Goal: Information Seeking & Learning: Compare options

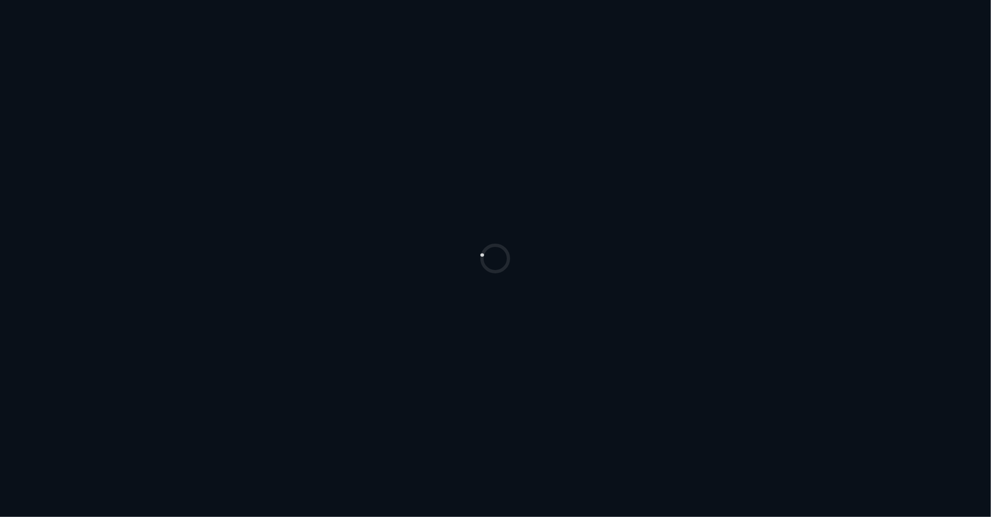
select select "*******"
select select "***"
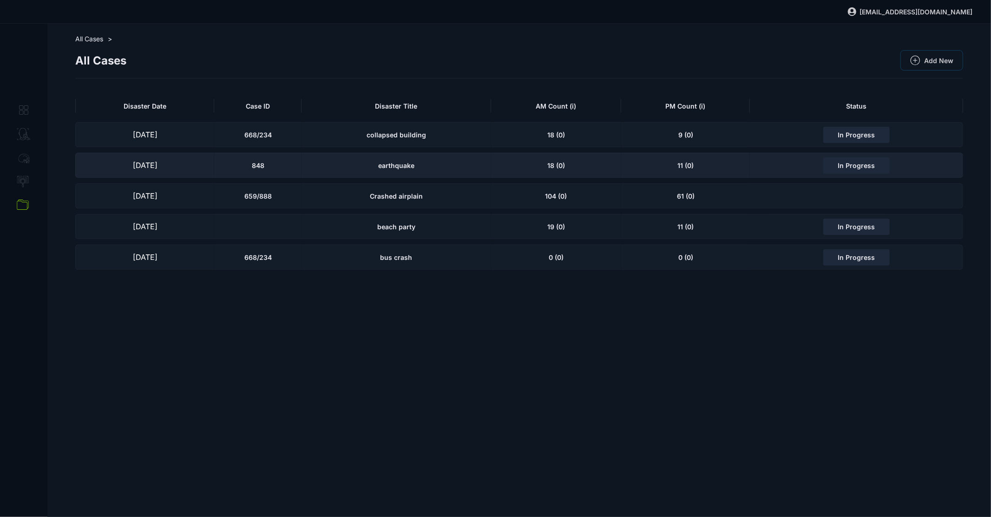
click at [341, 161] on div "earthquake" at bounding box center [395, 165] width 189 height 25
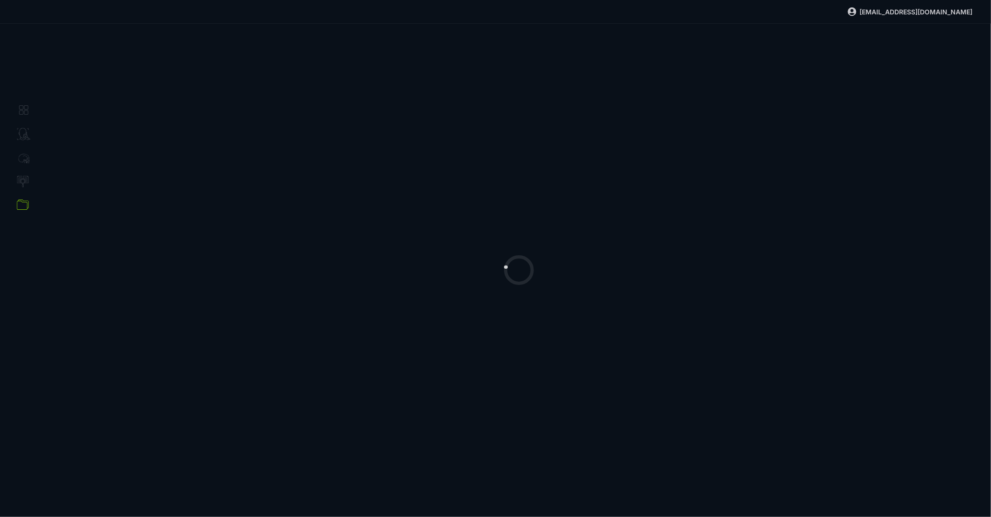
select select "****"
select select "**********"
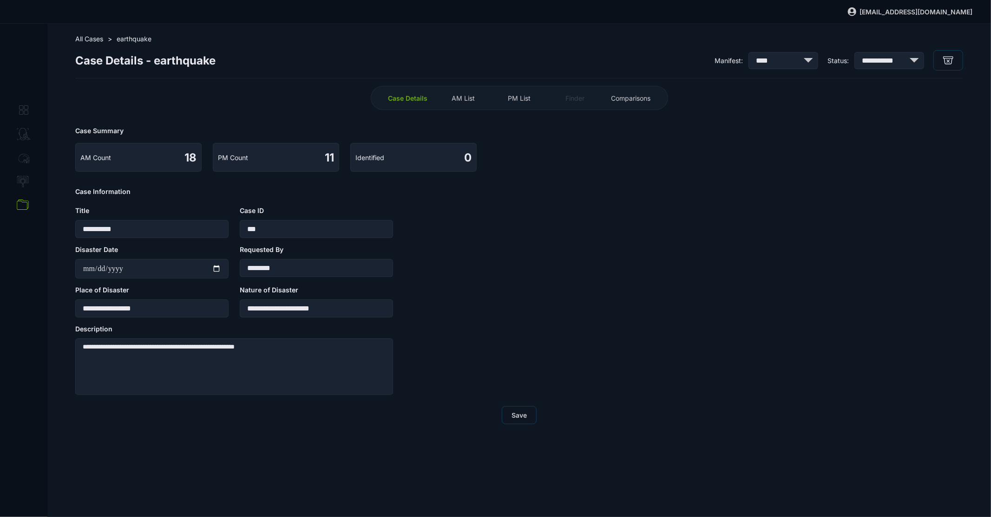
click at [510, 99] on span "PM List" at bounding box center [519, 98] width 23 height 8
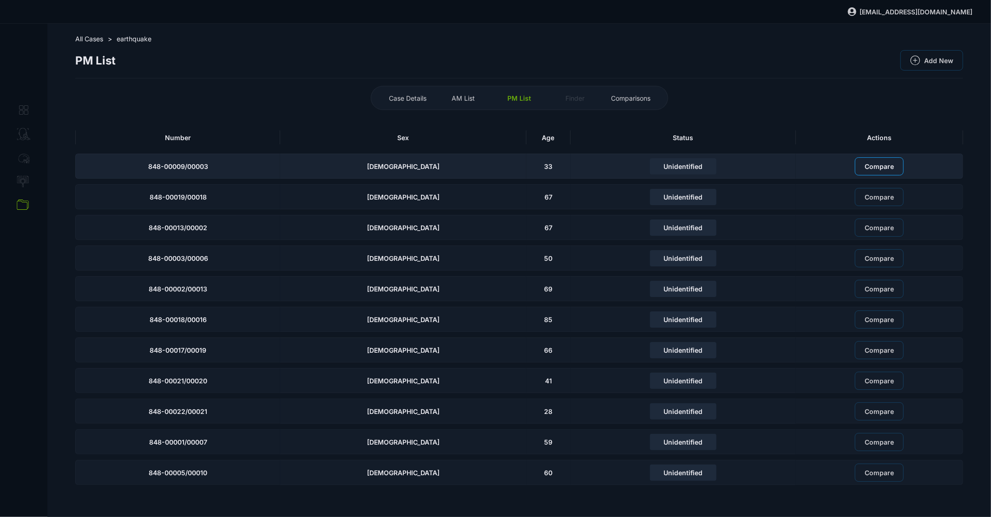
click at [864, 166] on span "Compare" at bounding box center [878, 167] width 29 height 8
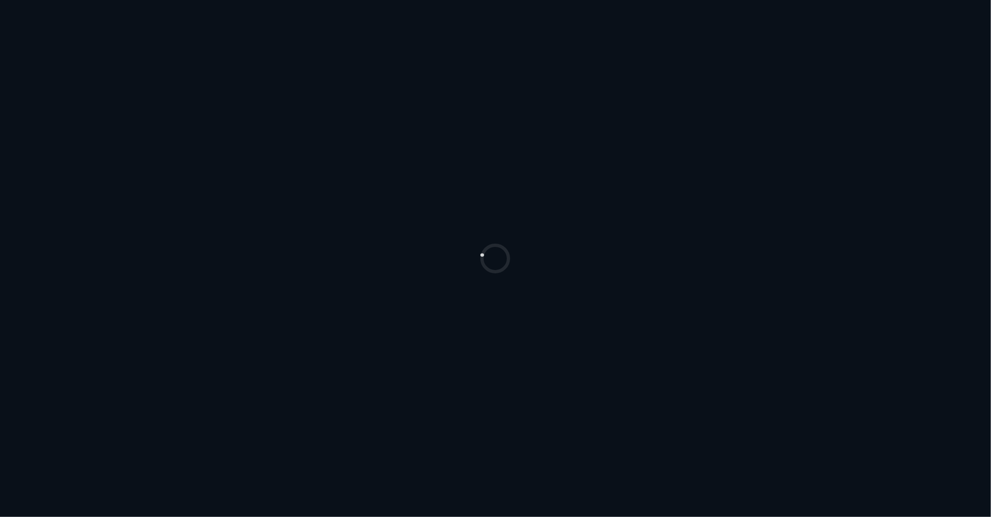
select select "*******"
select select "***"
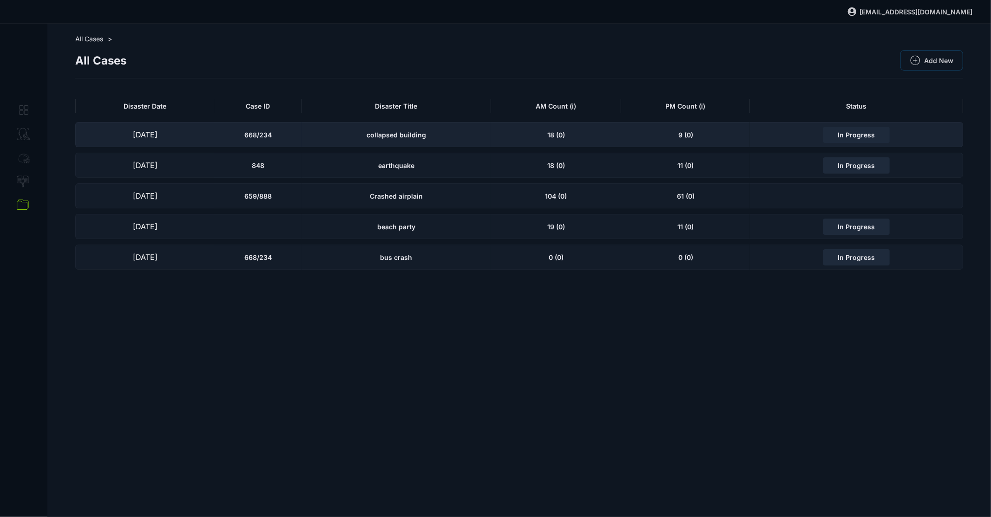
click at [306, 138] on div "collapsed building" at bounding box center [395, 134] width 189 height 25
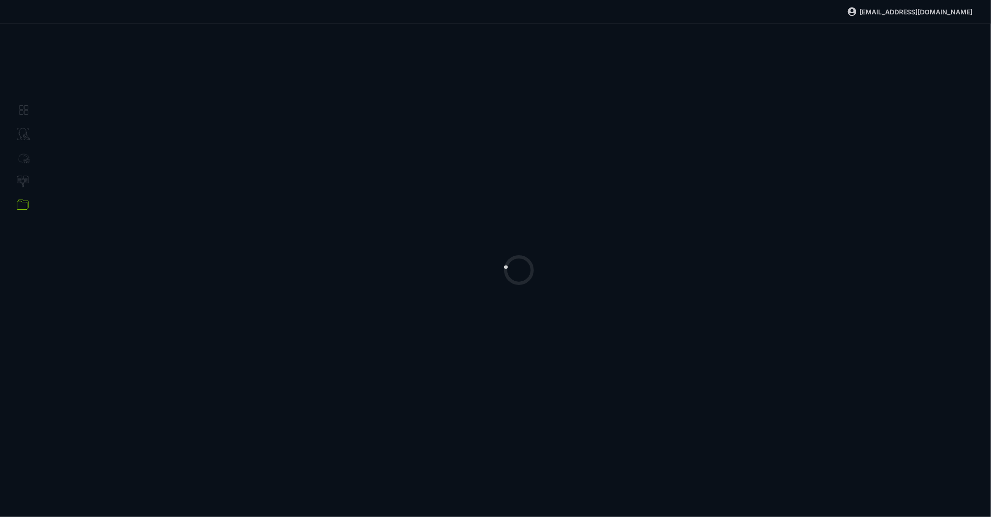
select select "**********"
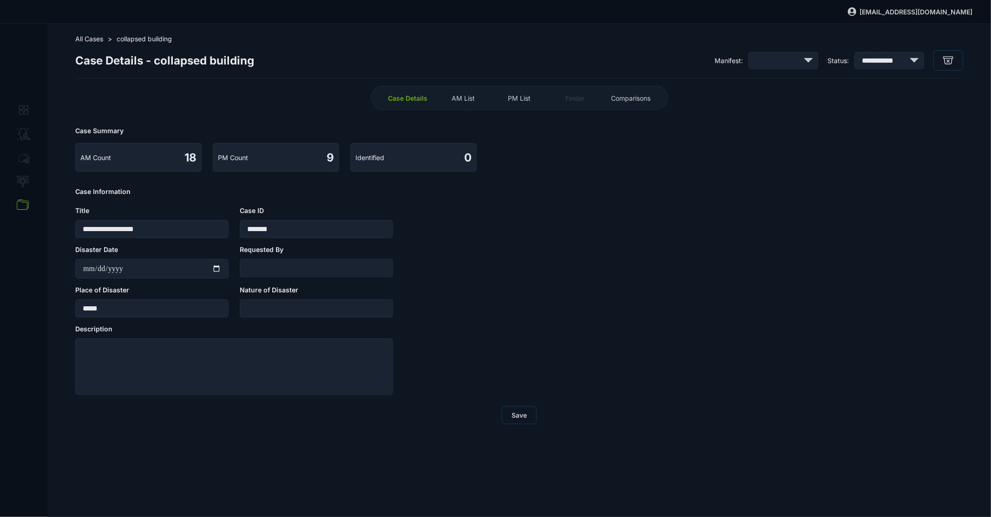
click at [527, 98] on span "PM List" at bounding box center [519, 98] width 23 height 8
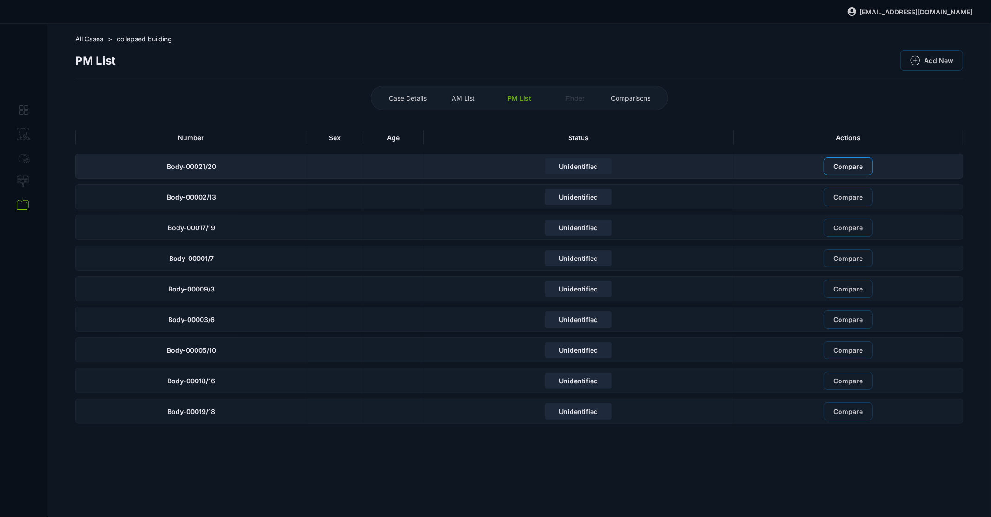
click at [862, 171] on button "Compare" at bounding box center [847, 166] width 49 height 18
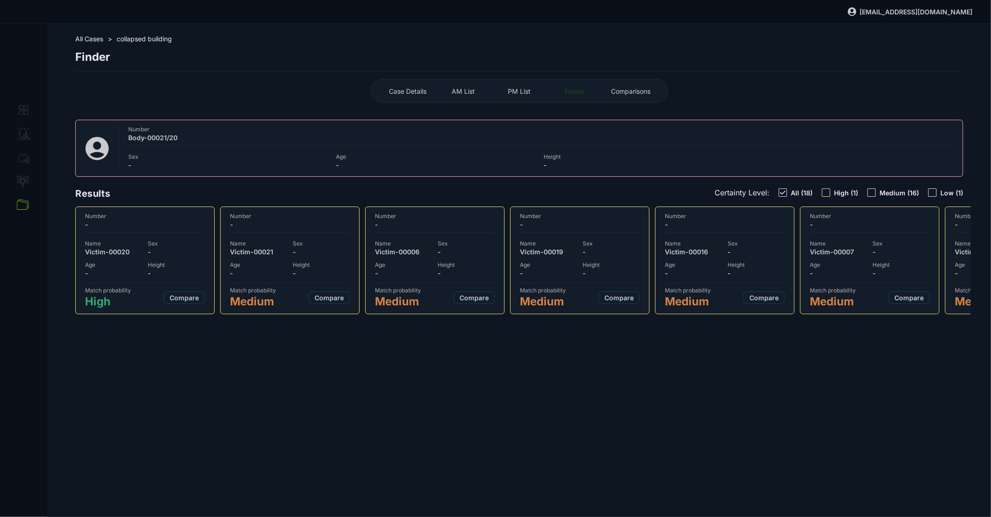
click at [202, 233] on div "Number - Name Victim-00020 Sex - Age - Height - Match probability High Compare" at bounding box center [144, 261] width 127 height 96
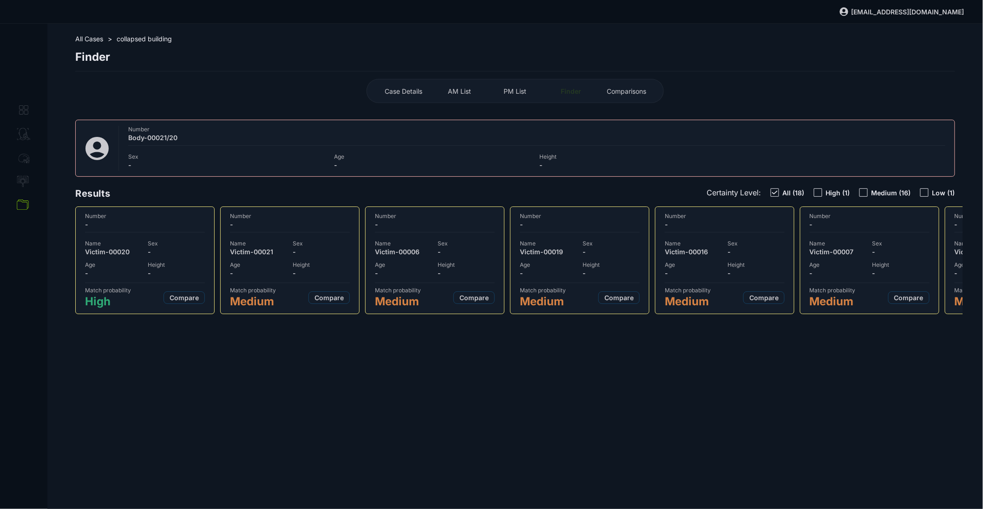
select select "***"
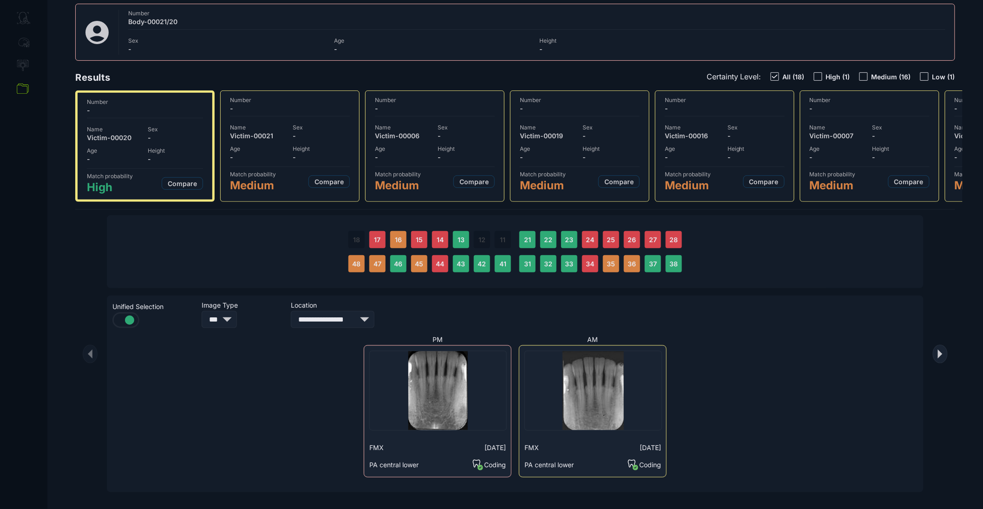
scroll to position [120, 0]
click at [344, 316] on select "**********" at bounding box center [333, 319] width 84 height 17
click at [291, 311] on select "**********" at bounding box center [333, 319] width 84 height 17
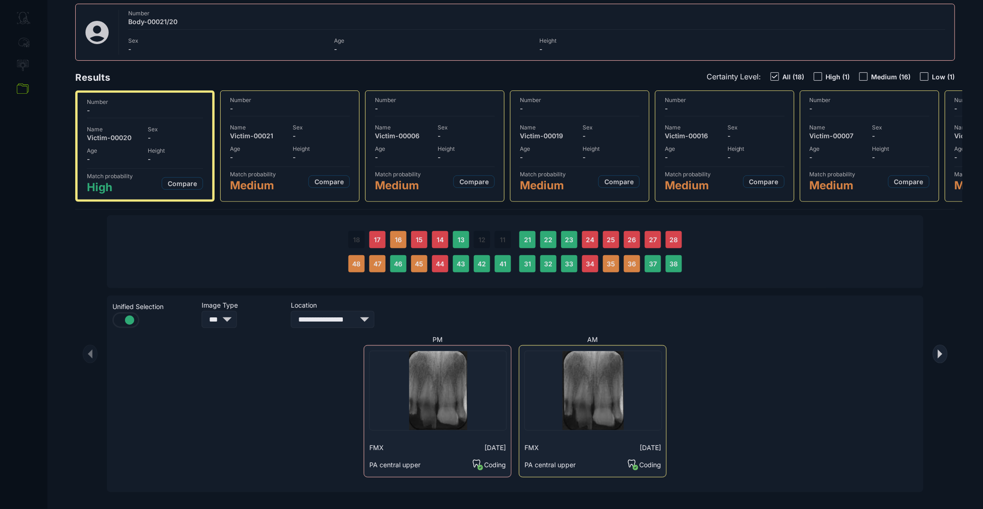
click at [357, 323] on select "**********" at bounding box center [333, 319] width 84 height 17
click at [291, 311] on select "**********" at bounding box center [333, 319] width 84 height 17
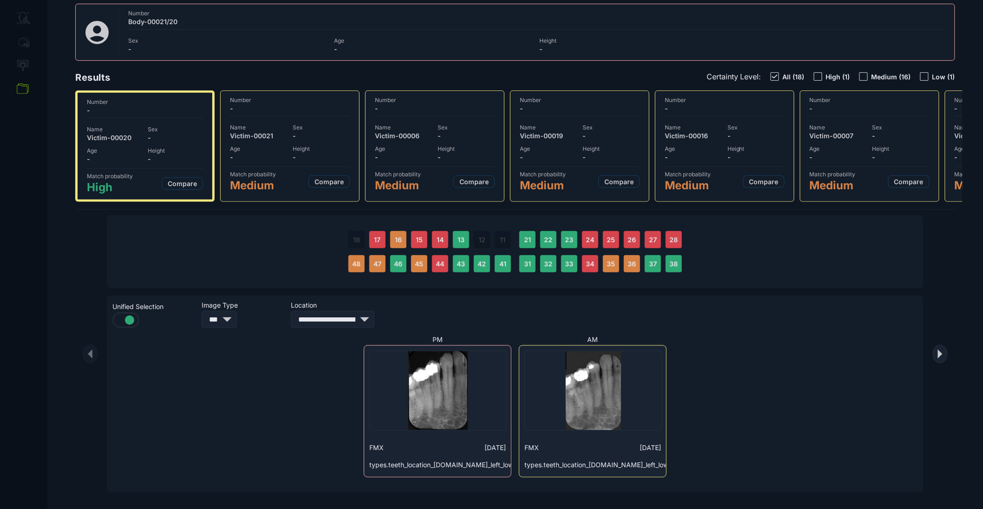
click at [355, 325] on select "**********" at bounding box center [333, 319] width 84 height 17
click at [291, 311] on select "**********" at bounding box center [333, 319] width 84 height 17
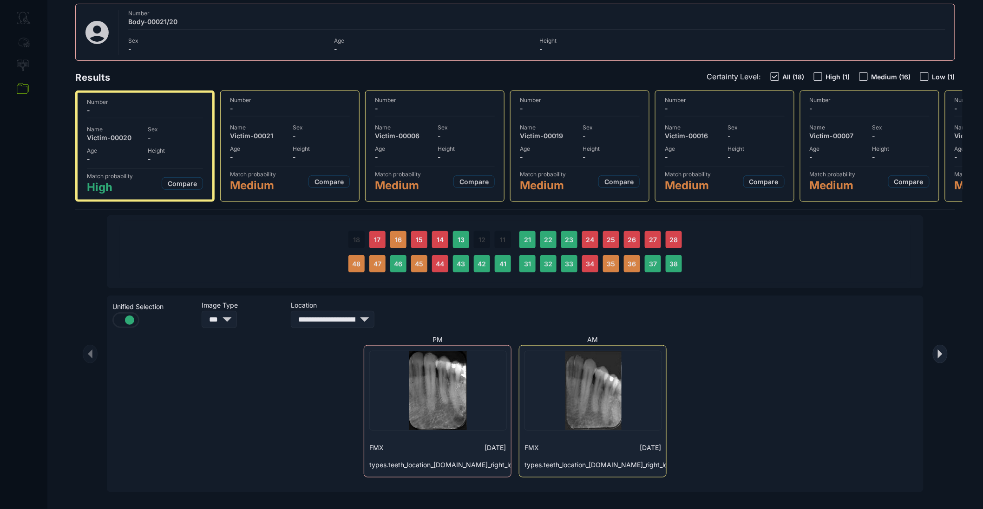
click at [356, 323] on select "**********" at bounding box center [333, 319] width 84 height 17
click at [291, 311] on select "**********" at bounding box center [333, 319] width 84 height 17
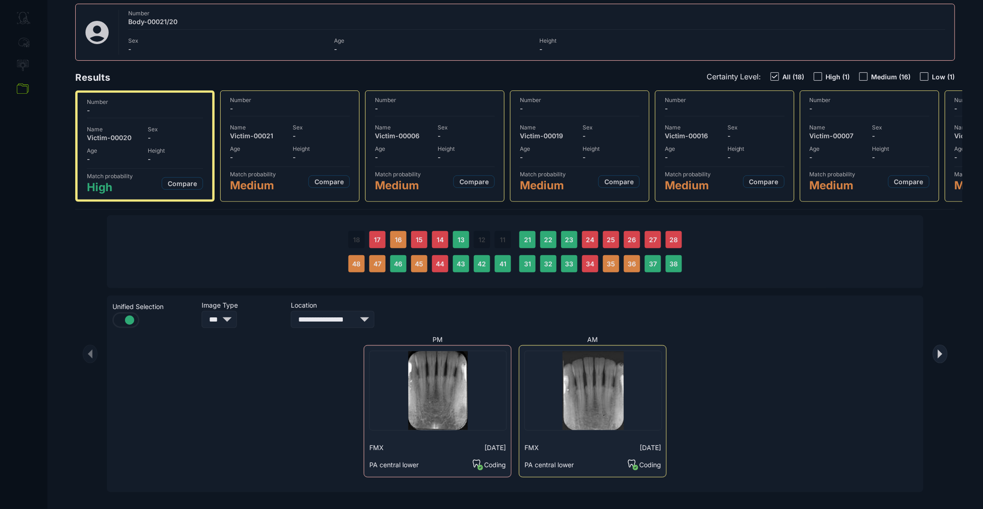
click at [357, 310] on div "**********" at bounding box center [333, 314] width 84 height 27
click at [358, 319] on select "**********" at bounding box center [333, 319] width 84 height 17
click at [291, 311] on select "**********" at bounding box center [333, 319] width 84 height 17
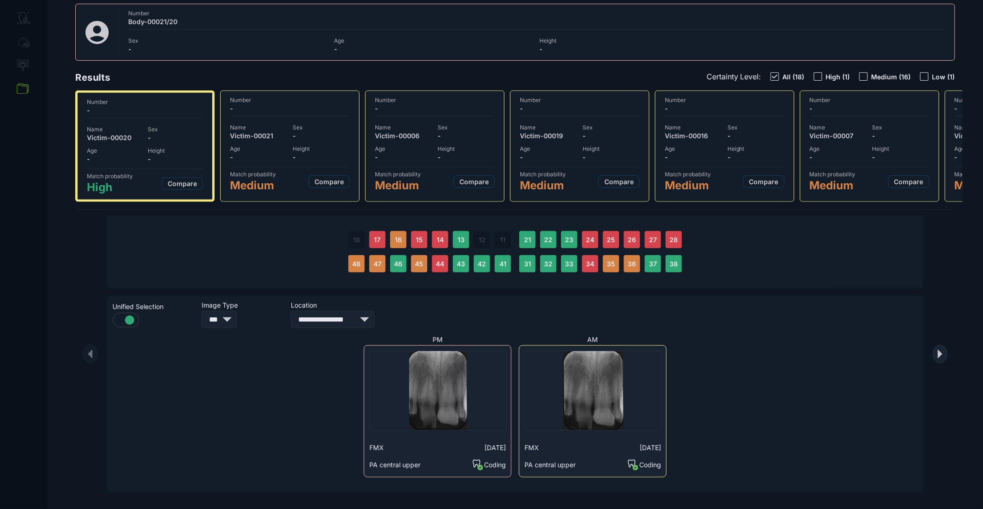
click at [358, 322] on select "**********" at bounding box center [333, 319] width 84 height 17
click at [291, 311] on select "**********" at bounding box center [333, 319] width 84 height 17
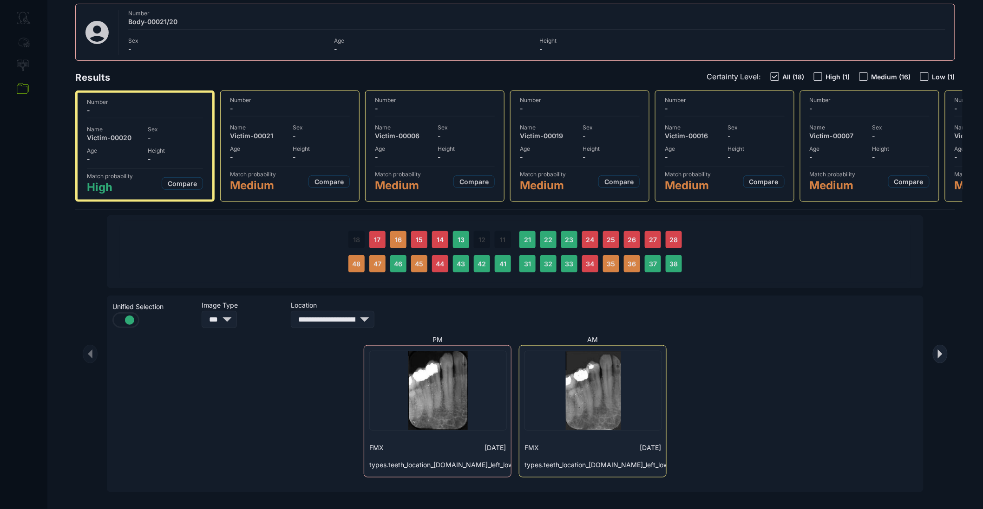
click at [358, 326] on select "**********" at bounding box center [333, 319] width 84 height 17
select select "**********"
click at [291, 311] on select "**********" at bounding box center [333, 319] width 84 height 17
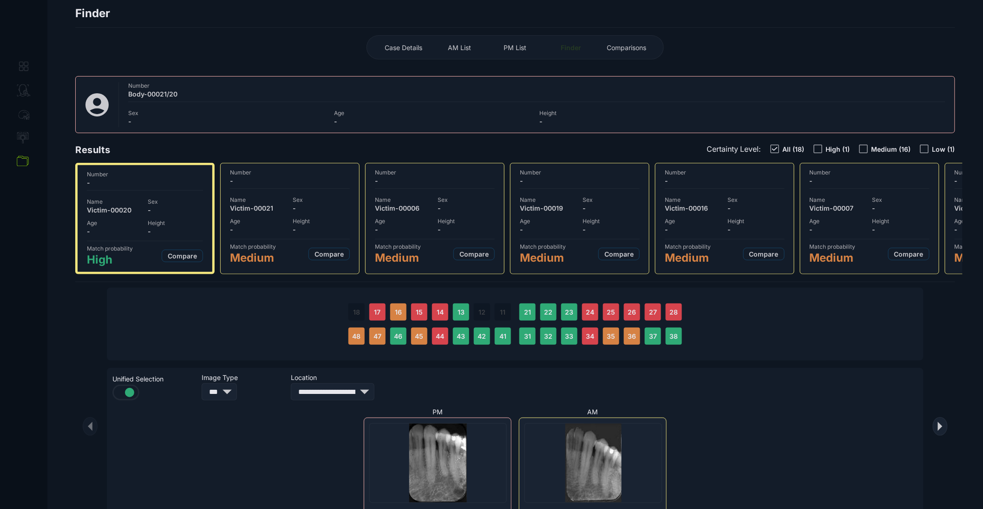
scroll to position [0, 0]
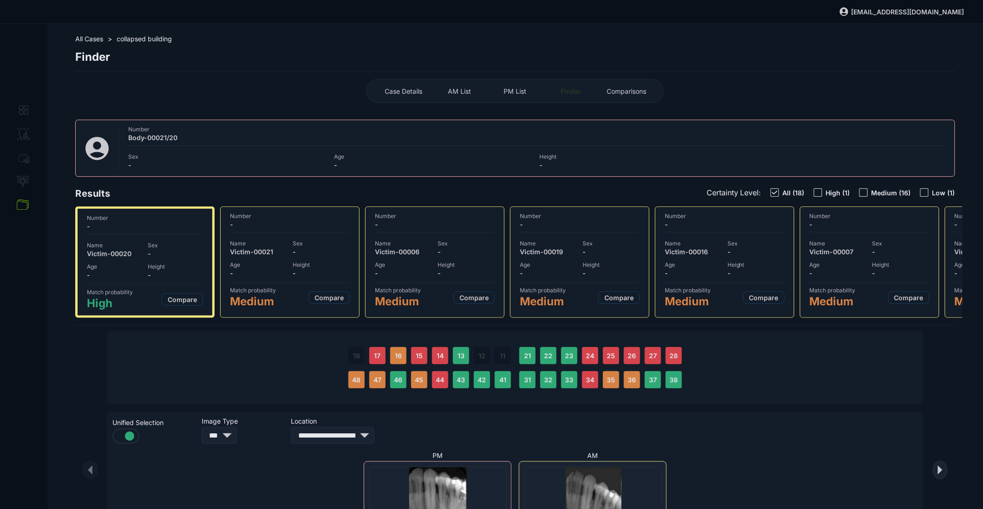
click at [525, 95] on div "PM List" at bounding box center [514, 91] width 51 height 15
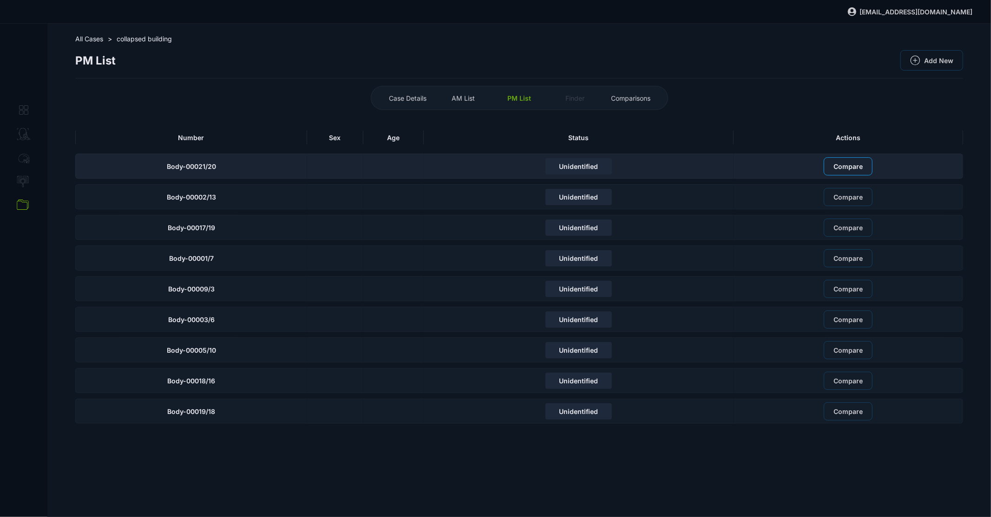
click at [831, 159] on button "Compare" at bounding box center [847, 166] width 49 height 18
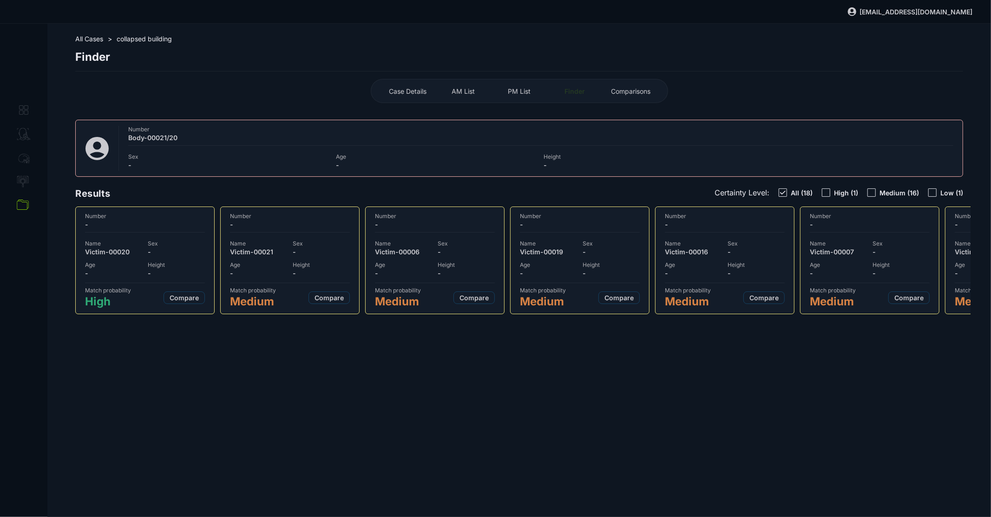
click at [185, 261] on span "Height" at bounding box center [176, 264] width 57 height 7
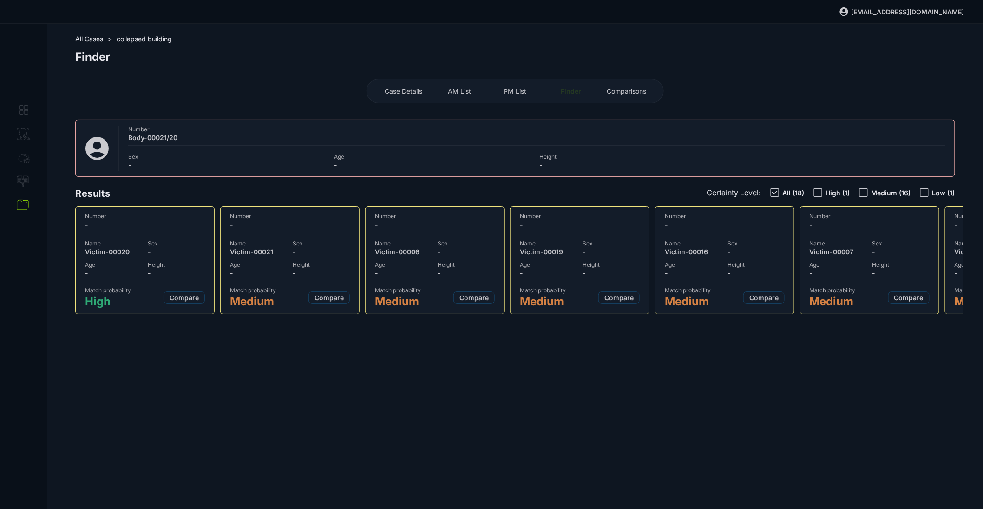
select select "***"
select select "**********"
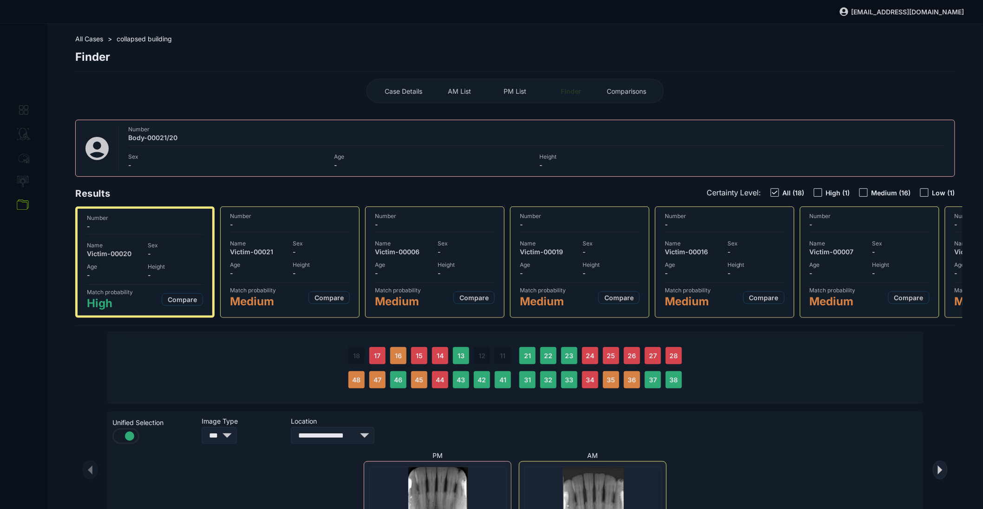
click at [459, 91] on span "AM List" at bounding box center [459, 91] width 23 height 8
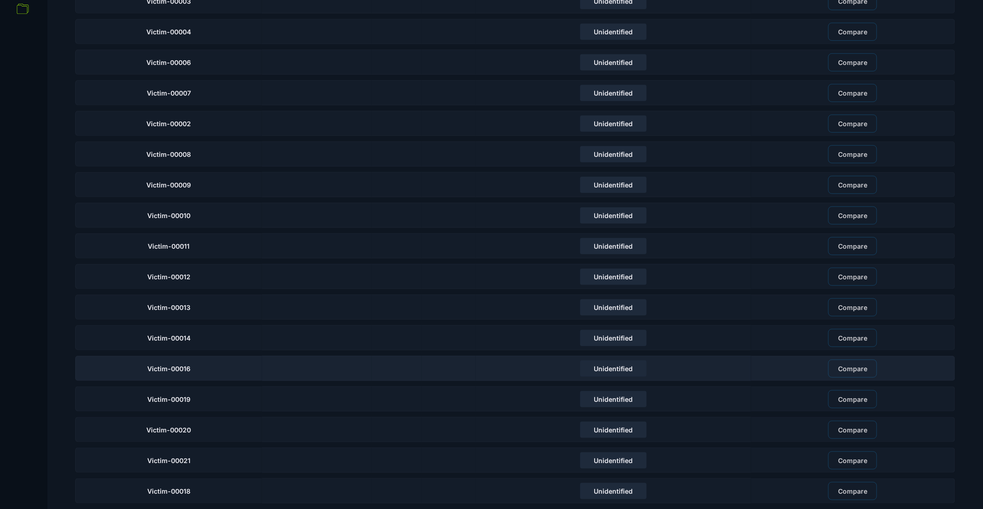
scroll to position [203, 0]
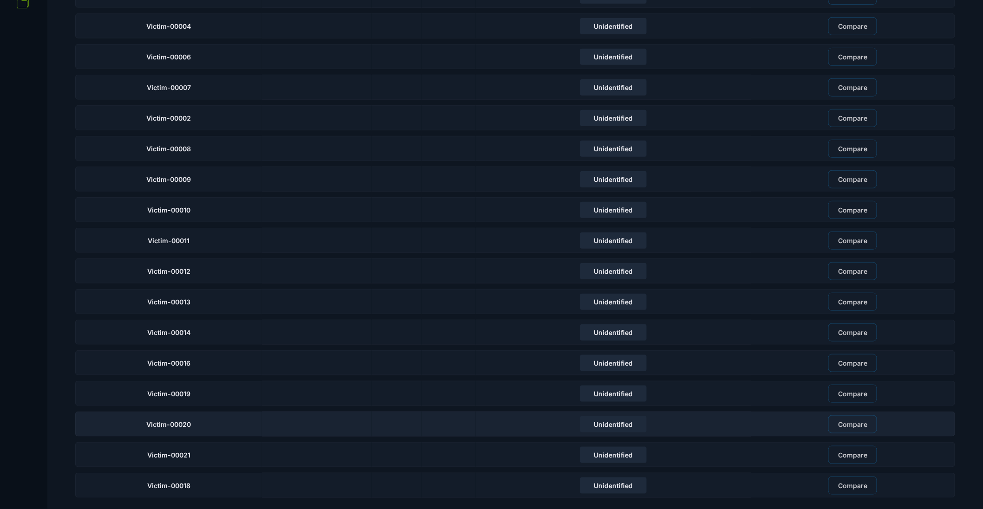
click at [510, 421] on div "Unidentified" at bounding box center [613, 424] width 275 height 25
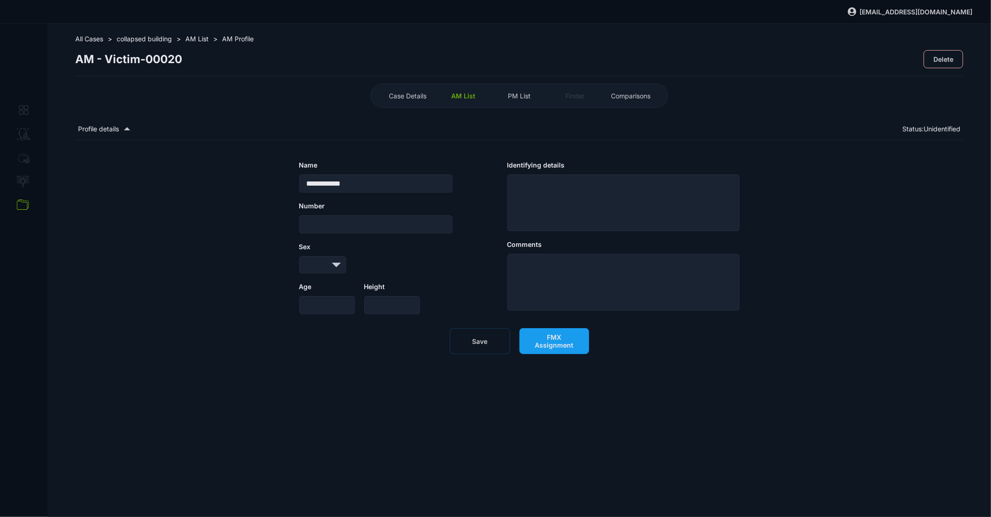
click at [548, 346] on span "FMX Assignment" at bounding box center [554, 341] width 50 height 16
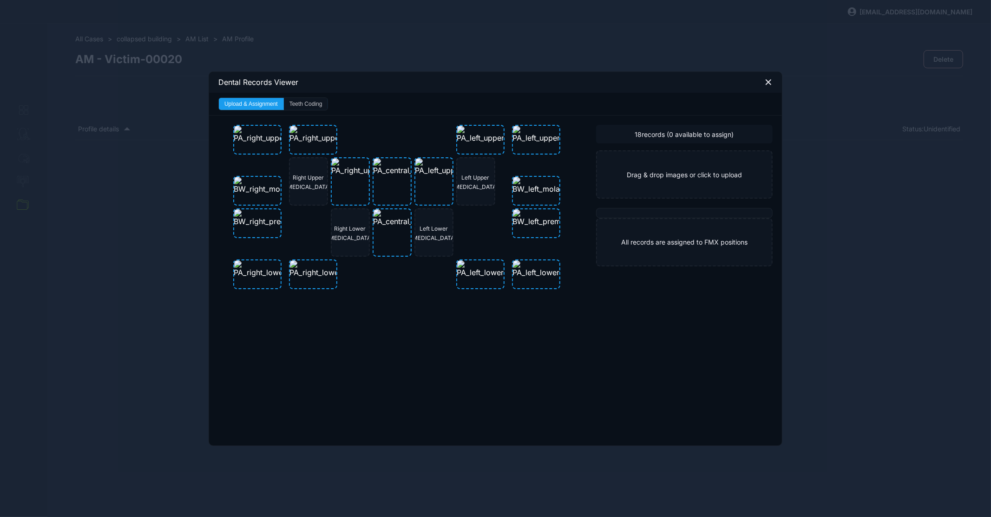
click at [325, 100] on button "Teeth Coding" at bounding box center [306, 104] width 44 height 12
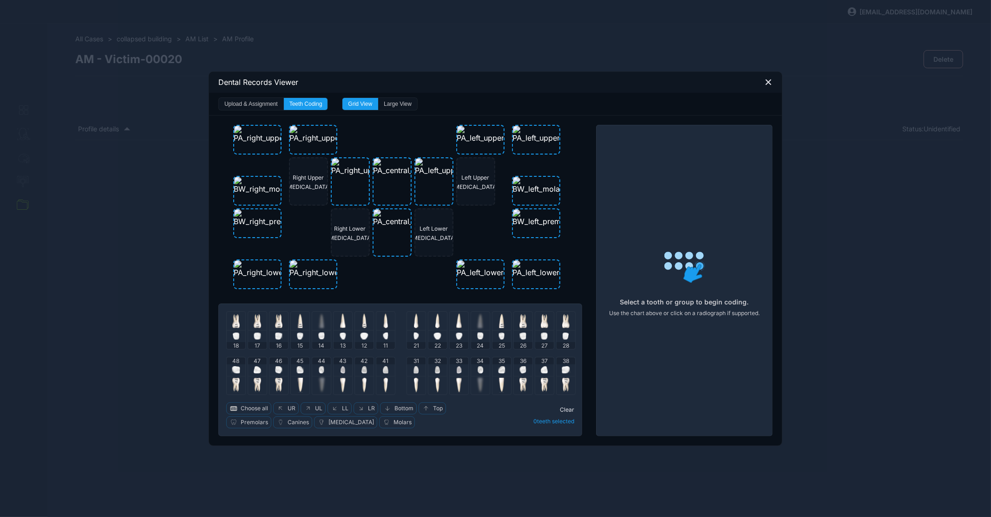
click at [239, 320] on img at bounding box center [235, 320] width 7 height 15
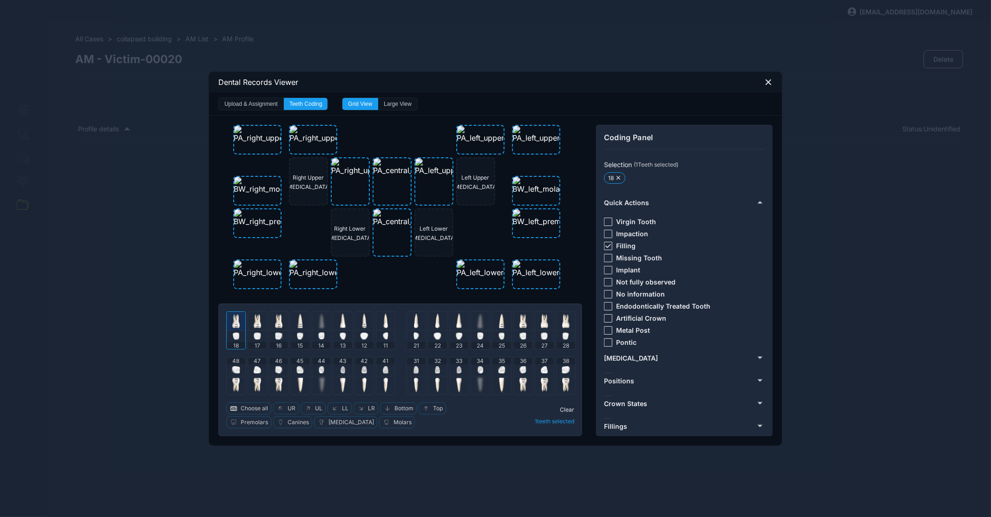
click at [607, 242] on div at bounding box center [608, 246] width 8 height 8
click at [256, 323] on img at bounding box center [257, 325] width 5 height 5
click at [230, 324] on div at bounding box center [236, 321] width 19 height 19
click at [607, 247] on icon at bounding box center [608, 246] width 6 height 4
click at [280, 327] on img at bounding box center [278, 325] width 5 height 5
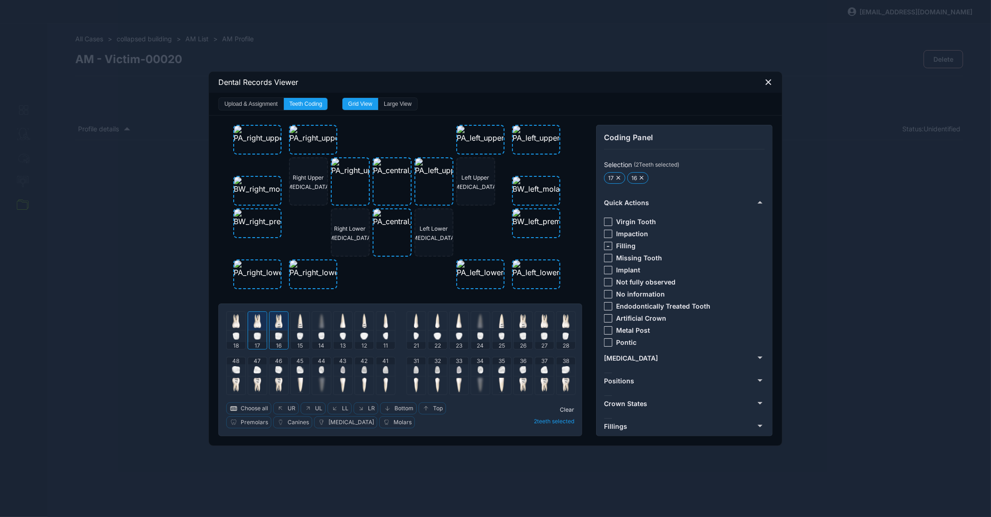
click at [265, 328] on div at bounding box center [257, 321] width 19 height 19
click at [607, 317] on div at bounding box center [608, 318] width 8 height 8
click at [610, 244] on icon at bounding box center [608, 246] width 6 height 4
click at [278, 326] on img at bounding box center [278, 320] width 7 height 15
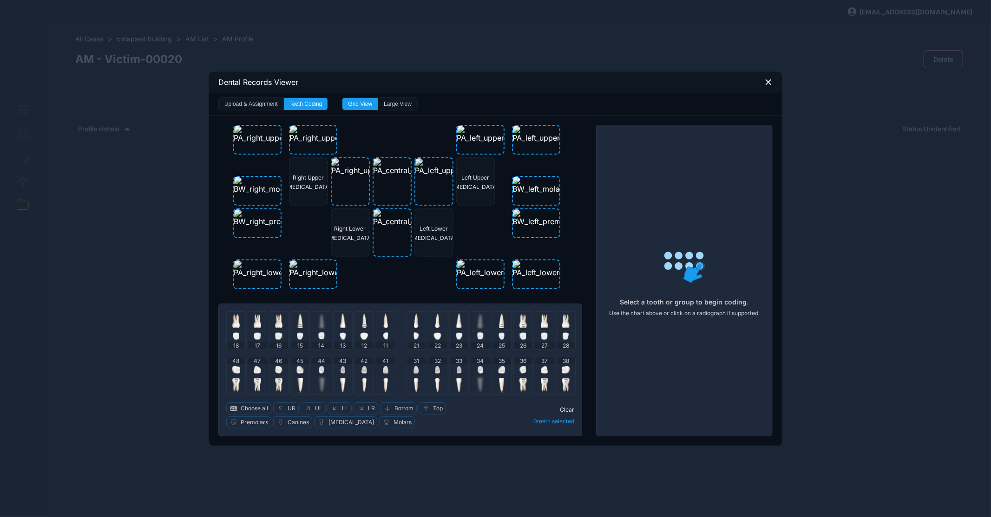
click at [302, 321] on img at bounding box center [300, 320] width 6 height 15
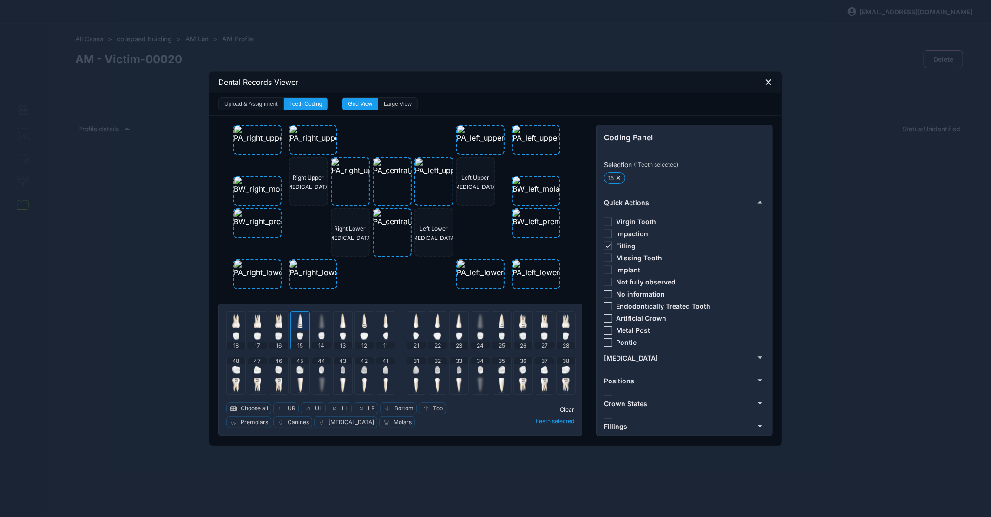
click at [608, 244] on icon at bounding box center [608, 246] width 6 height 4
click at [303, 322] on div at bounding box center [300, 321] width 19 height 19
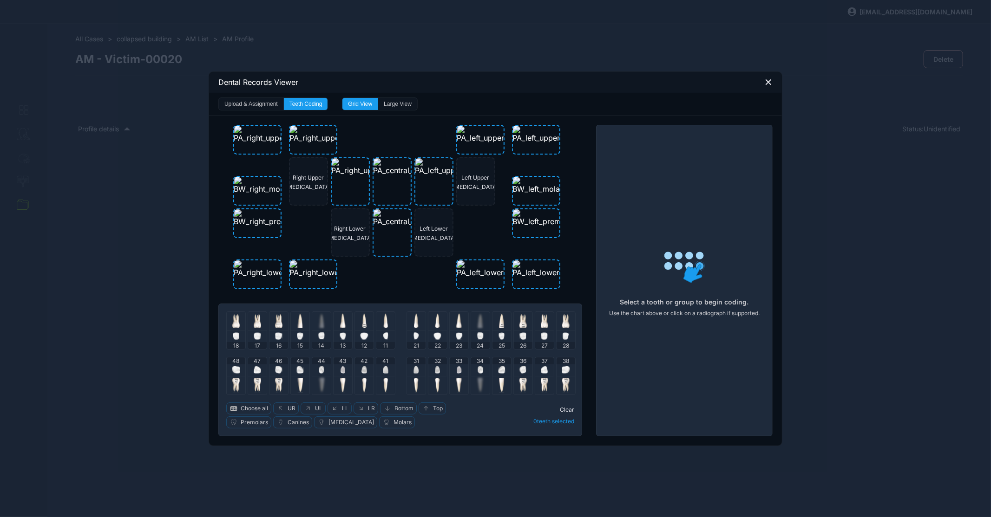
click at [319, 322] on div at bounding box center [321, 321] width 19 height 19
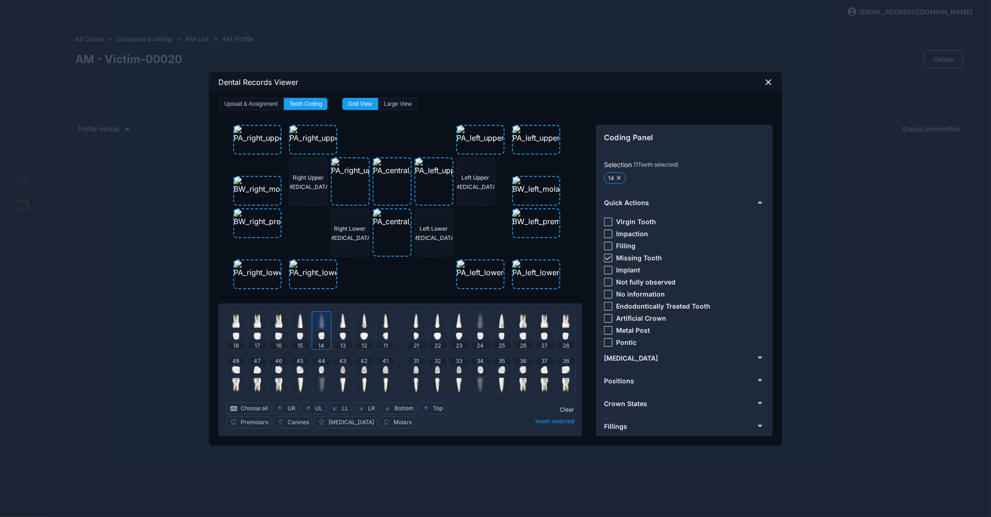
click at [610, 256] on icon at bounding box center [608, 258] width 6 height 4
click at [341, 323] on img at bounding box center [343, 320] width 6 height 15
click at [328, 323] on div at bounding box center [321, 321] width 19 height 19
click at [325, 323] on img at bounding box center [322, 320] width 6 height 15
click at [347, 323] on div at bounding box center [342, 321] width 19 height 19
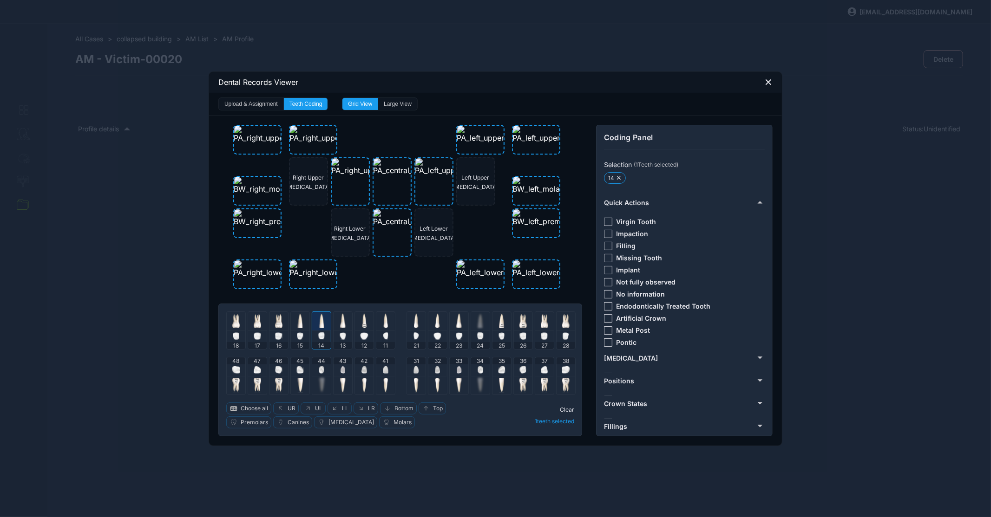
click at [308, 325] on div at bounding box center [300, 321] width 19 height 19
click at [608, 221] on div at bounding box center [608, 222] width 8 height 8
click at [394, 287] on div "Right Upper Cuspid Left Upper Cuspid Right Lower Cuspid Left Lower Cuspid" at bounding box center [400, 207] width 334 height 165
click at [329, 320] on div at bounding box center [321, 321] width 19 height 19
click at [300, 321] on img at bounding box center [300, 320] width 6 height 15
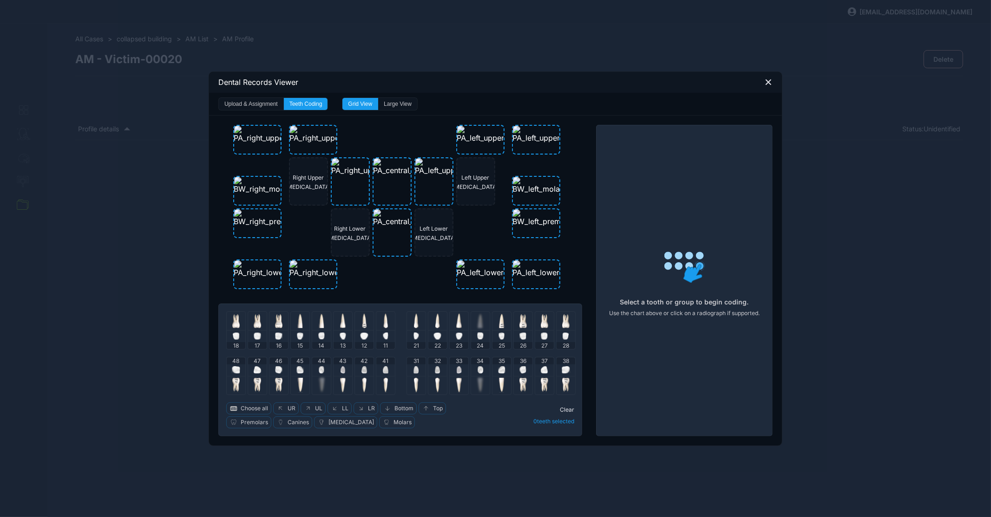
click at [238, 324] on img at bounding box center [235, 320] width 7 height 15
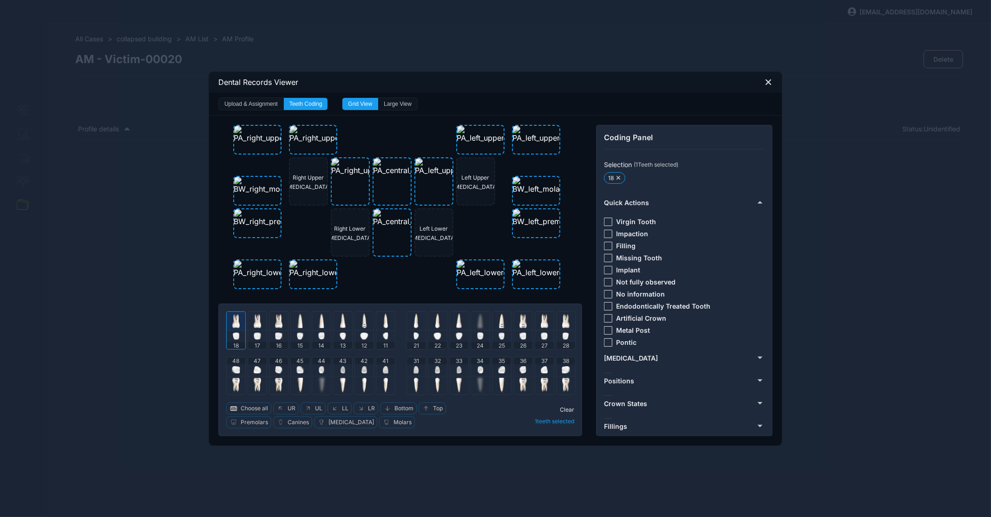
click at [610, 221] on div at bounding box center [608, 222] width 8 height 8
click at [239, 322] on img at bounding box center [235, 320] width 7 height 15
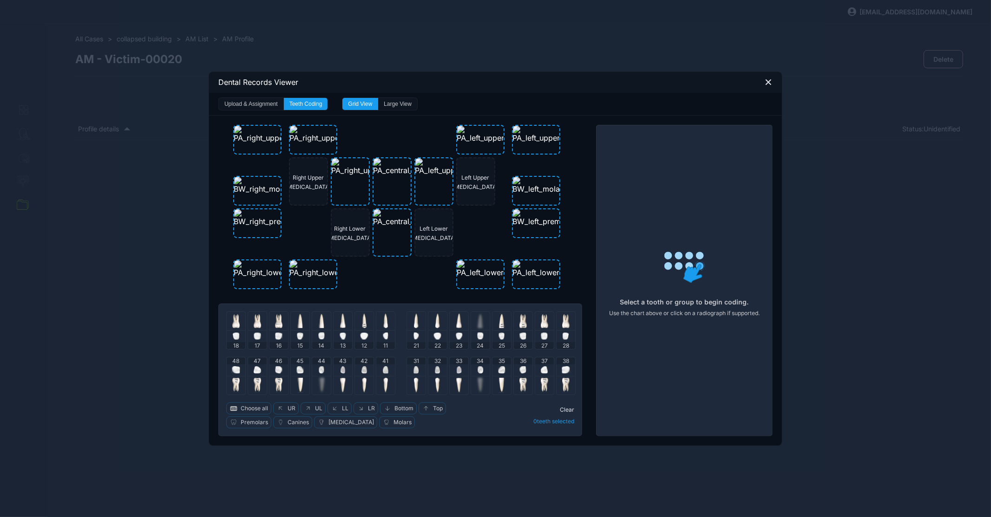
click at [348, 320] on div at bounding box center [342, 321] width 19 height 19
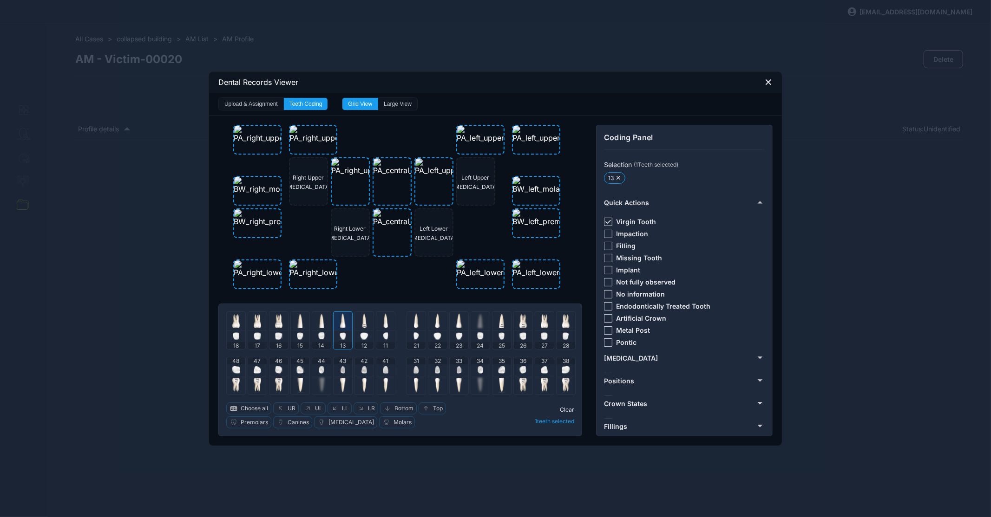
click at [346, 320] on div at bounding box center [342, 321] width 19 height 19
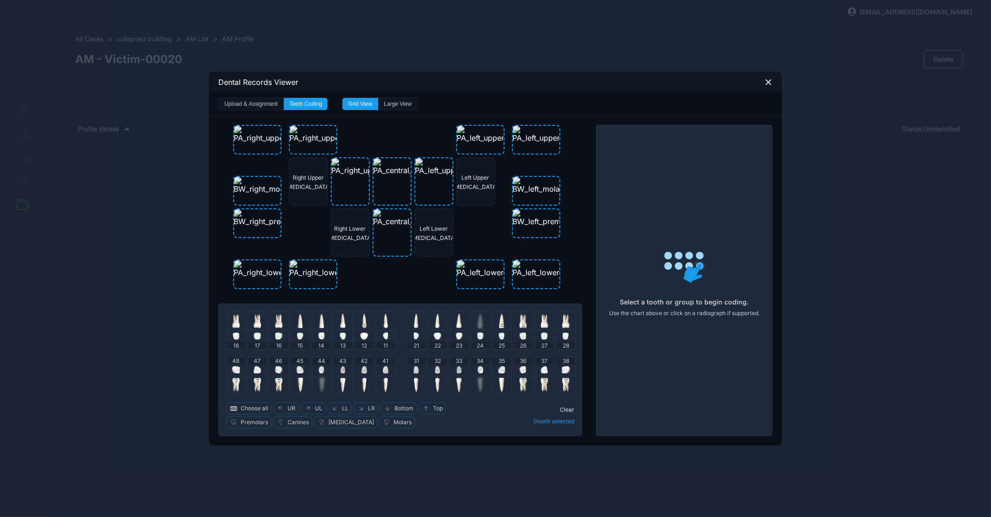
click at [369, 323] on div at bounding box center [364, 321] width 19 height 19
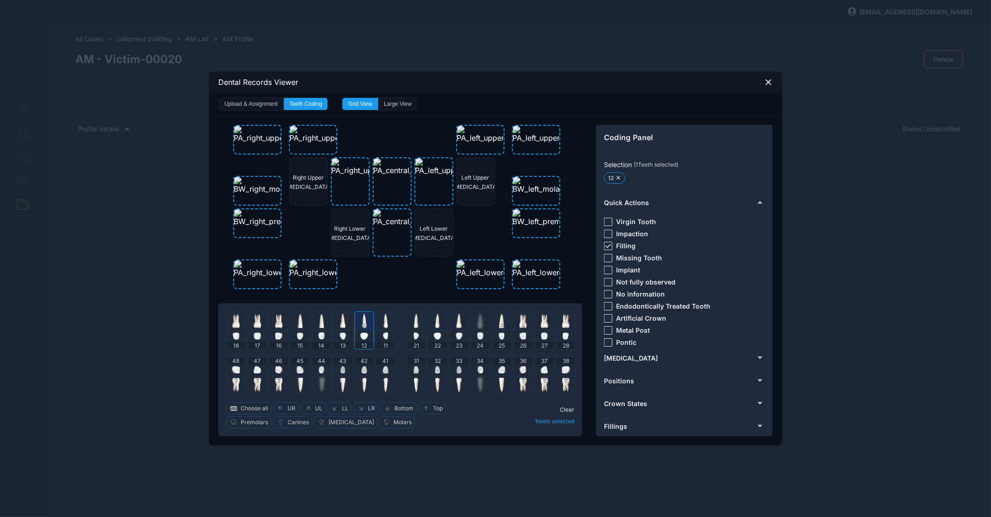
click at [608, 245] on icon at bounding box center [608, 246] width 6 height 4
click at [365, 323] on img at bounding box center [364, 320] width 5 height 15
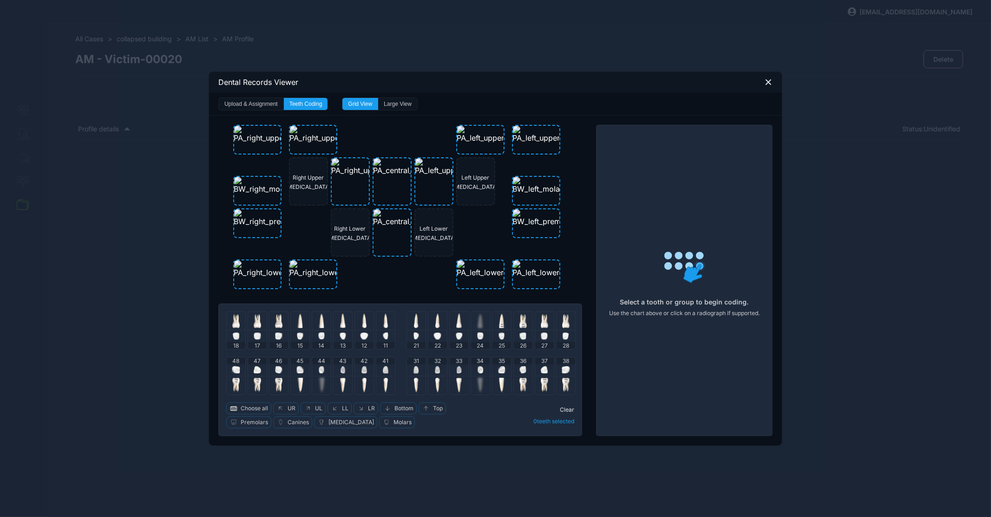
click at [383, 321] on div at bounding box center [385, 321] width 19 height 19
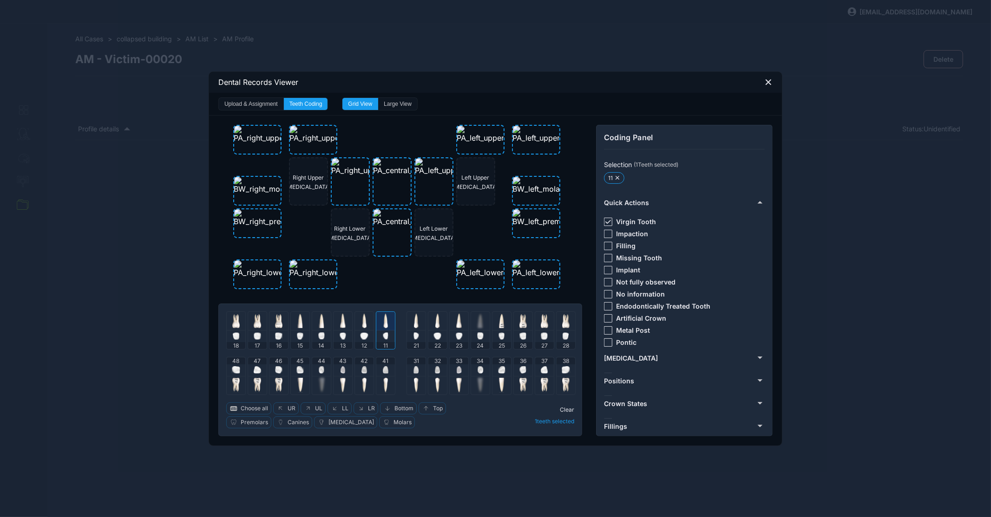
click at [366, 323] on img at bounding box center [364, 320] width 5 height 15
click at [609, 219] on span "-" at bounding box center [608, 221] width 3 height 9
click at [400, 290] on div "Right Upper Cuspid Left Upper Cuspid Right Lower Cuspid Left Lower Cuspid 18 17…" at bounding box center [400, 281] width 364 height 312
click at [395, 320] on div "11" at bounding box center [386, 331] width 20 height 38
click at [370, 321] on div at bounding box center [364, 321] width 19 height 19
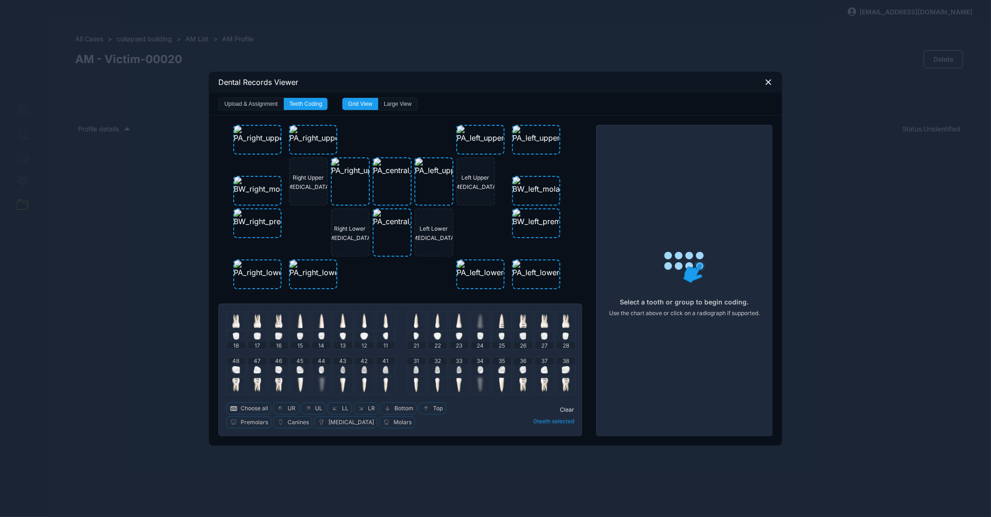
click at [417, 294] on div "Right Upper Cuspid Left Upper Cuspid Right Lower Cuspid Left Lower Cuspid 18 17…" at bounding box center [400, 281] width 364 height 312
click at [461, 323] on img at bounding box center [459, 320] width 6 height 15
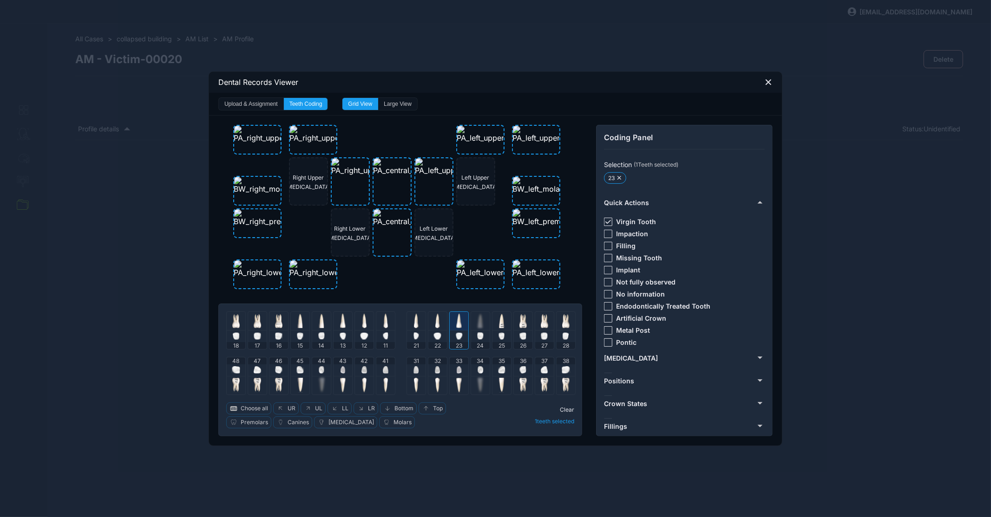
click at [463, 323] on div at bounding box center [459, 321] width 19 height 19
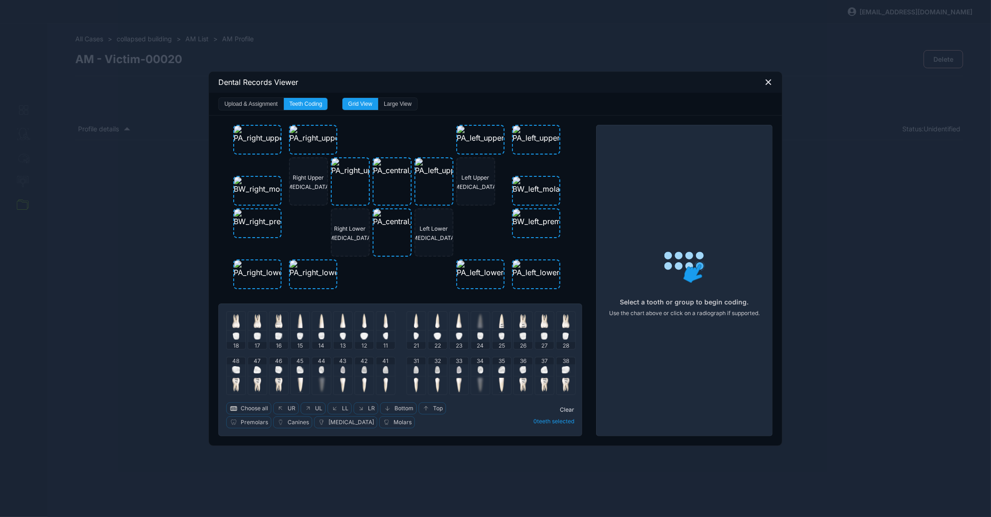
click at [483, 321] on img at bounding box center [480, 320] width 6 height 15
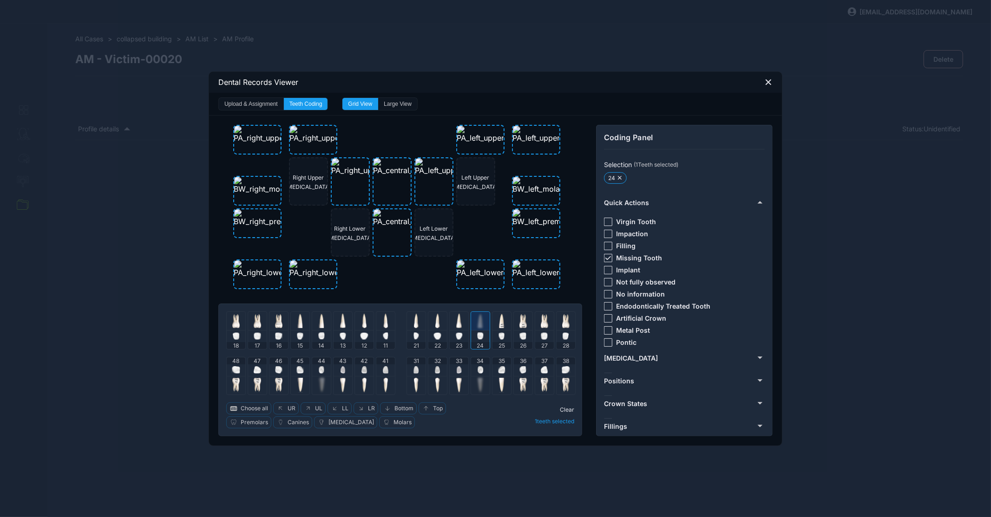
click at [608, 257] on icon at bounding box center [608, 258] width 6 height 4
click at [611, 220] on div at bounding box center [608, 222] width 8 height 8
click at [482, 314] on img at bounding box center [480, 320] width 6 height 15
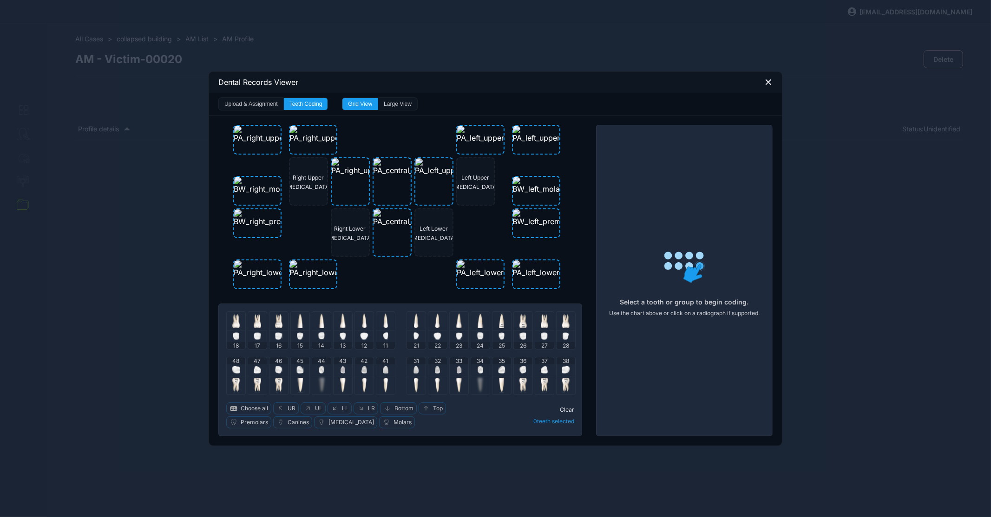
click at [498, 320] on div at bounding box center [501, 321] width 19 height 19
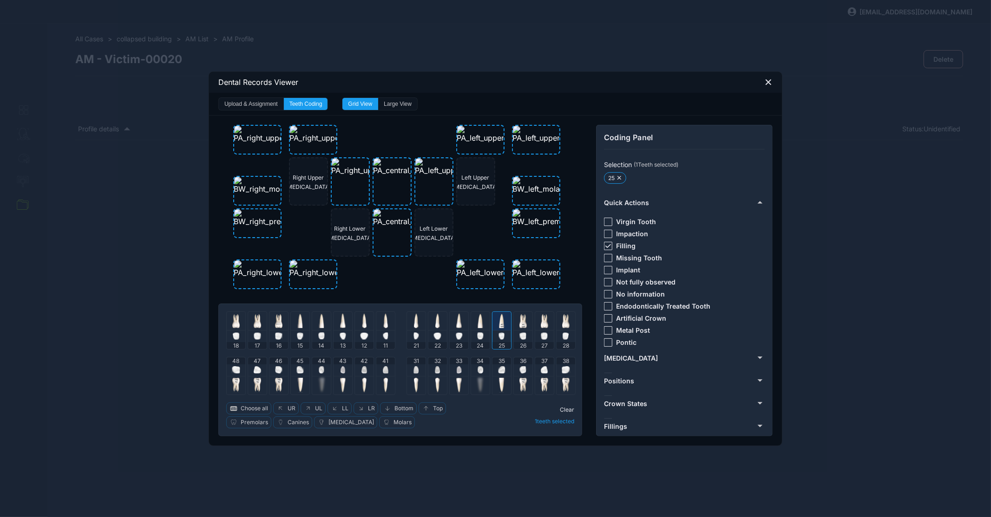
click at [608, 242] on div at bounding box center [608, 246] width 8 height 8
click at [521, 317] on img at bounding box center [522, 320] width 7 height 15
click at [502, 318] on img at bounding box center [502, 320] width 6 height 15
click at [611, 245] on icon at bounding box center [608, 246] width 6 height 4
click at [544, 323] on img at bounding box center [544, 320] width 7 height 15
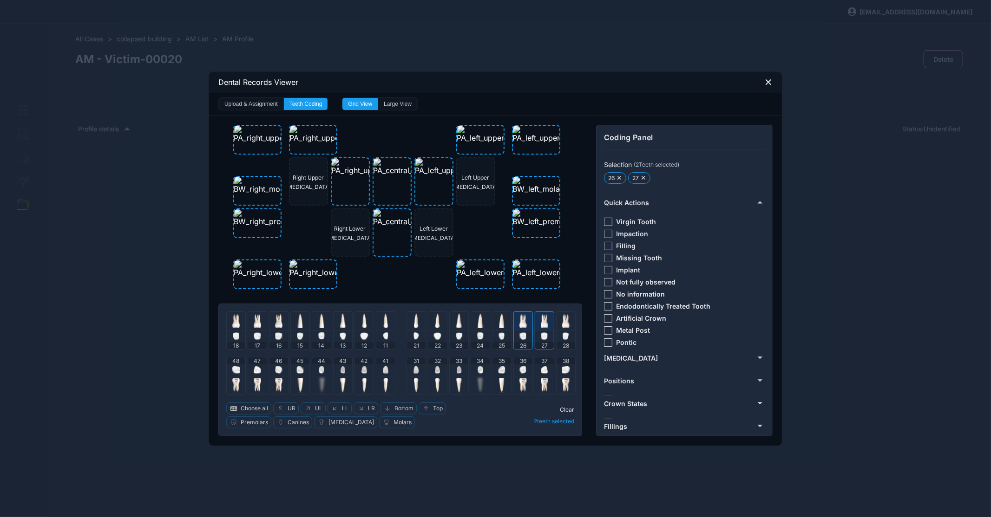
click at [545, 322] on img at bounding box center [544, 320] width 7 height 15
click at [607, 246] on div at bounding box center [608, 246] width 8 height 8
click at [530, 318] on div at bounding box center [523, 321] width 19 height 19
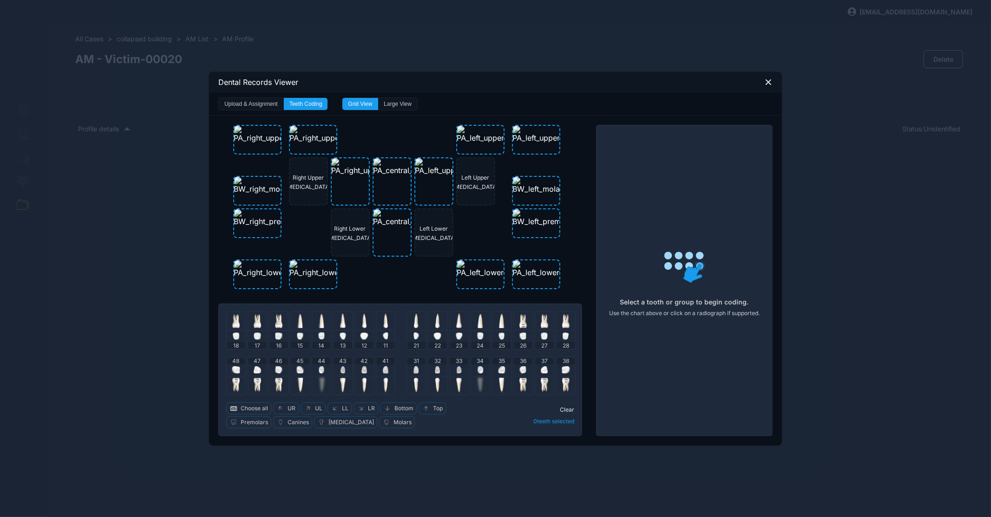
click at [547, 318] on img at bounding box center [544, 320] width 7 height 15
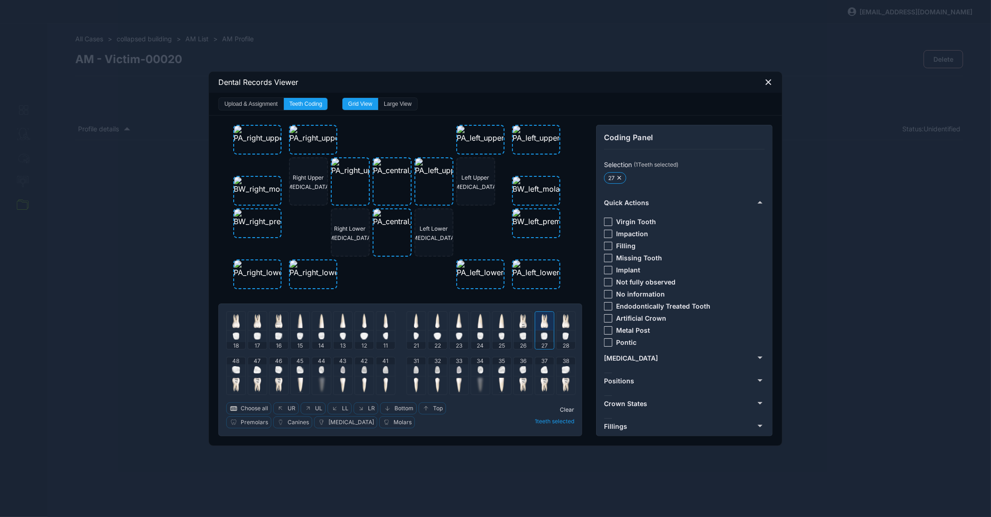
click at [611, 222] on div at bounding box center [608, 222] width 8 height 8
click at [552, 316] on div at bounding box center [544, 321] width 19 height 19
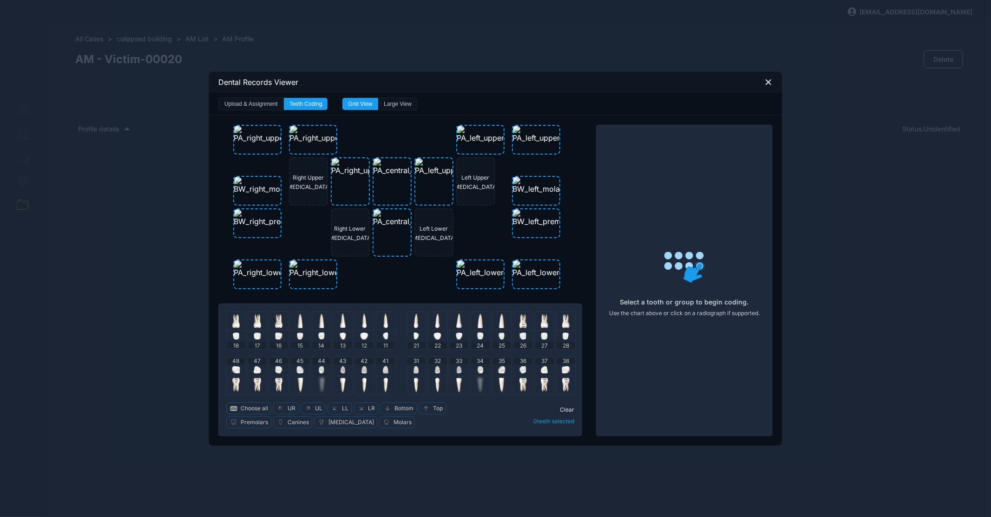
click at [569, 320] on img at bounding box center [565, 320] width 7 height 15
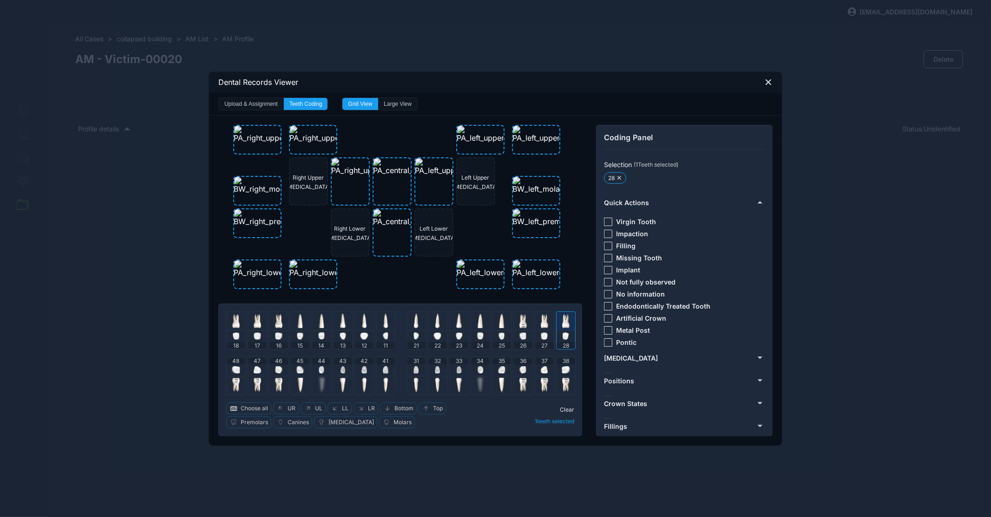
click at [611, 223] on div at bounding box center [608, 222] width 8 height 8
click at [567, 318] on img at bounding box center [565, 320] width 7 height 15
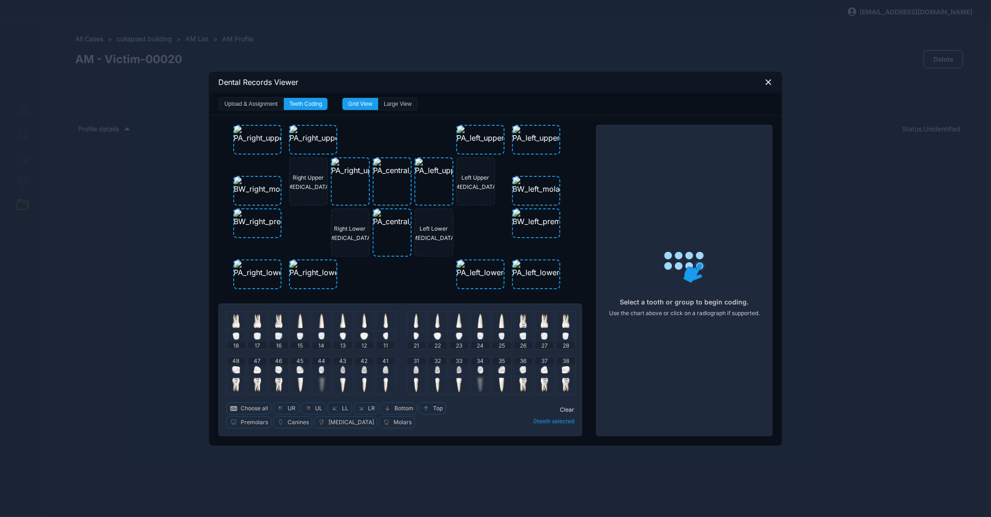
click at [240, 370] on div "48" at bounding box center [236, 367] width 19 height 19
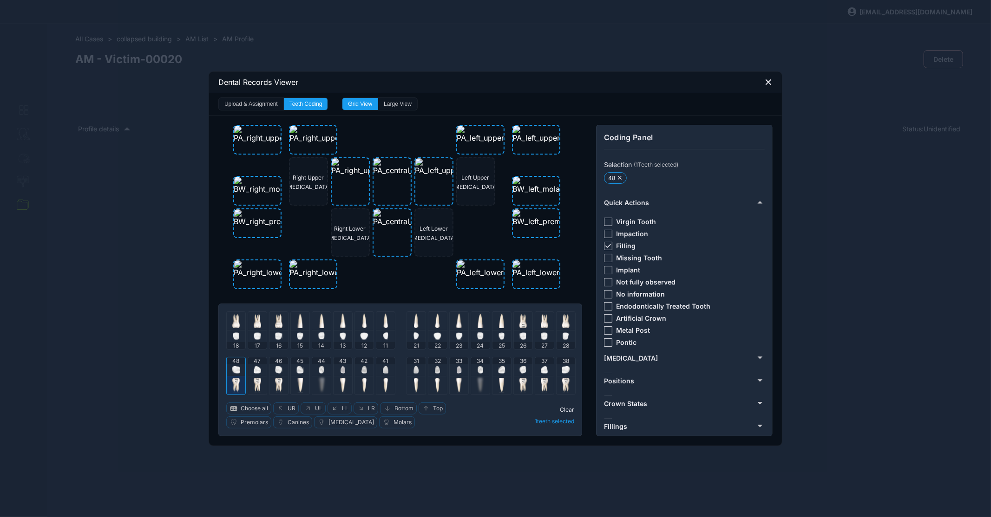
click at [241, 370] on div "48" at bounding box center [236, 367] width 19 height 19
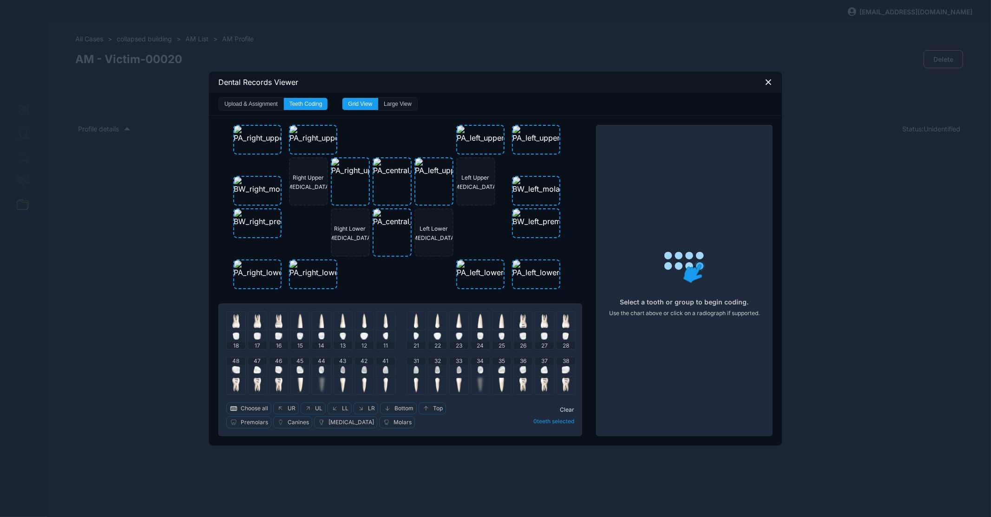
click at [256, 372] on img at bounding box center [257, 369] width 7 height 7
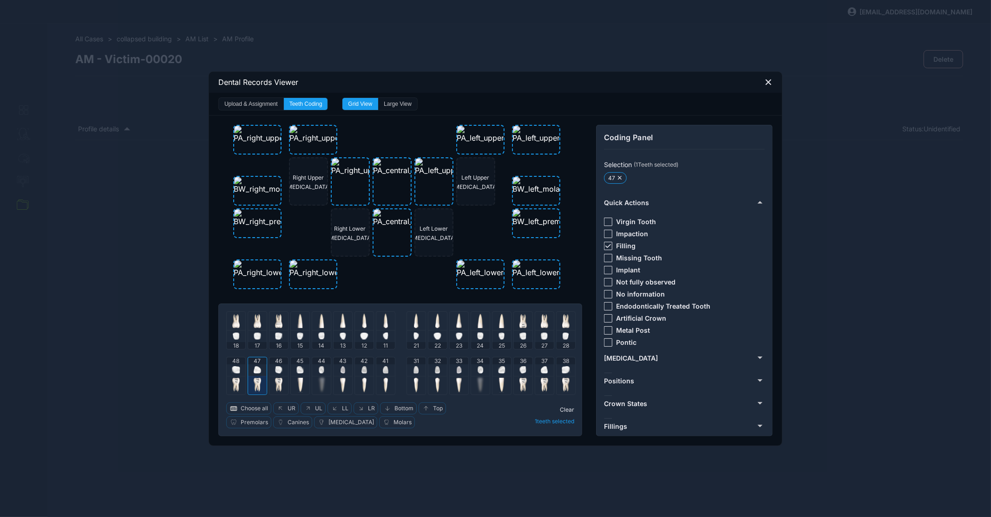
click at [256, 372] on img at bounding box center [257, 369] width 7 height 7
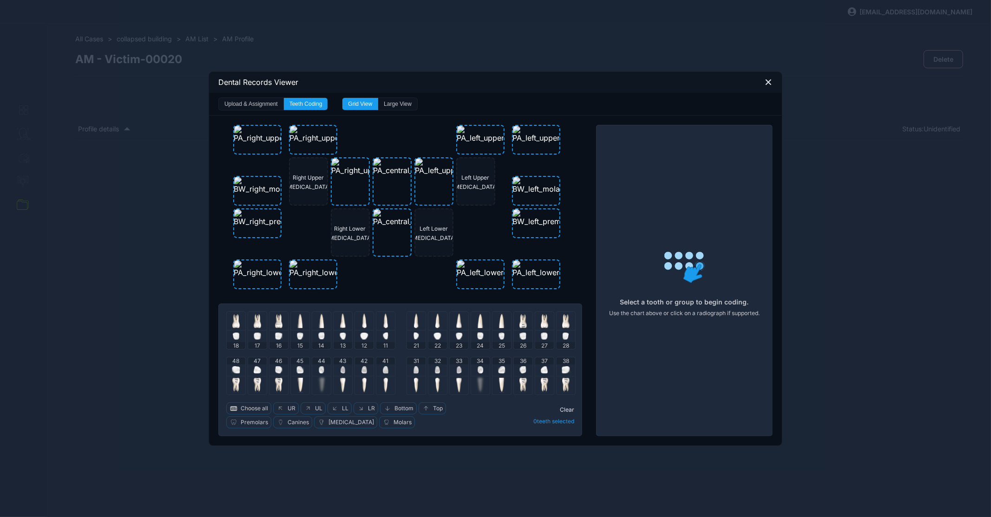
click at [256, 370] on img at bounding box center [257, 369] width 7 height 7
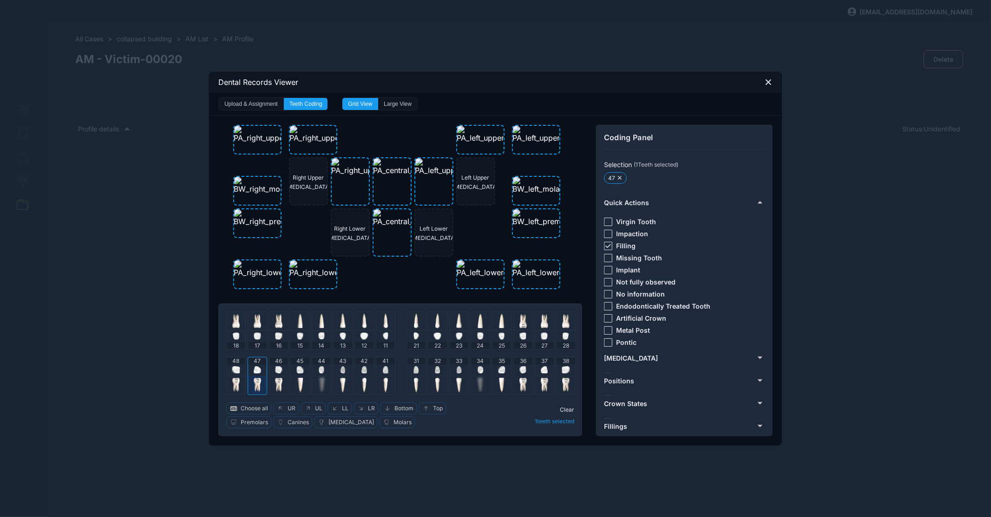
click at [611, 247] on div at bounding box center [608, 246] width 8 height 8
click at [608, 254] on div at bounding box center [608, 258] width 8 height 8
click at [262, 367] on div "47" at bounding box center [257, 367] width 19 height 19
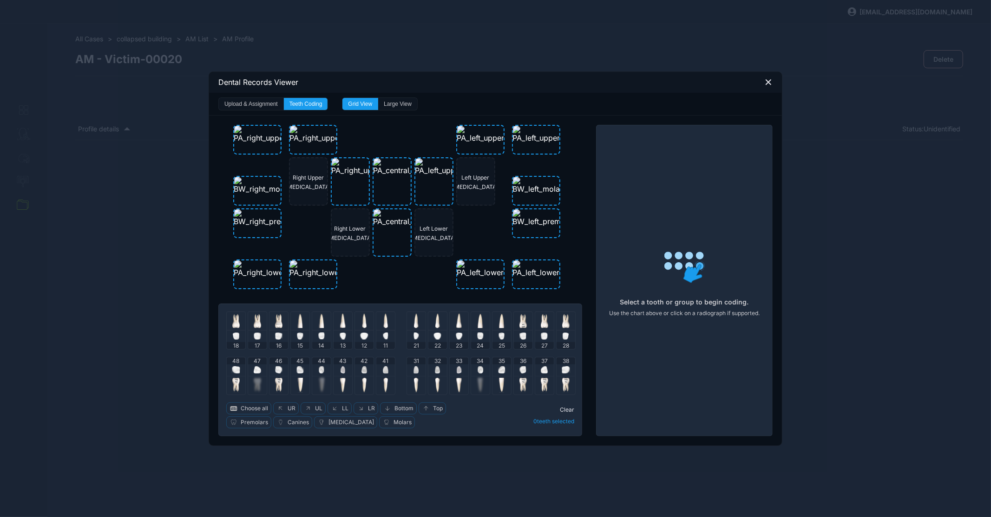
click at [282, 367] on img at bounding box center [278, 369] width 7 height 7
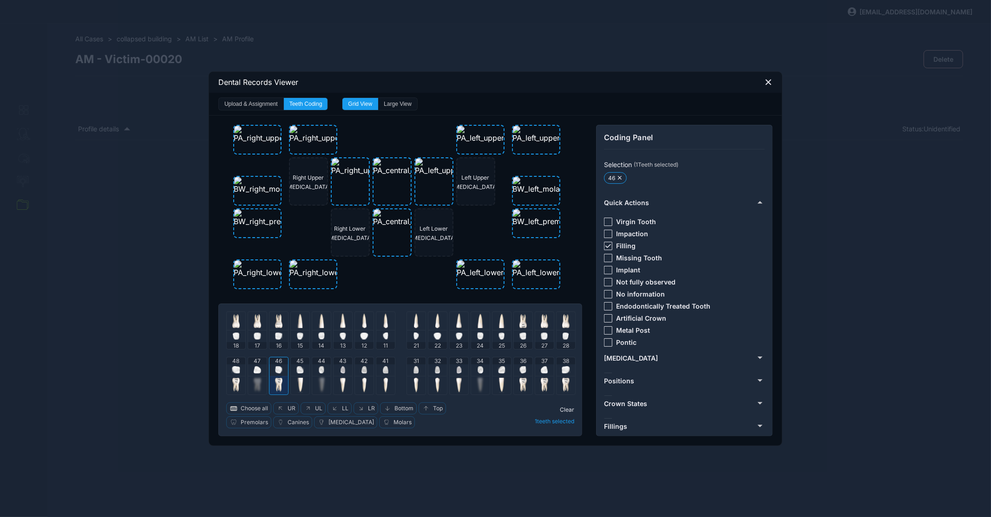
click at [282, 367] on div "46" at bounding box center [278, 367] width 19 height 19
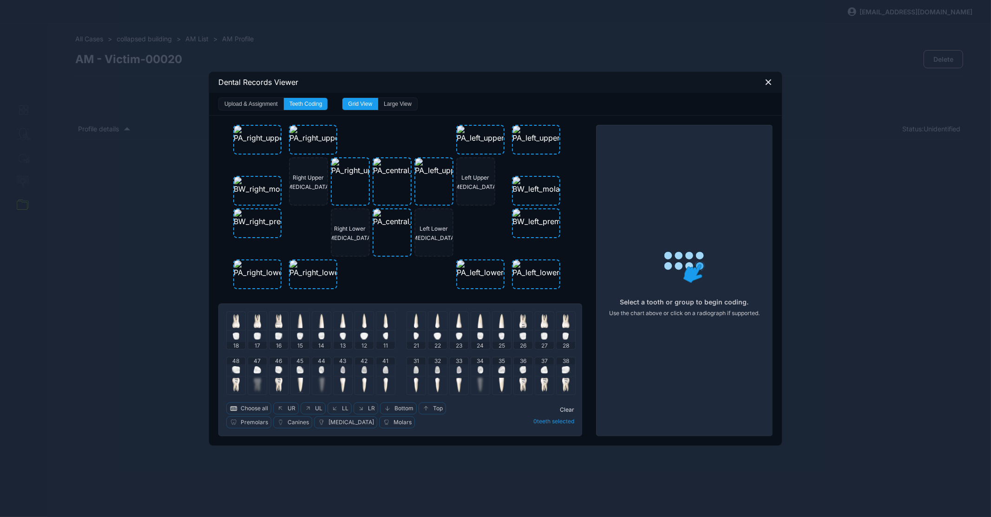
click at [304, 366] on img at bounding box center [299, 369] width 7 height 7
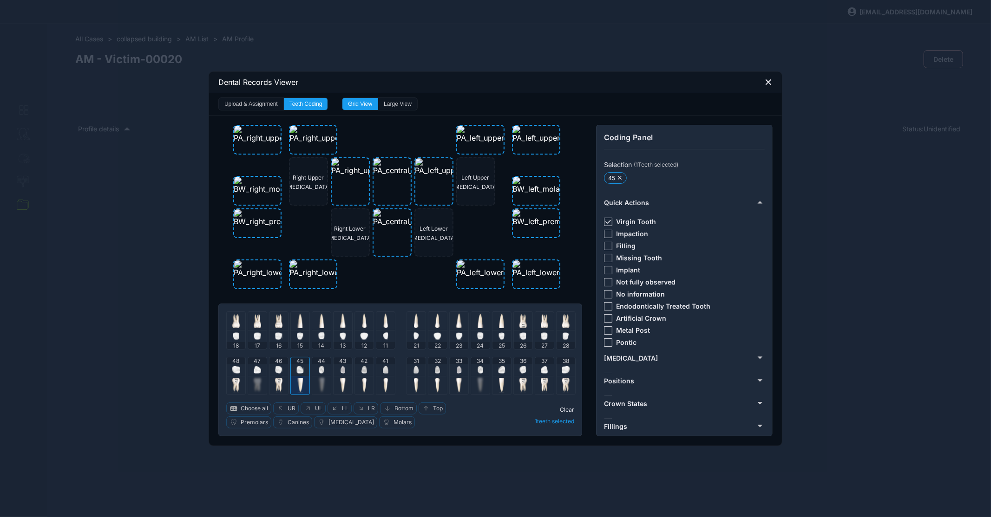
click at [609, 221] on icon at bounding box center [608, 222] width 6 height 4
click at [606, 243] on div at bounding box center [608, 246] width 8 height 8
click at [305, 361] on div "45" at bounding box center [300, 361] width 19 height 7
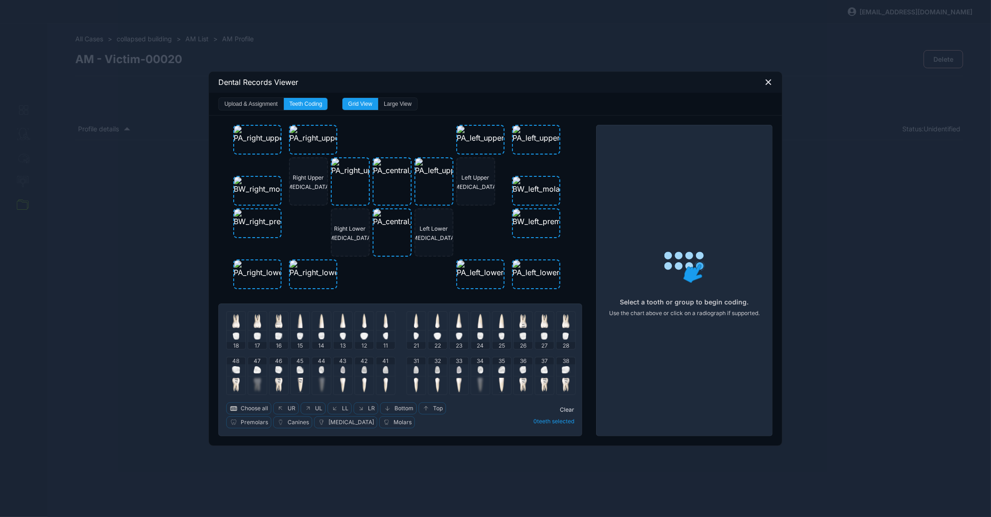
click at [333, 367] on div "43" at bounding box center [343, 376] width 20 height 38
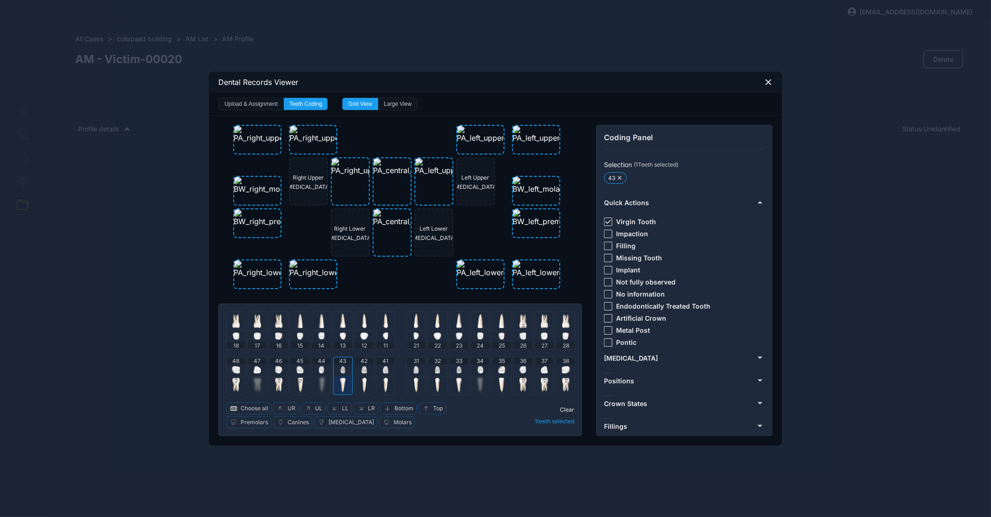
click at [607, 220] on icon at bounding box center [608, 222] width 6 height 4
click at [604, 245] on div at bounding box center [608, 246] width 8 height 8
click at [348, 366] on div "43" at bounding box center [342, 367] width 19 height 19
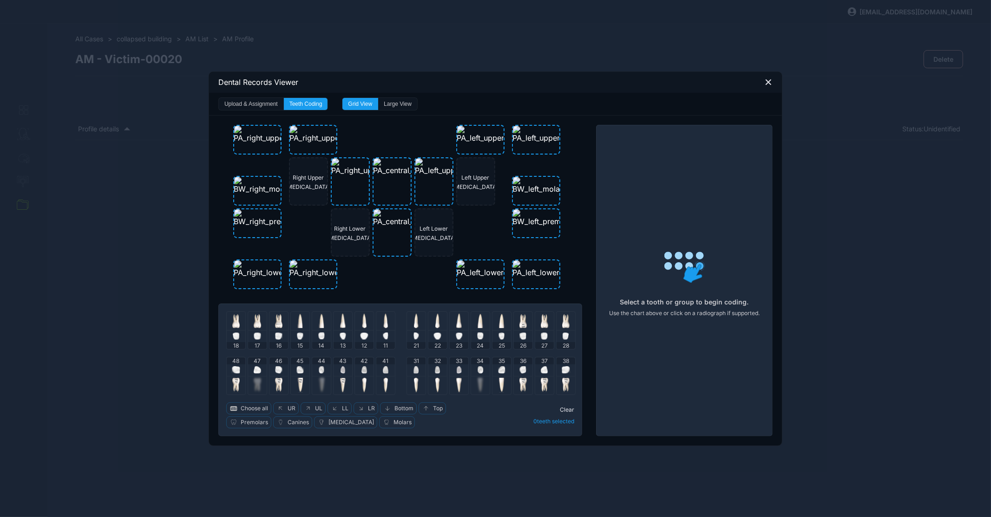
click at [371, 371] on div "42" at bounding box center [364, 367] width 19 height 19
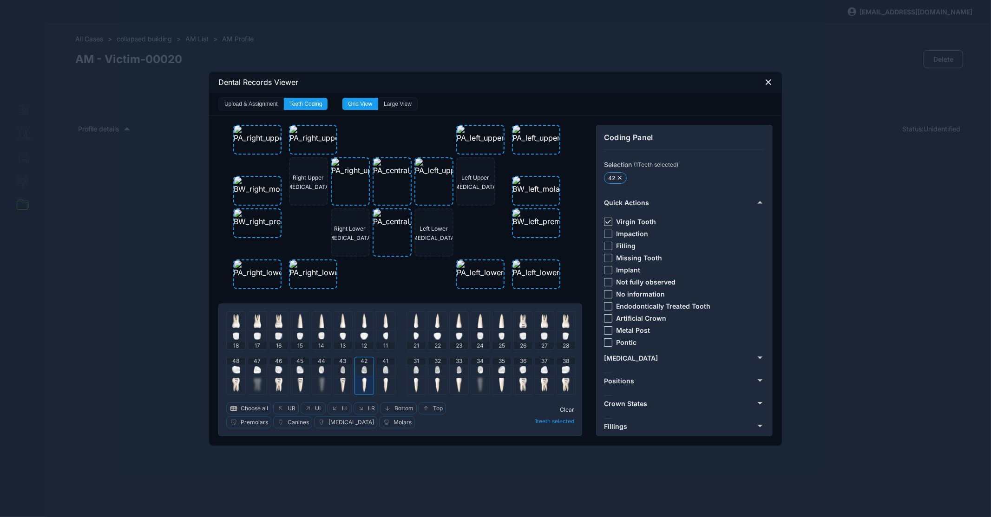
click at [388, 372] on img at bounding box center [385, 369] width 5 height 7
click at [425, 372] on div "31" at bounding box center [416, 367] width 19 height 19
click at [438, 371] on img at bounding box center [437, 369] width 5 height 7
click at [364, 373] on img at bounding box center [363, 369] width 5 height 7
click at [385, 371] on img at bounding box center [385, 369] width 5 height 7
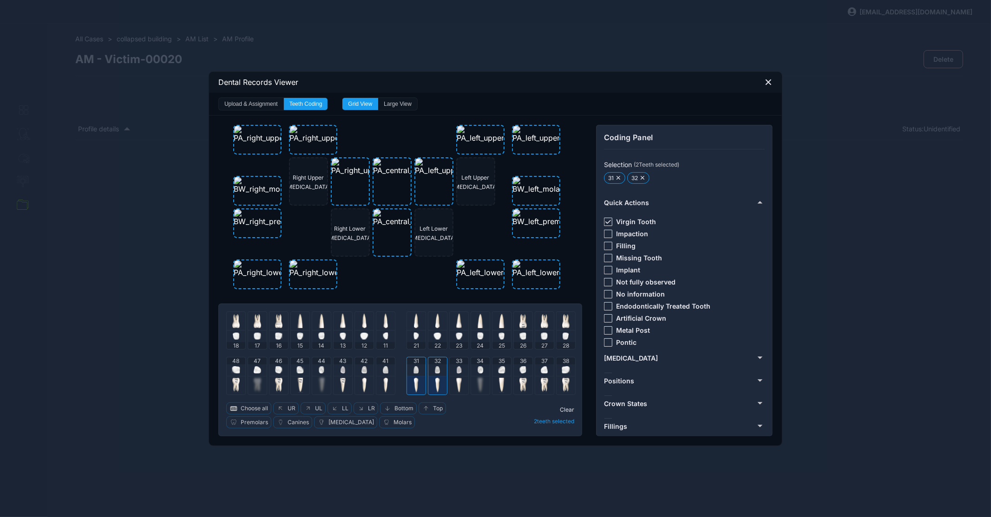
click at [424, 371] on div "31" at bounding box center [416, 367] width 19 height 19
click at [440, 369] on img at bounding box center [437, 369] width 5 height 7
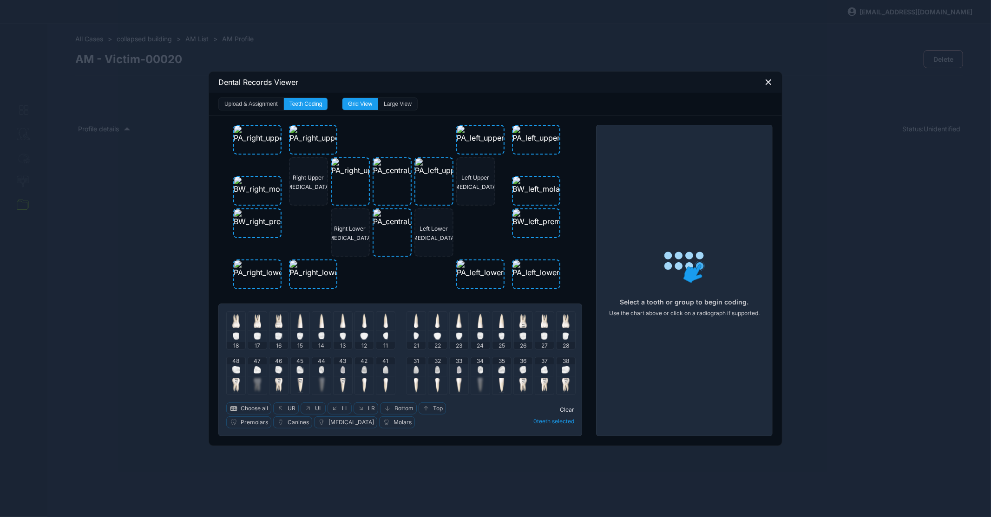
click at [463, 369] on div "33" at bounding box center [459, 367] width 19 height 19
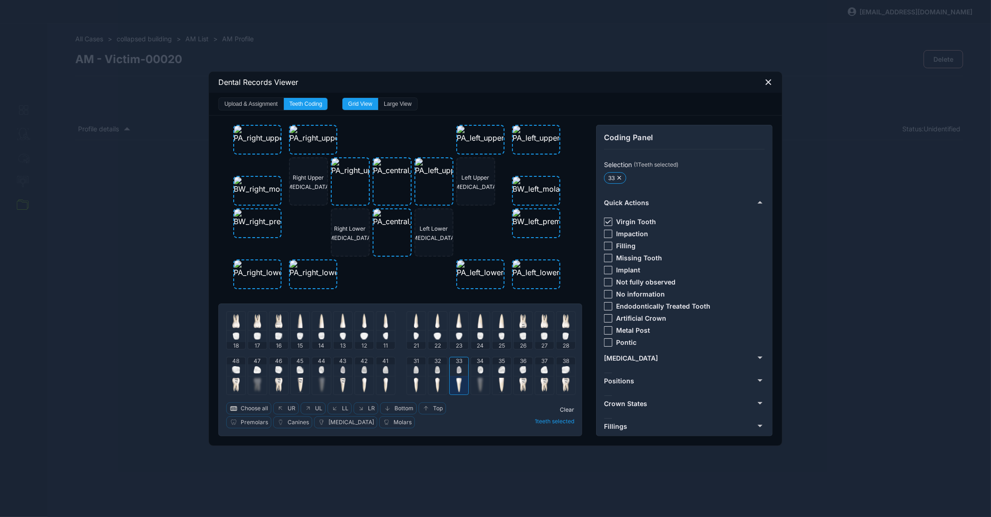
click at [468, 369] on div "33" at bounding box center [459, 367] width 19 height 19
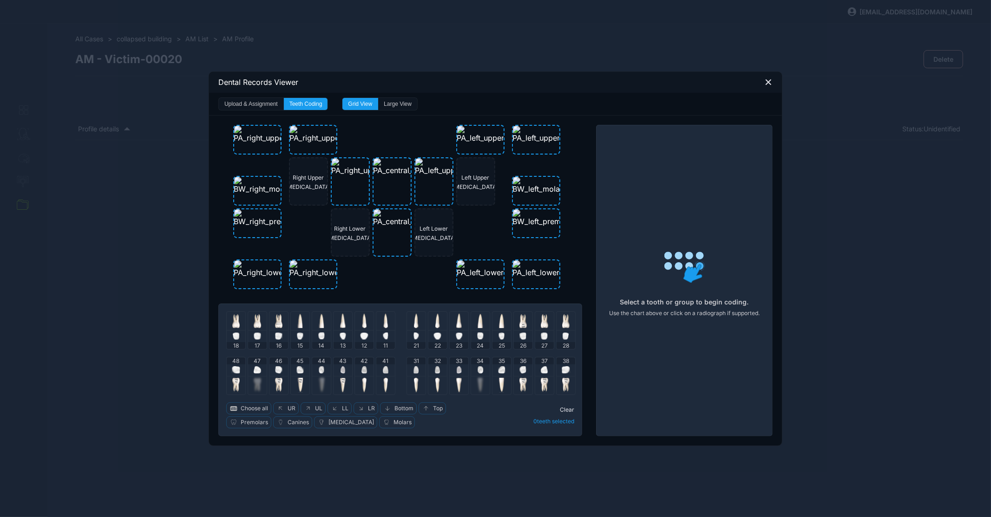
click at [486, 369] on div "34" at bounding box center [480, 367] width 19 height 19
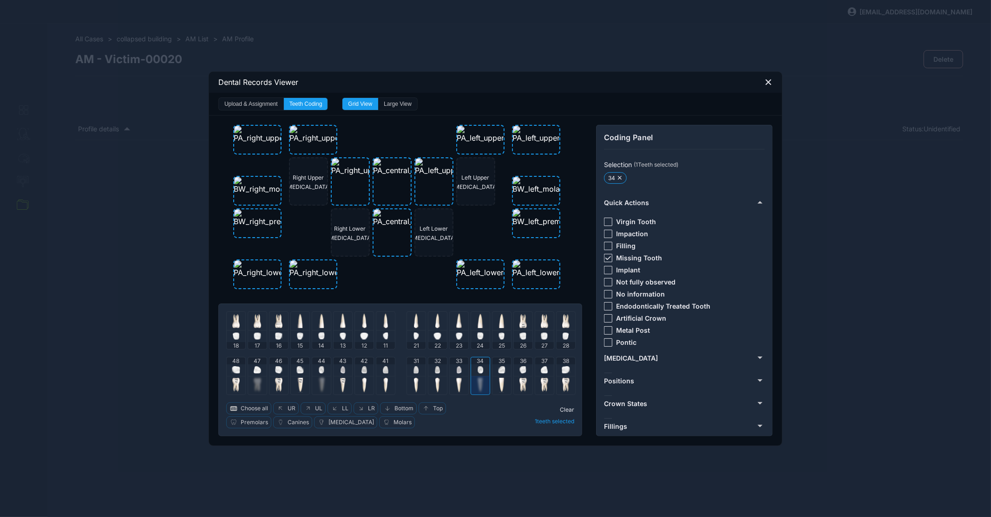
click at [611, 257] on div at bounding box center [608, 258] width 8 height 8
click at [607, 240] on div "Virgin Tooth Impaction Filling Missing Tooth Implant Not fully observed No info…" at bounding box center [683, 280] width 159 height 140
click at [607, 244] on div at bounding box center [608, 246] width 8 height 8
click at [487, 360] on div "34" at bounding box center [480, 361] width 19 height 7
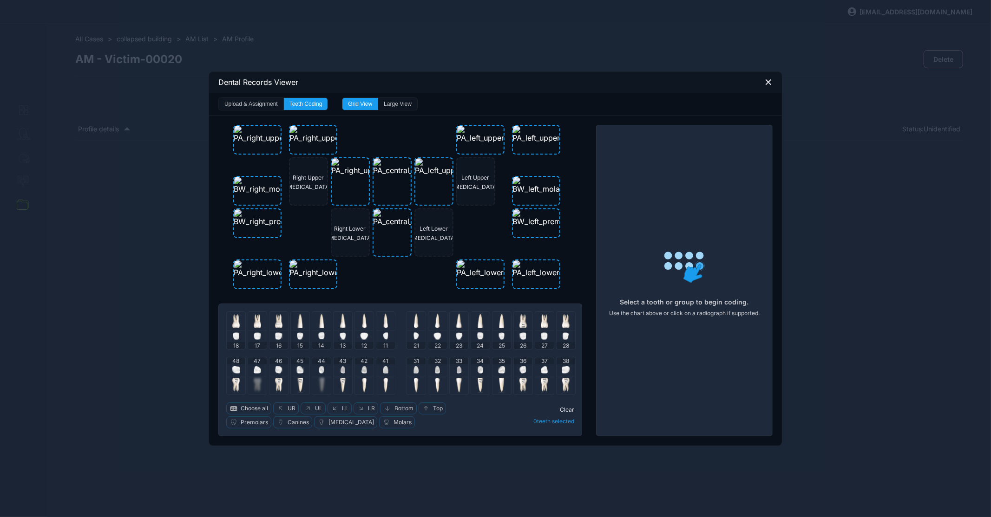
click at [503, 369] on img at bounding box center [501, 369] width 7 height 7
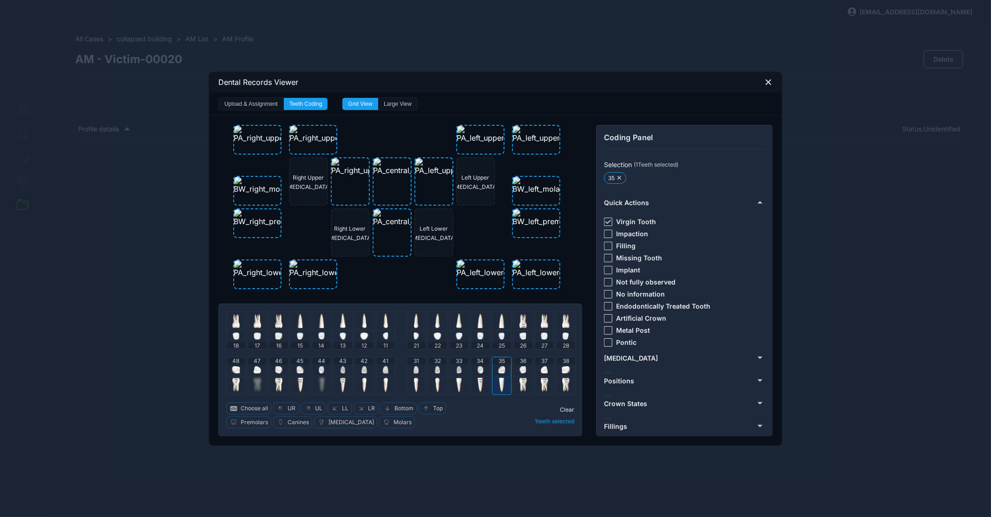
click at [504, 369] on img at bounding box center [501, 369] width 7 height 7
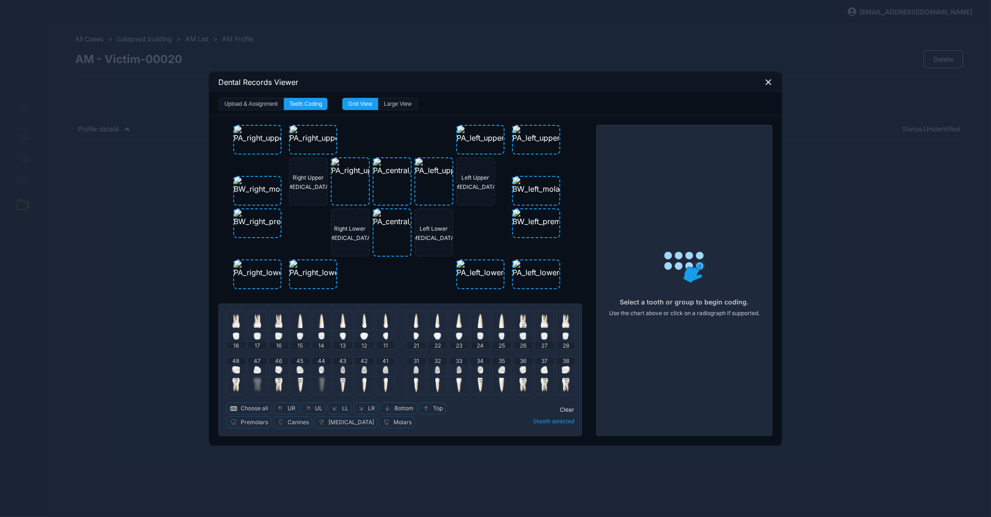
click at [524, 369] on img at bounding box center [522, 369] width 7 height 7
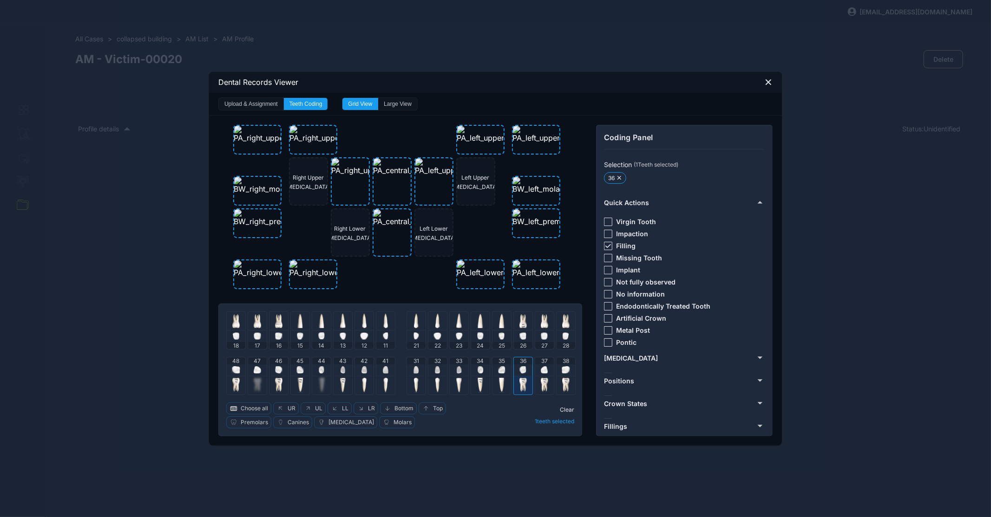
click at [522, 359] on span "36" at bounding box center [523, 361] width 7 height 7
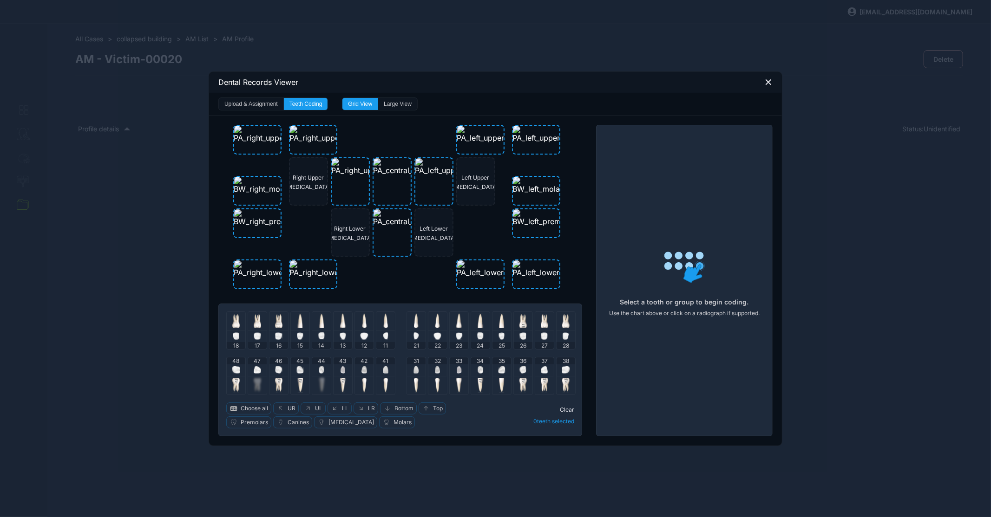
click at [542, 365] on div at bounding box center [544, 371] width 7 height 12
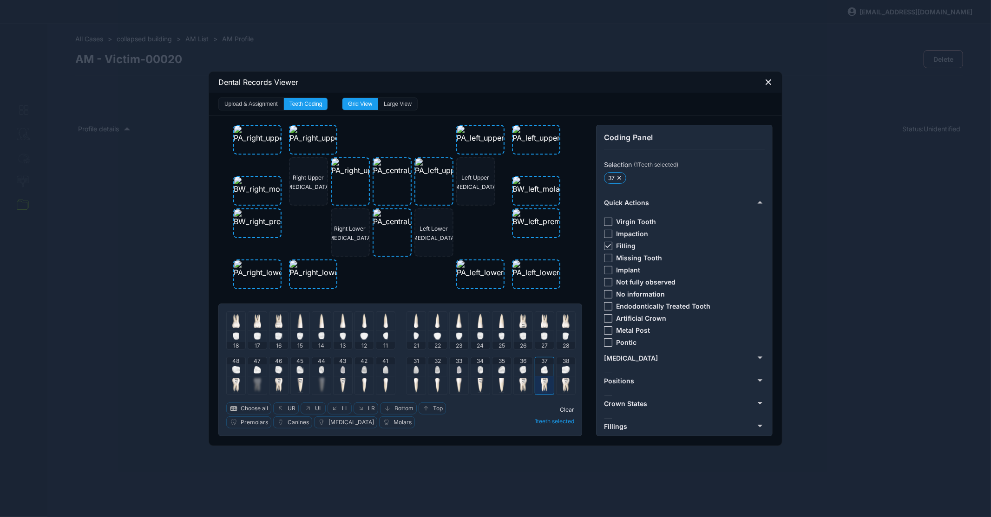
click at [547, 370] on img at bounding box center [544, 369] width 7 height 7
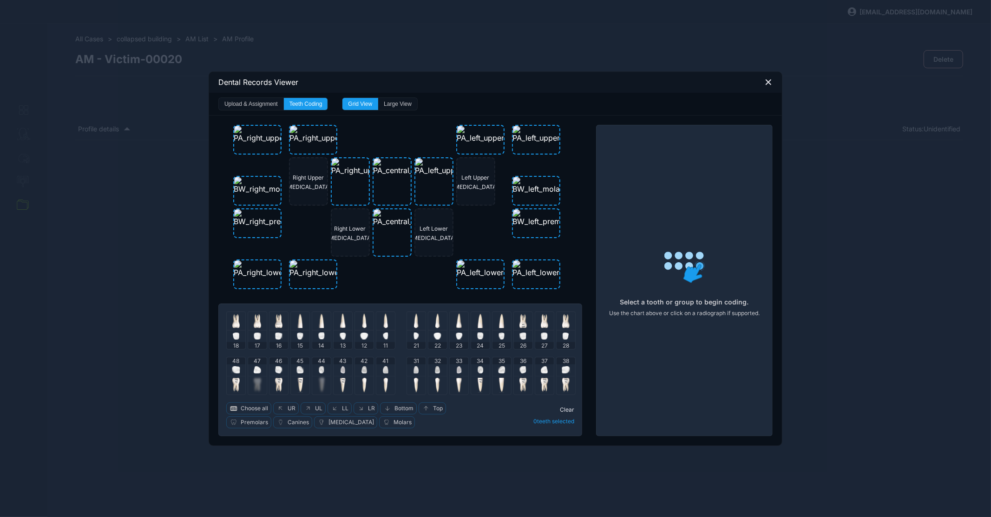
click at [567, 370] on img at bounding box center [565, 369] width 8 height 7
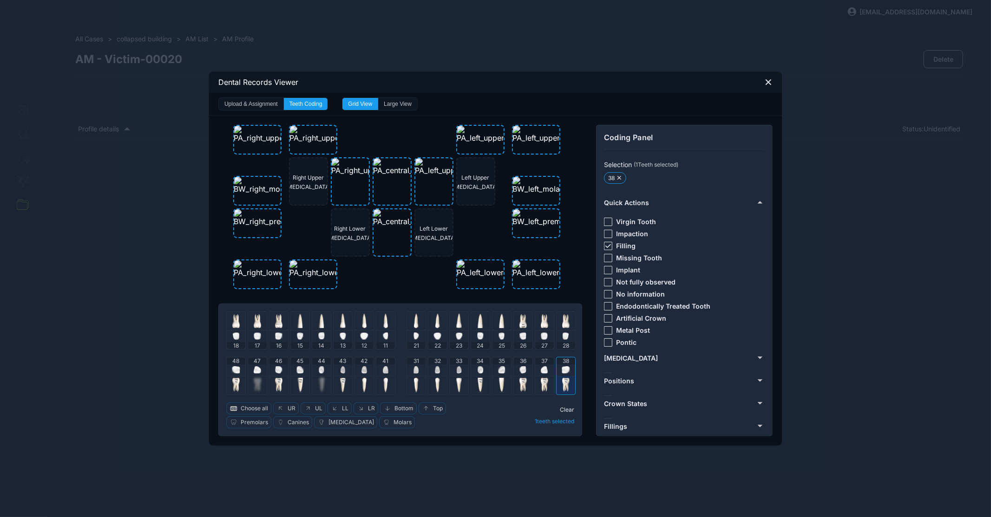
click at [569, 363] on span "38" at bounding box center [565, 361] width 7 height 7
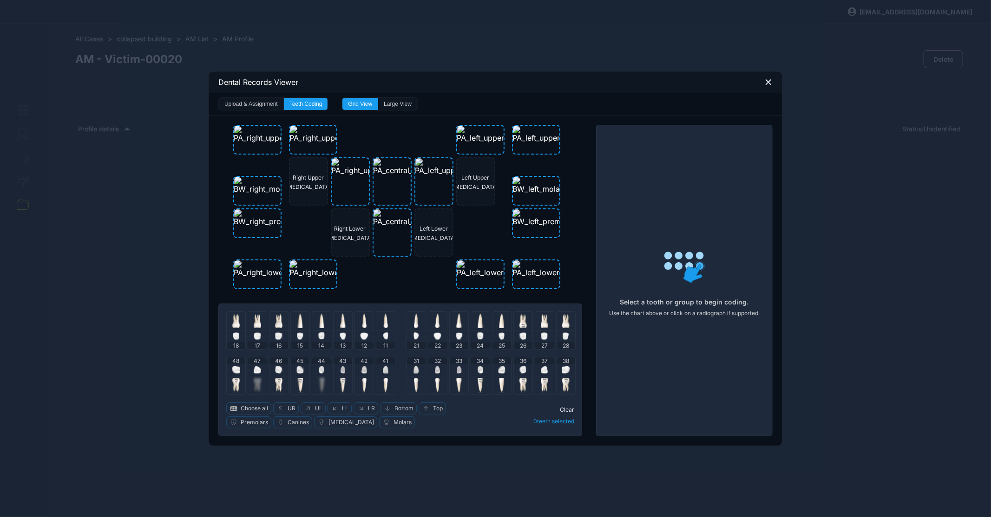
click at [522, 370] on img at bounding box center [522, 369] width 7 height 7
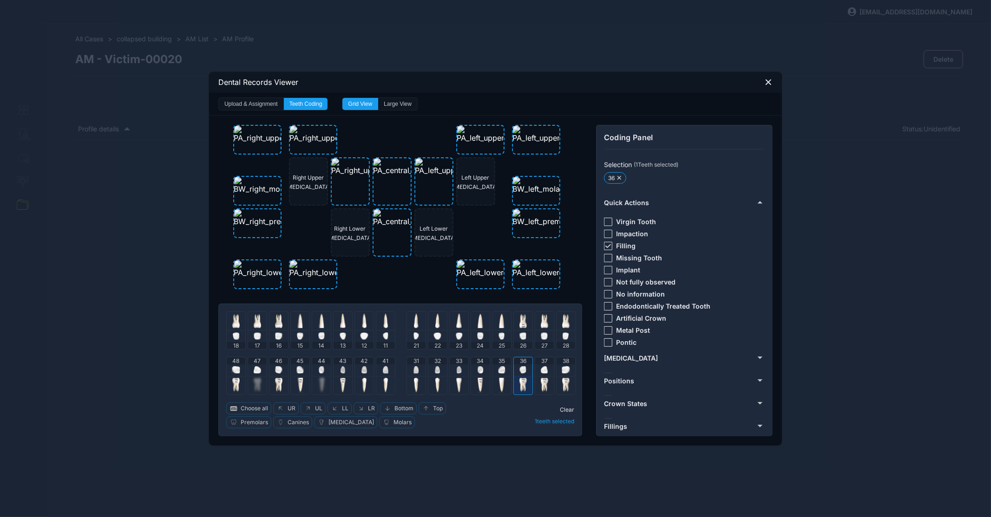
click at [608, 244] on icon at bounding box center [608, 246] width 6 height 4
click at [608, 218] on div at bounding box center [608, 222] width 8 height 8
click at [485, 372] on div "34" at bounding box center [480, 367] width 19 height 19
click at [525, 377] on div at bounding box center [523, 385] width 19 height 19
click at [609, 246] on icon at bounding box center [608, 246] width 6 height 4
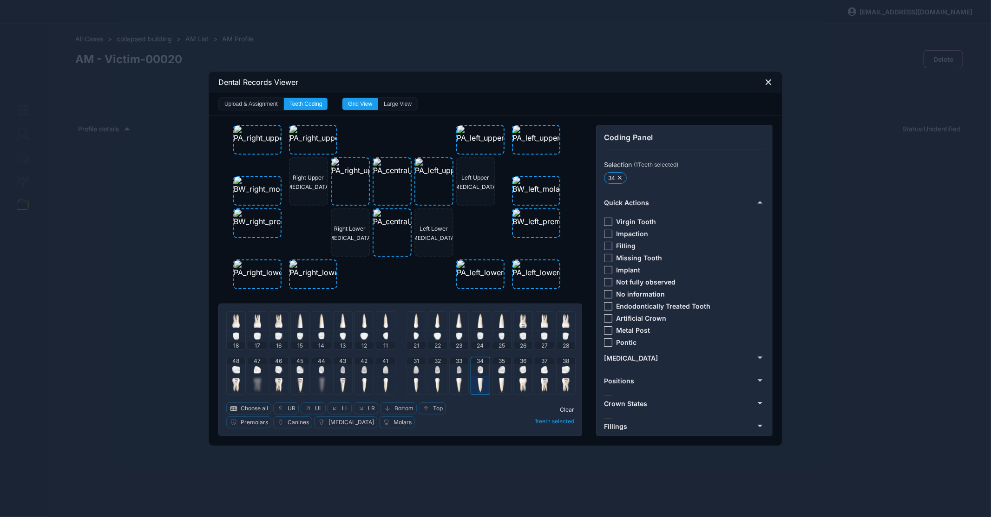
click at [606, 218] on div at bounding box center [608, 222] width 8 height 8
click at [483, 367] on img at bounding box center [480, 369] width 6 height 7
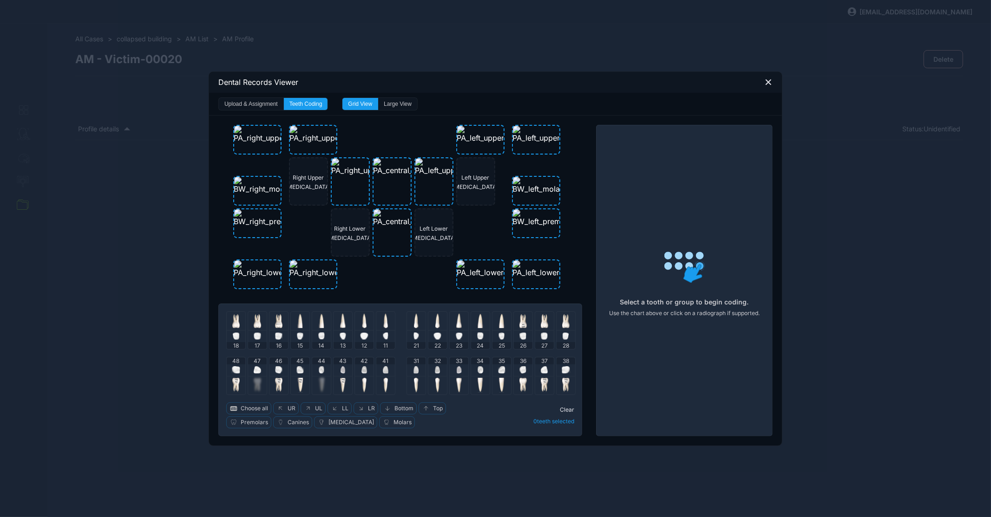
click at [500, 368] on img at bounding box center [501, 369] width 7 height 7
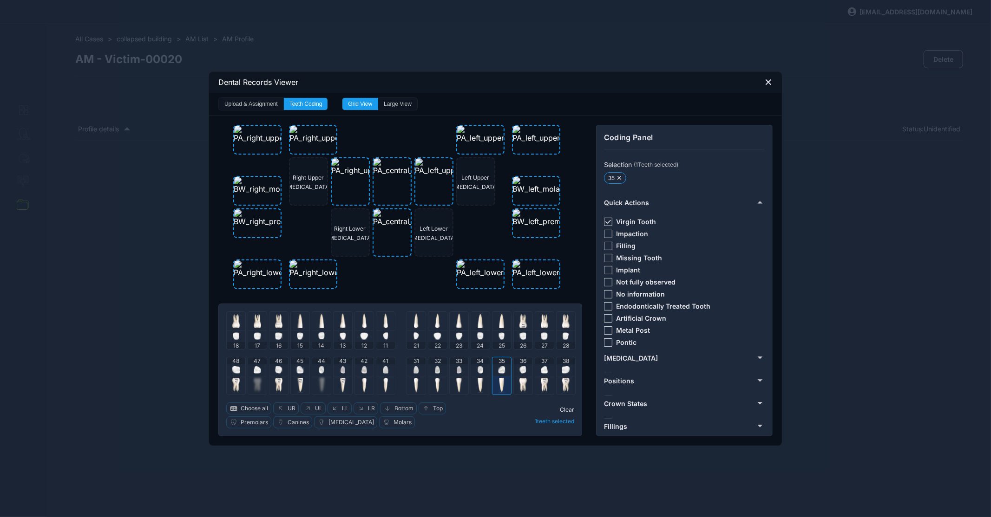
click at [610, 220] on icon at bounding box center [608, 222] width 6 height 4
click at [606, 249] on div at bounding box center [608, 246] width 8 height 8
click at [615, 106] on div "Upload & Assignment Teeth Coding Grid View Large View" at bounding box center [495, 104] width 573 height 23
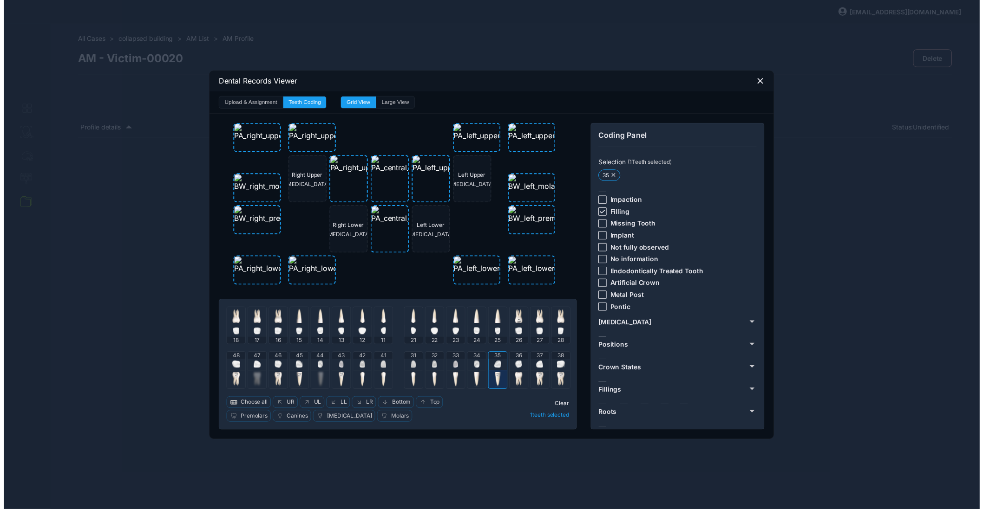
scroll to position [72, 0]
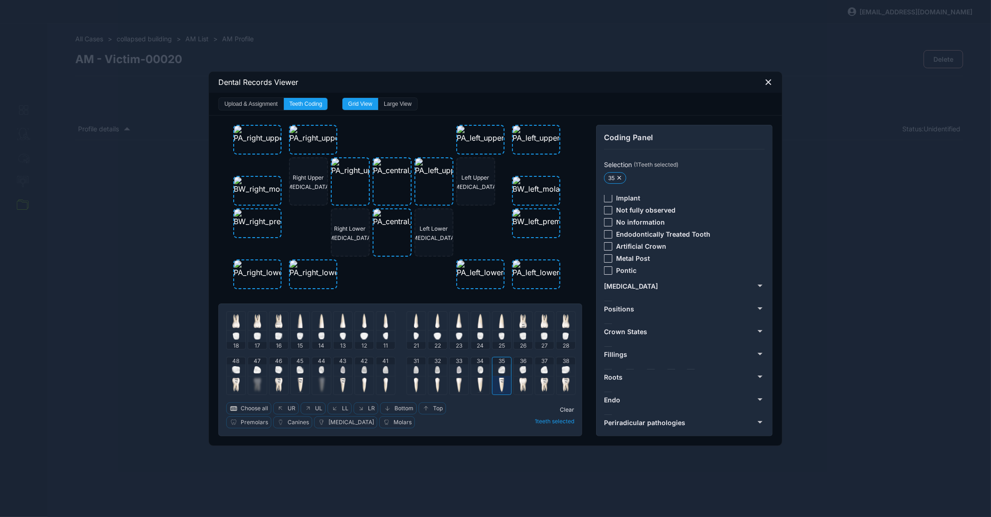
click at [604, 128] on div "Coding Panel Selection ( 1 Teeth selected) 35 Quick Actions Virgin Tooth Impact…" at bounding box center [684, 281] width 176 height 312
click at [505, 365] on div at bounding box center [501, 371] width 7 height 12
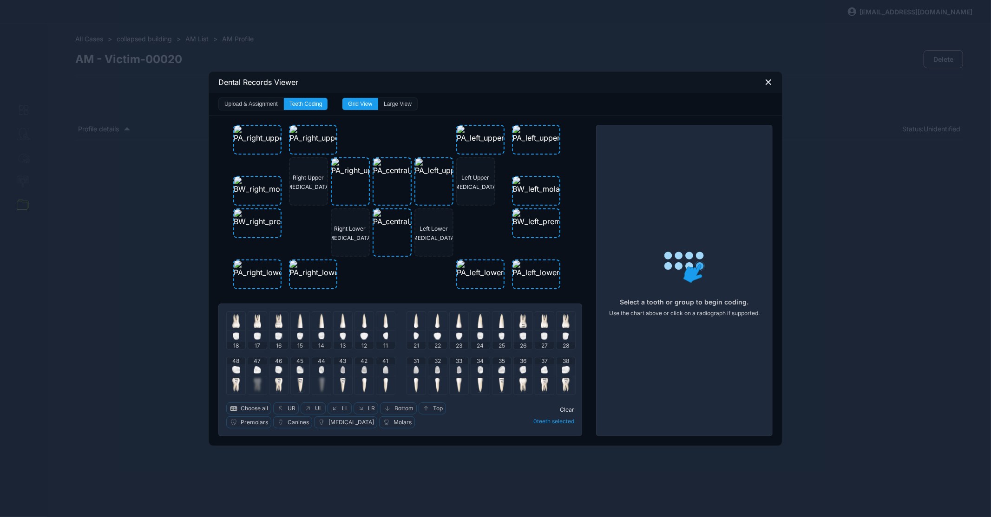
click at [768, 84] on icon at bounding box center [768, 82] width 8 height 8
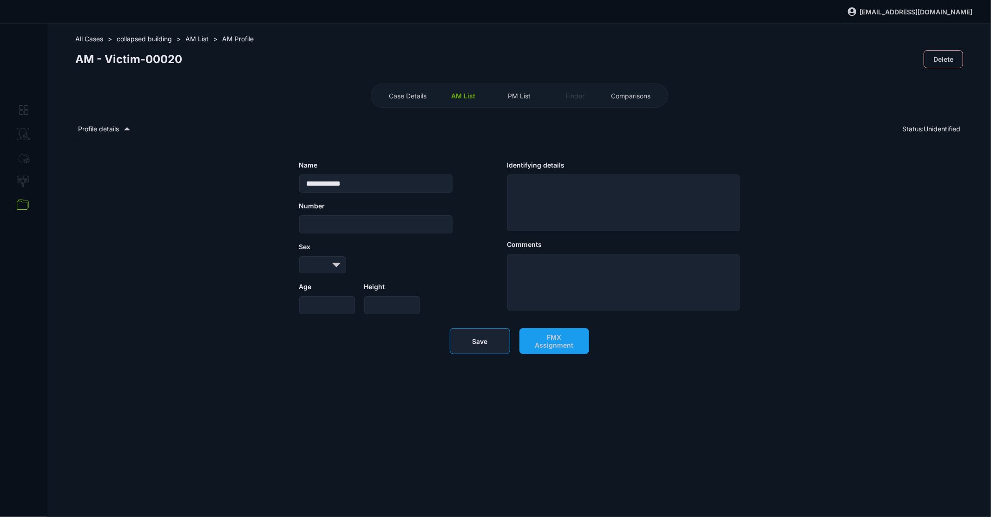
click at [484, 345] on span "Save" at bounding box center [479, 342] width 15 height 8
click at [515, 97] on span "PM List" at bounding box center [519, 96] width 23 height 8
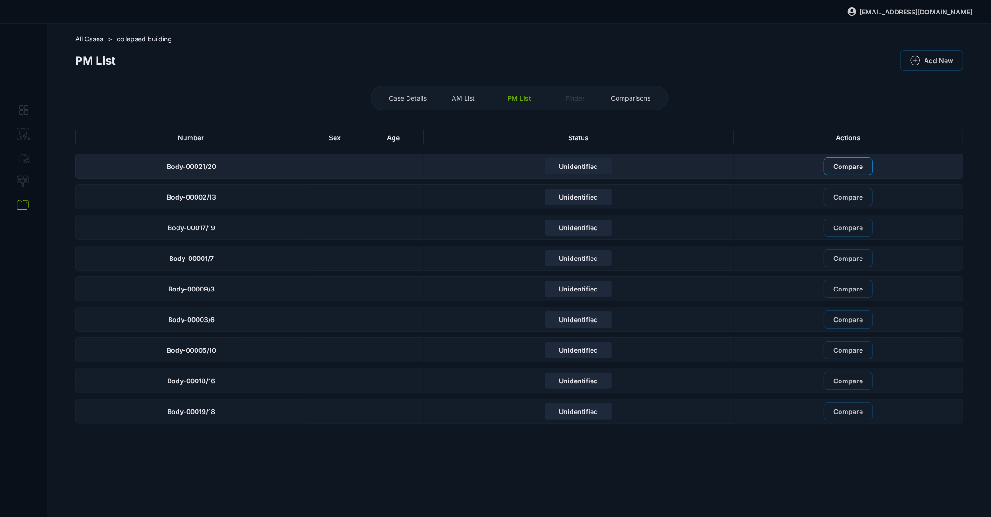
click at [847, 170] on span "Compare" at bounding box center [847, 167] width 29 height 8
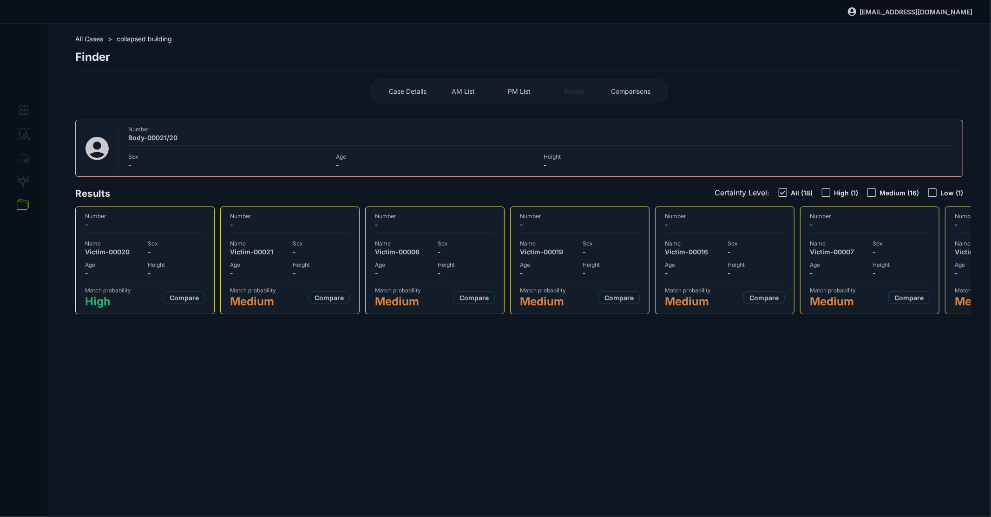
click at [161, 245] on span "Sex" at bounding box center [176, 243] width 57 height 7
select select "***"
select select "**********"
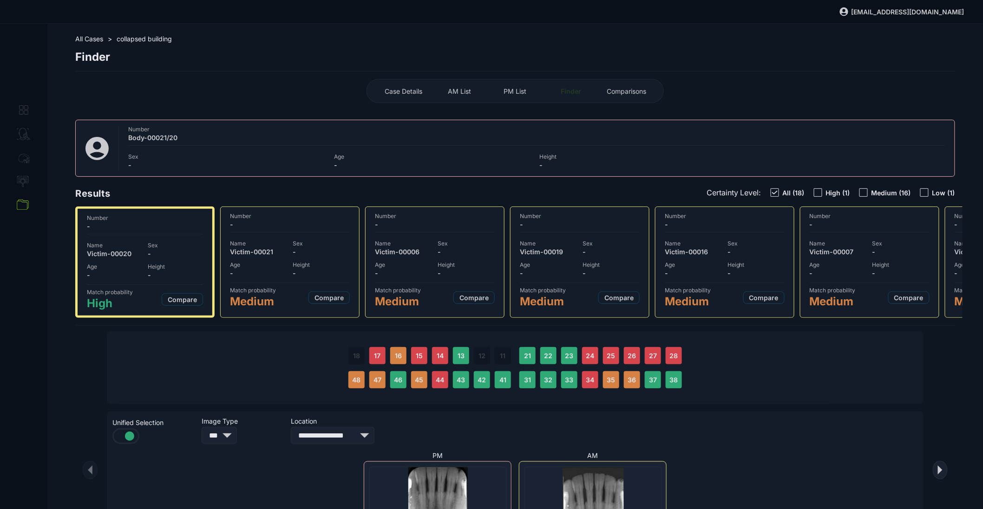
click at [523, 90] on span "PM List" at bounding box center [515, 91] width 23 height 8
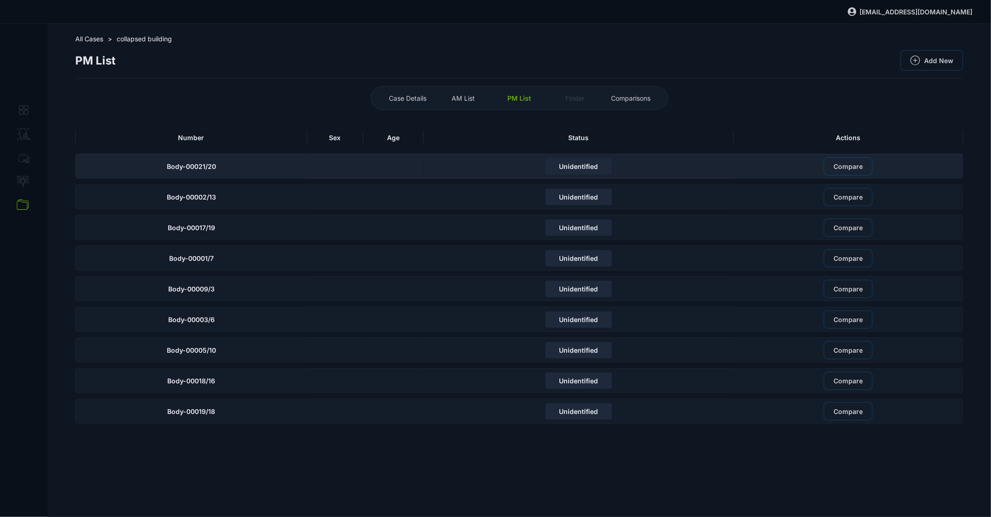
click at [235, 173] on div "Body-00021/20" at bounding box center [191, 166] width 232 height 25
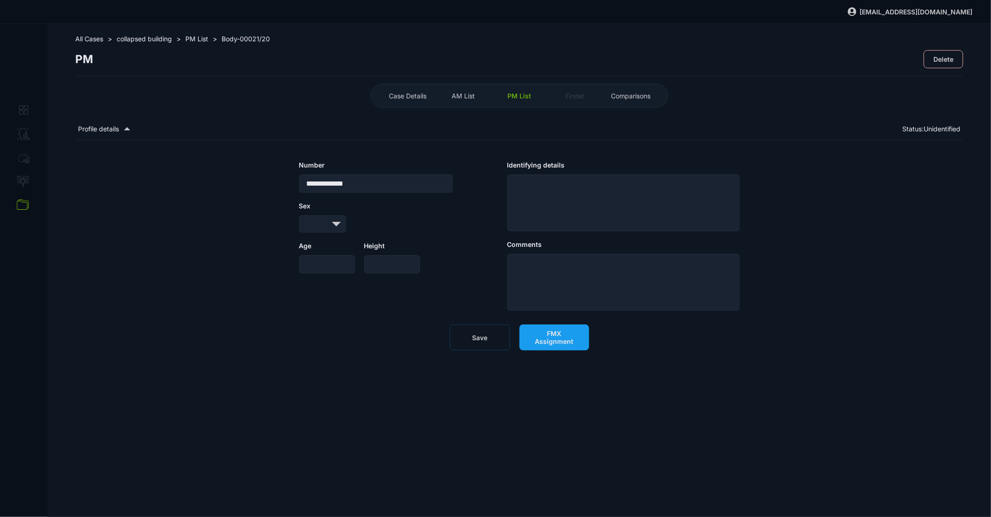
click at [564, 345] on span "FMX Assignment" at bounding box center [554, 338] width 50 height 16
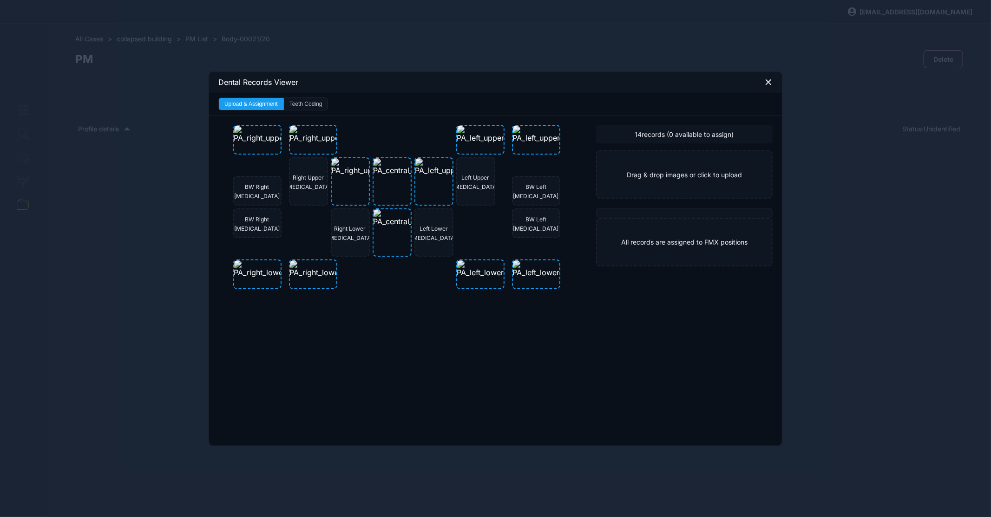
click at [312, 102] on button "Teeth Coding" at bounding box center [306, 104] width 44 height 12
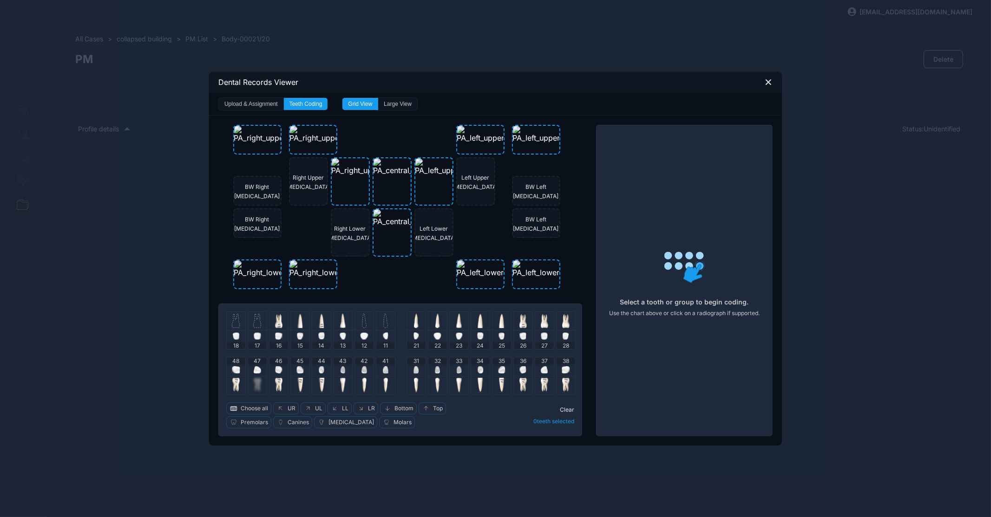
click at [237, 320] on img at bounding box center [236, 320] width 8 height 15
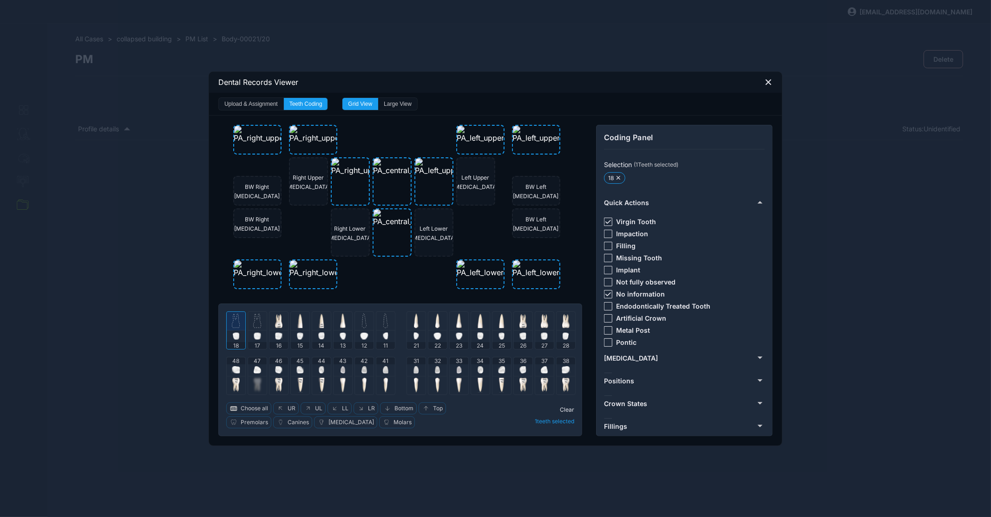
click at [609, 293] on icon at bounding box center [608, 295] width 6 height 4
click at [237, 321] on img at bounding box center [235, 320] width 7 height 15
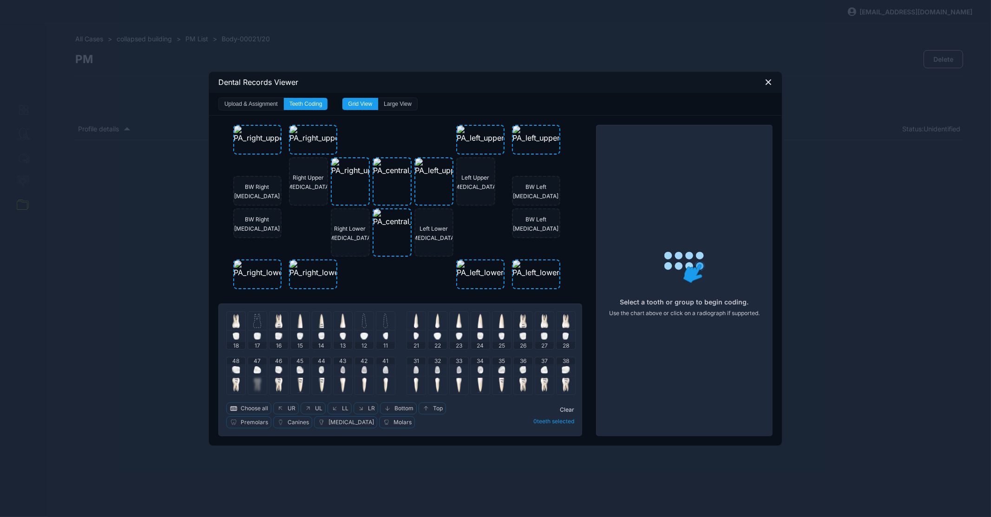
click at [259, 321] on img at bounding box center [257, 320] width 8 height 15
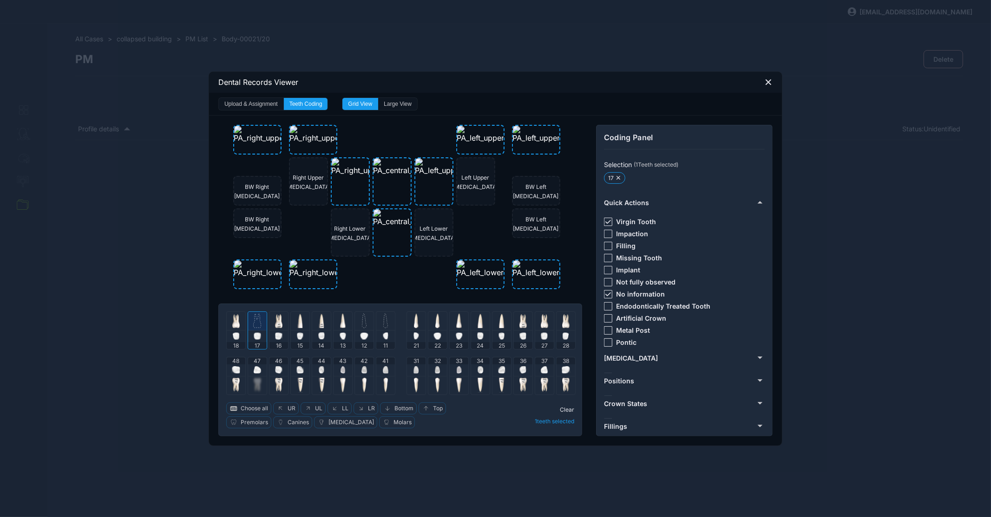
click at [609, 295] on icon at bounding box center [608, 295] width 6 height 4
click at [258, 319] on img at bounding box center [257, 320] width 7 height 15
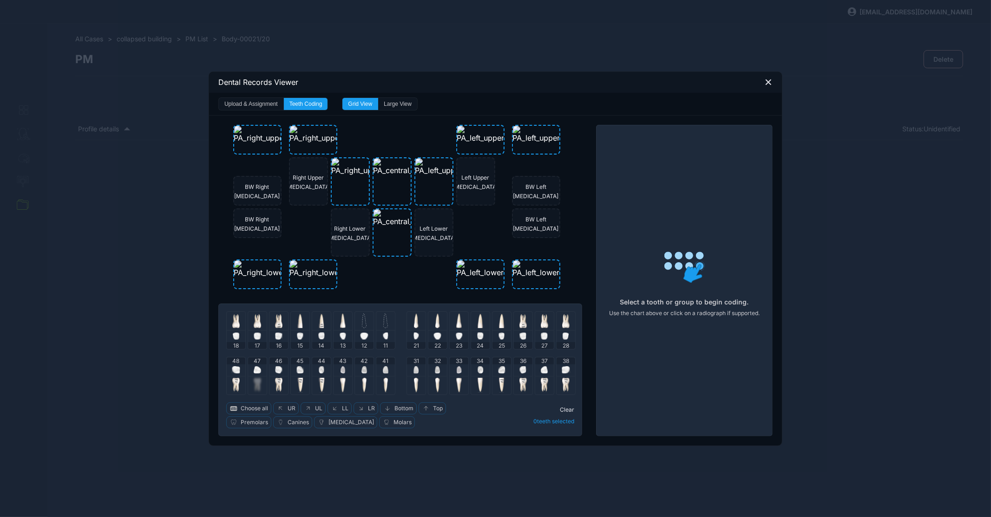
drag, startPoint x: 274, startPoint y: 321, endPoint x: 287, endPoint y: 321, distance: 12.1
click at [276, 321] on div at bounding box center [278, 321] width 19 height 19
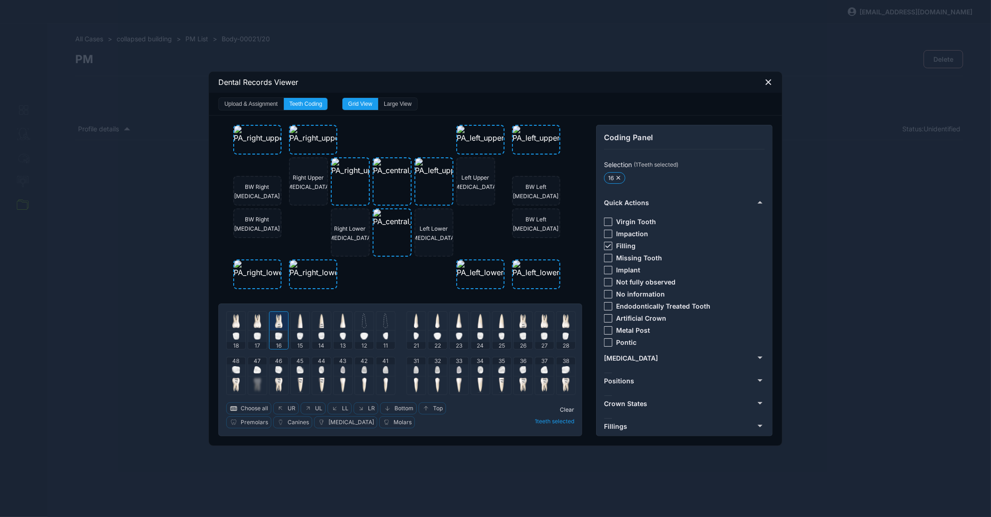
click at [608, 244] on icon at bounding box center [608, 246] width 6 height 4
click at [608, 315] on div at bounding box center [608, 318] width 8 height 8
click at [285, 320] on div at bounding box center [278, 321] width 19 height 19
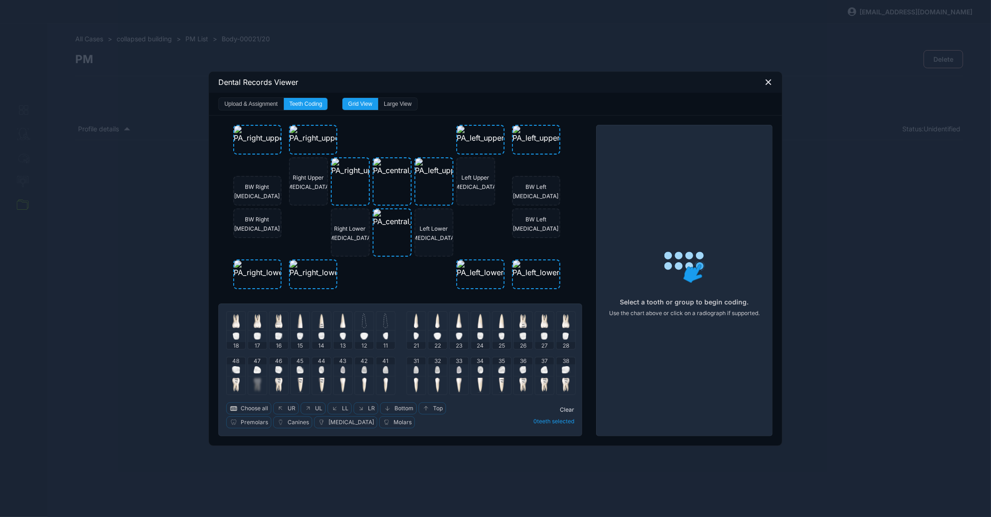
click at [297, 320] on div at bounding box center [300, 321] width 19 height 19
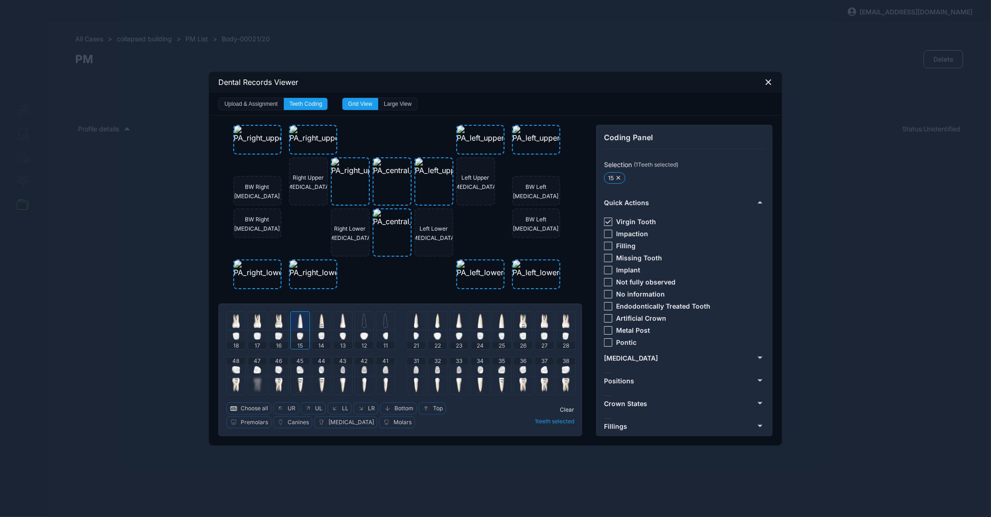
click at [306, 320] on div at bounding box center [300, 321] width 19 height 19
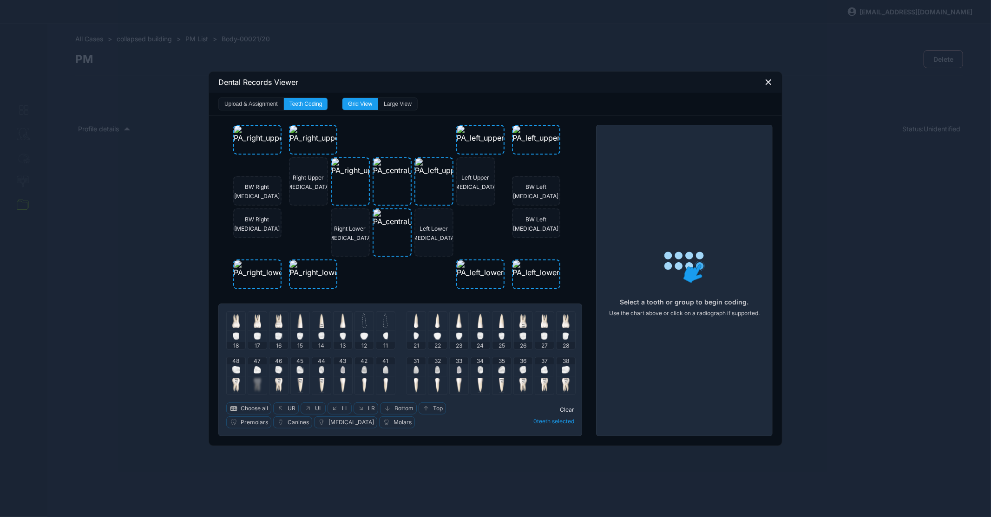
click at [319, 320] on img at bounding box center [322, 320] width 6 height 15
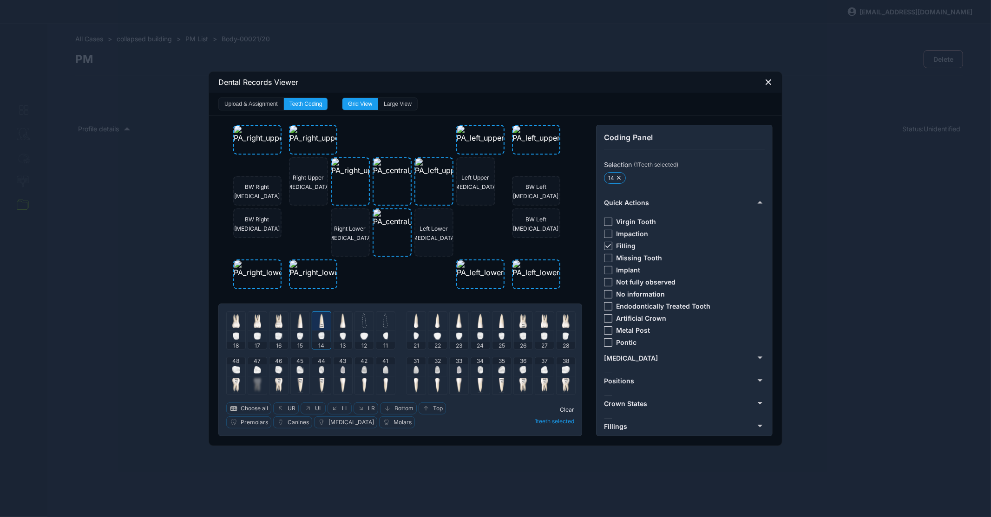
click at [611, 243] on div at bounding box center [608, 246] width 8 height 8
click at [608, 316] on div at bounding box center [608, 318] width 8 height 8
click at [320, 325] on img at bounding box center [322, 320] width 6 height 15
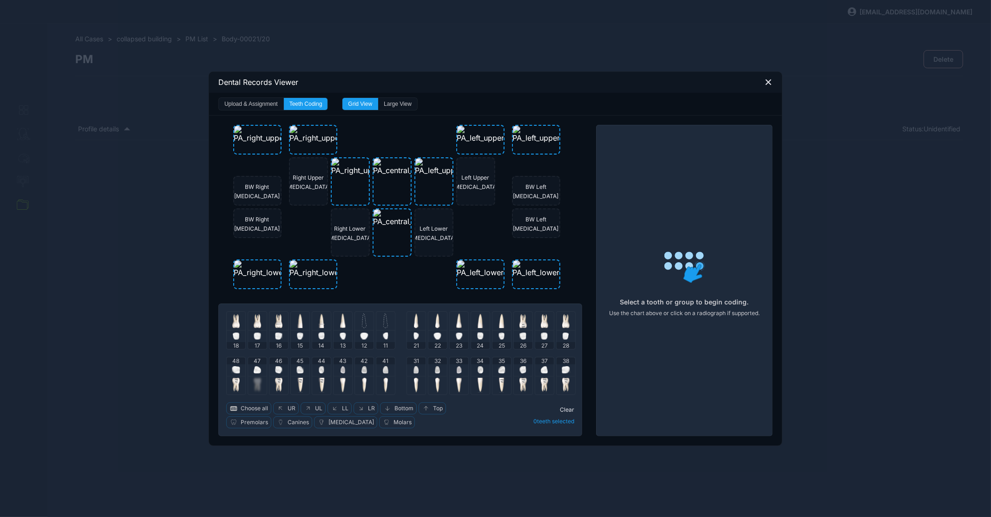
click at [348, 326] on div at bounding box center [342, 321] width 19 height 19
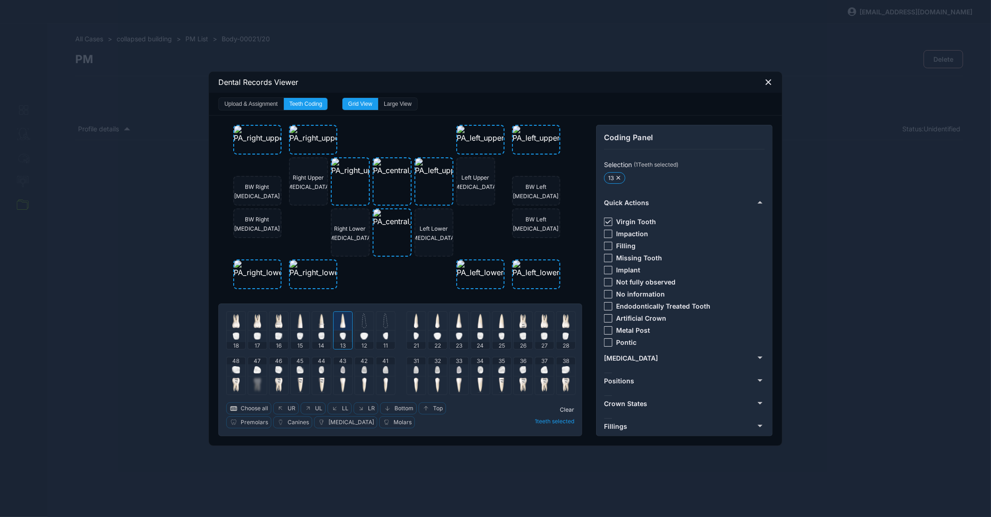
click at [348, 326] on div at bounding box center [342, 321] width 19 height 19
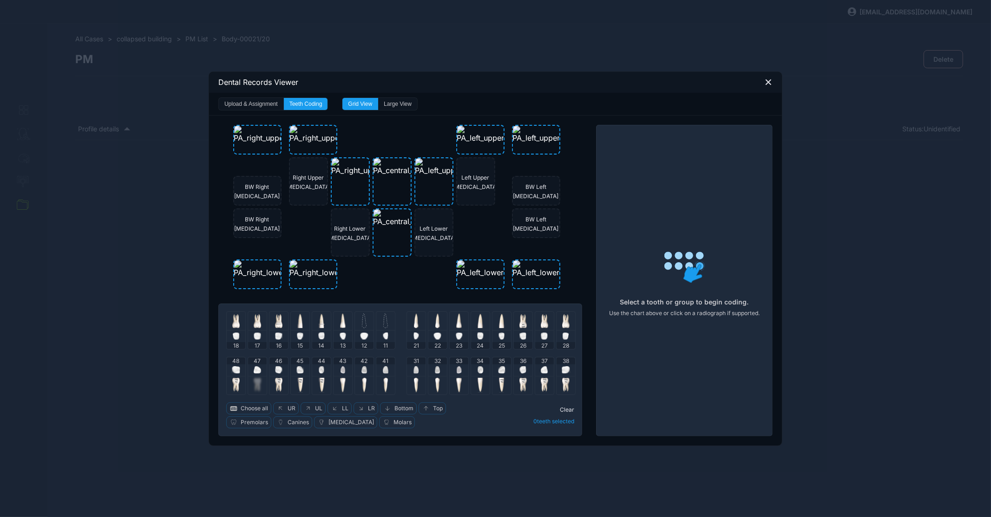
click at [366, 327] on img at bounding box center [364, 320] width 5 height 15
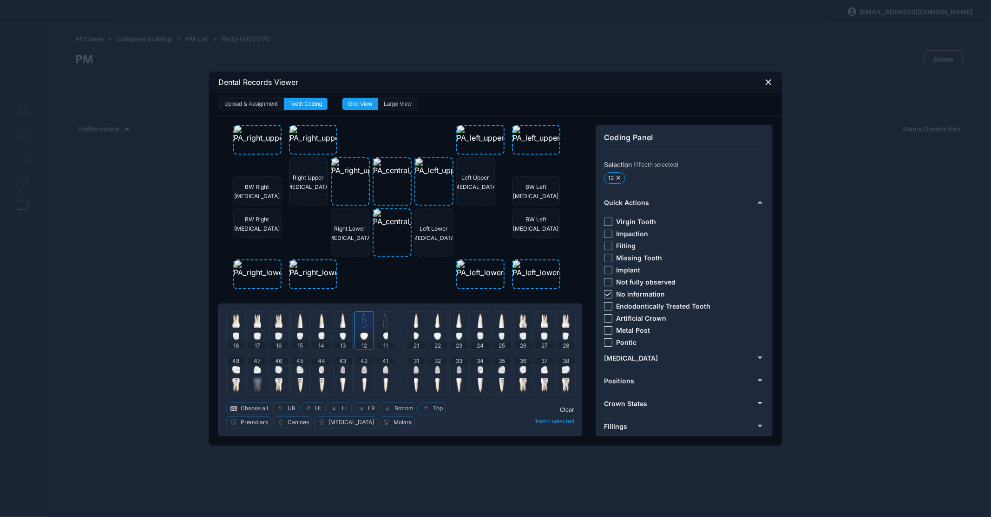
click at [608, 293] on icon at bounding box center [608, 295] width 6 height 4
click at [608, 220] on div at bounding box center [608, 222] width 8 height 8
click at [371, 318] on div at bounding box center [364, 321] width 19 height 19
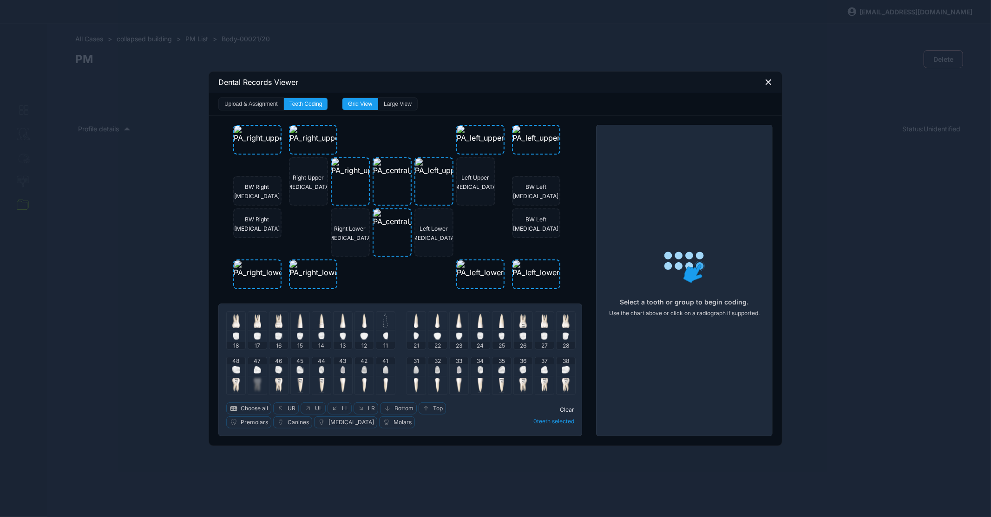
click at [384, 319] on img at bounding box center [385, 320] width 5 height 15
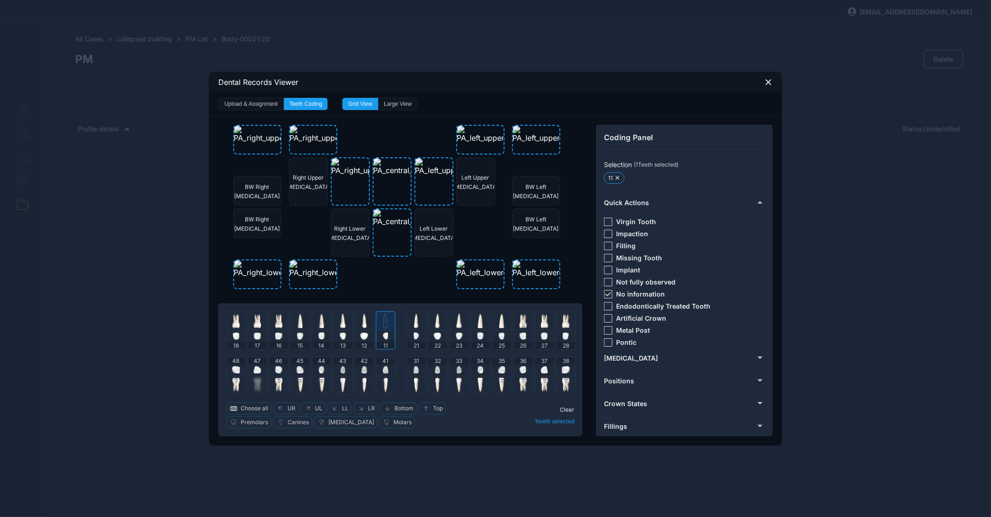
click at [609, 294] on icon at bounding box center [608, 295] width 6 height 4
click at [610, 220] on div at bounding box center [608, 222] width 8 height 8
click at [385, 324] on img at bounding box center [385, 320] width 5 height 15
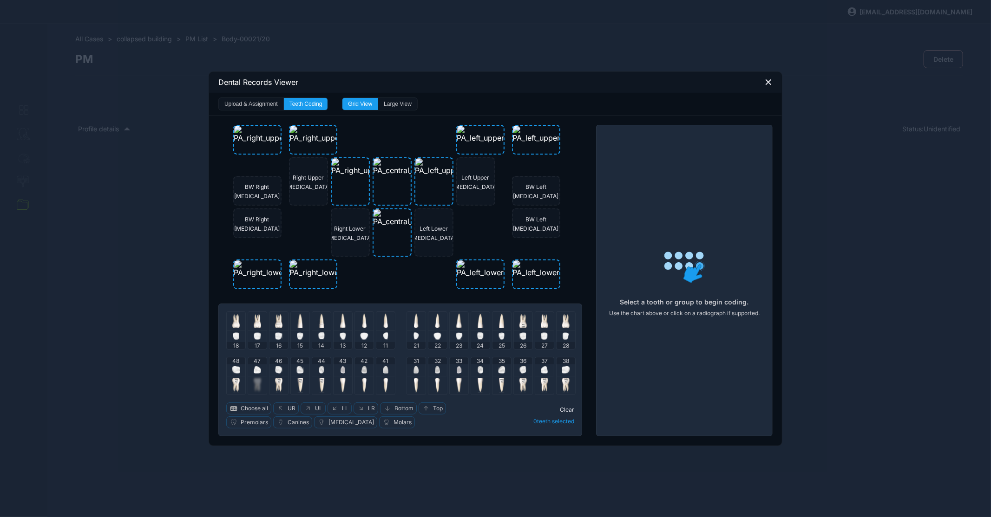
click at [417, 322] on img at bounding box center [416, 320] width 5 height 15
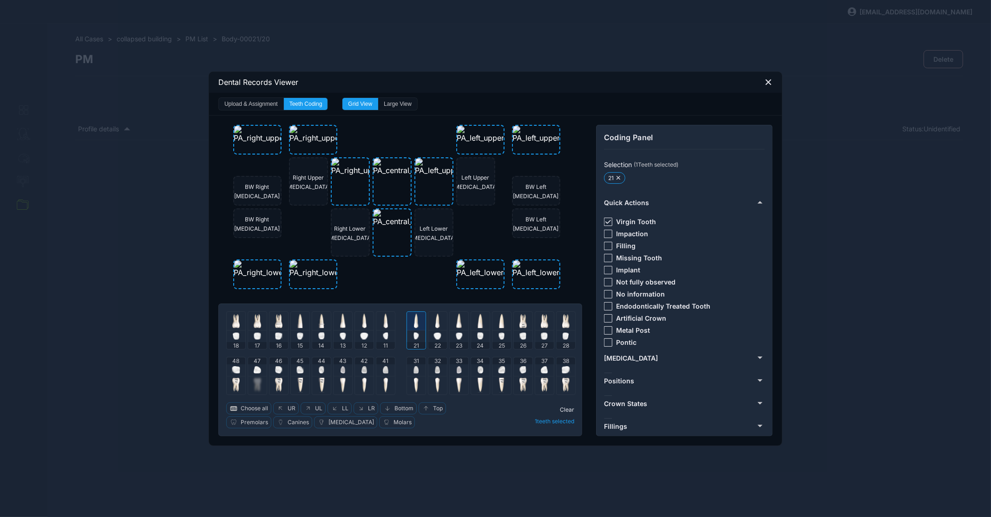
click at [416, 329] on div at bounding box center [416, 321] width 19 height 19
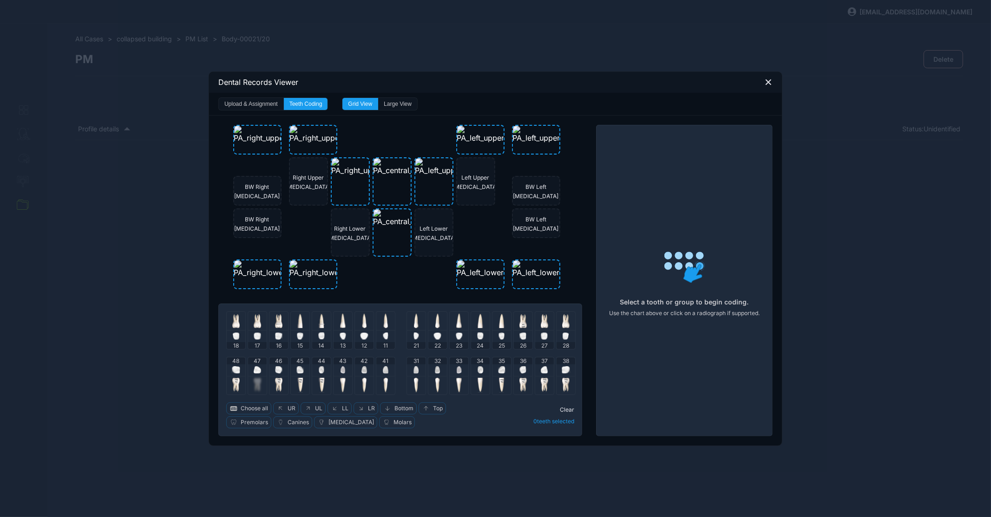
click at [444, 327] on div at bounding box center [437, 321] width 19 height 19
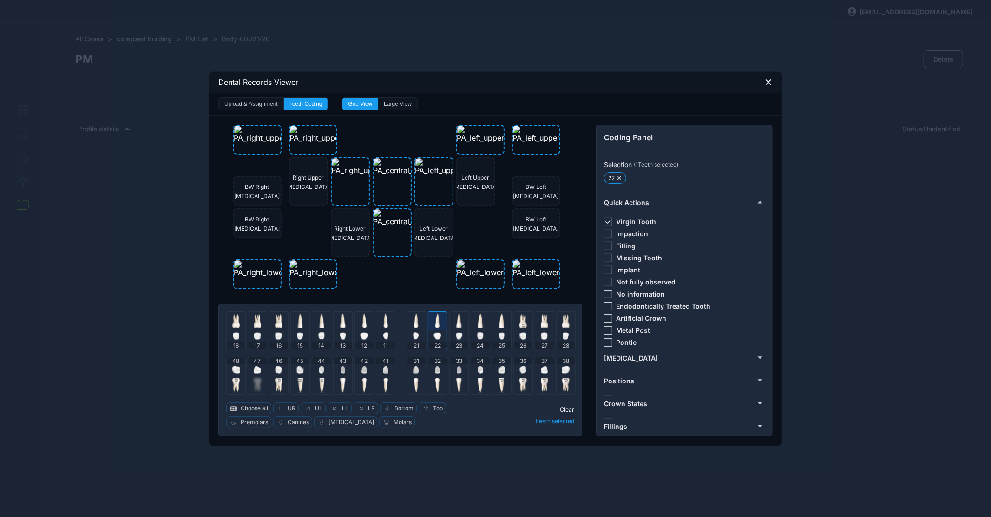
click at [442, 326] on div at bounding box center [437, 321] width 19 height 19
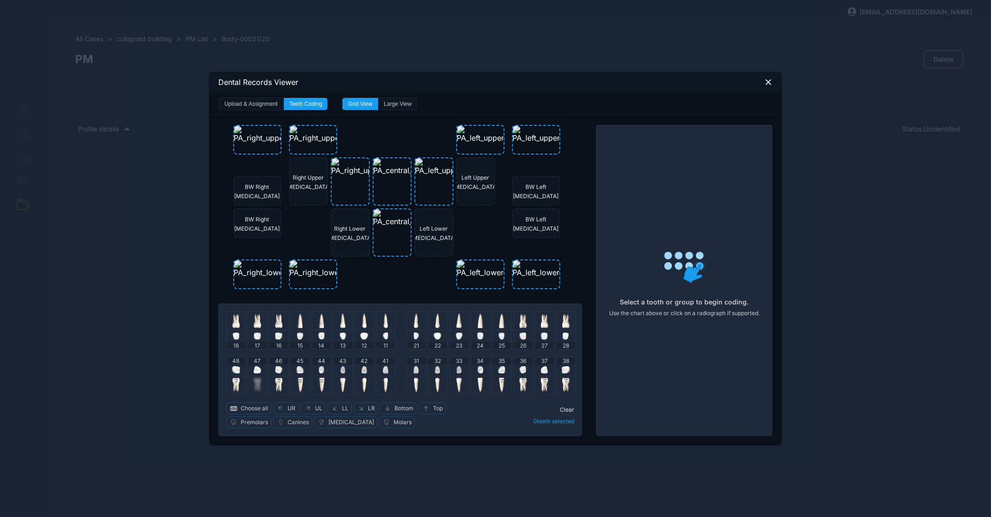
click at [463, 324] on div at bounding box center [459, 321] width 19 height 19
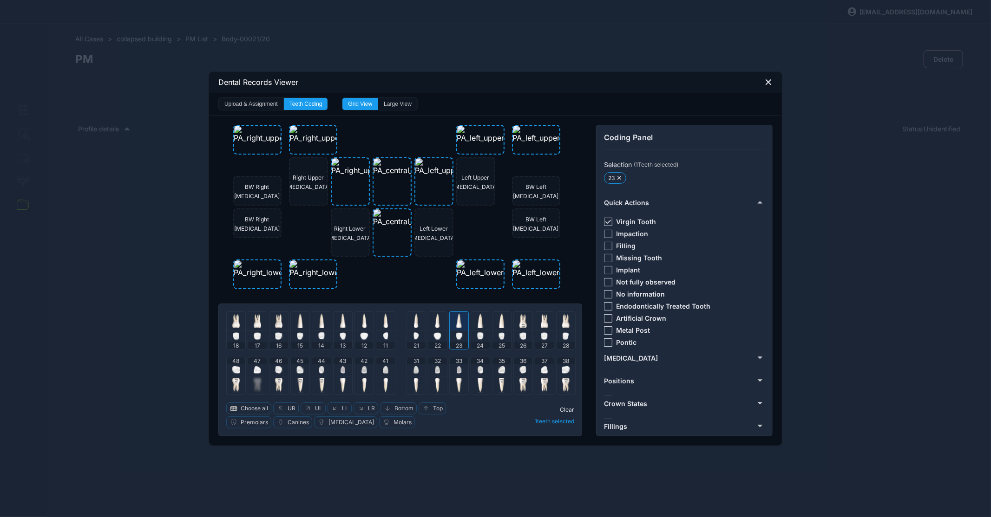
click at [463, 324] on div at bounding box center [459, 321] width 19 height 19
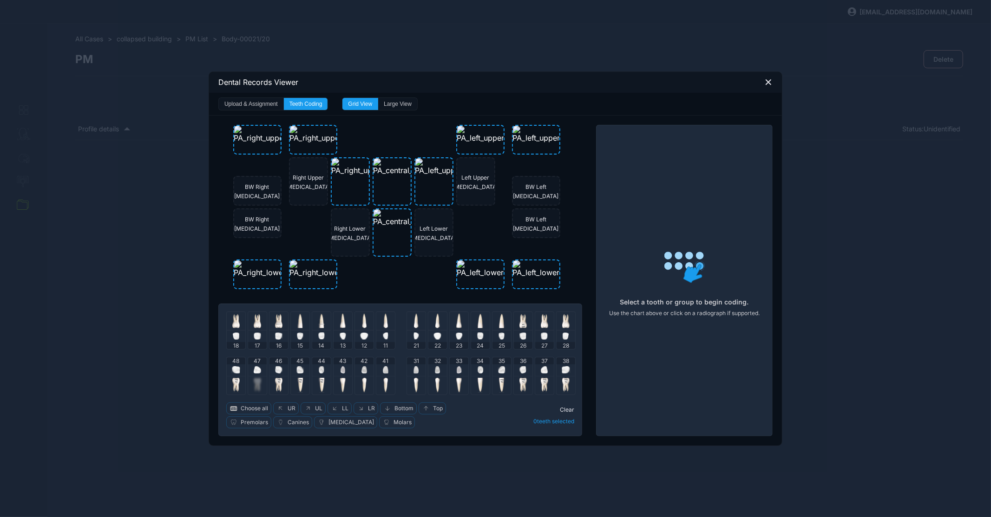
click at [476, 326] on div at bounding box center [480, 321] width 19 height 19
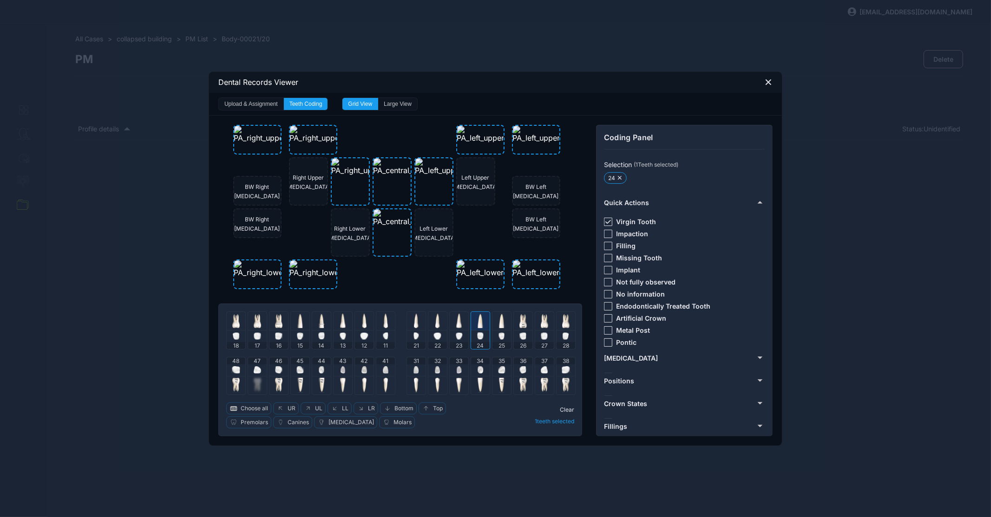
click at [476, 326] on div at bounding box center [480, 321] width 19 height 19
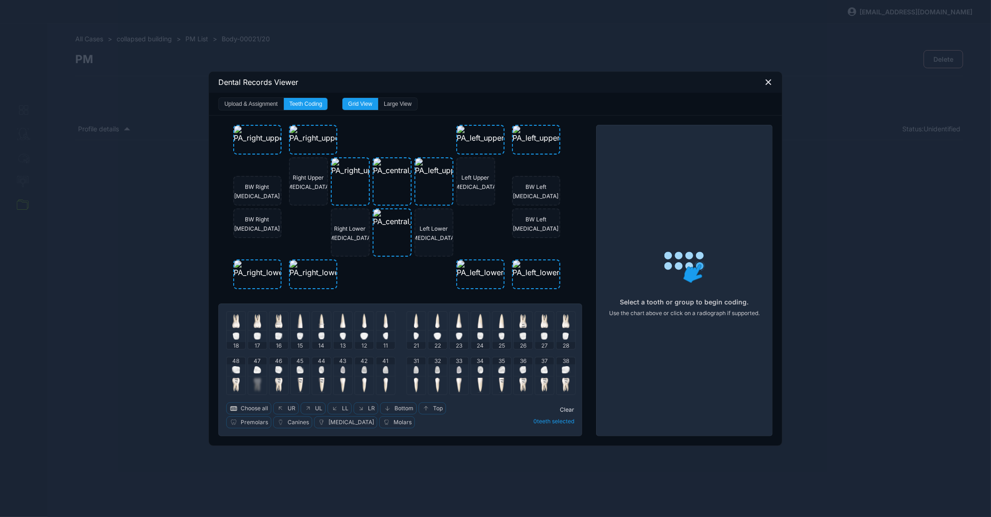
click at [501, 323] on img at bounding box center [502, 320] width 6 height 15
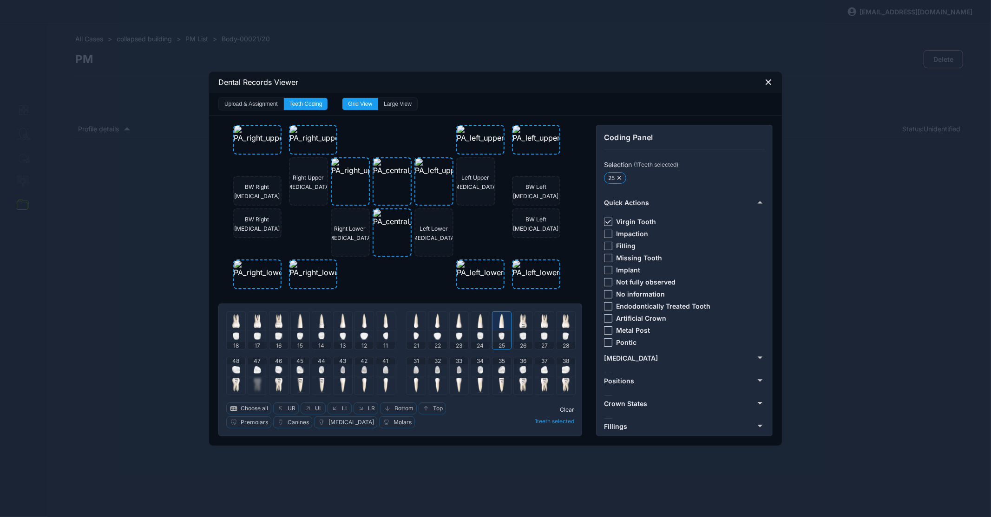
click at [501, 323] on img at bounding box center [502, 320] width 6 height 15
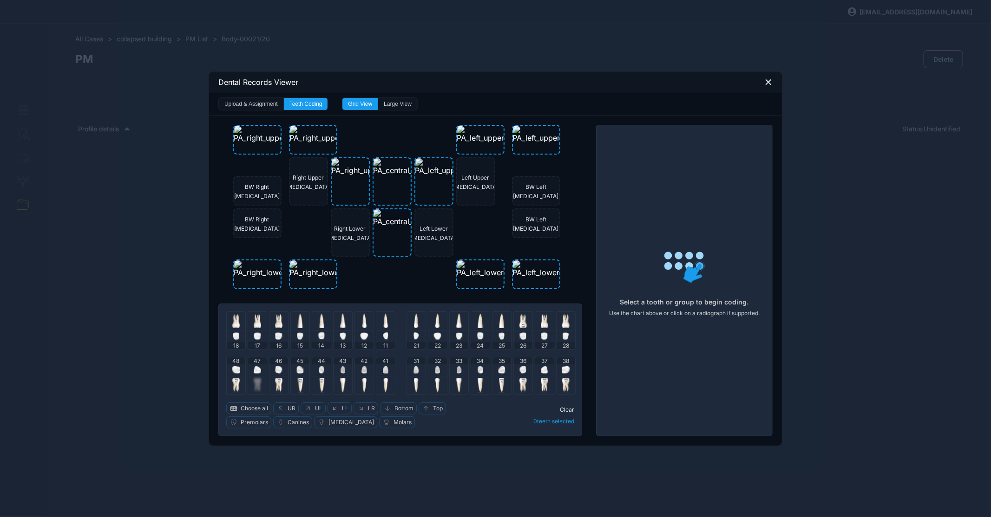
click at [523, 325] on img at bounding box center [523, 325] width 5 height 5
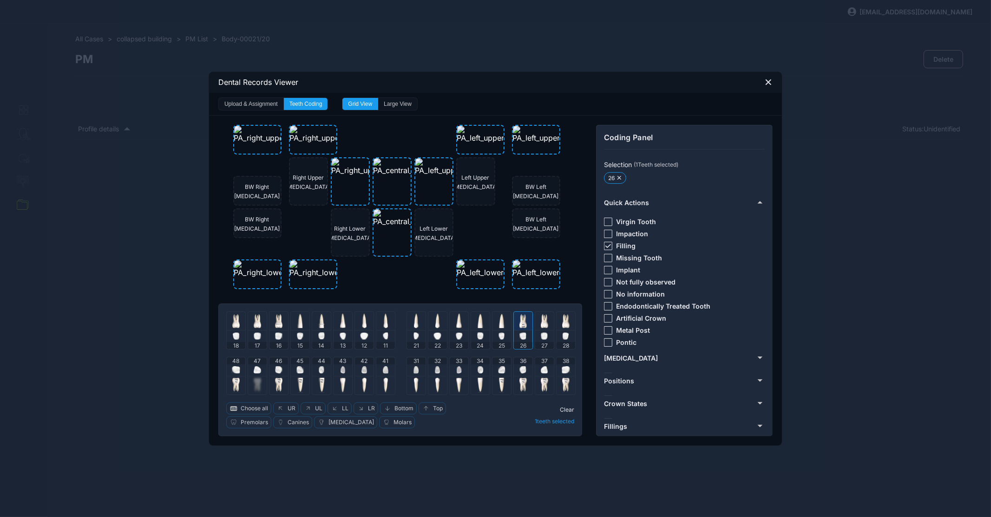
click at [522, 321] on img at bounding box center [522, 320] width 7 height 15
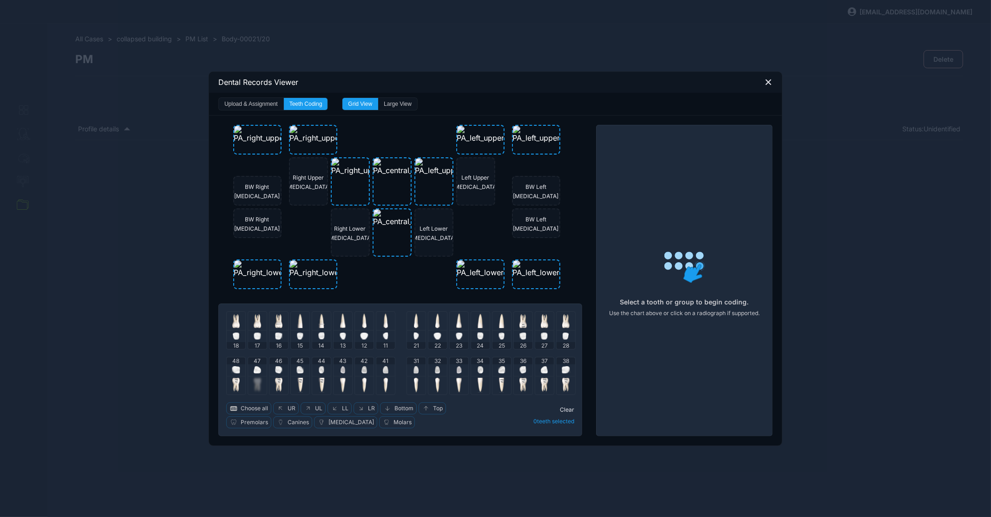
click at [546, 324] on img at bounding box center [544, 320] width 7 height 15
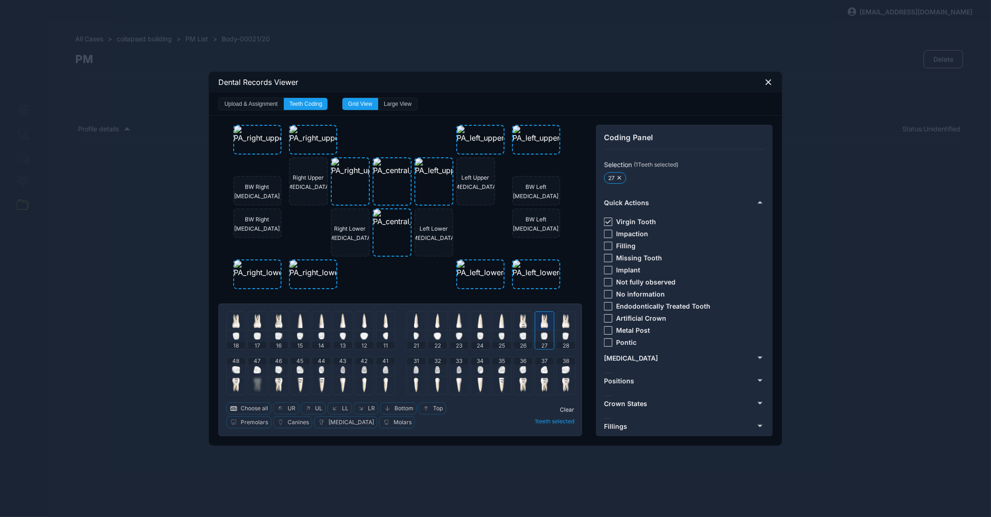
click at [546, 324] on img at bounding box center [544, 320] width 7 height 15
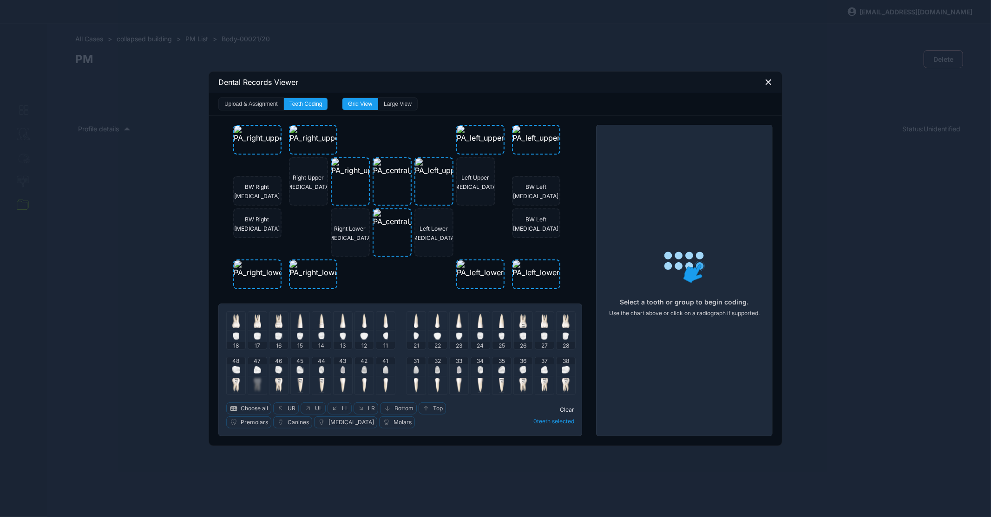
click at [561, 322] on div at bounding box center [565, 321] width 19 height 19
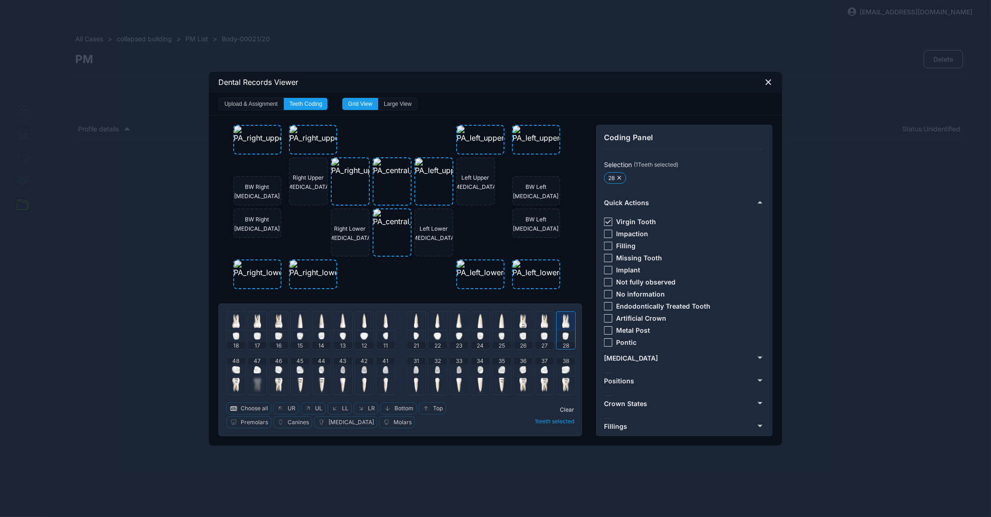
click at [563, 322] on img at bounding box center [565, 320] width 7 height 15
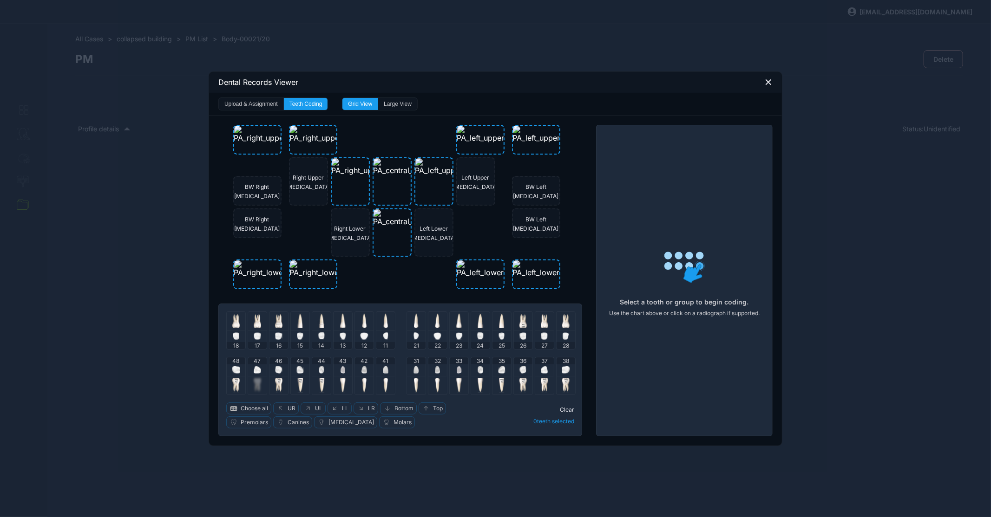
click at [243, 374] on div "48" at bounding box center [236, 367] width 19 height 19
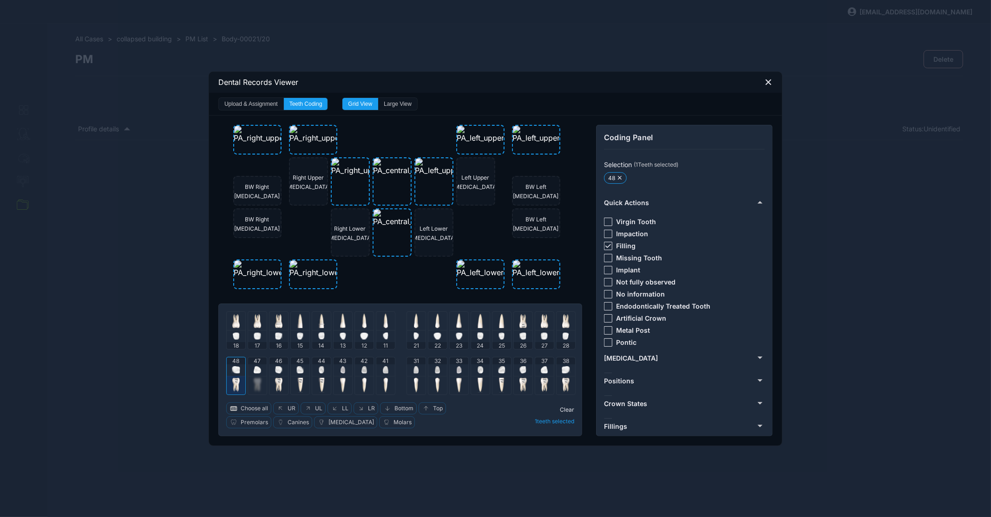
click at [241, 374] on div "48" at bounding box center [236, 367] width 19 height 19
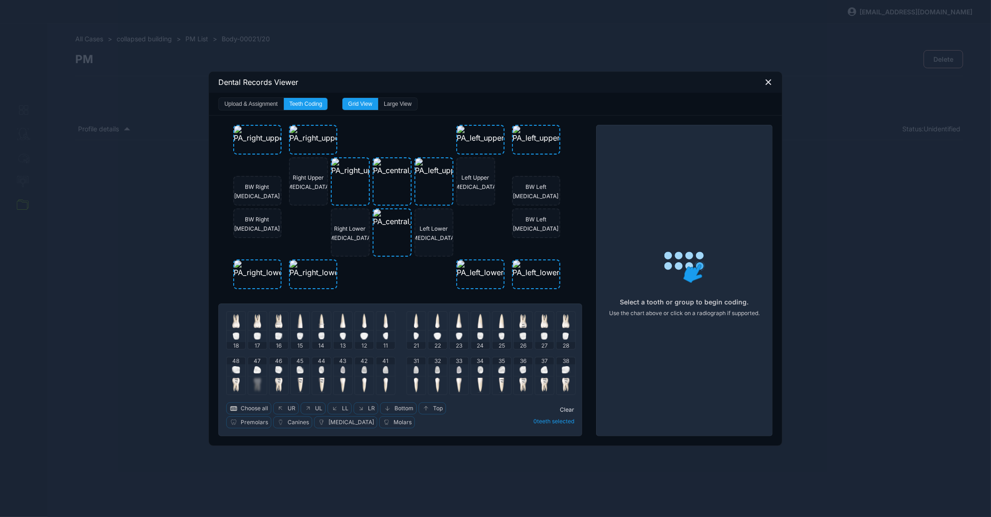
click at [258, 376] on div at bounding box center [257, 385] width 19 height 19
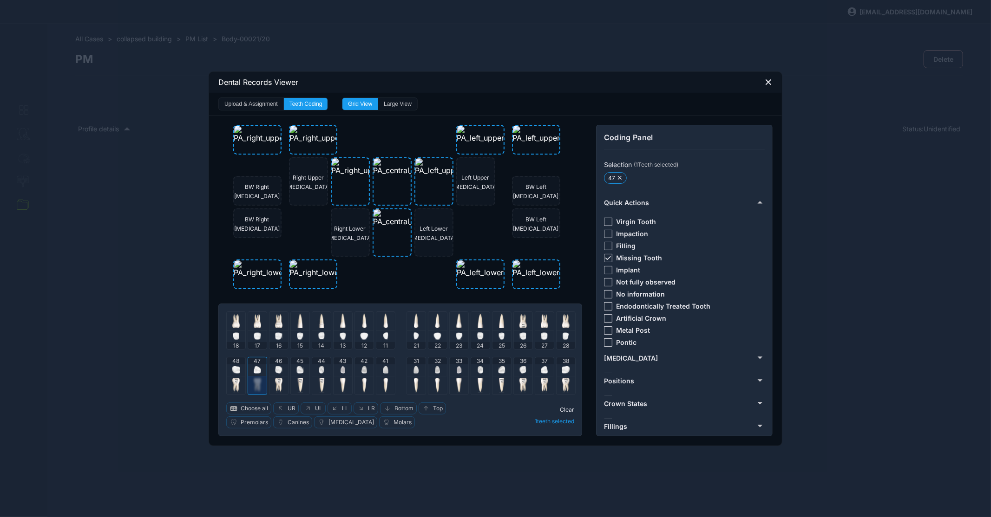
click at [258, 376] on div at bounding box center [257, 385] width 19 height 19
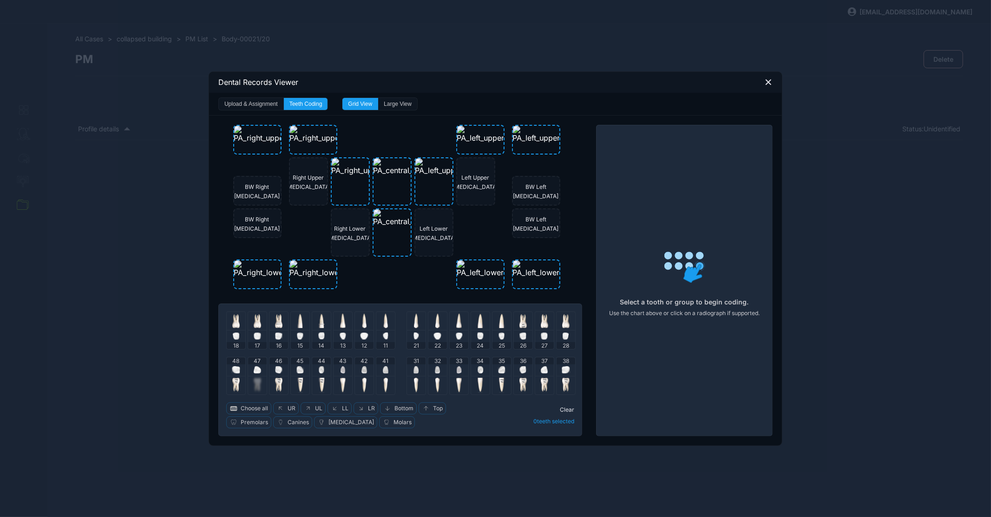
click at [280, 375] on div at bounding box center [278, 371] width 7 height 12
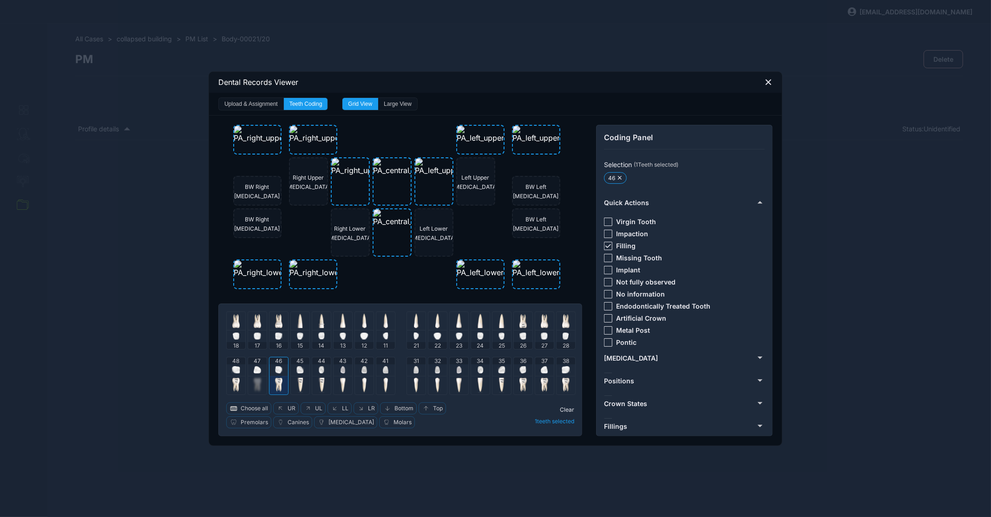
click at [281, 373] on img at bounding box center [278, 369] width 7 height 7
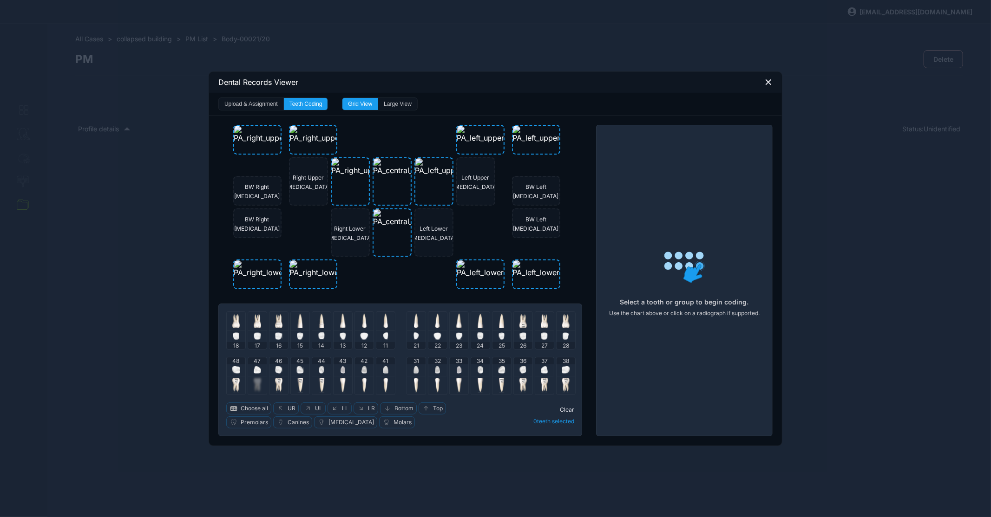
click at [303, 376] on div at bounding box center [300, 385] width 19 height 19
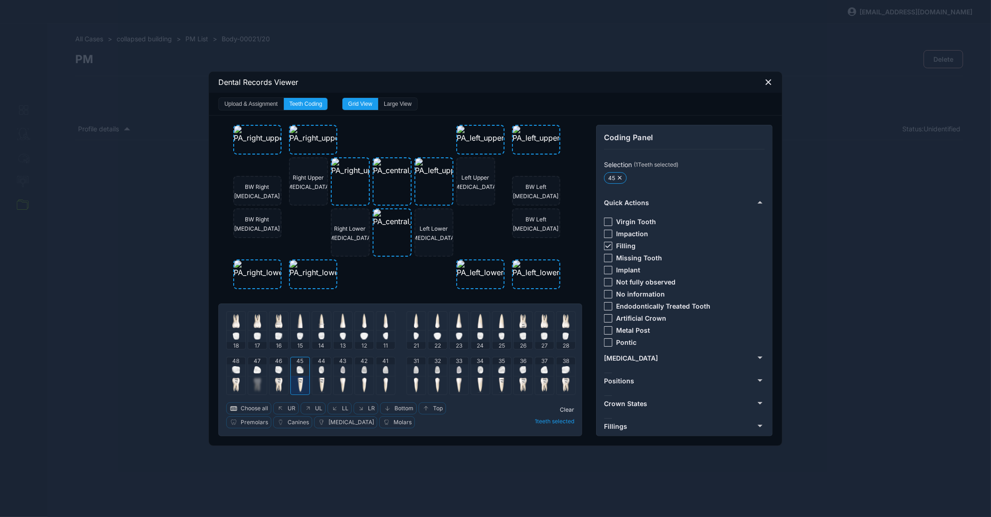
click at [305, 370] on div "45" at bounding box center [300, 367] width 19 height 19
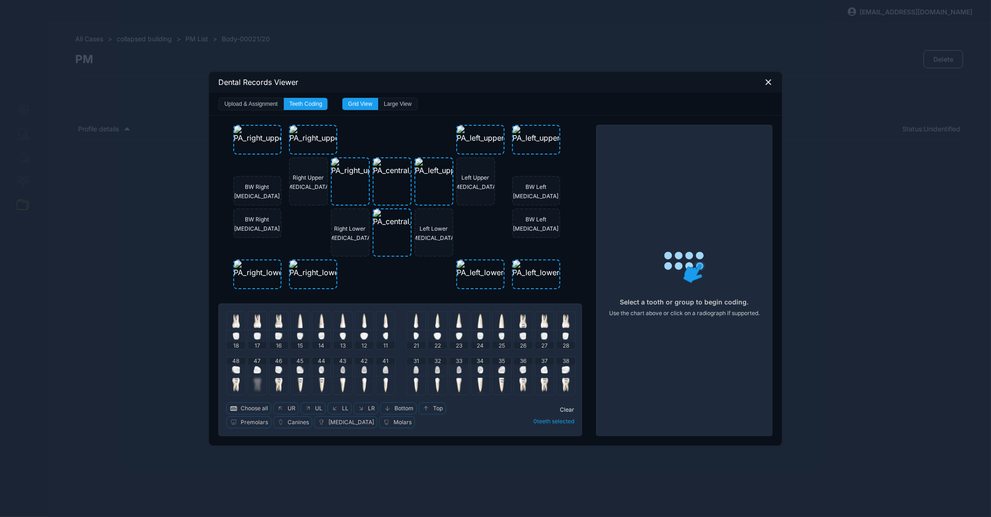
click at [322, 373] on img at bounding box center [322, 369] width 6 height 7
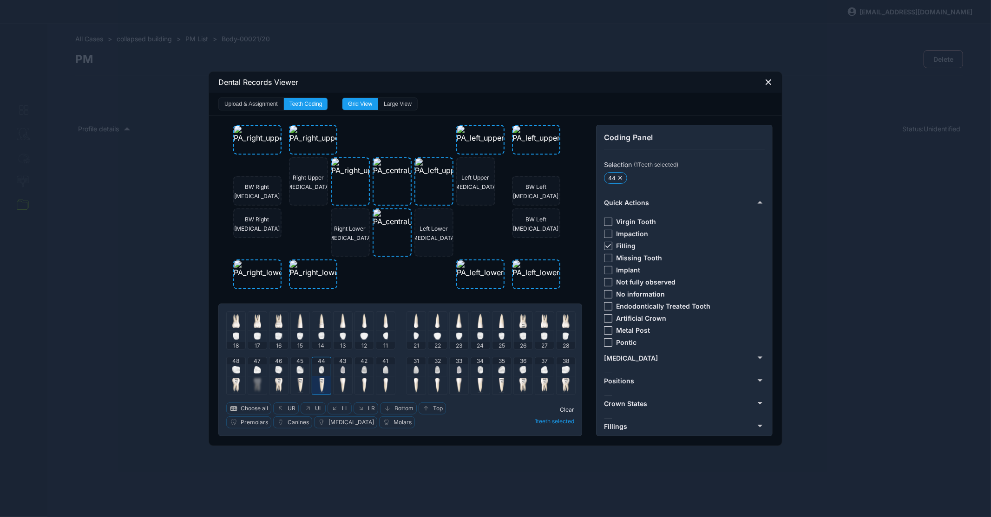
click at [297, 372] on img at bounding box center [299, 369] width 7 height 7
click at [319, 370] on img at bounding box center [322, 369] width 6 height 7
click at [300, 371] on img at bounding box center [299, 369] width 7 height 7
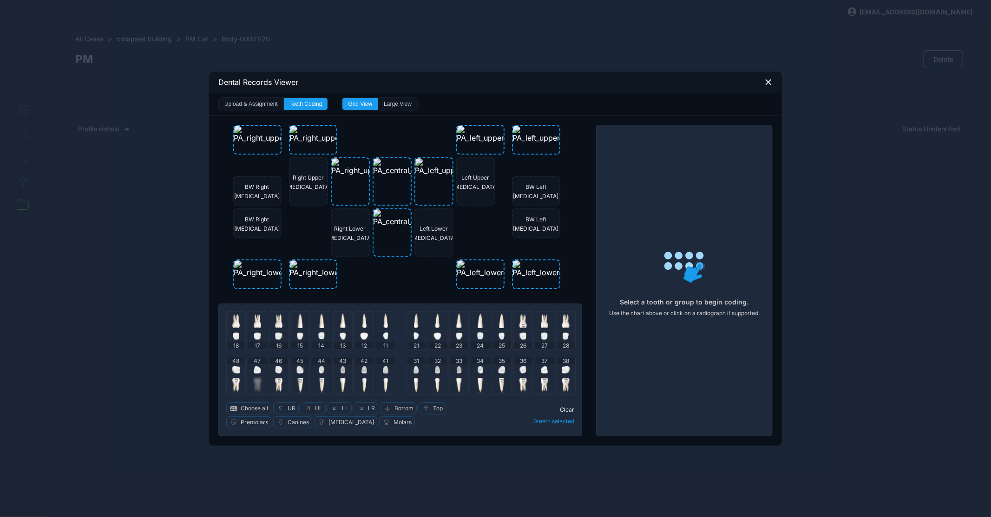
click at [346, 369] on div "43" at bounding box center [342, 367] width 19 height 19
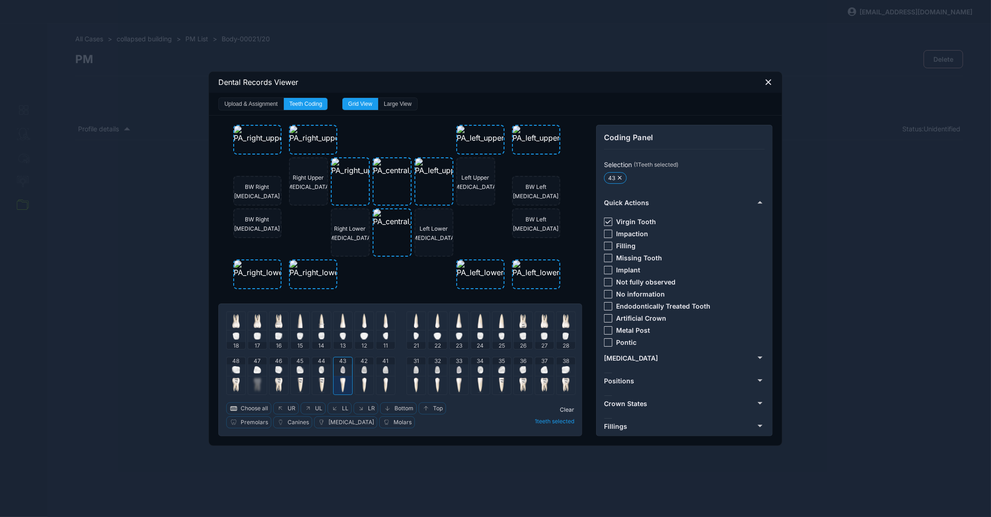
click at [346, 371] on div "43" at bounding box center [342, 367] width 19 height 19
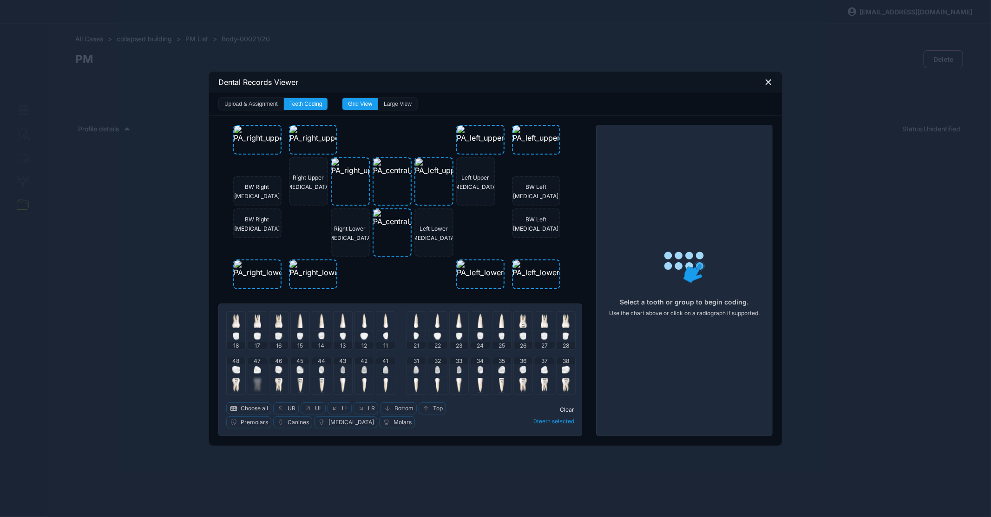
click at [363, 370] on img at bounding box center [363, 369] width 5 height 7
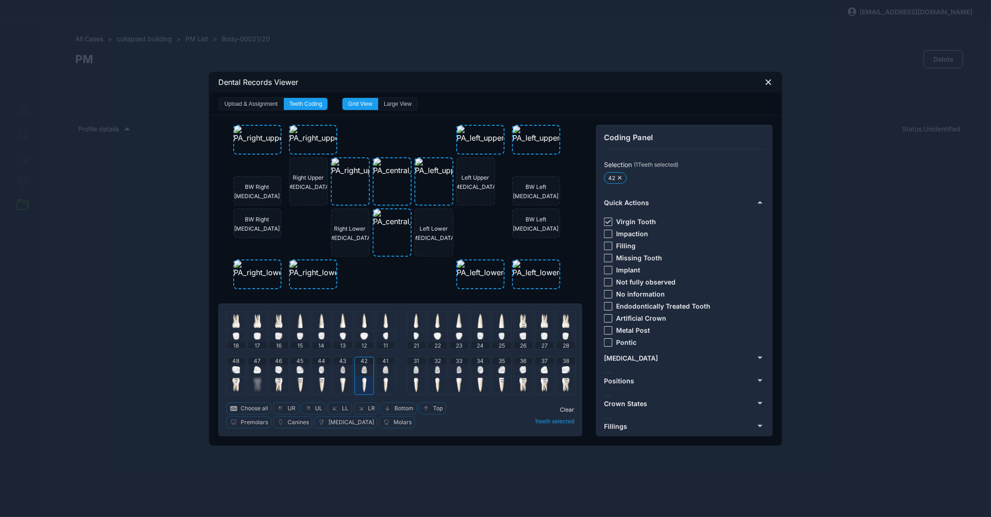
click at [365, 370] on img at bounding box center [363, 369] width 5 height 7
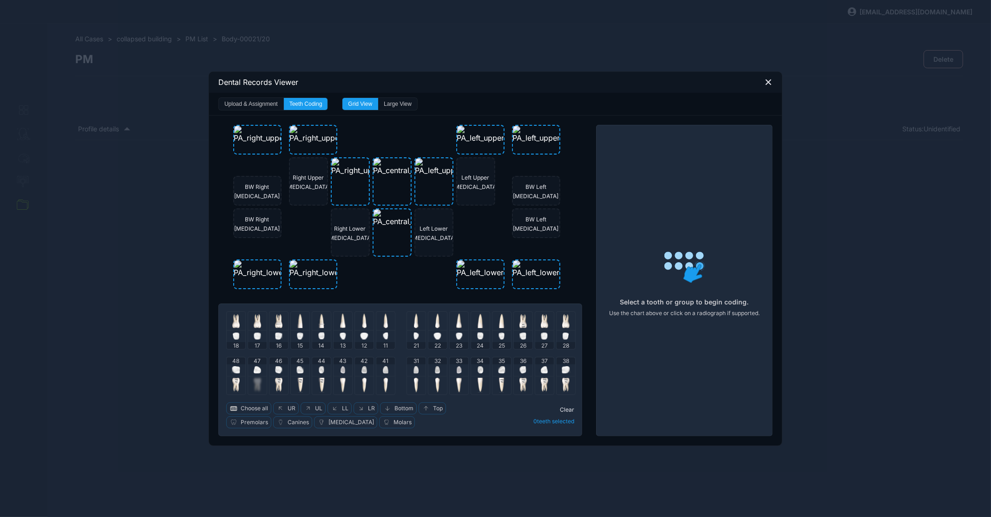
click at [391, 370] on div "41" at bounding box center [385, 367] width 19 height 19
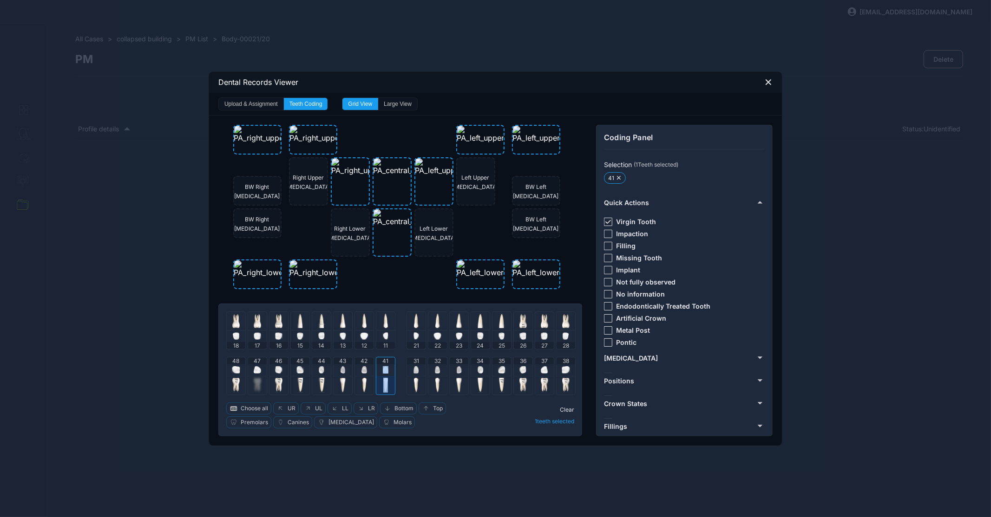
click at [391, 370] on div "41" at bounding box center [385, 367] width 19 height 19
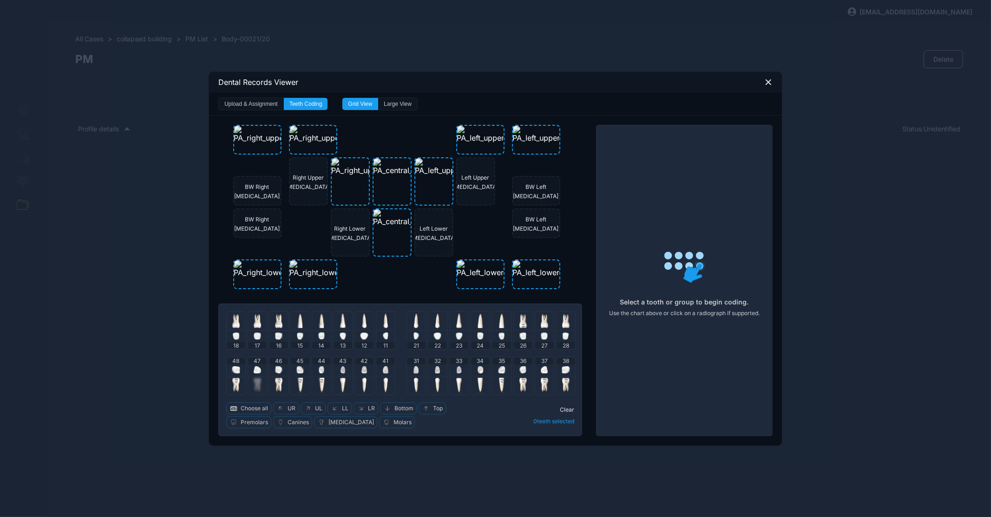
click at [413, 369] on div "31" at bounding box center [416, 367] width 19 height 19
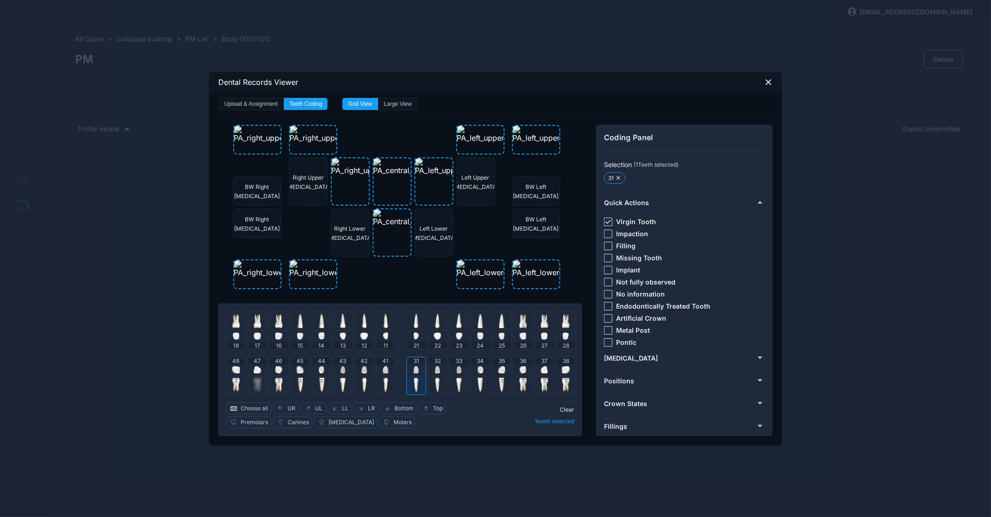
click at [418, 370] on img at bounding box center [415, 369] width 5 height 7
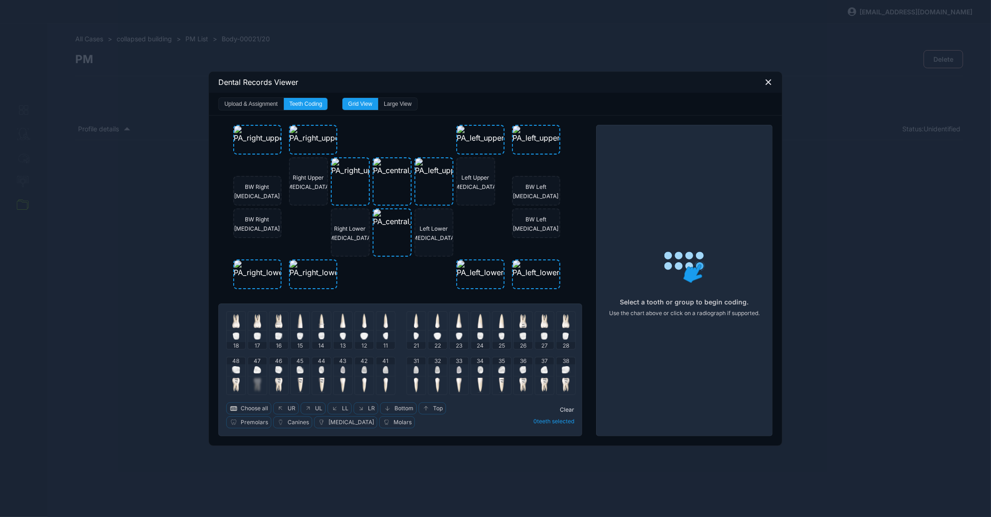
click at [439, 371] on img at bounding box center [437, 369] width 5 height 7
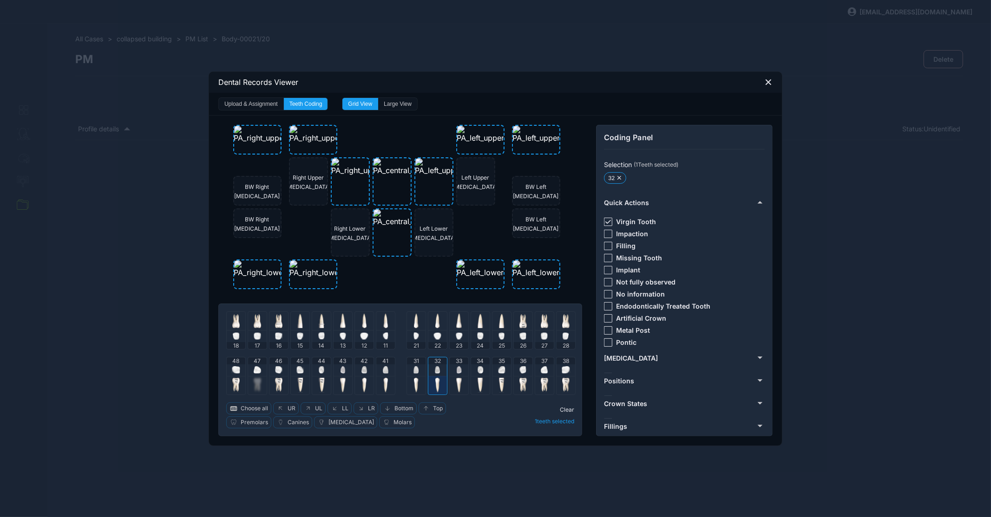
click at [439, 371] on img at bounding box center [437, 369] width 5 height 7
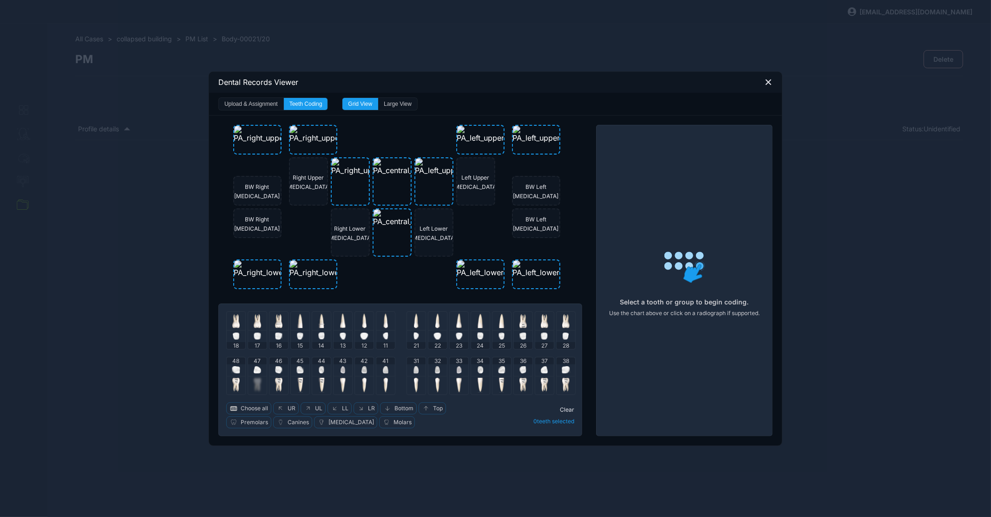
click at [457, 371] on div "33" at bounding box center [459, 367] width 19 height 19
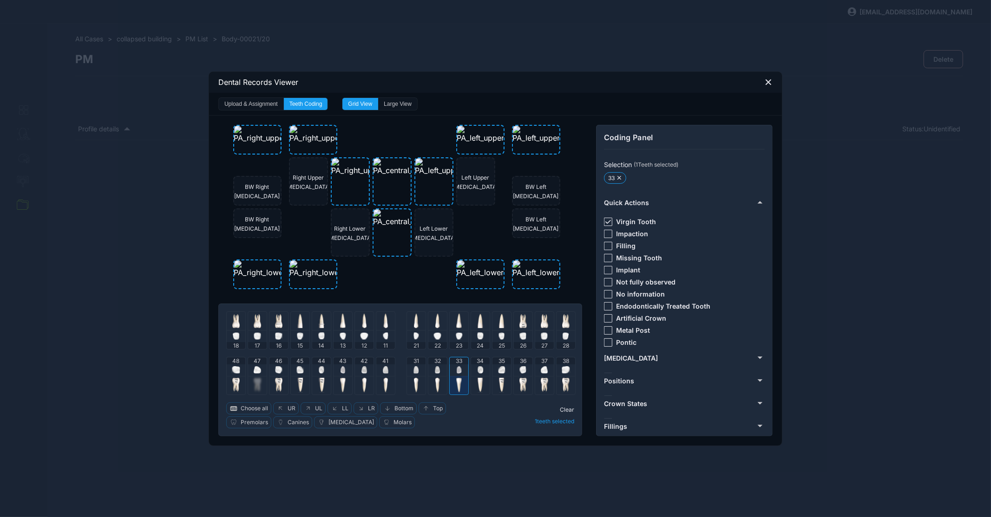
click at [457, 371] on div "33" at bounding box center [459, 367] width 19 height 19
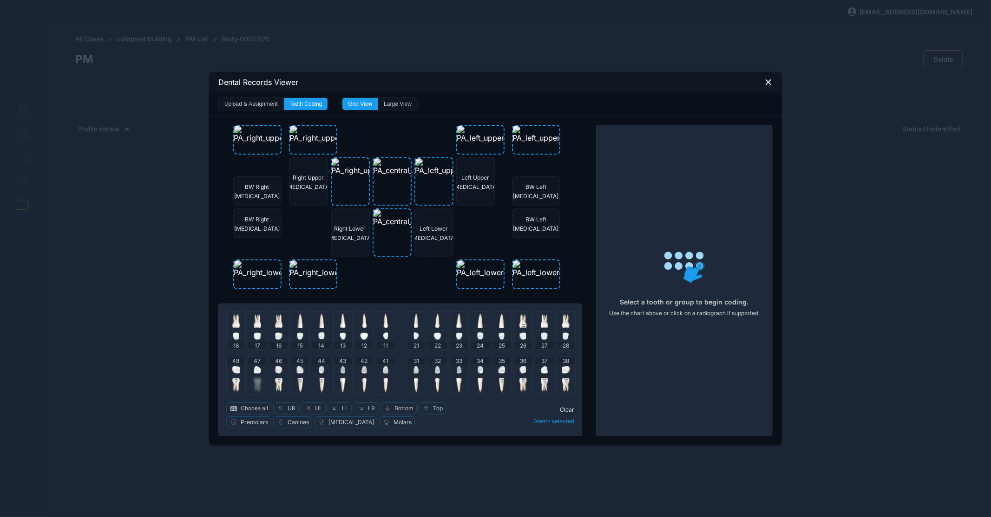
click at [477, 369] on div "34" at bounding box center [480, 367] width 19 height 19
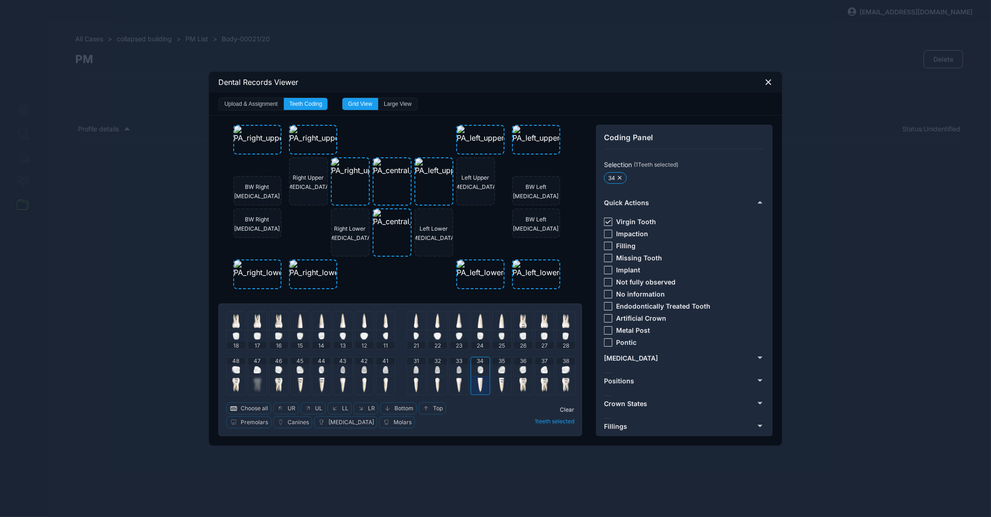
click at [484, 374] on div "34" at bounding box center [480, 367] width 19 height 19
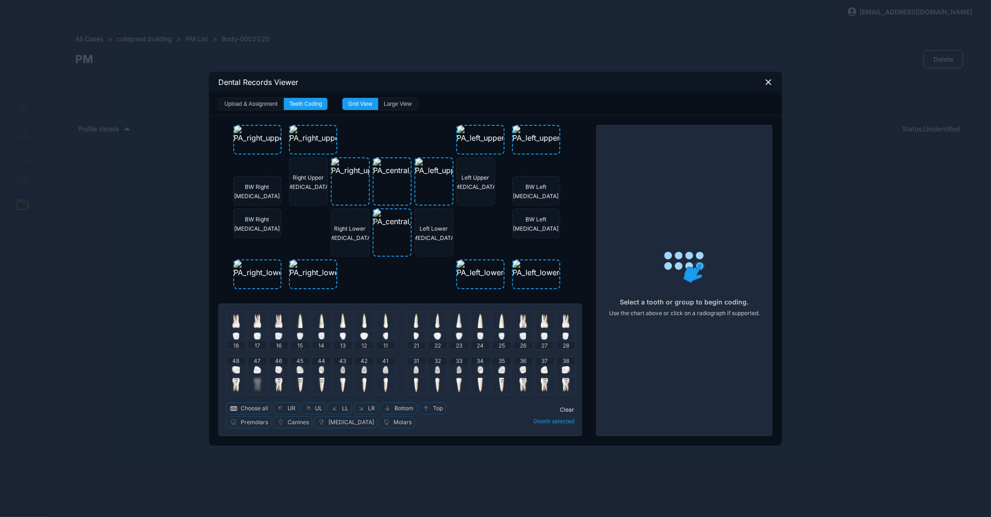
click at [505, 373] on img at bounding box center [501, 369] width 7 height 7
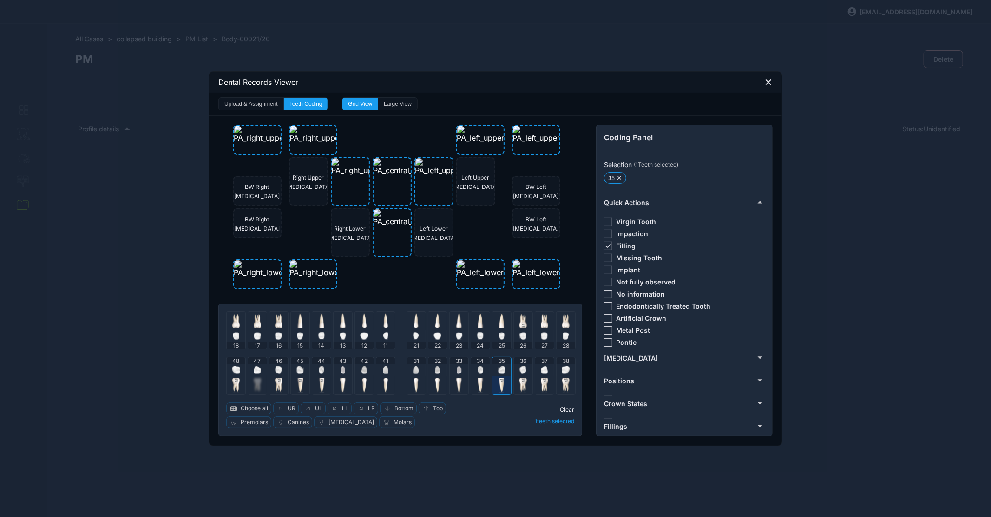
click at [505, 373] on img at bounding box center [501, 369] width 7 height 7
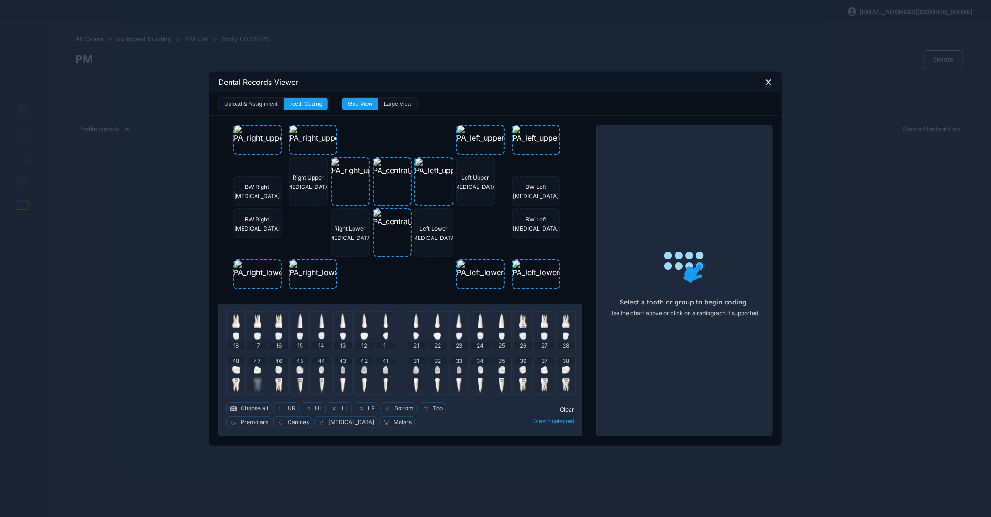
click at [521, 373] on img at bounding box center [522, 369] width 7 height 7
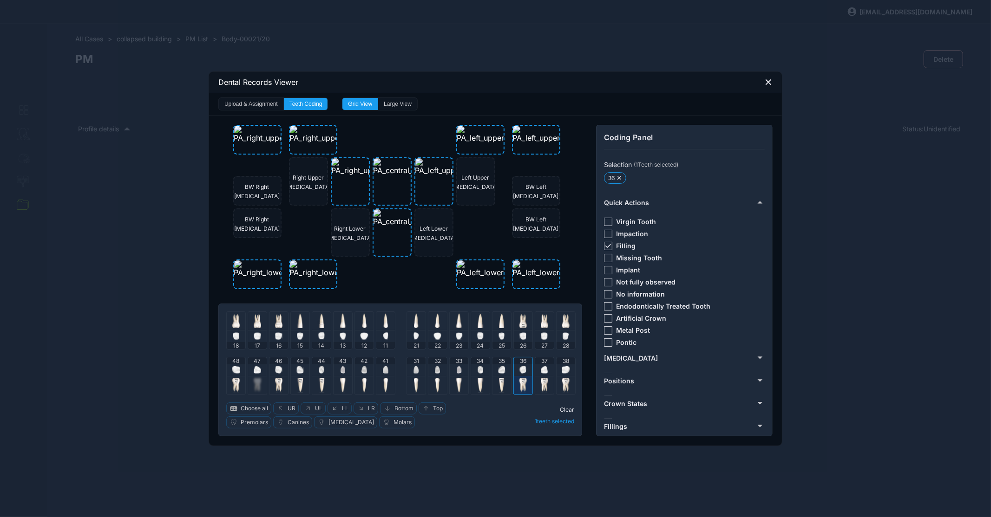
click at [524, 372] on img at bounding box center [522, 369] width 7 height 7
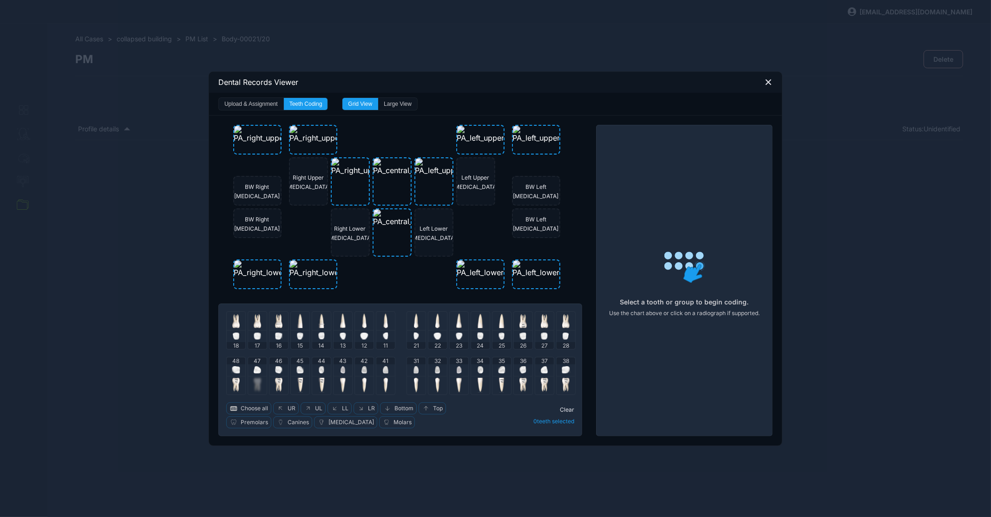
click at [541, 372] on div "37" at bounding box center [544, 367] width 19 height 19
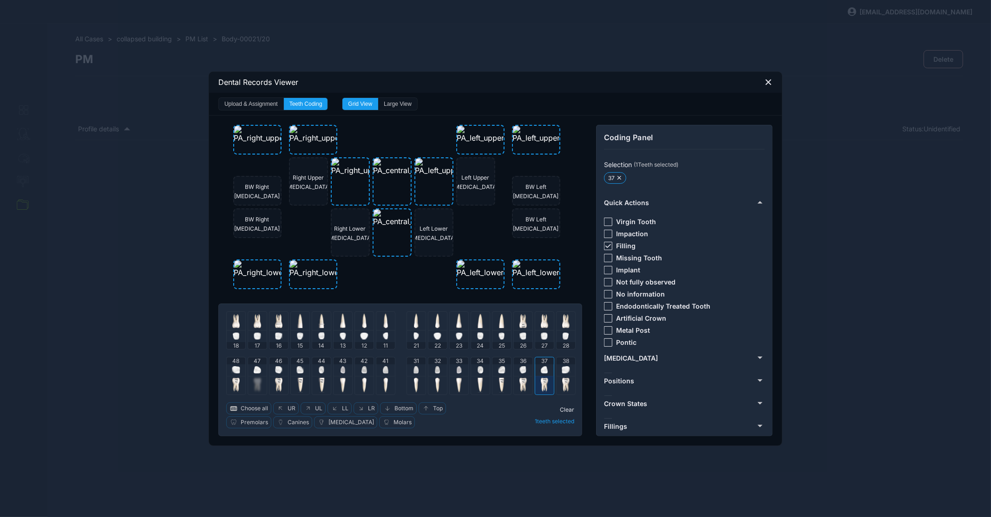
click at [546, 371] on img at bounding box center [544, 369] width 7 height 7
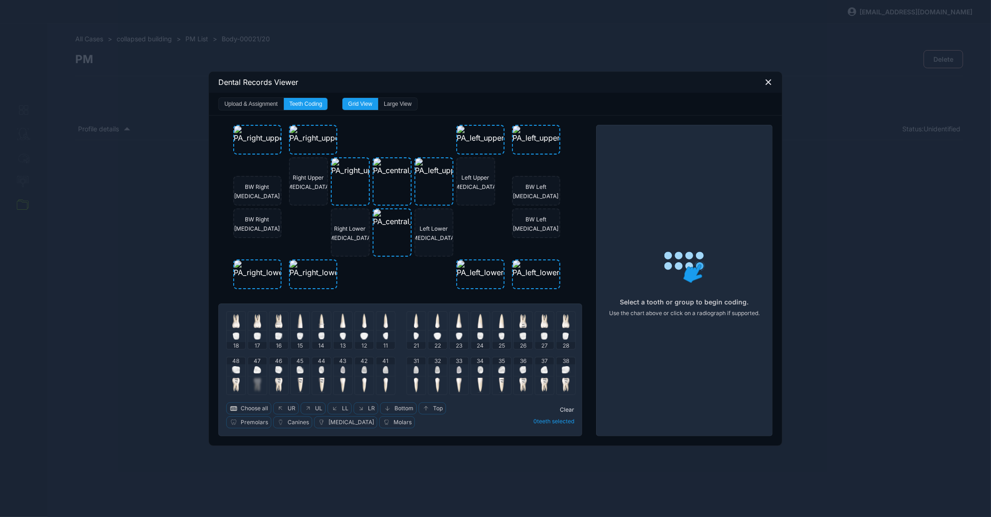
click at [563, 371] on img at bounding box center [565, 369] width 8 height 7
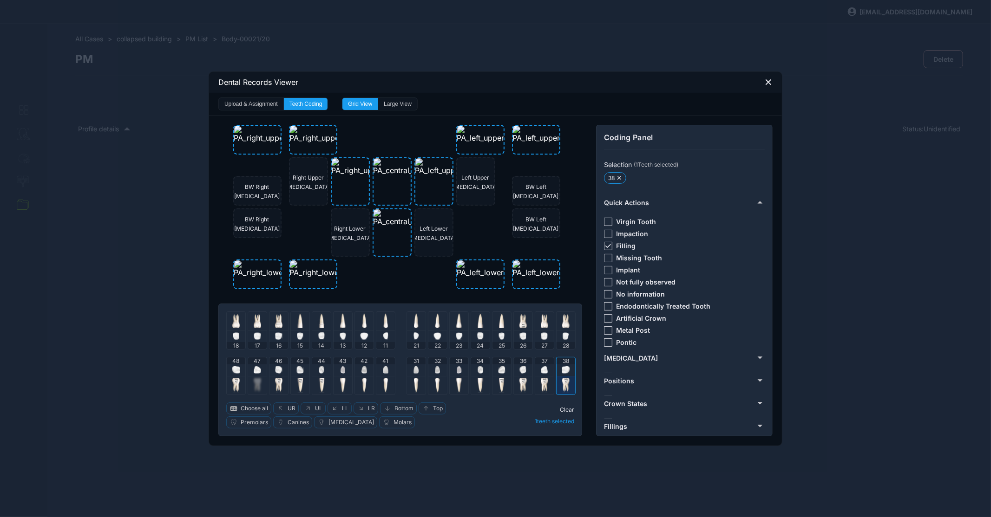
click at [563, 371] on img at bounding box center [565, 369] width 8 height 7
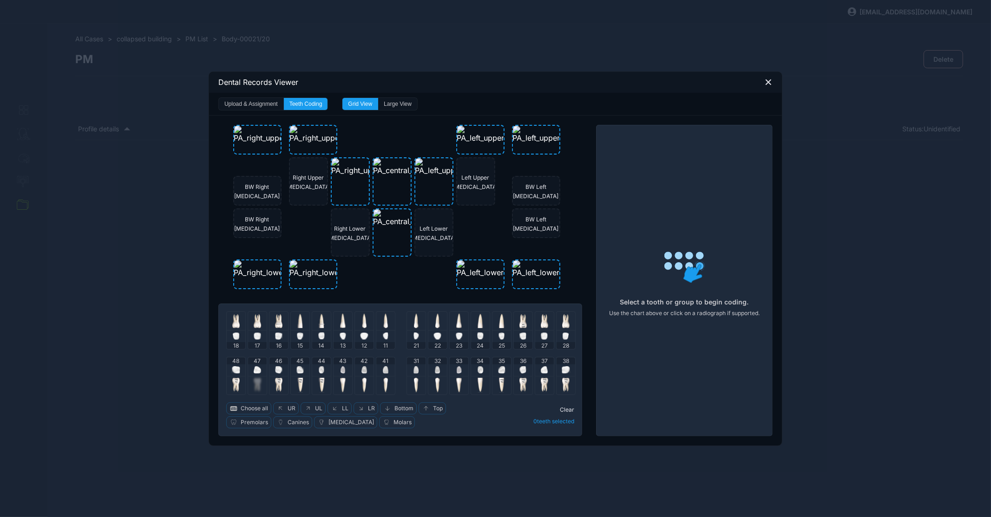
click at [771, 85] on icon at bounding box center [768, 82] width 8 height 8
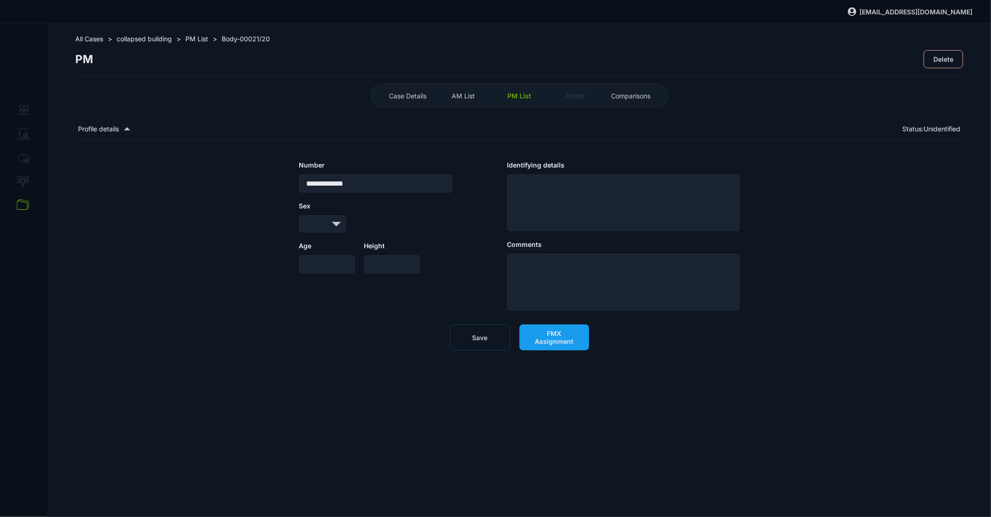
click at [541, 336] on span "FMX Assignment" at bounding box center [554, 338] width 50 height 16
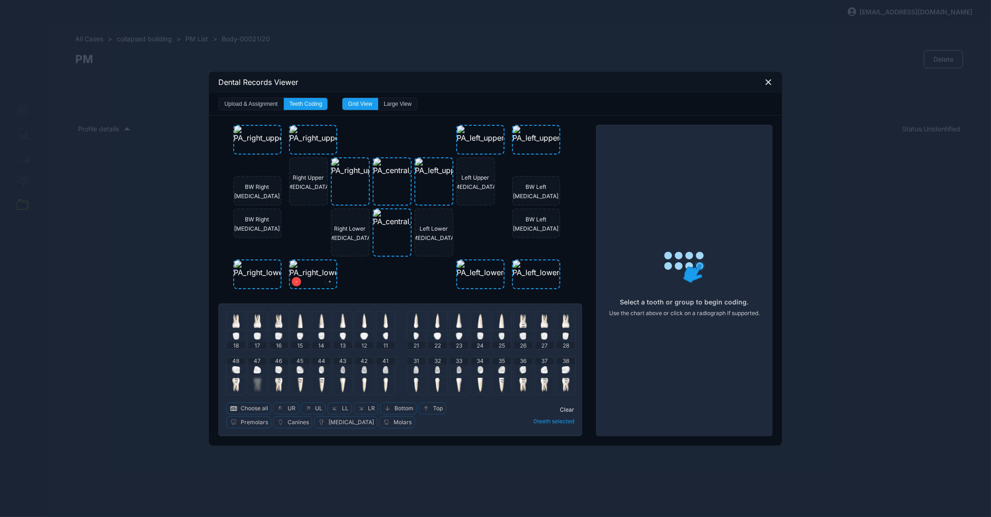
click at [295, 280] on icon at bounding box center [296, 282] width 3 height 10
click at [633, 245] on div "Select a tooth or group to begin coding. Use the chart above or click on a radi…" at bounding box center [684, 281] width 176 height 312
click at [263, 105] on button "Upload & Assignment" at bounding box center [251, 104] width 65 height 12
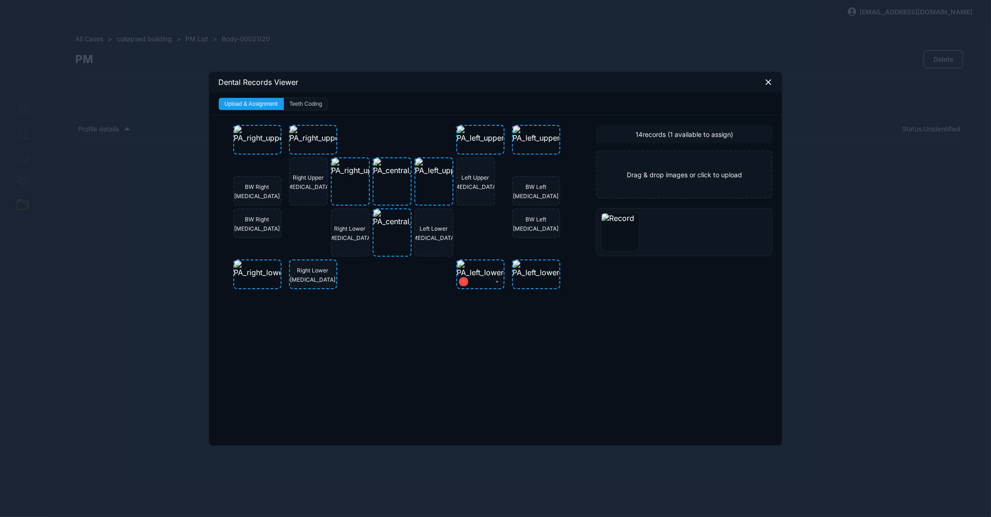
click at [465, 283] on button at bounding box center [463, 281] width 9 height 9
click at [767, 85] on icon at bounding box center [768, 82] width 8 height 8
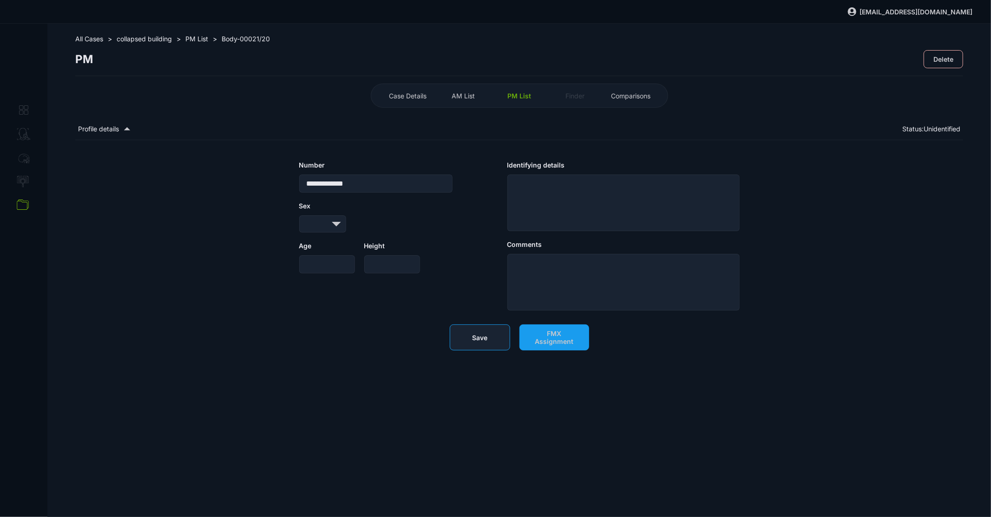
click at [489, 333] on button "Save" at bounding box center [480, 338] width 60 height 26
click at [521, 97] on span "PM List" at bounding box center [519, 96] width 24 height 8
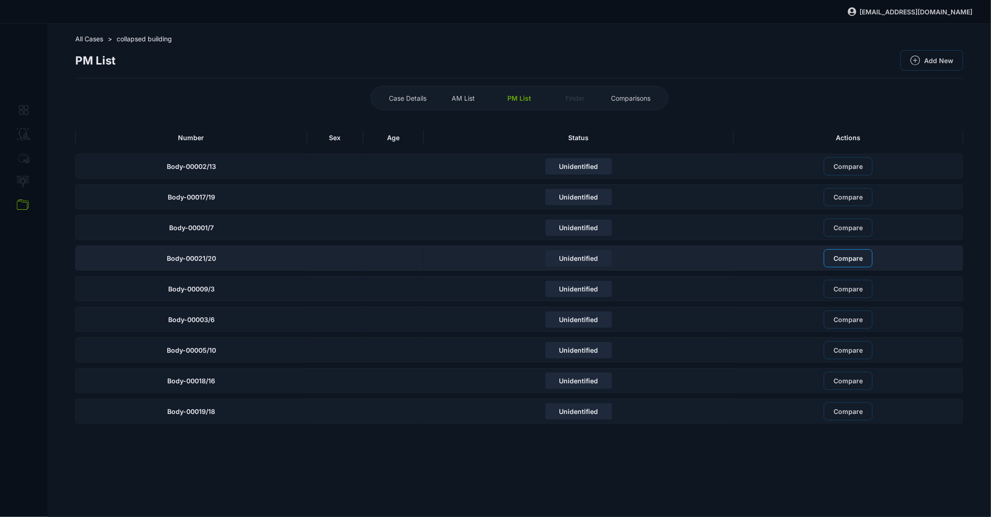
click at [843, 261] on span "Compare" at bounding box center [847, 258] width 29 height 8
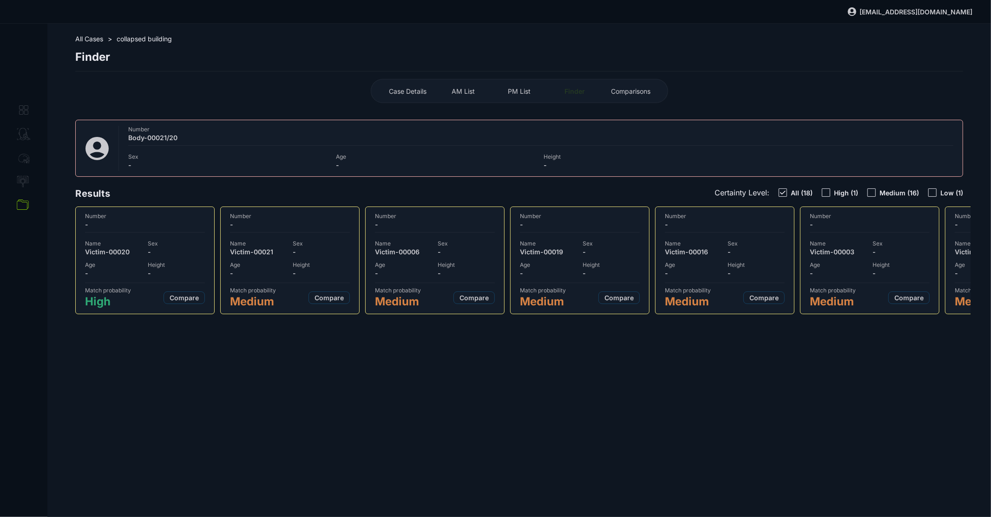
click at [185, 258] on div "Name Victim-00020 Sex - Age - Height -" at bounding box center [145, 258] width 120 height 41
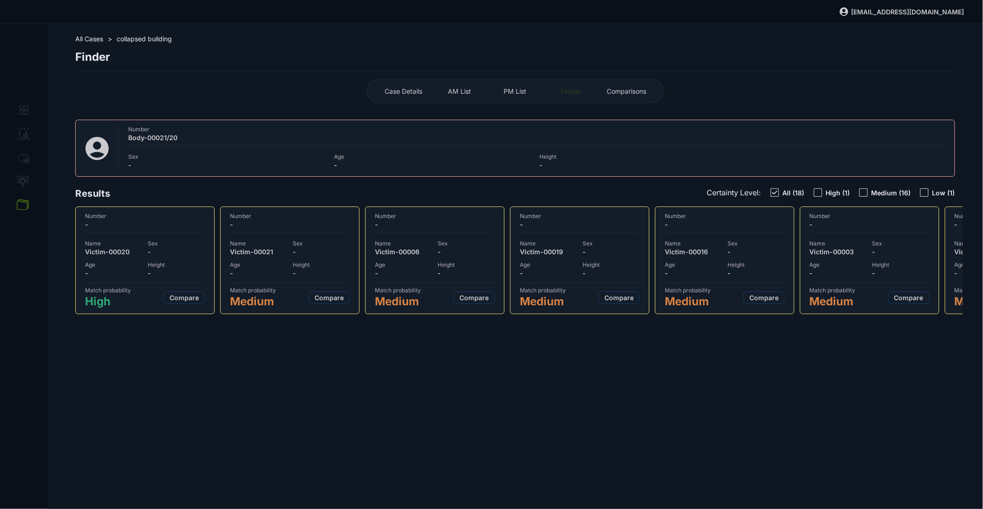
select select "***"
select select "**********"
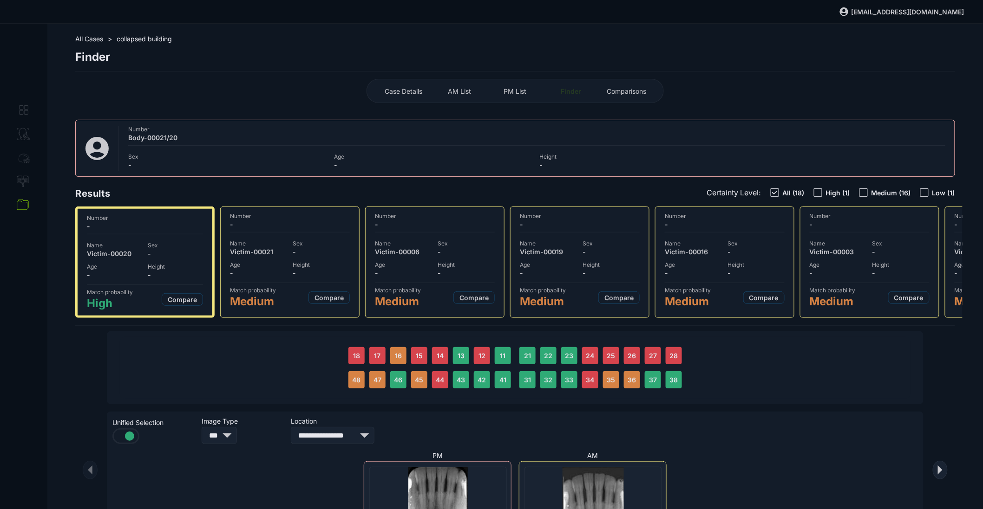
click at [510, 96] on div "PM List" at bounding box center [514, 91] width 51 height 15
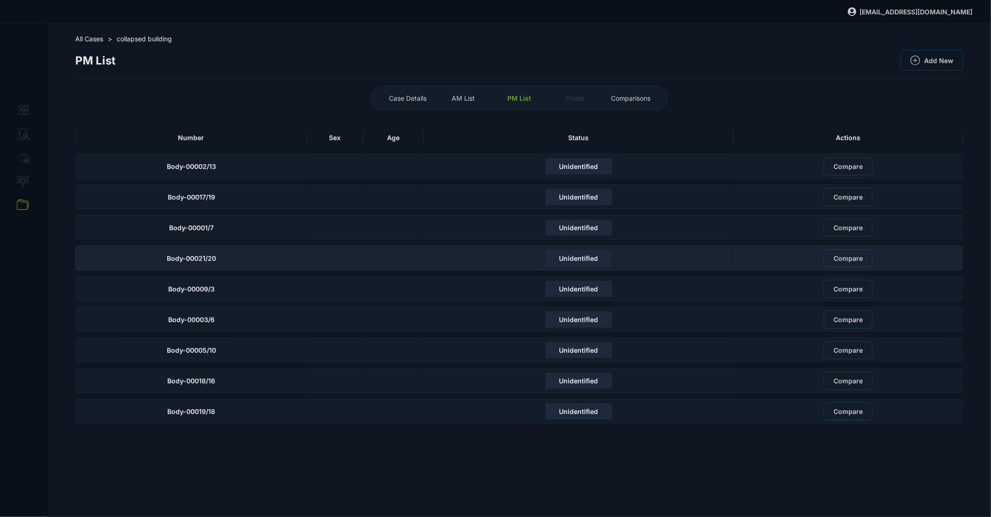
click at [320, 267] on div at bounding box center [335, 258] width 56 height 25
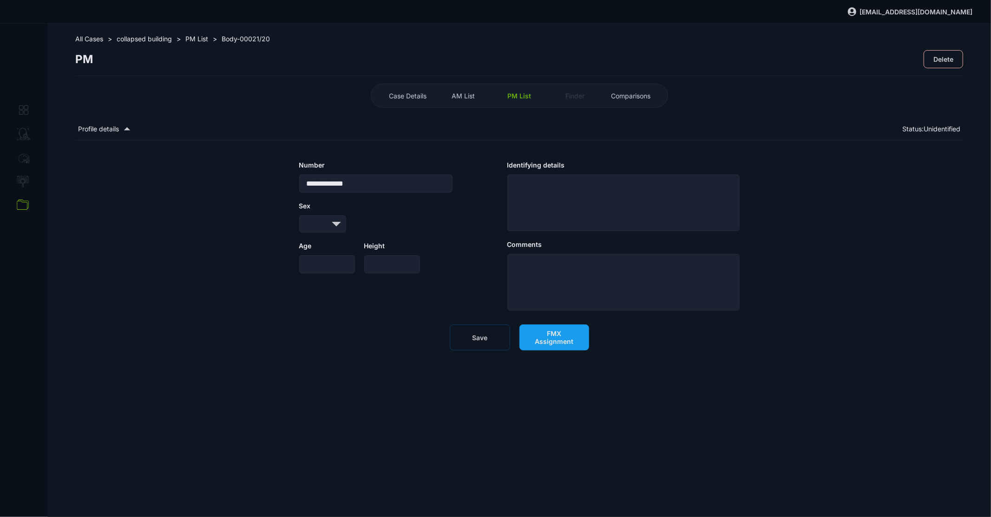
click at [547, 348] on button "FMX Assignment" at bounding box center [554, 338] width 70 height 26
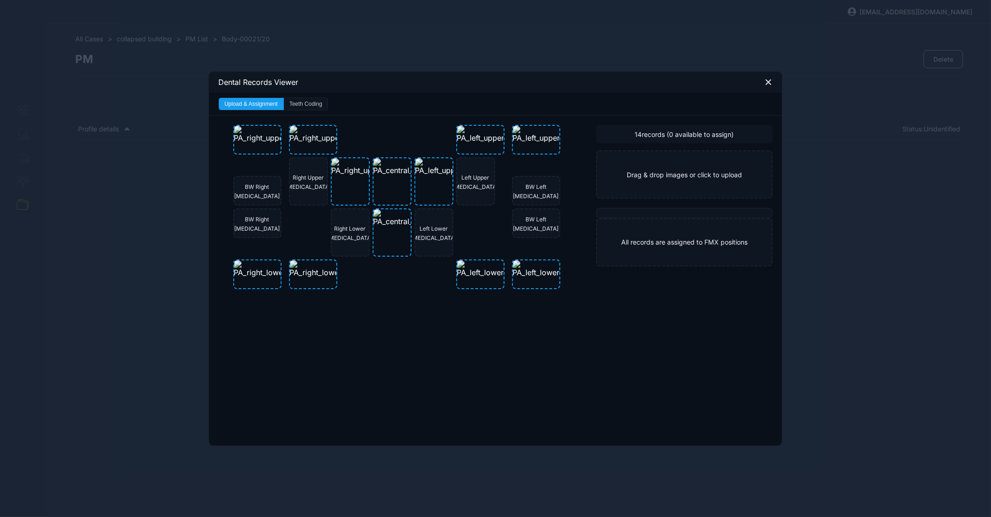
click at [309, 107] on button "Teeth Coding" at bounding box center [306, 104] width 44 height 12
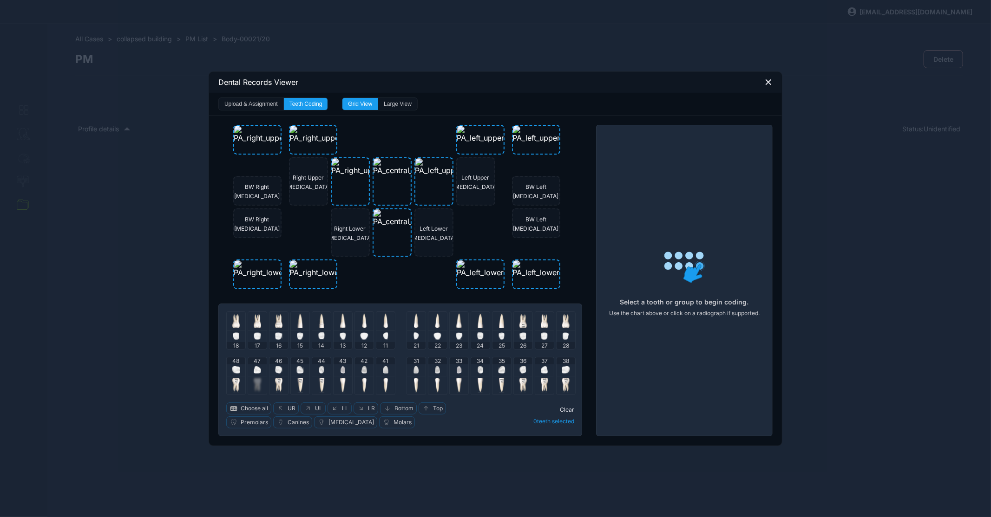
click at [331, 321] on div at bounding box center [321, 321] width 19 height 19
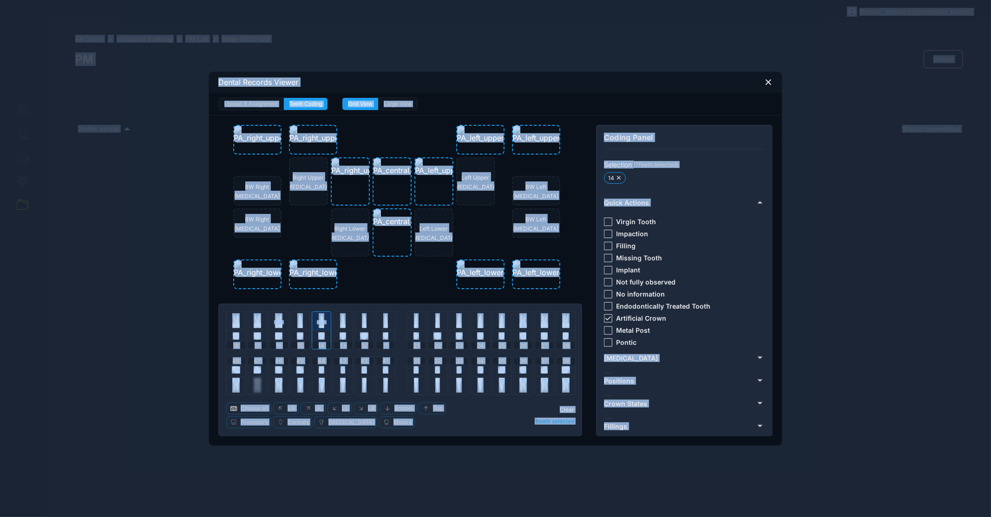
click at [278, 339] on img at bounding box center [278, 336] width 7 height 7
click at [362, 288] on div "BW Right Molar BW Right Premolar BW Left Premolar BW Left Molar Right Upper Cus…" at bounding box center [400, 207] width 334 height 165
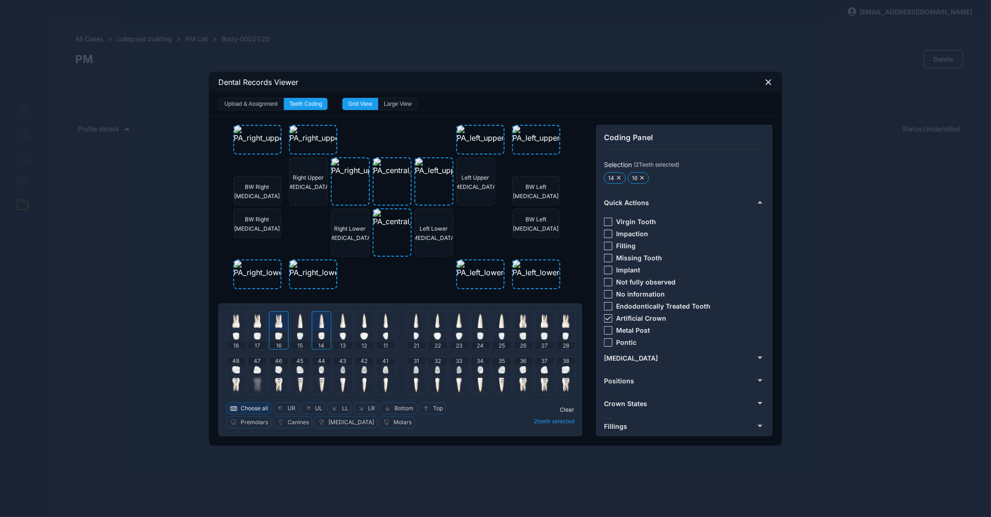
click at [254, 405] on span "Choose all" at bounding box center [254, 408] width 27 height 7
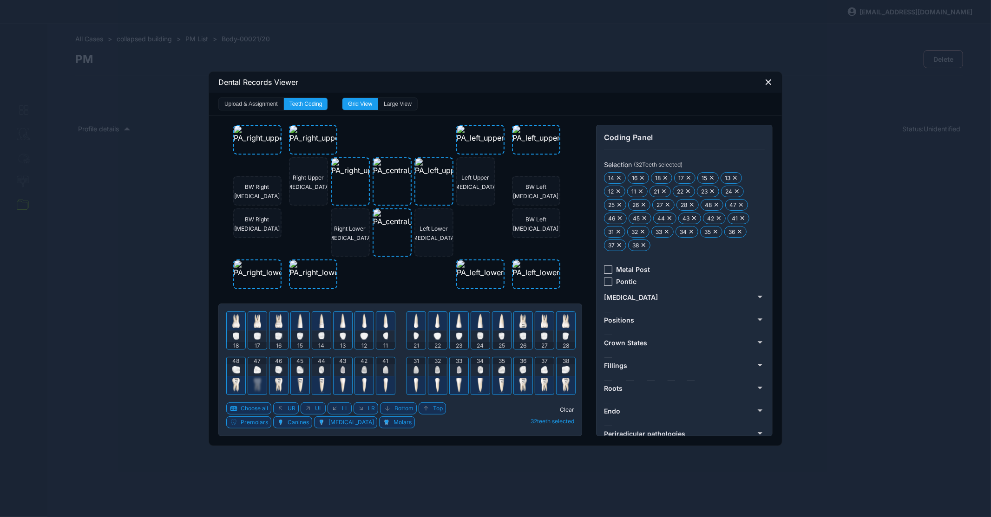
scroll to position [138, 0]
click at [634, 310] on div "Positions" at bounding box center [683, 310] width 159 height 8
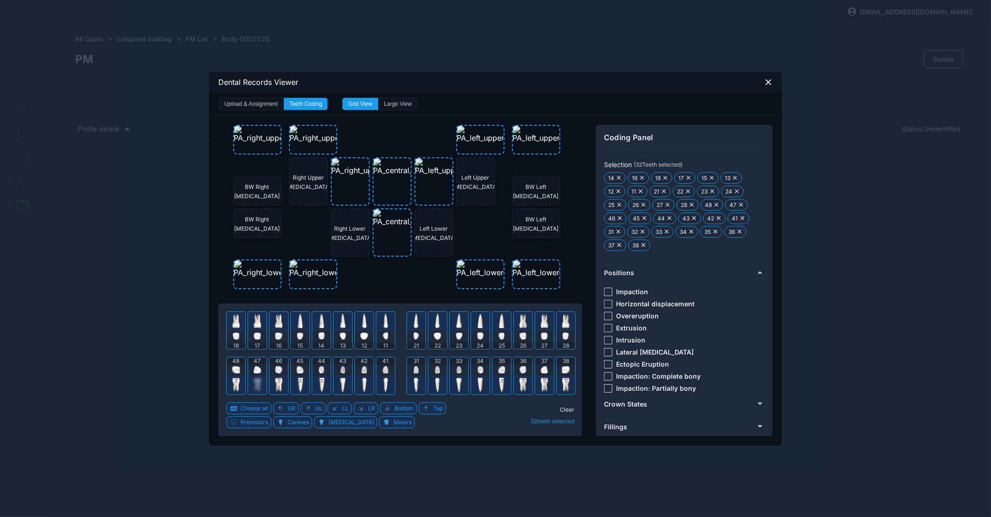
click at [634, 271] on div "Positions" at bounding box center [683, 273] width 159 height 8
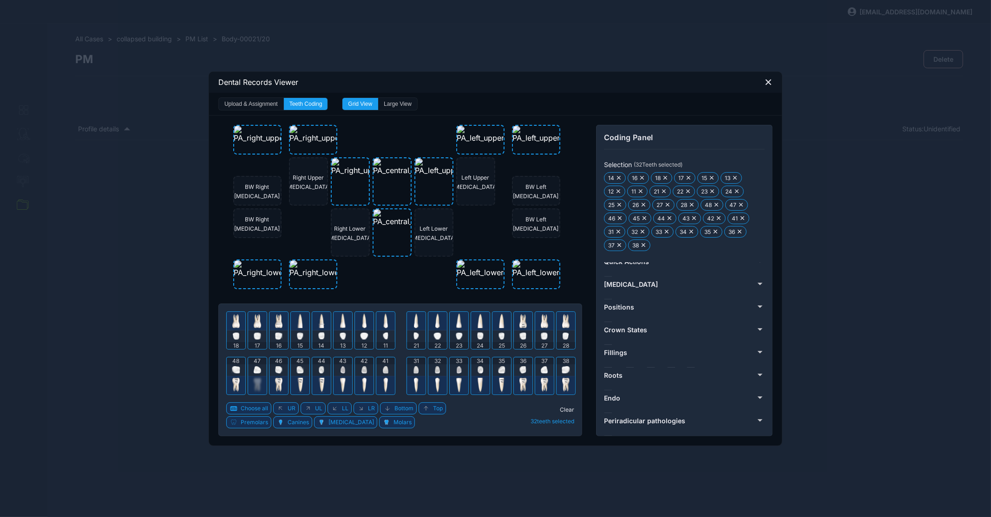
scroll to position [5, 0]
click at [626, 348] on button "Fillings" at bounding box center [683, 355] width 159 height 15
click at [608, 371] on div at bounding box center [608, 375] width 8 height 8
click at [629, 373] on icon at bounding box center [630, 375] width 6 height 4
click at [650, 373] on icon at bounding box center [651, 375] width 6 height 4
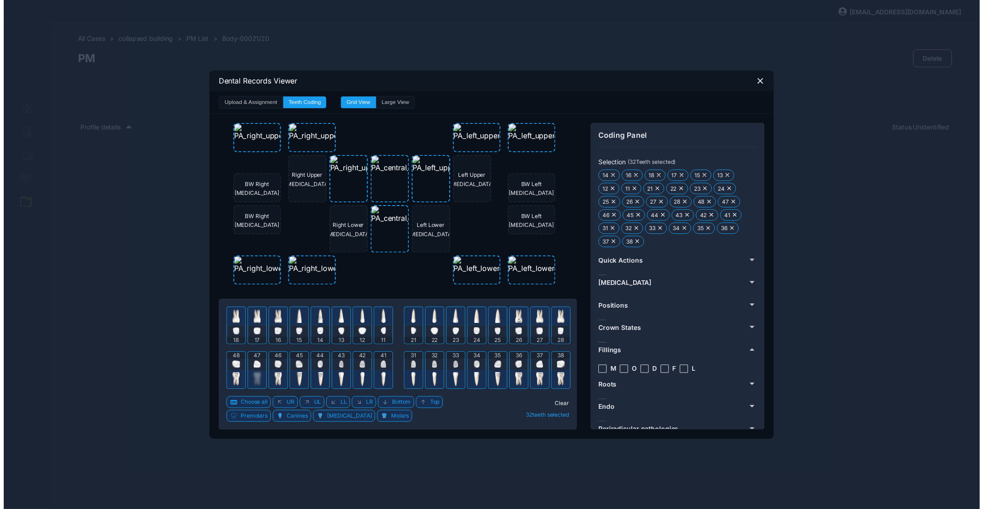
scroll to position [0, 0]
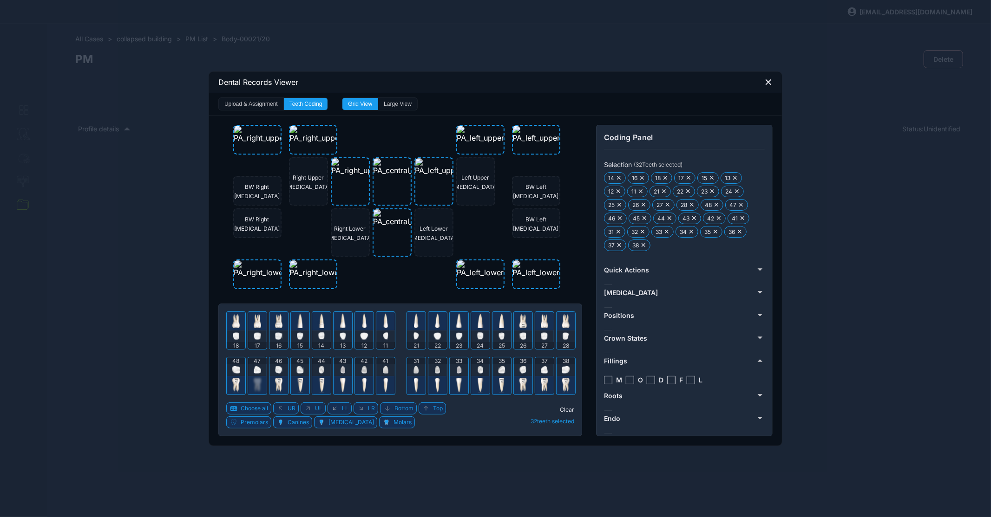
click at [767, 86] on icon at bounding box center [768, 82] width 8 height 8
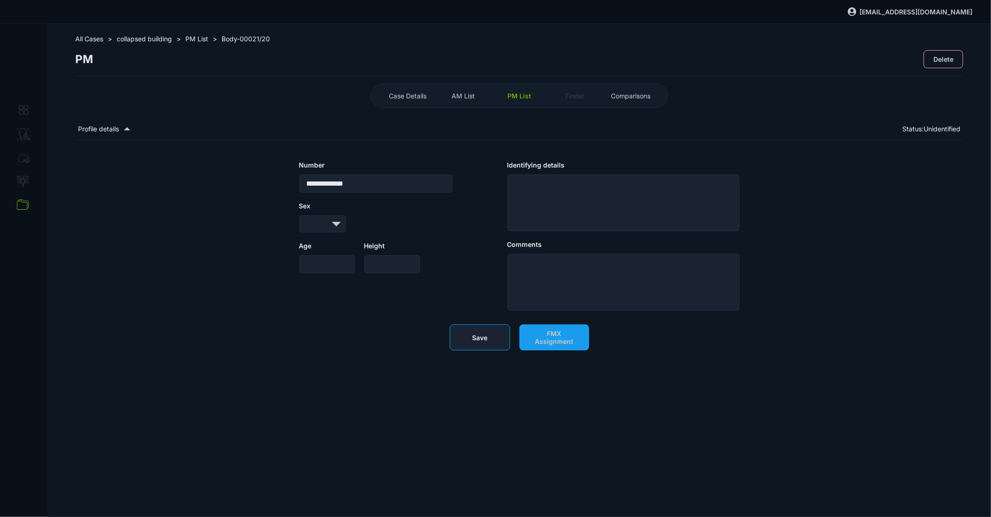
click at [489, 333] on button "Save" at bounding box center [480, 338] width 60 height 26
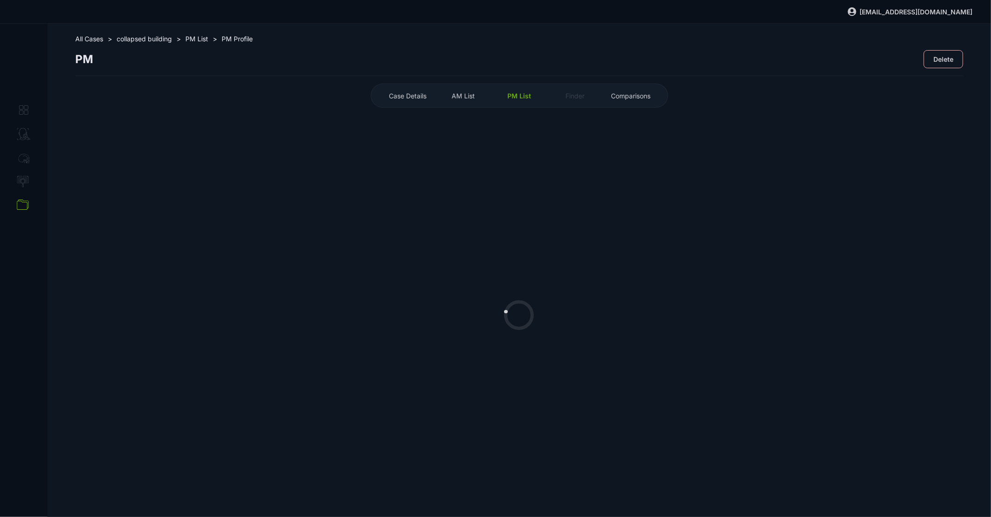
click at [462, 97] on span "AM List" at bounding box center [463, 96] width 23 height 8
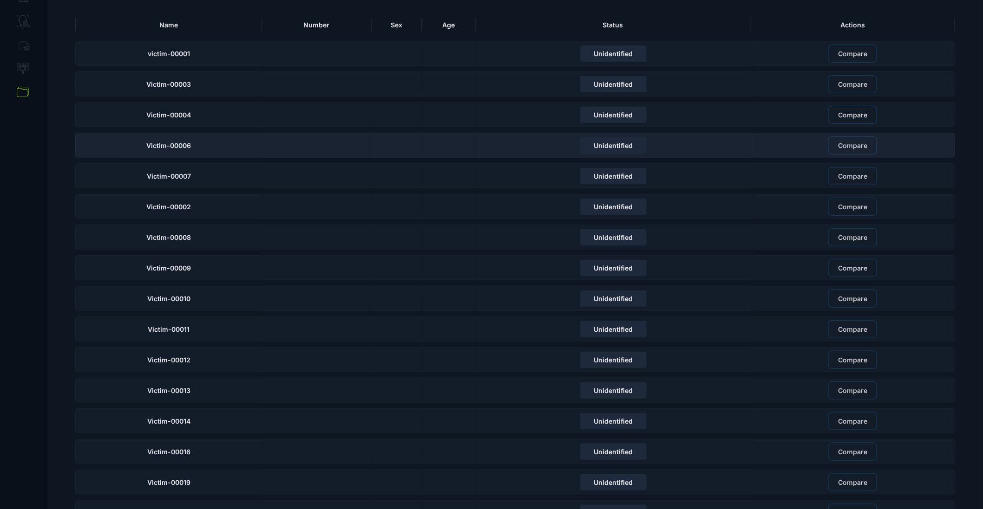
scroll to position [3, 0]
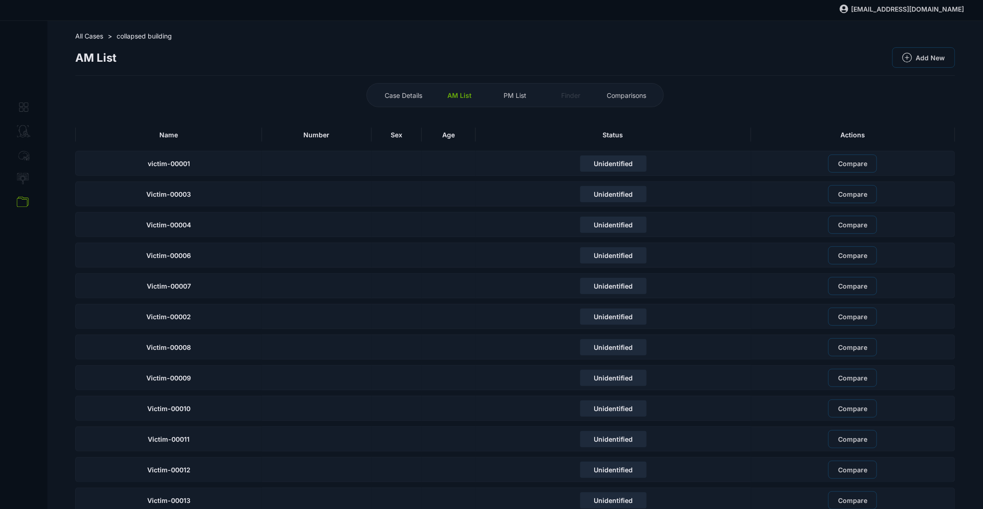
click at [519, 93] on span "PM List" at bounding box center [515, 95] width 23 height 8
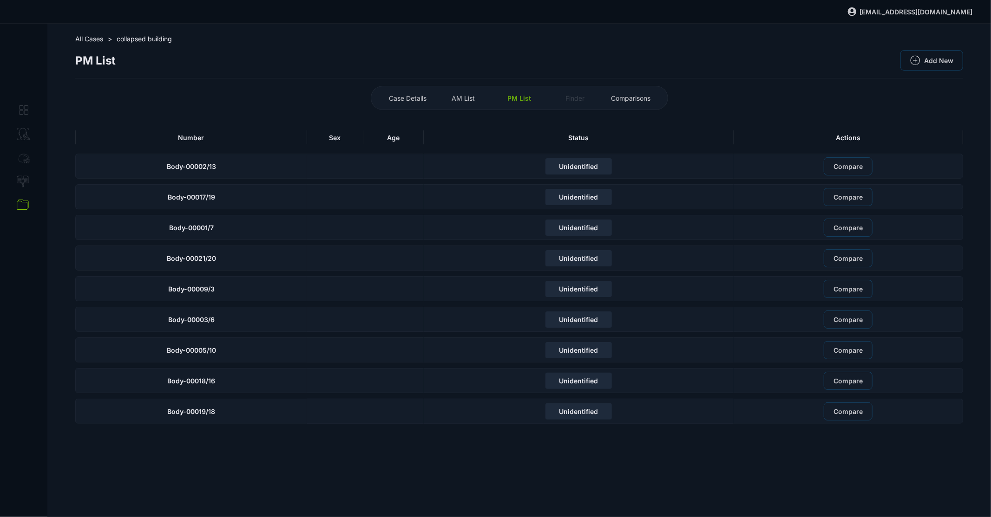
click at [458, 91] on div "AM List" at bounding box center [463, 98] width 51 height 15
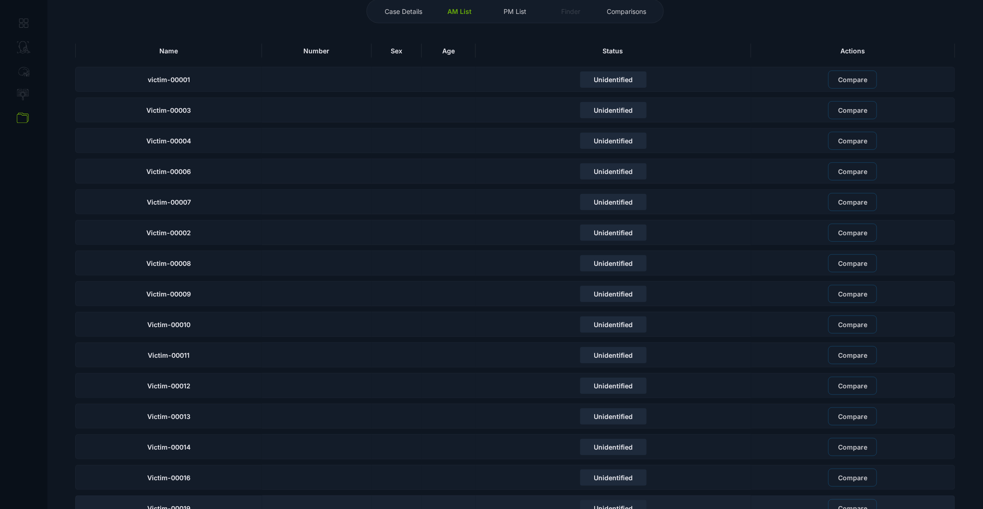
scroll to position [203, 0]
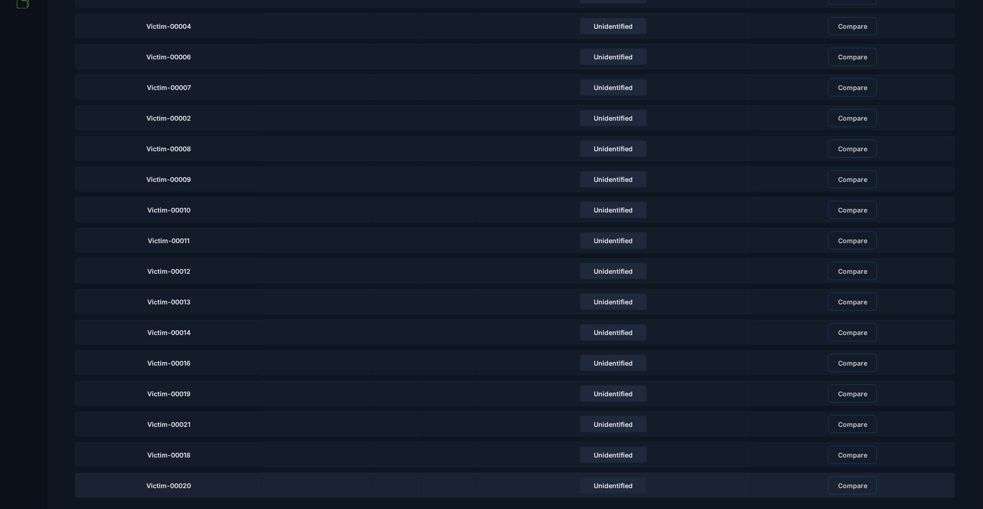
click at [281, 486] on div at bounding box center [317, 485] width 110 height 25
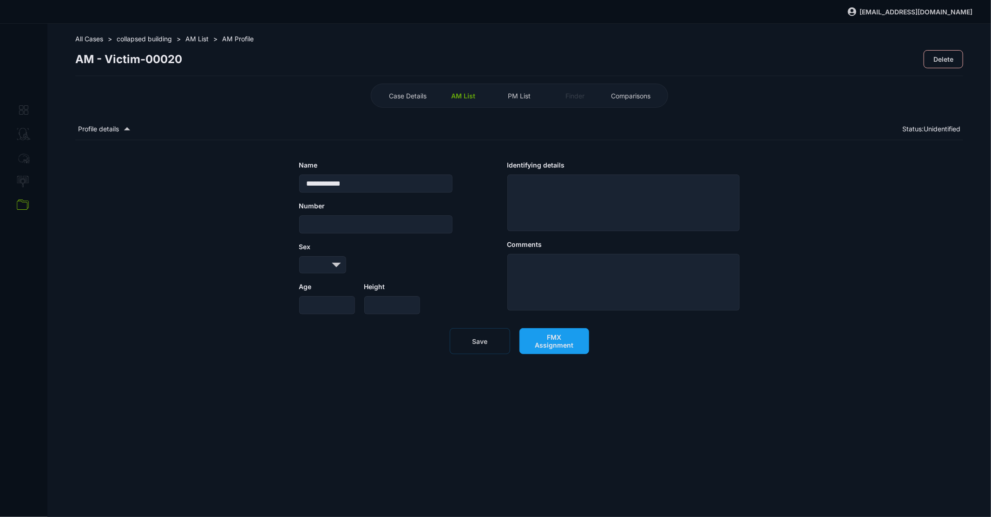
click at [556, 338] on span "FMX Assignment" at bounding box center [554, 341] width 50 height 16
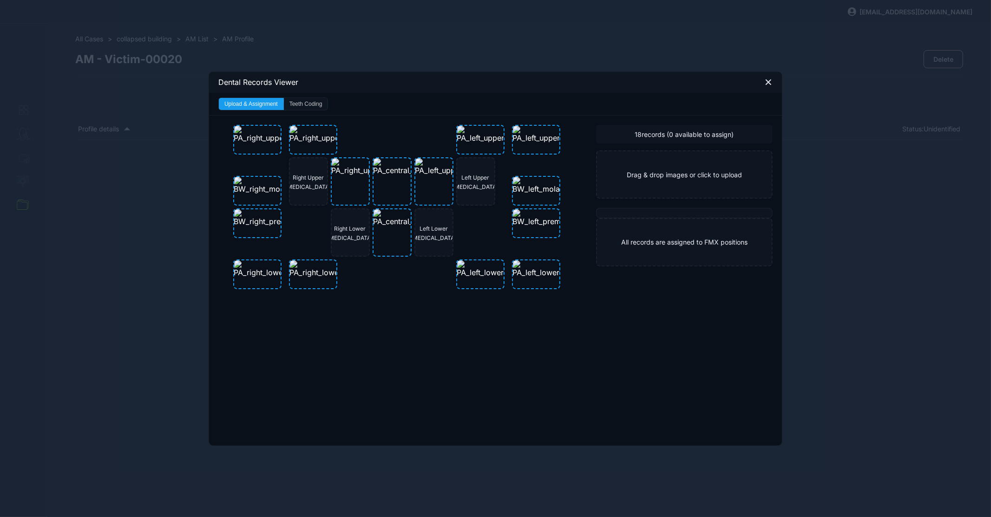
click at [301, 101] on button "Teeth Coding" at bounding box center [306, 104] width 44 height 12
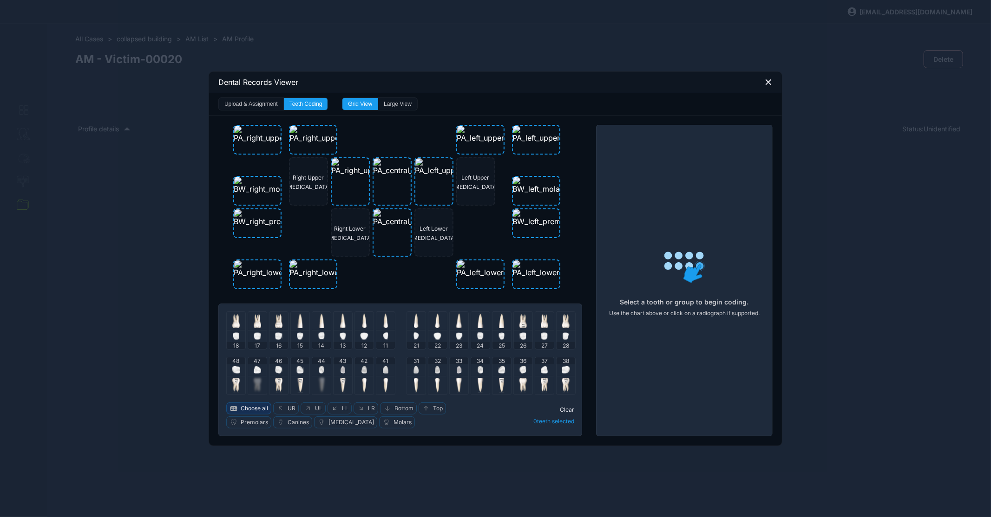
click at [262, 407] on span "Choose all" at bounding box center [254, 408] width 27 height 7
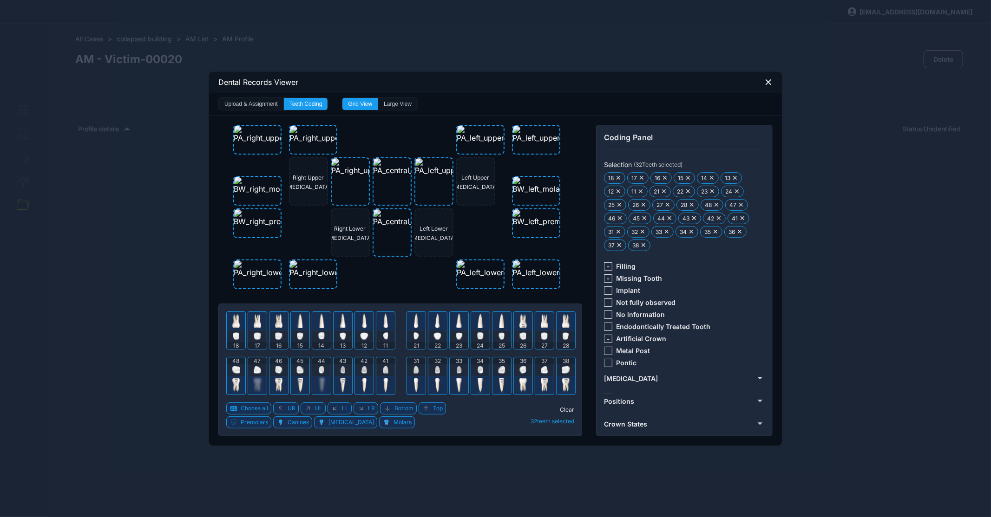
scroll to position [138, 0]
click at [621, 309] on span "Positions" at bounding box center [619, 310] width 30 height 8
click at [621, 265] on span "Periodontal Bone Loss" at bounding box center [671, 269] width 110 height 8
click at [621, 265] on button "Positions" at bounding box center [683, 272] width 159 height 15
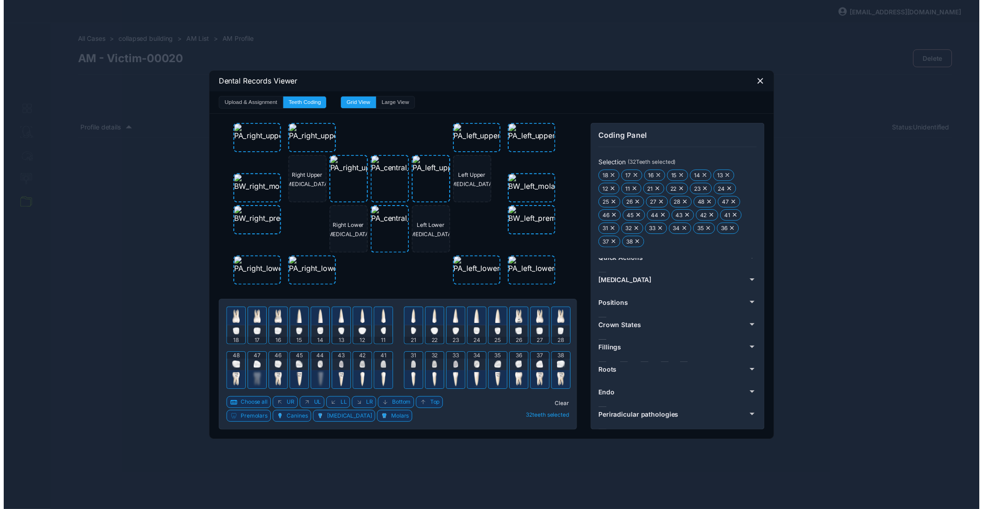
scroll to position [5, 0]
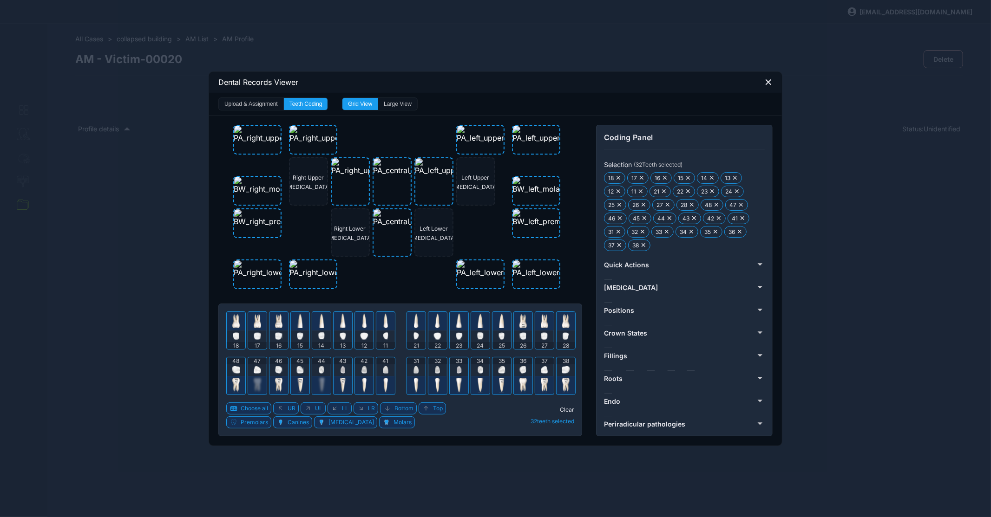
click at [613, 357] on span "Fillings" at bounding box center [615, 356] width 23 height 8
click at [633, 373] on div at bounding box center [630, 375] width 8 height 8
click at [651, 373] on icon at bounding box center [651, 375] width 6 height 4
click at [767, 85] on icon at bounding box center [768, 82] width 8 height 8
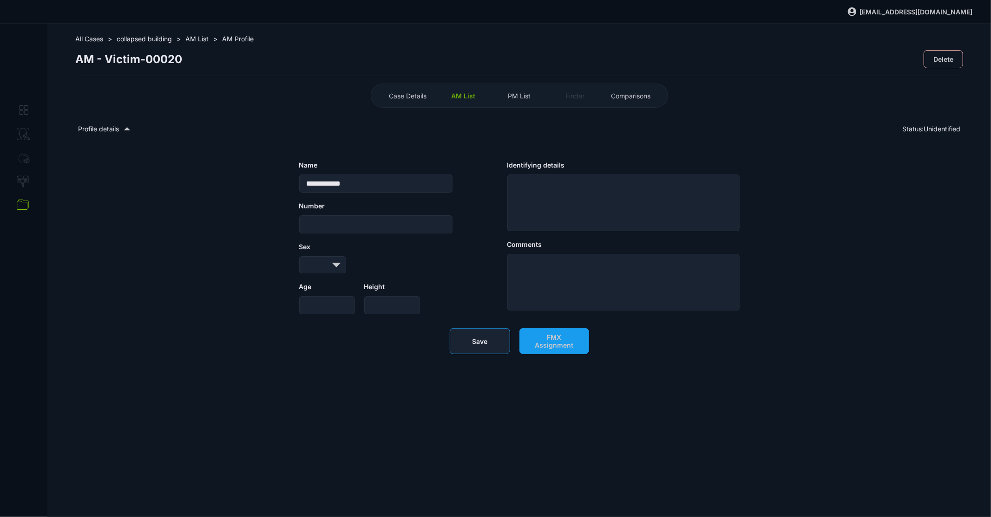
click at [490, 340] on button "Save" at bounding box center [480, 341] width 60 height 26
click at [515, 97] on span "PM List" at bounding box center [519, 96] width 23 height 8
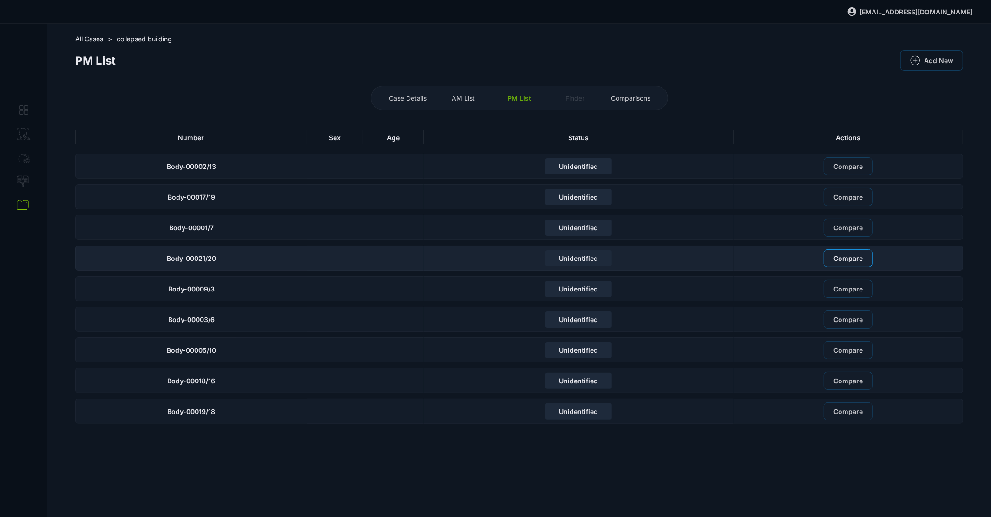
click at [853, 261] on span "Compare" at bounding box center [847, 258] width 29 height 8
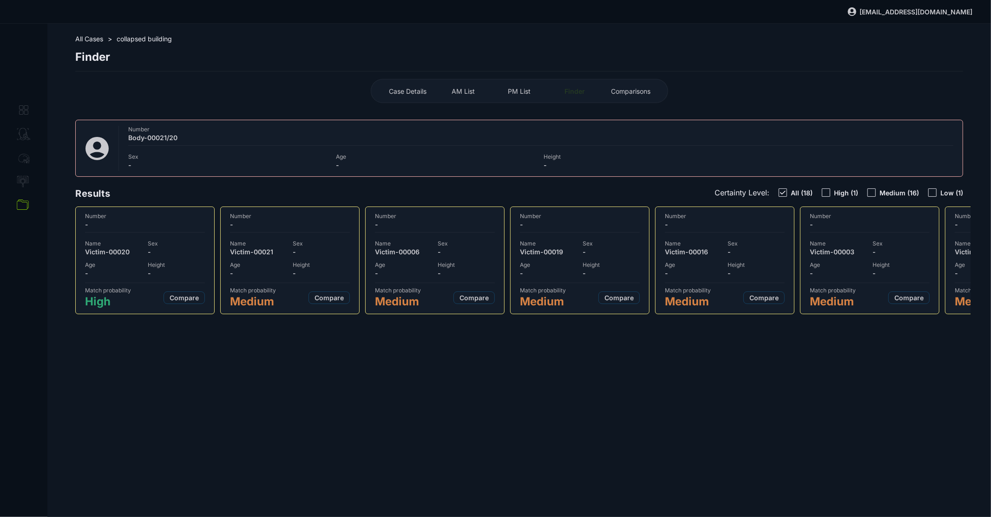
click at [162, 229] on div "Number -" at bounding box center [145, 223] width 120 height 20
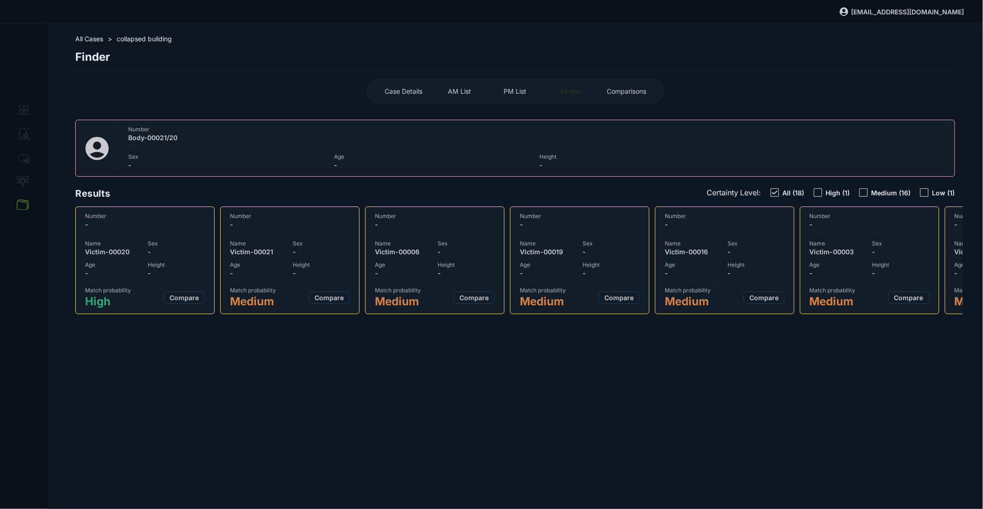
select select "***"
select select "**********"
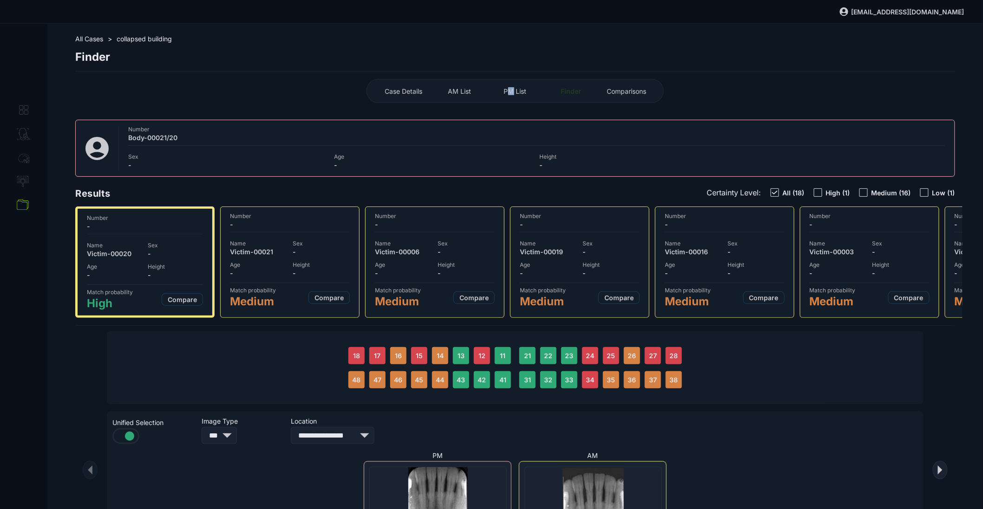
click at [515, 90] on span "PM List" at bounding box center [515, 91] width 23 height 8
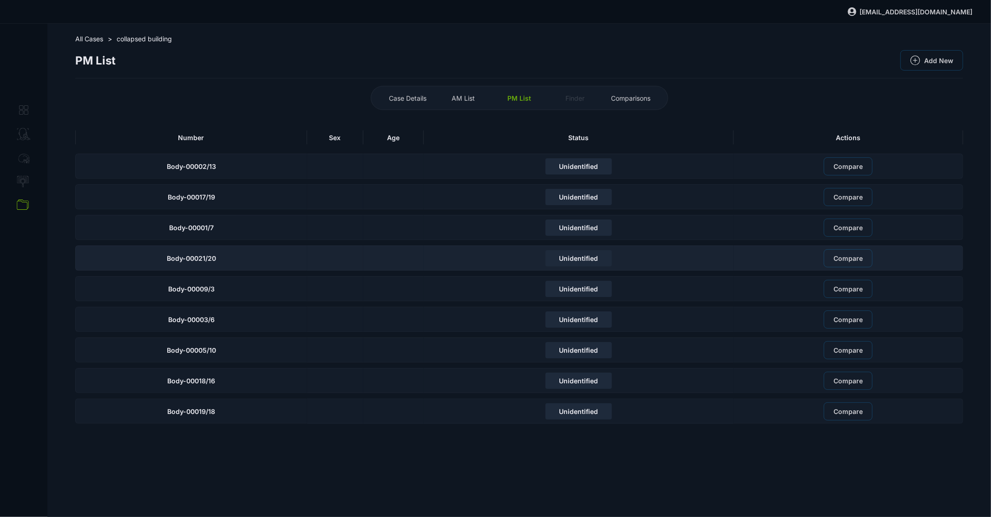
click at [269, 261] on div "Body-00021/20" at bounding box center [191, 258] width 232 height 25
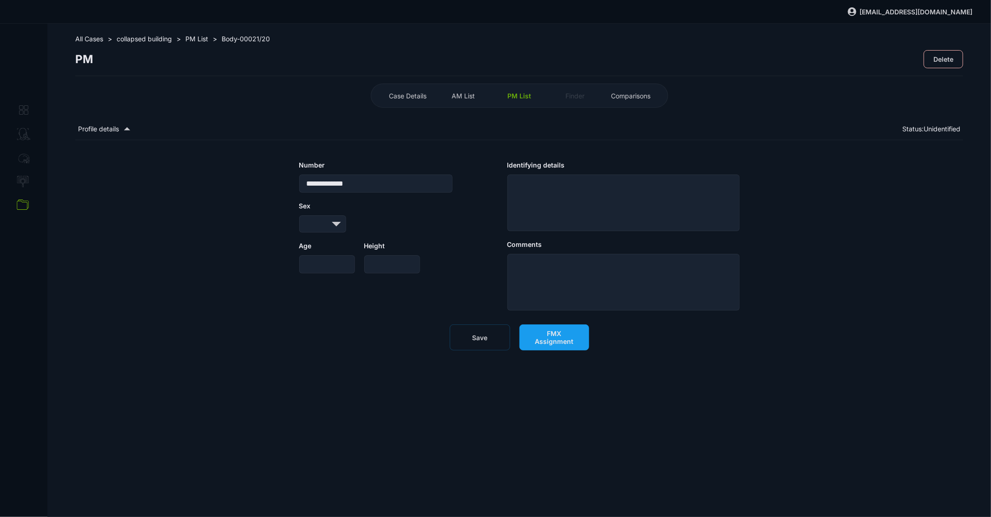
click at [541, 332] on span "FMX Assignment" at bounding box center [554, 338] width 50 height 16
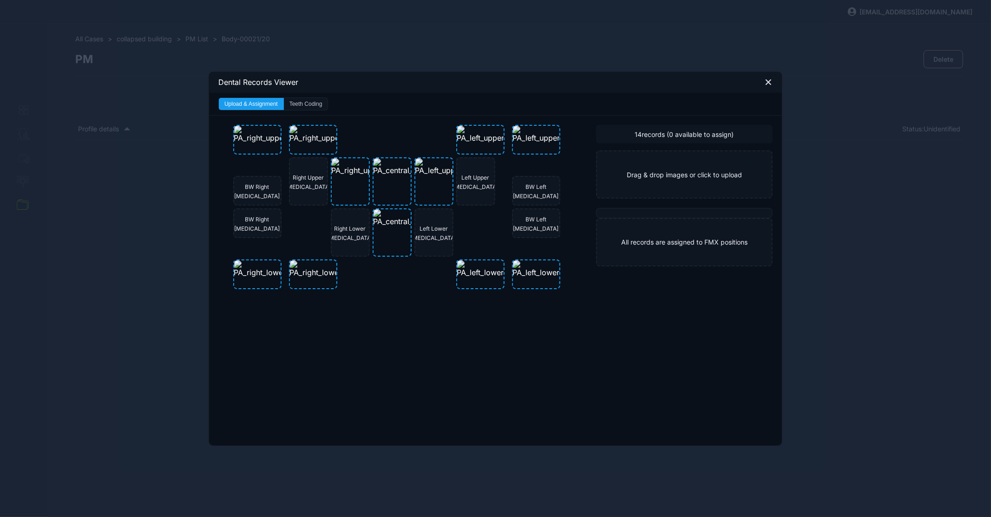
click at [304, 98] on div "Upload & Assignment Teeth Coding" at bounding box center [273, 104] width 110 height 13
click at [305, 100] on button "Teeth Coding" at bounding box center [306, 104] width 44 height 12
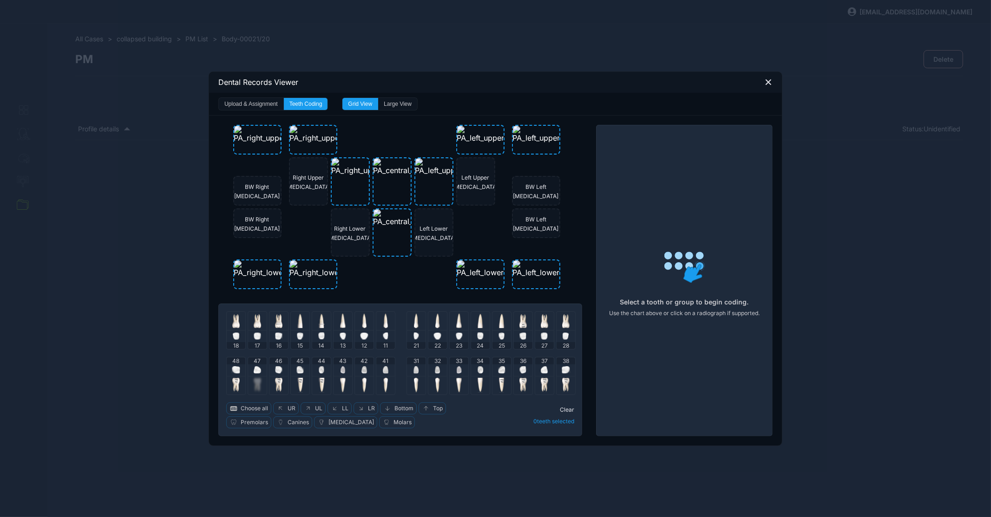
click at [235, 324] on img at bounding box center [235, 320] width 7 height 15
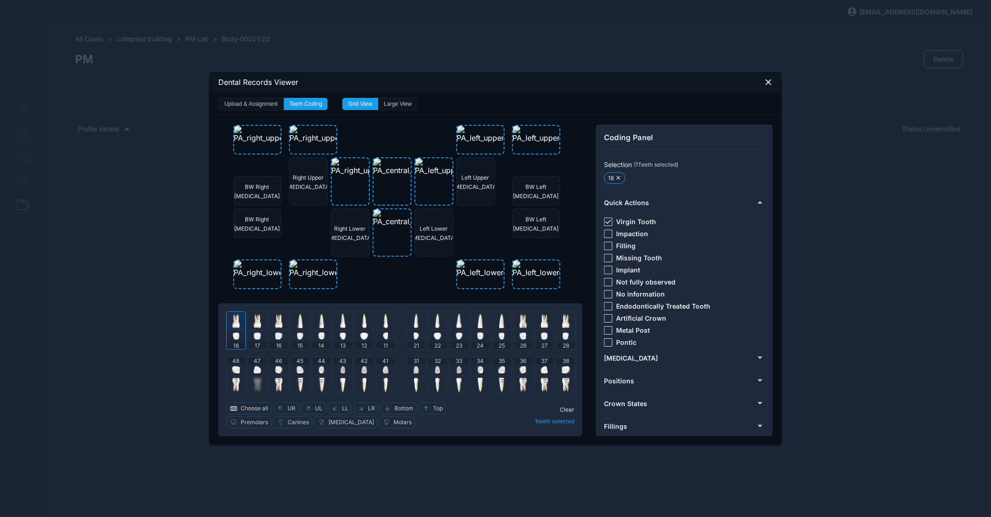
click at [235, 323] on img at bounding box center [235, 320] width 7 height 15
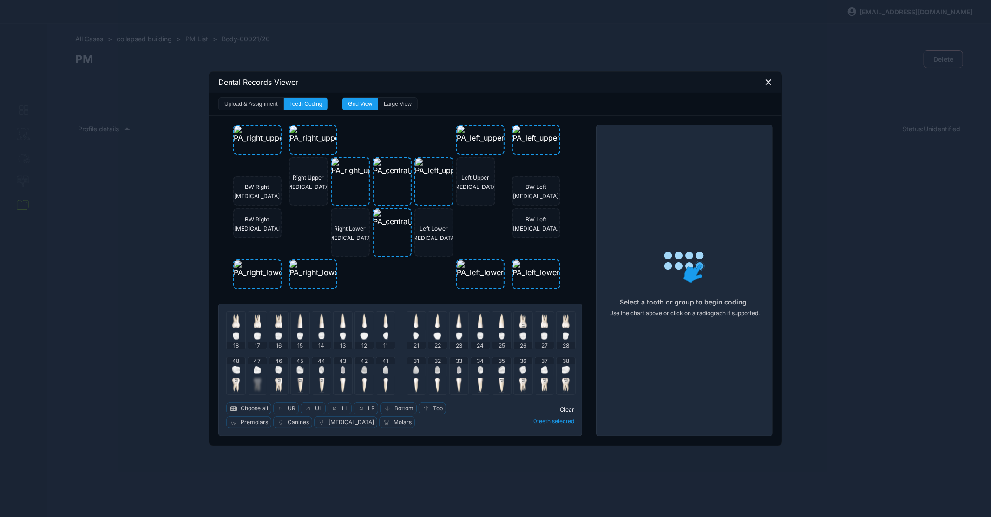
click at [253, 321] on div at bounding box center [257, 321] width 19 height 19
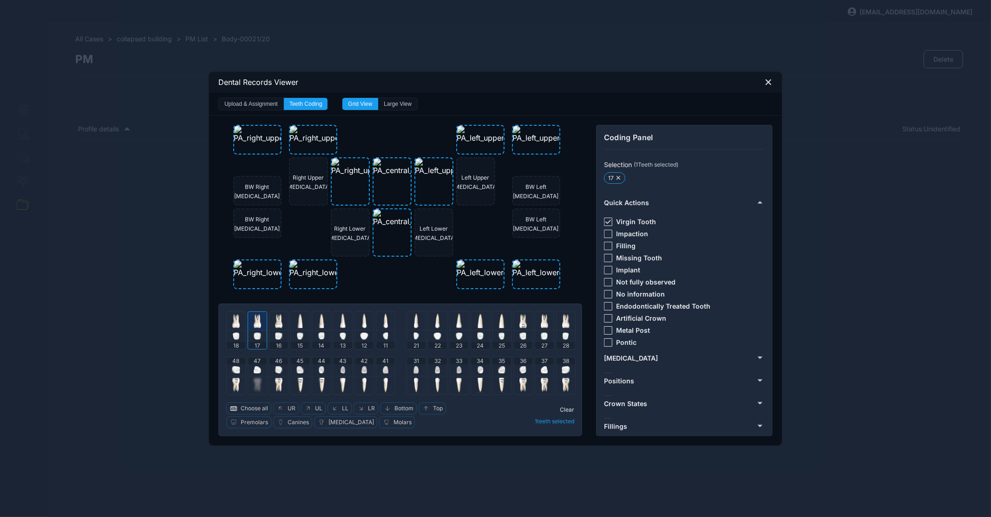
click at [253, 321] on div at bounding box center [257, 321] width 19 height 19
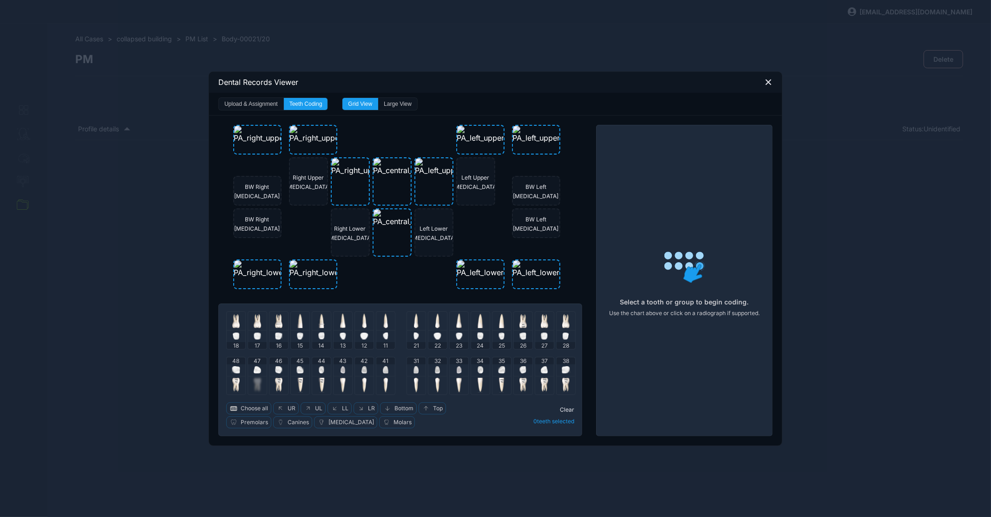
click at [238, 321] on img at bounding box center [235, 320] width 7 height 15
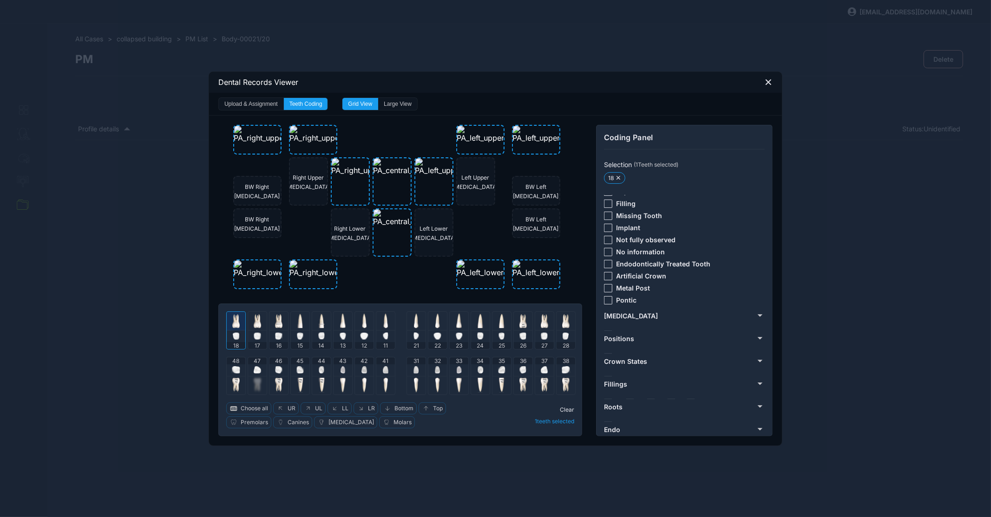
scroll to position [50, 0]
click at [627, 374] on div "Fillings" at bounding box center [683, 376] width 159 height 8
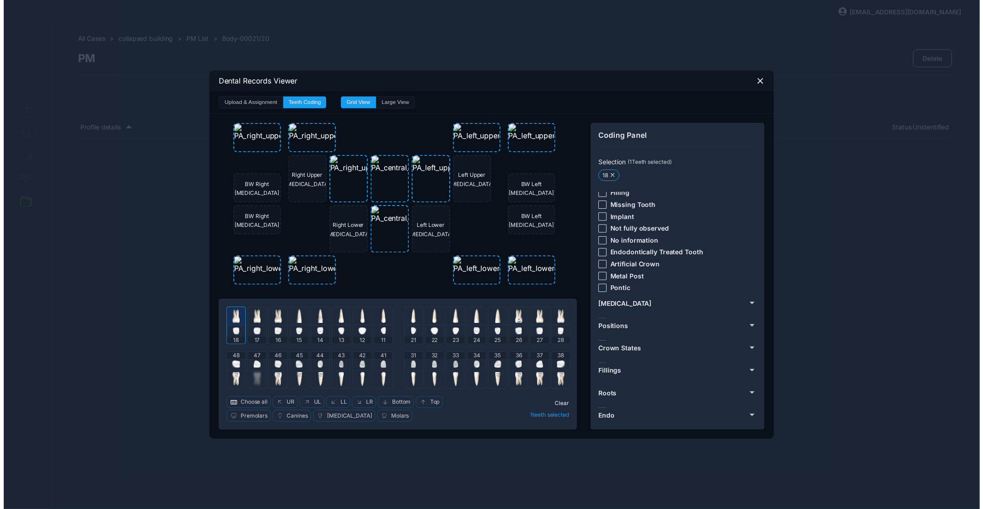
scroll to position [0, 0]
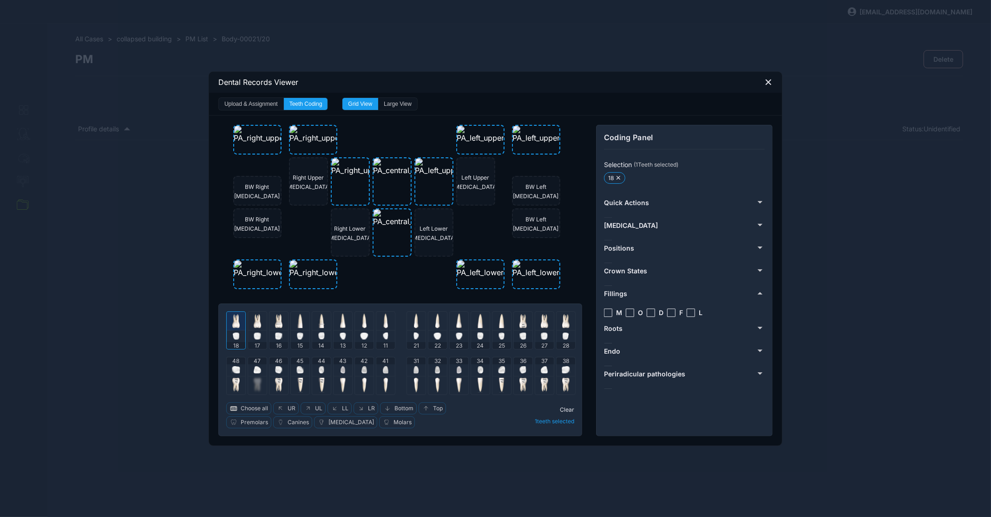
click at [769, 81] on icon at bounding box center [768, 82] width 8 height 8
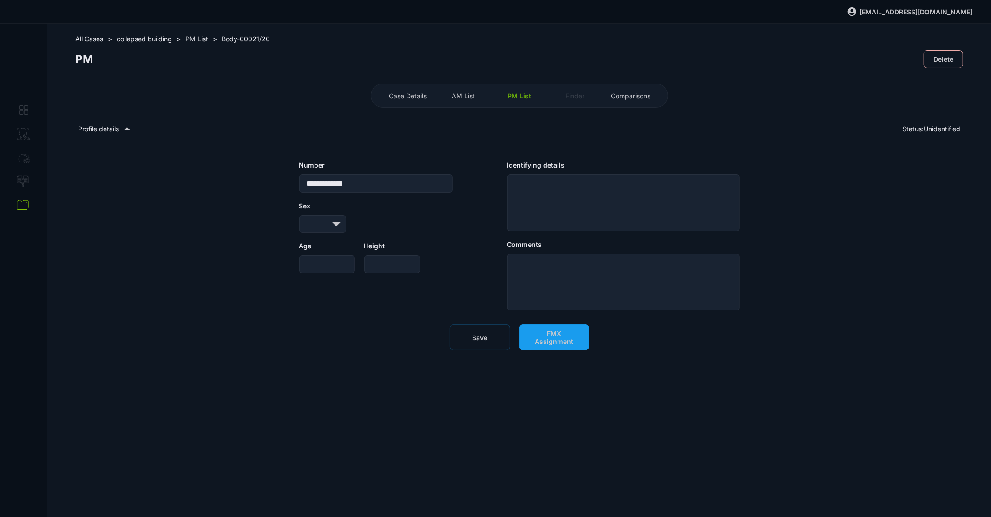
click at [453, 92] on span "AM List" at bounding box center [463, 96] width 23 height 8
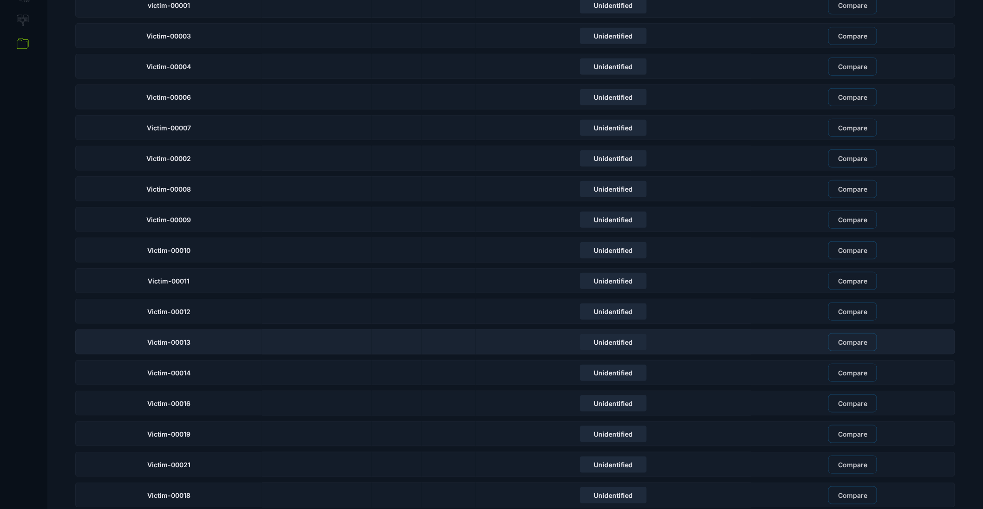
scroll to position [203, 0]
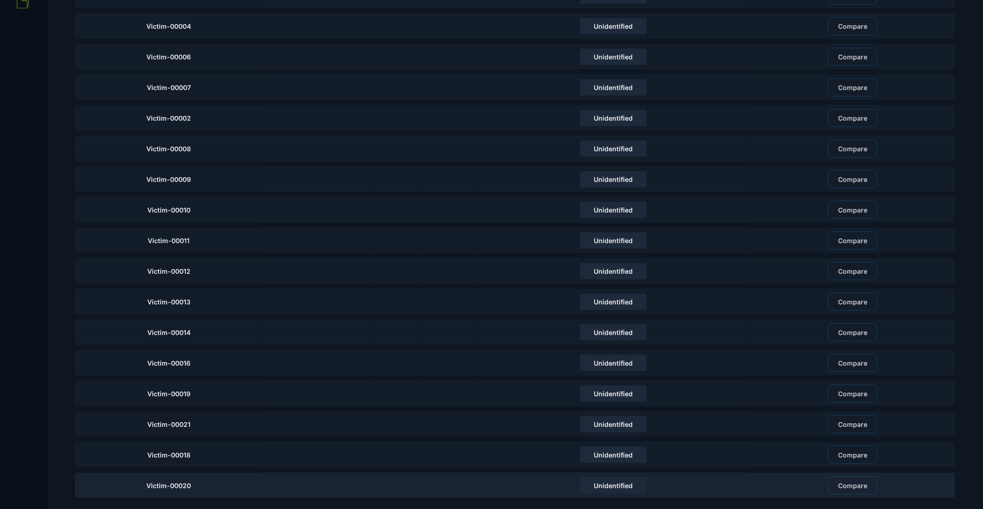
click at [313, 486] on div at bounding box center [317, 485] width 110 height 25
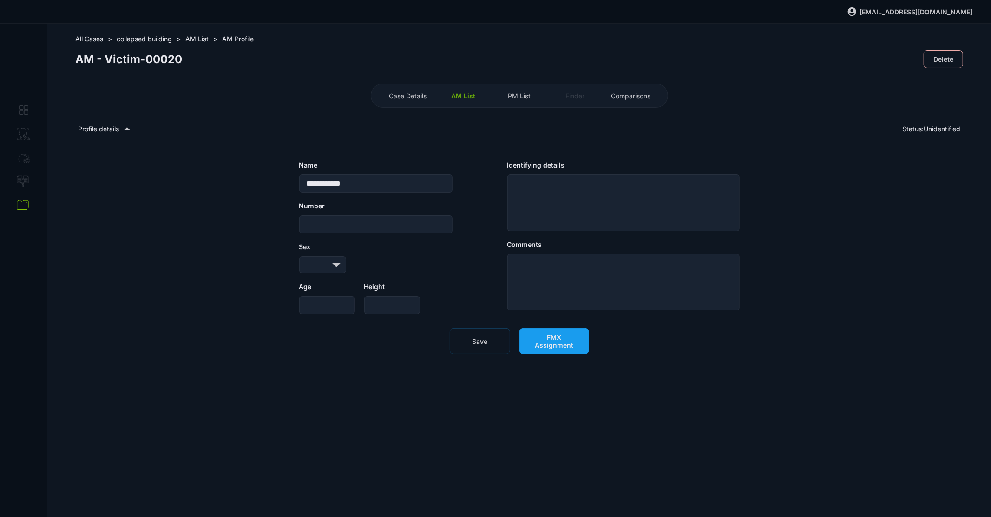
click at [553, 353] on button "FMX Assignment" at bounding box center [554, 341] width 70 height 26
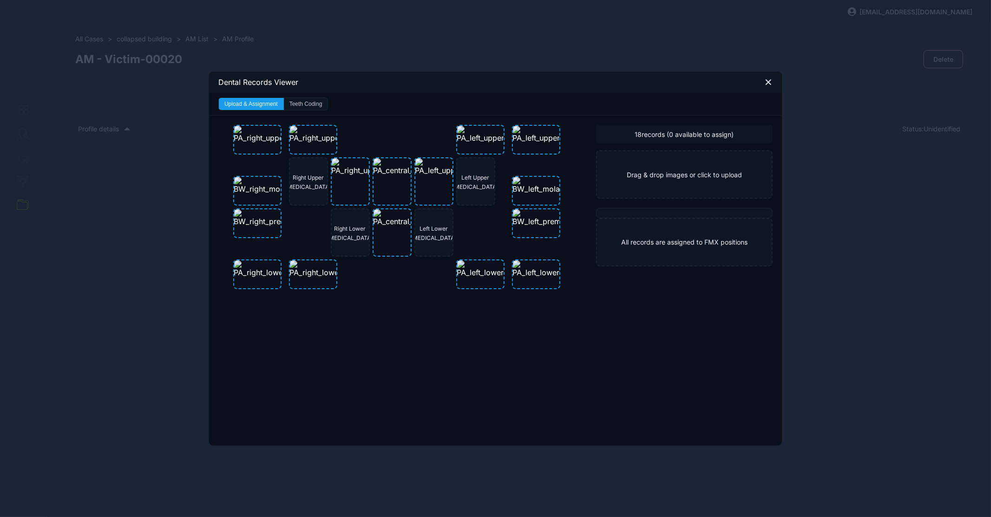
click at [291, 106] on button "Teeth Coding" at bounding box center [306, 104] width 44 height 12
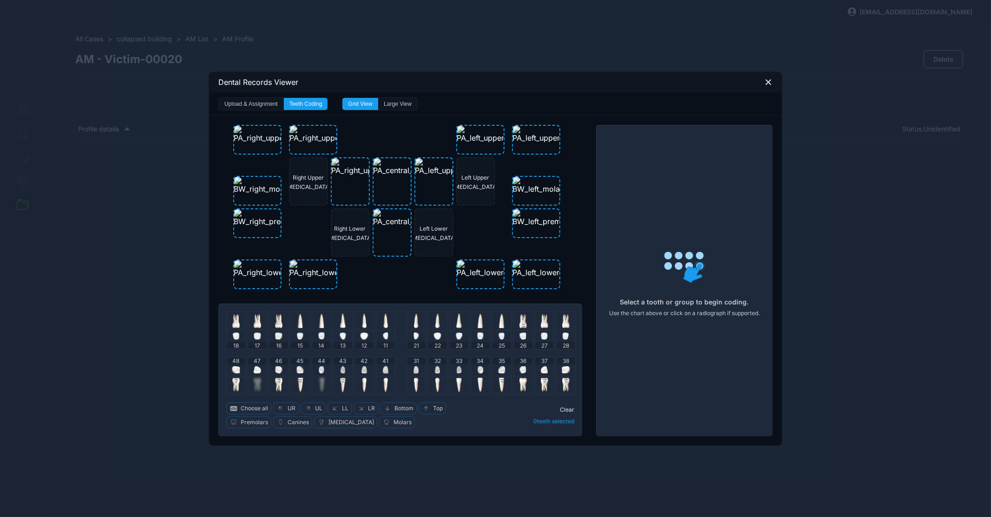
click at [241, 316] on div at bounding box center [236, 321] width 19 height 19
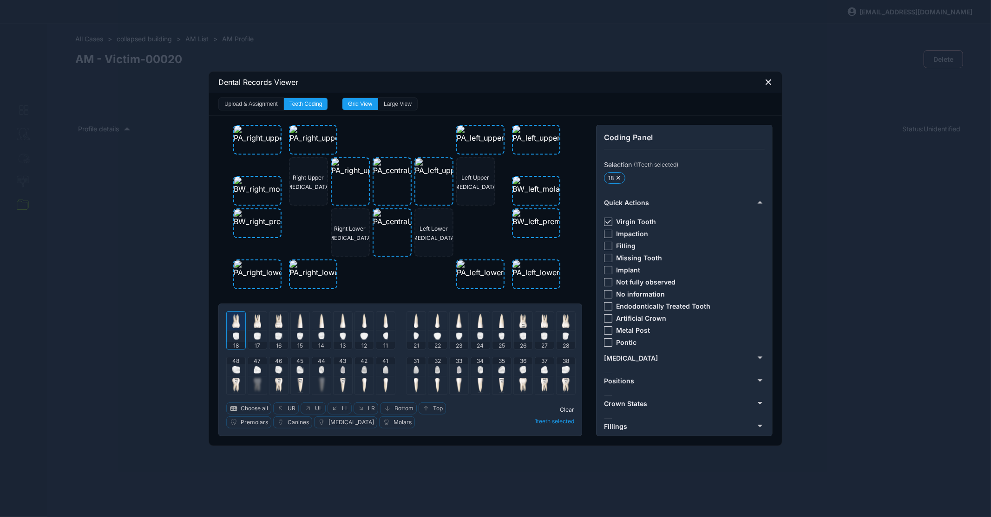
click at [253, 318] on div at bounding box center [257, 321] width 19 height 19
click at [626, 428] on span "Fillings" at bounding box center [615, 427] width 23 height 8
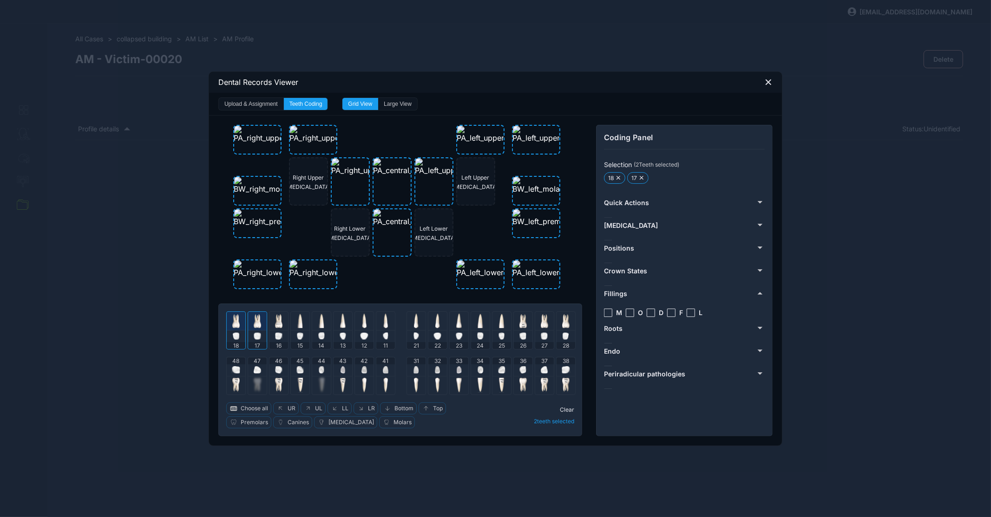
click at [614, 349] on span "Endo" at bounding box center [612, 351] width 16 height 8
click at [617, 338] on span "Endo" at bounding box center [612, 339] width 16 height 8
click at [626, 358] on span "Periradicular pathologies" at bounding box center [644, 362] width 81 height 8
click at [614, 265] on button "Crown States" at bounding box center [683, 270] width 159 height 15
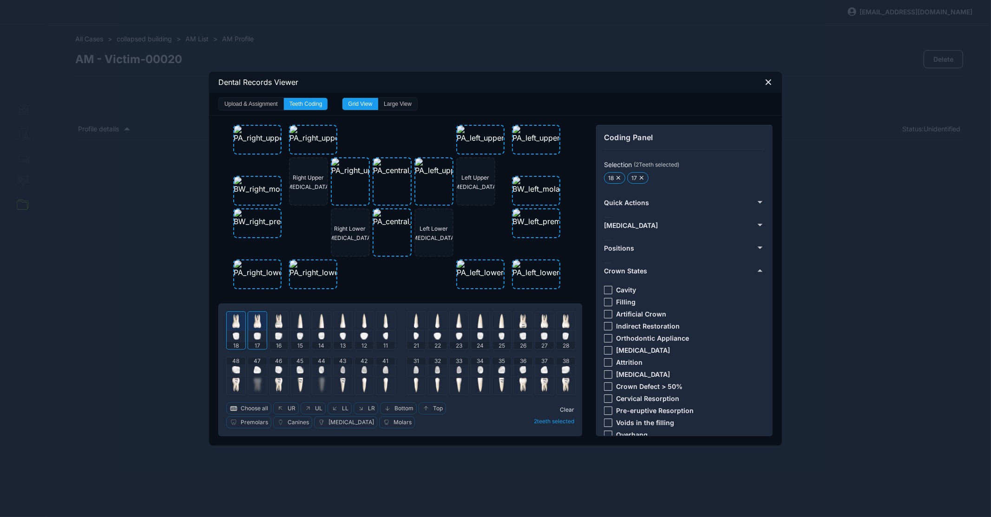
click at [614, 265] on button "Crown States" at bounding box center [683, 270] width 159 height 15
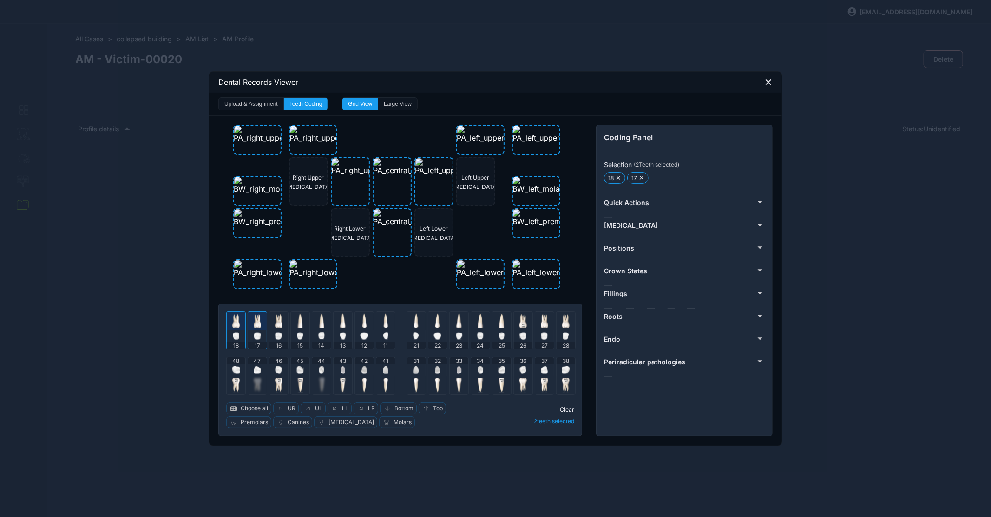
click at [614, 247] on span "Positions" at bounding box center [619, 248] width 30 height 8
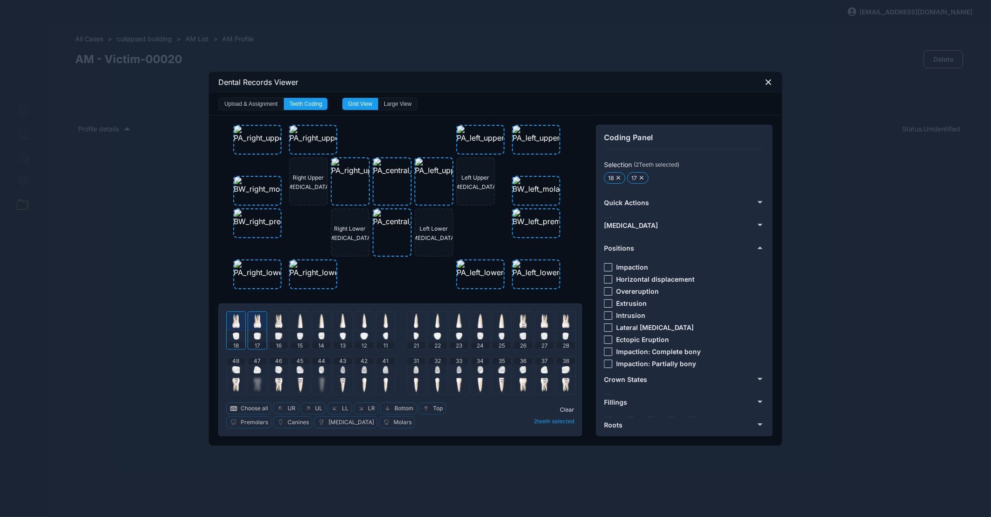
click at [614, 247] on span "Positions" at bounding box center [619, 248] width 30 height 8
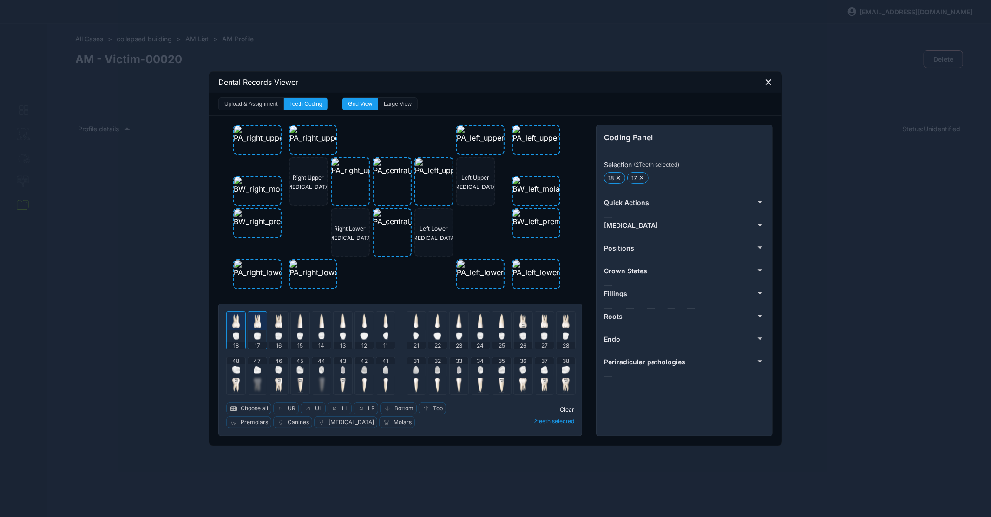
click at [622, 223] on span "Periodontium" at bounding box center [631, 226] width 54 height 8
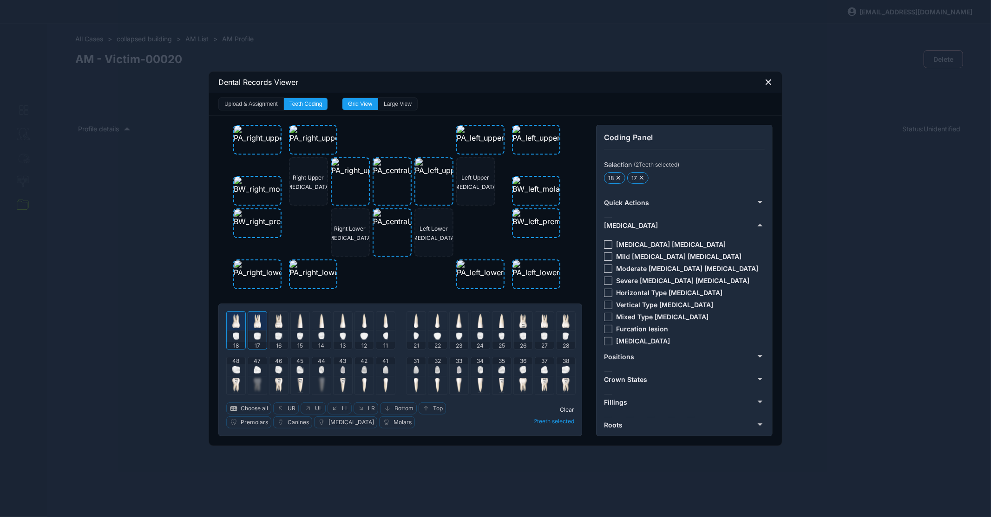
click at [622, 223] on span "Periodontium" at bounding box center [631, 226] width 54 height 8
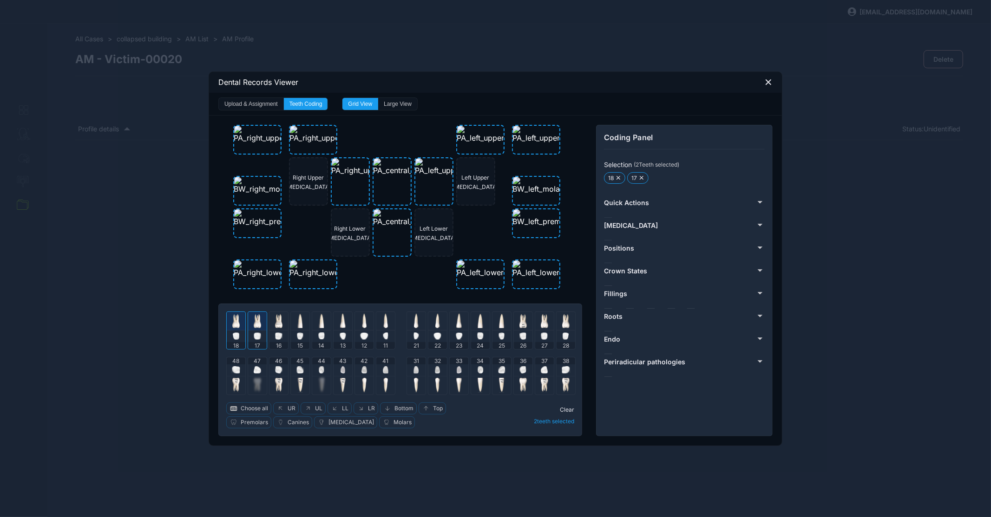
click at [770, 83] on icon at bounding box center [768, 82] width 5 height 5
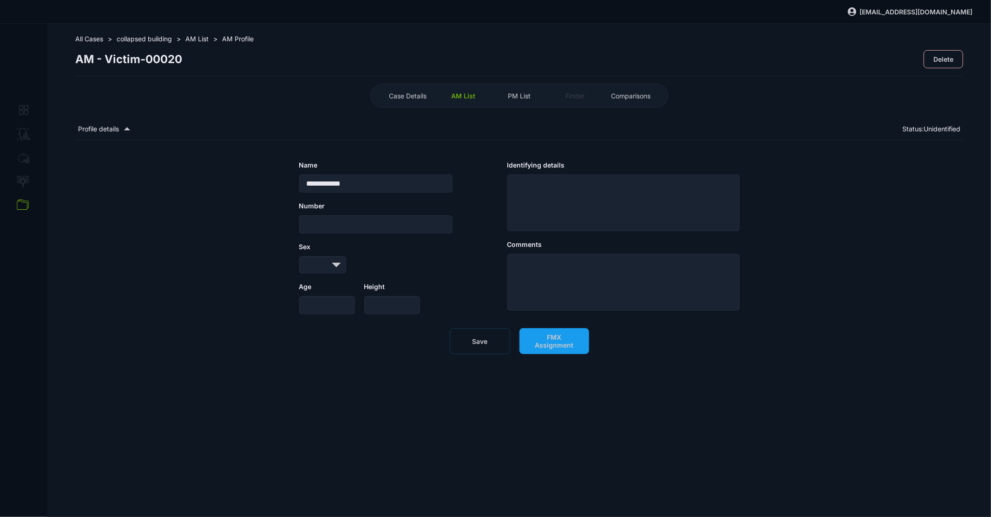
click at [524, 92] on span "PM List" at bounding box center [519, 96] width 23 height 8
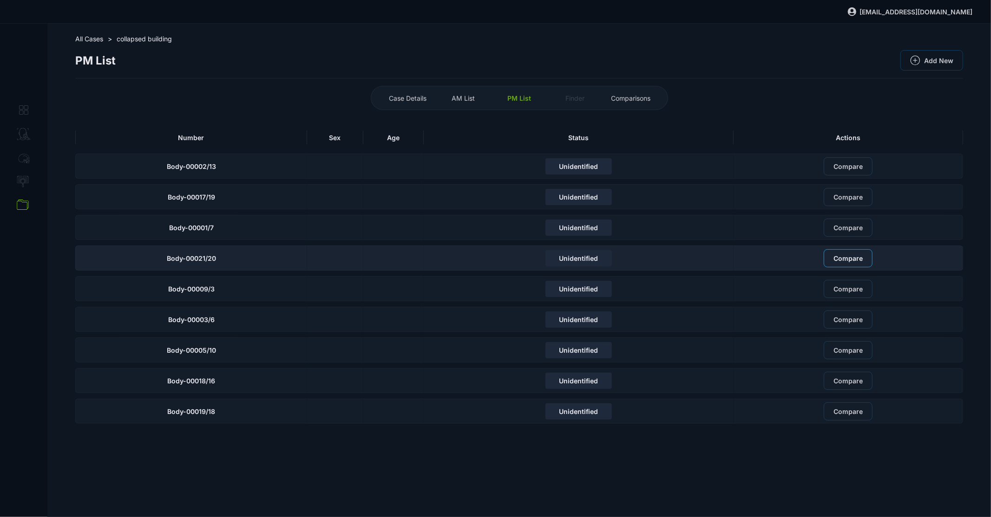
click at [840, 258] on span "Compare" at bounding box center [847, 258] width 29 height 8
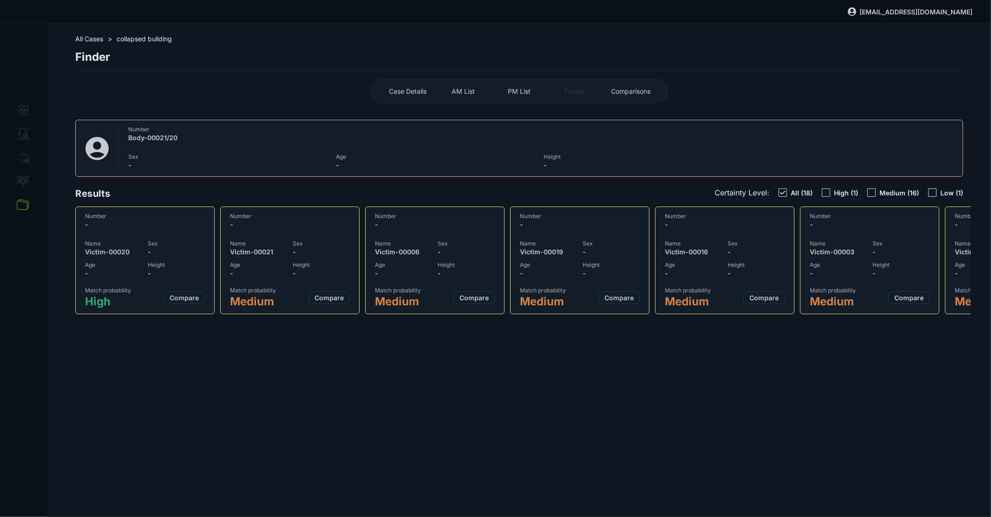
click at [185, 252] on span "-" at bounding box center [176, 252] width 57 height 8
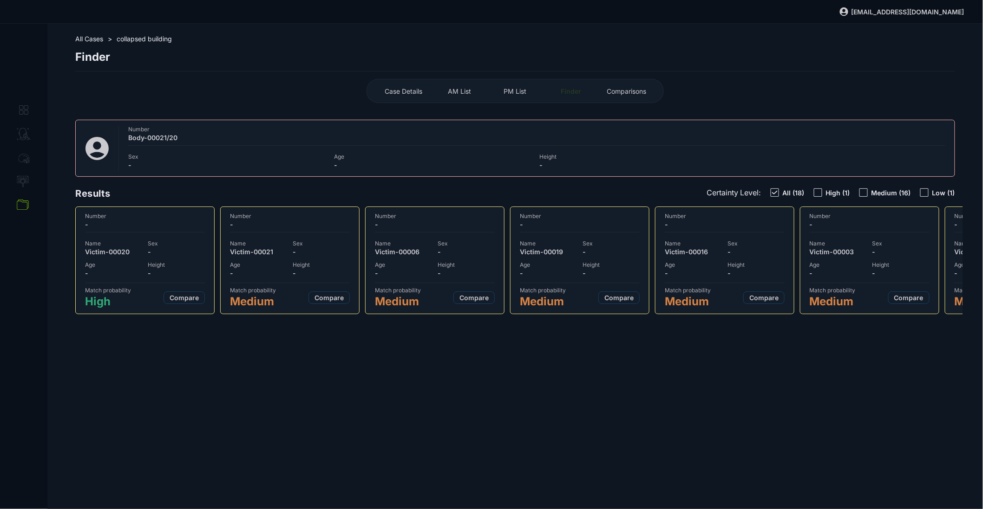
select select "***"
select select "**********"
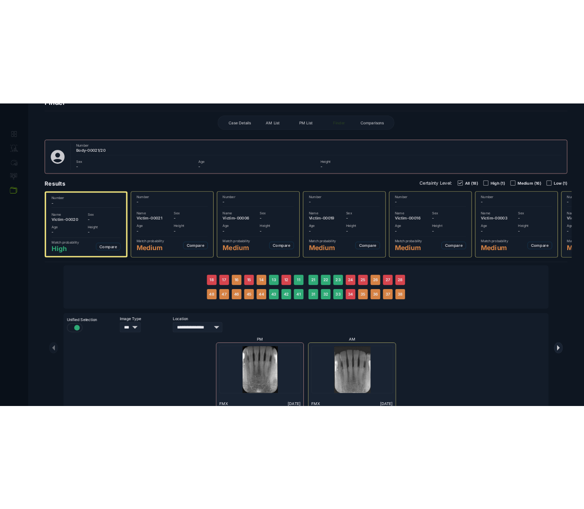
scroll to position [65, 0]
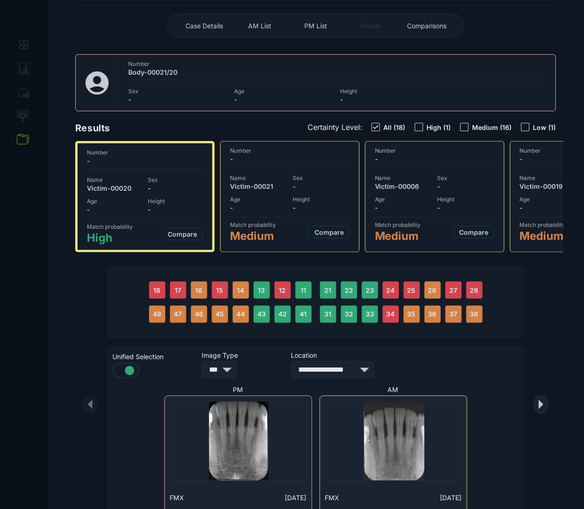
click at [304, 19] on div "PM List" at bounding box center [315, 25] width 51 height 15
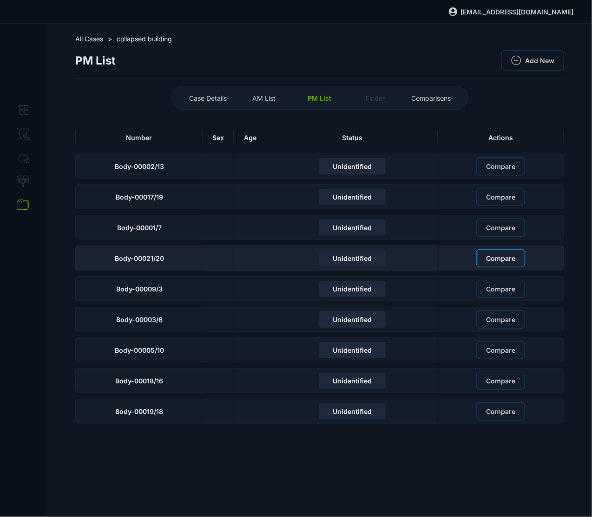
click at [506, 257] on span "Compare" at bounding box center [500, 258] width 29 height 8
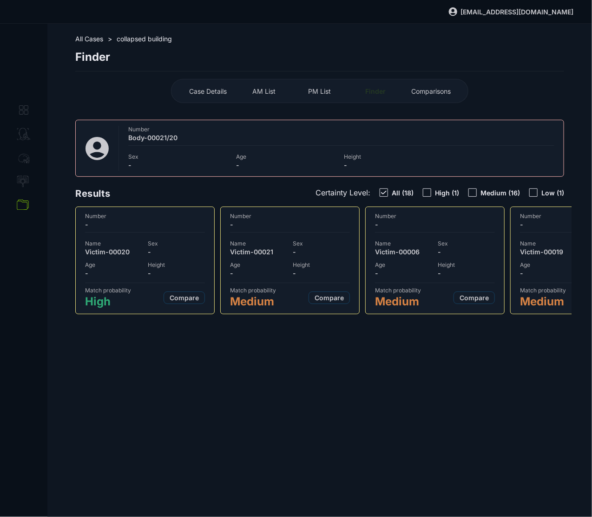
click at [579, 110] on div "All Cases > collapsed building Finder Case Details AM List PM List Finder Compa…" at bounding box center [319, 271] width 544 height 494
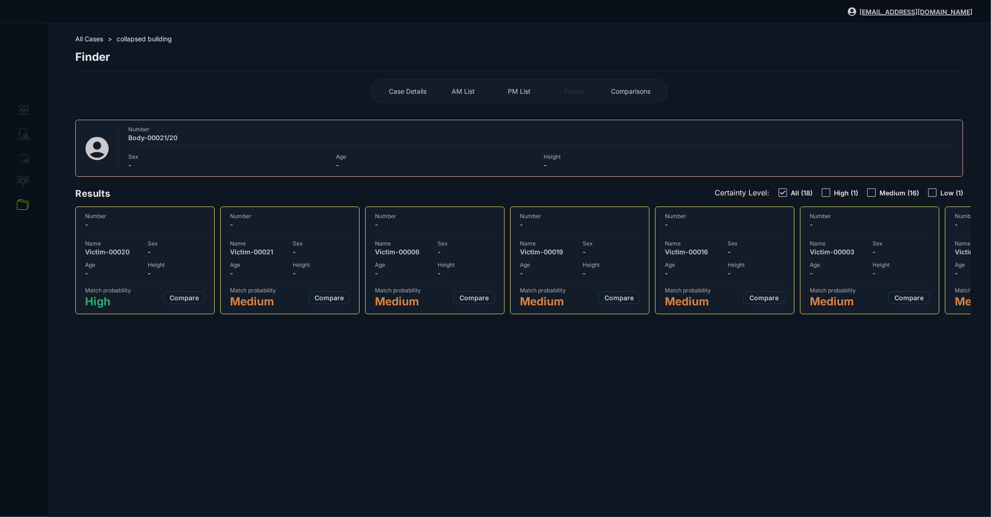
click at [905, 12] on span "info@bright-forensics.com" at bounding box center [915, 12] width 113 height 8
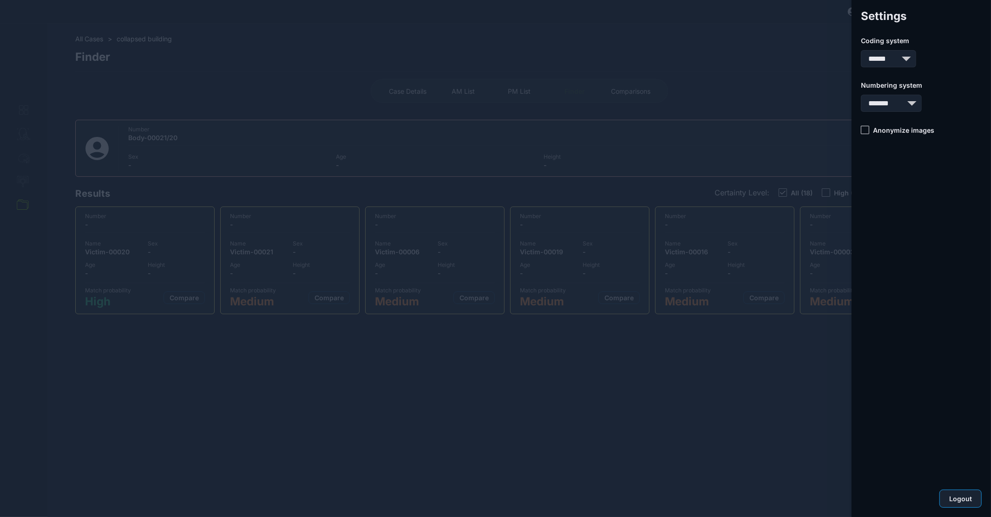
click at [953, 497] on span "Logout" at bounding box center [960, 499] width 23 height 8
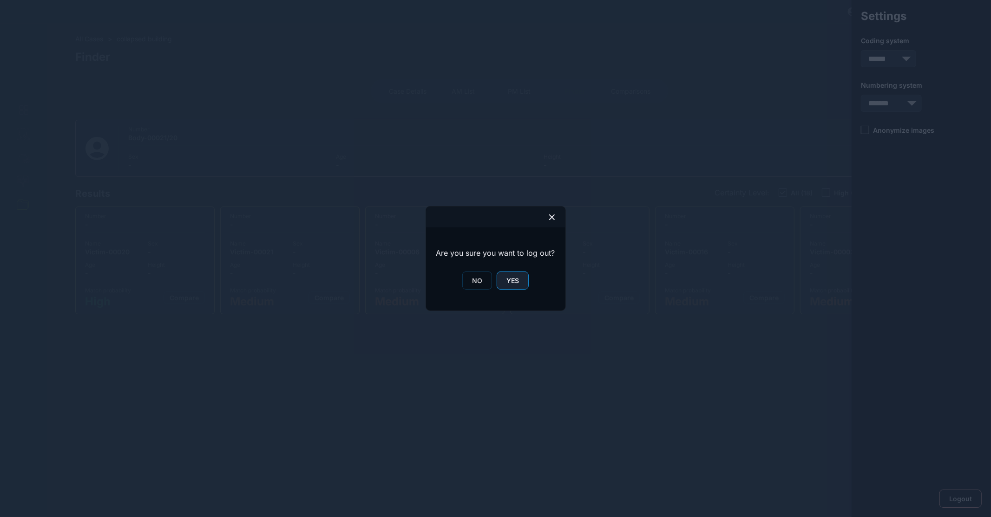
click at [507, 283] on span "YES" at bounding box center [512, 281] width 13 height 8
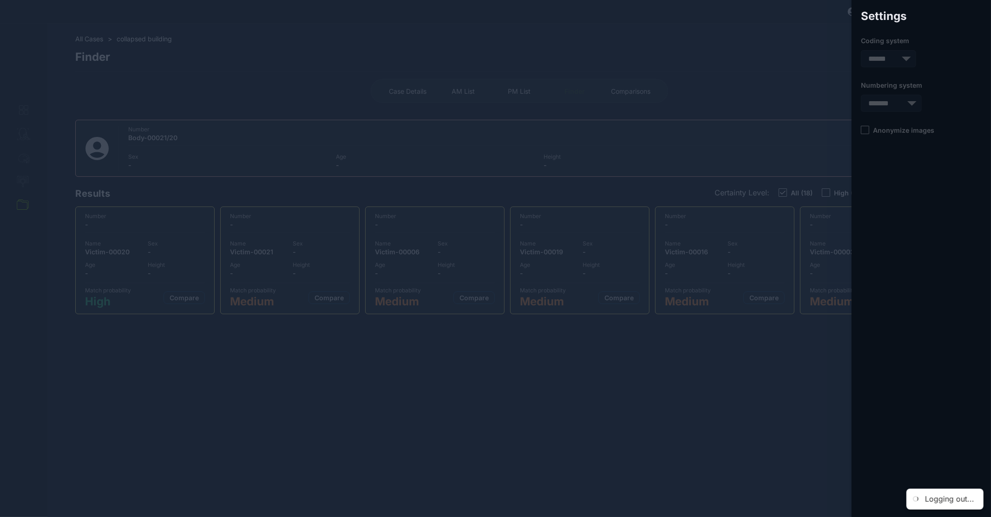
select select
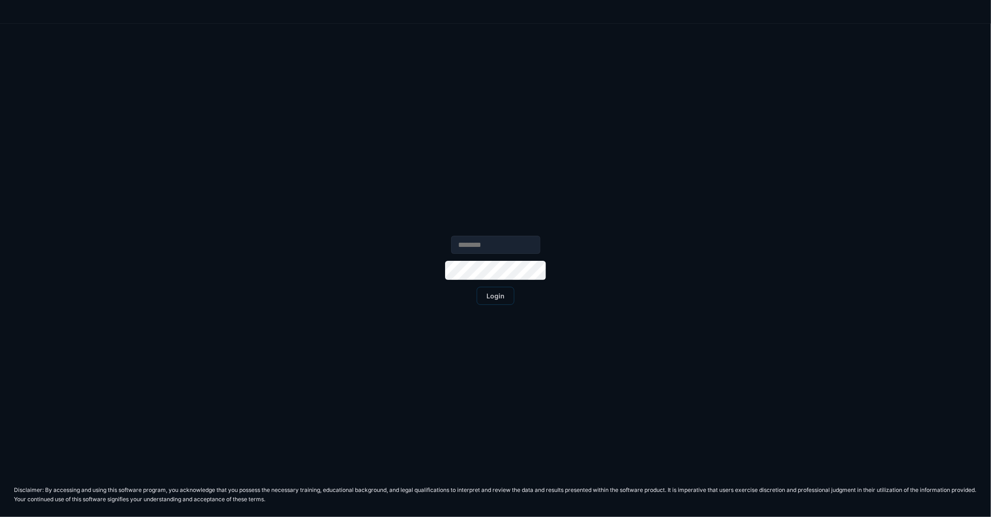
click at [492, 242] on input "text" at bounding box center [495, 245] width 89 height 18
type input "**********"
click at [505, 308] on form "**********" at bounding box center [495, 271] width 991 height 494
click at [502, 300] on button "Login" at bounding box center [495, 296] width 38 height 18
select select "*******"
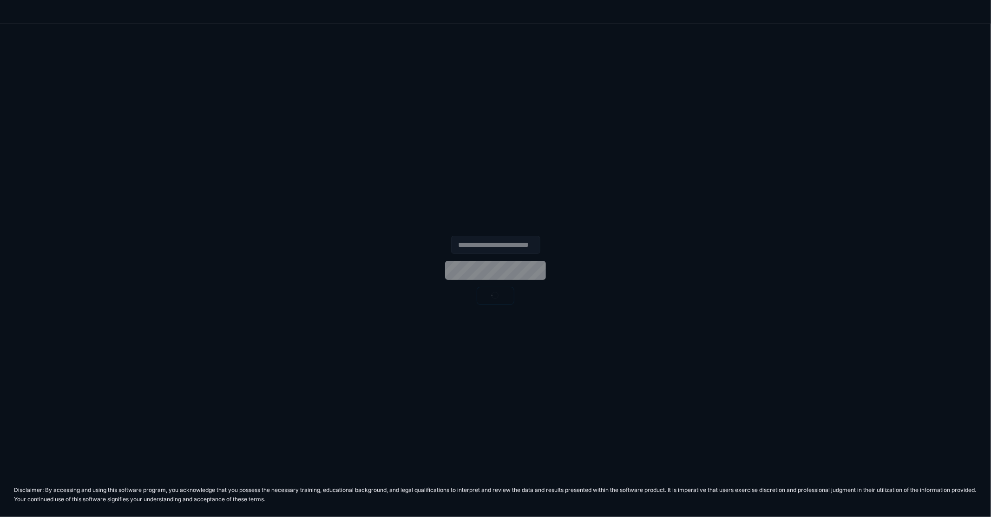
select select "***"
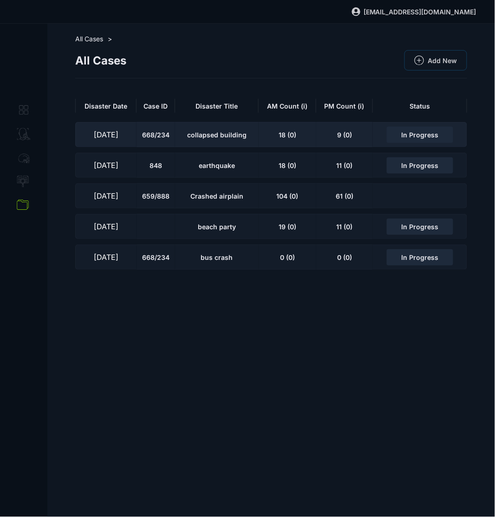
click at [261, 139] on div "18 (0)" at bounding box center [288, 134] width 58 height 25
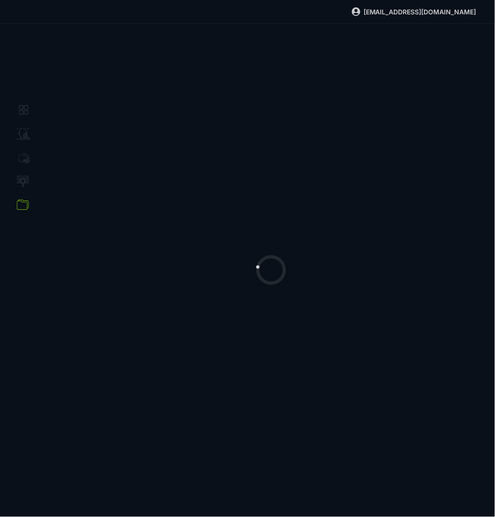
select select "**********"
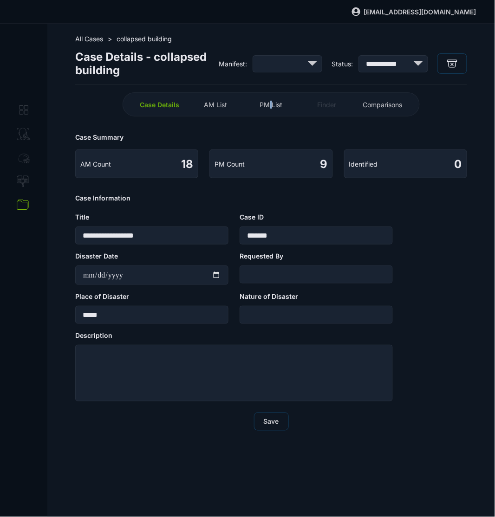
click at [271, 103] on span "PM List" at bounding box center [271, 105] width 23 height 8
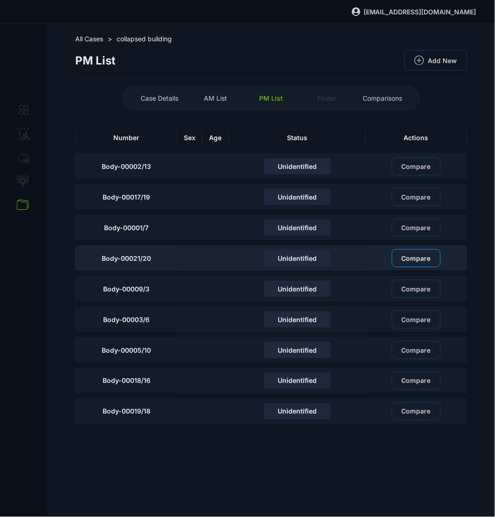
click at [414, 262] on button "Compare" at bounding box center [416, 258] width 49 height 18
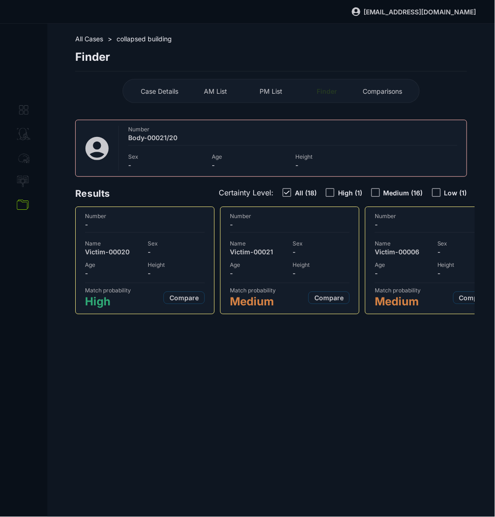
click at [180, 233] on div "Number - Name Victim-00020 Sex - Age - Height - Match probability High Compare" at bounding box center [144, 261] width 127 height 96
select select "***"
select select "**********"
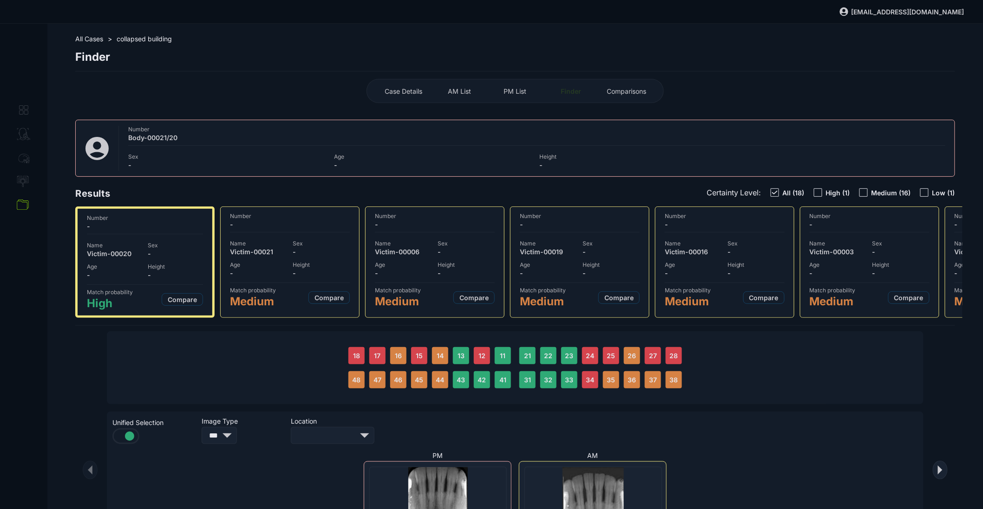
select select "**********"
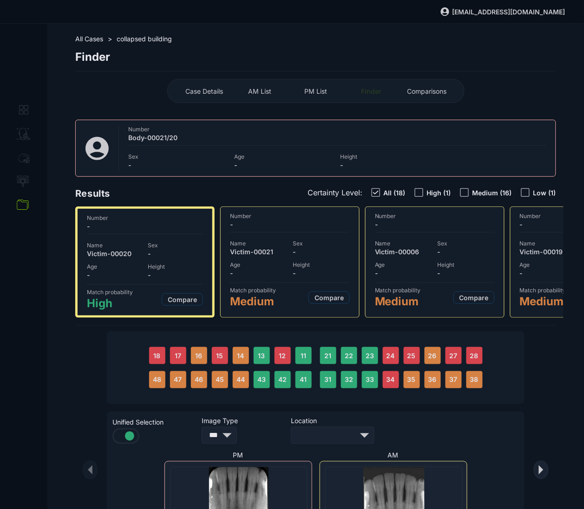
select select "**********"
click at [138, 231] on div "Number -" at bounding box center [145, 225] width 116 height 20
select select "**********"
click at [193, 296] on span "Compare" at bounding box center [182, 300] width 29 height 8
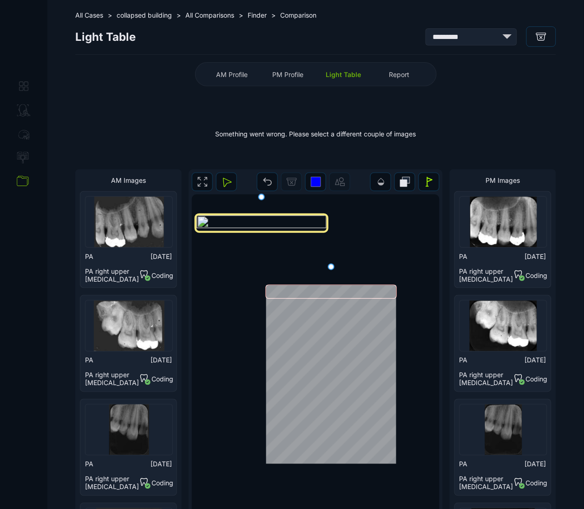
scroll to position [23, 0]
click at [119, 221] on div at bounding box center [129, 223] width 88 height 52
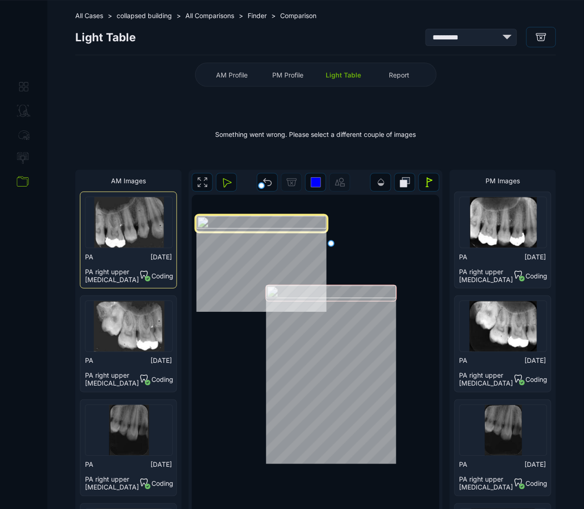
click at [490, 229] on div at bounding box center [503, 223] width 88 height 52
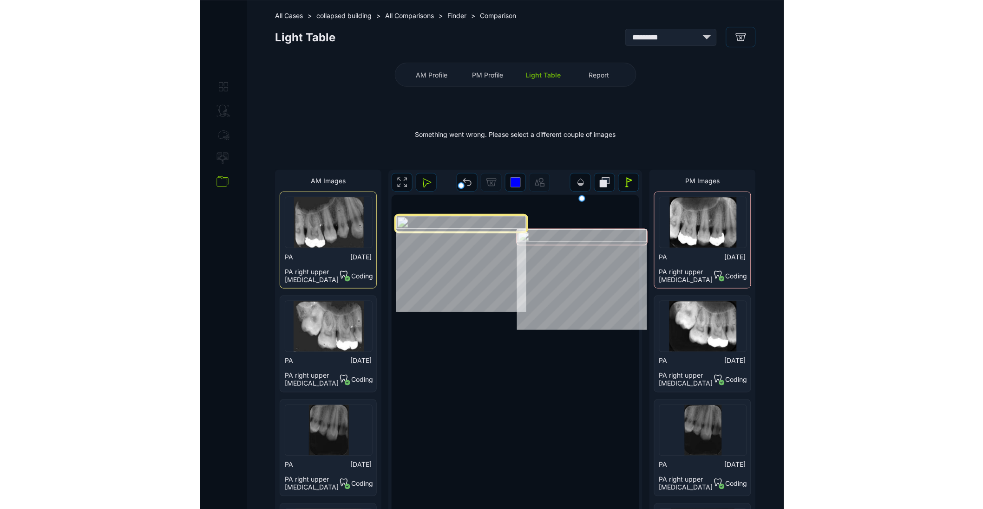
scroll to position [21, 0]
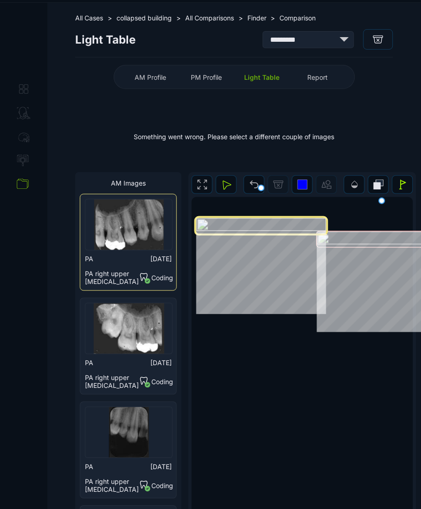
click at [346, 137] on div "Something went wrong. Please select a different couple of images" at bounding box center [234, 137] width 318 height 62
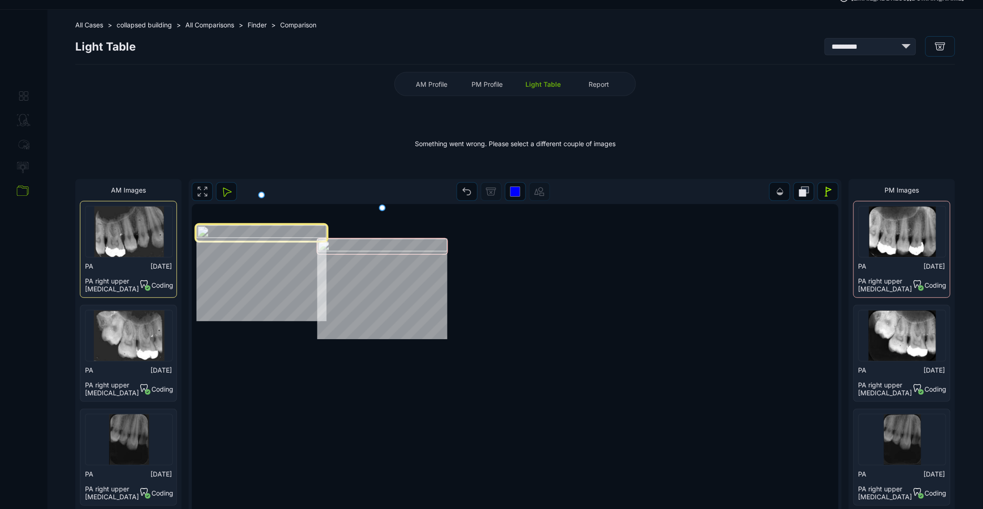
scroll to position [0, 0]
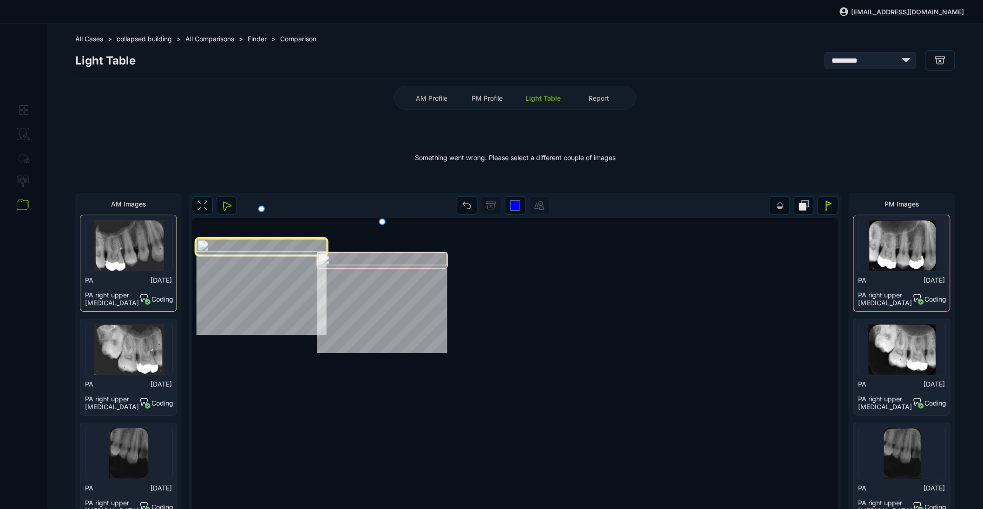
click at [952, 7] on div "info@bright-forensics.com" at bounding box center [901, 12] width 125 height 10
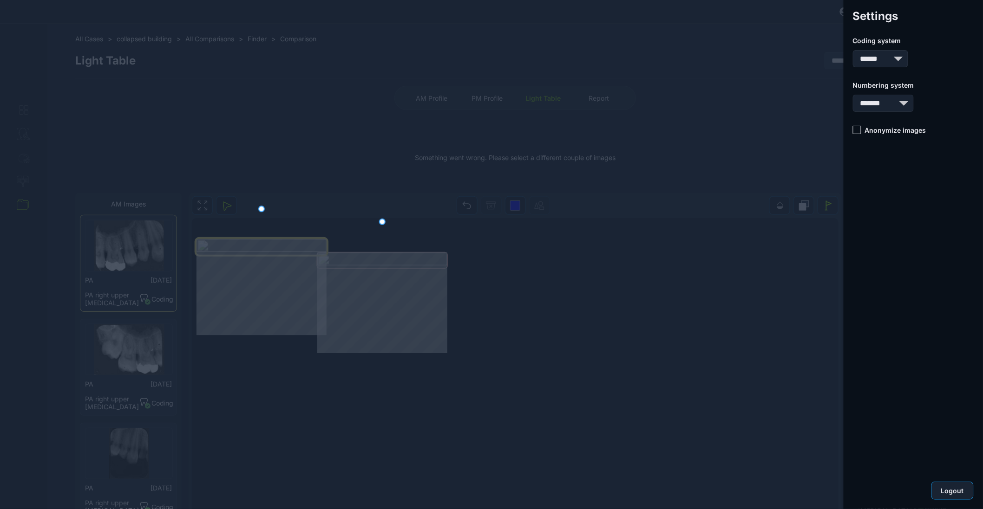
click at [951, 495] on button "Logout" at bounding box center [952, 491] width 42 height 18
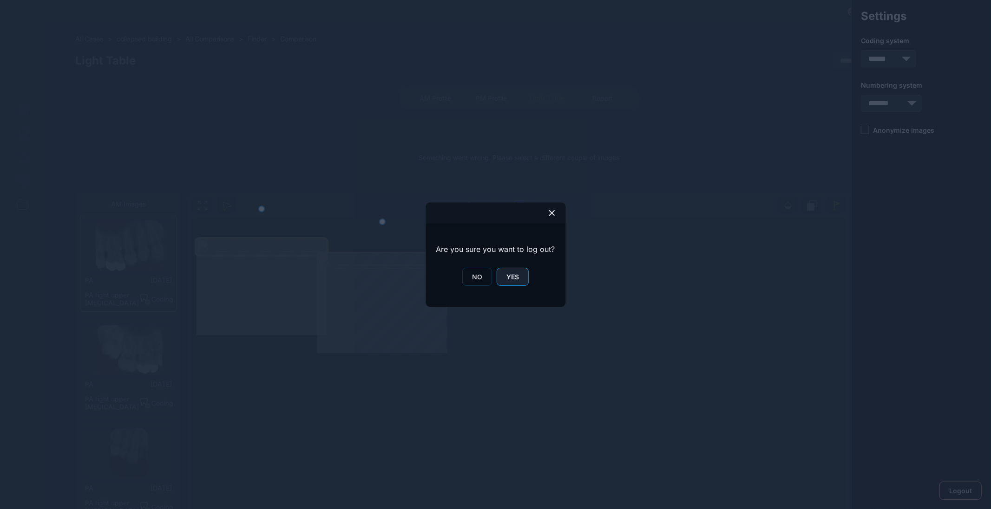
click at [507, 277] on span "YES" at bounding box center [512, 277] width 13 height 8
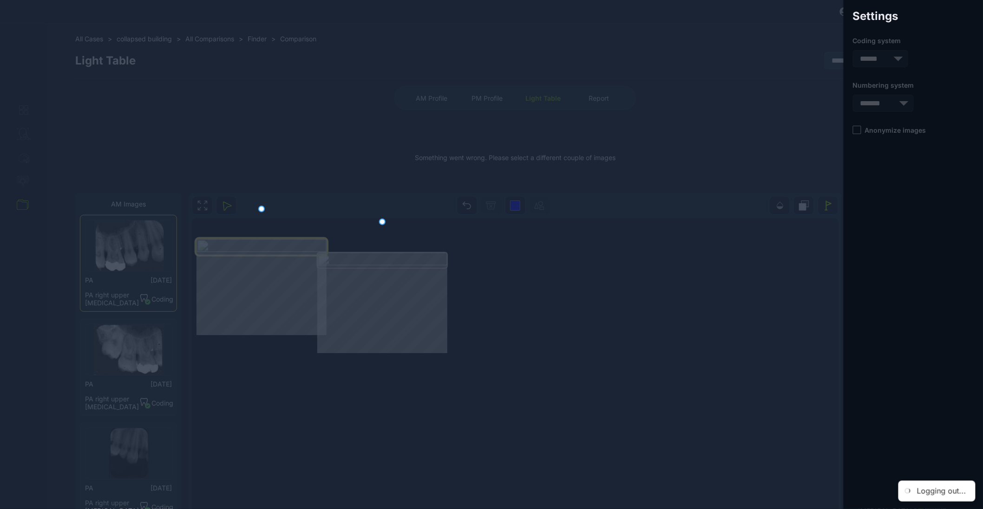
select select
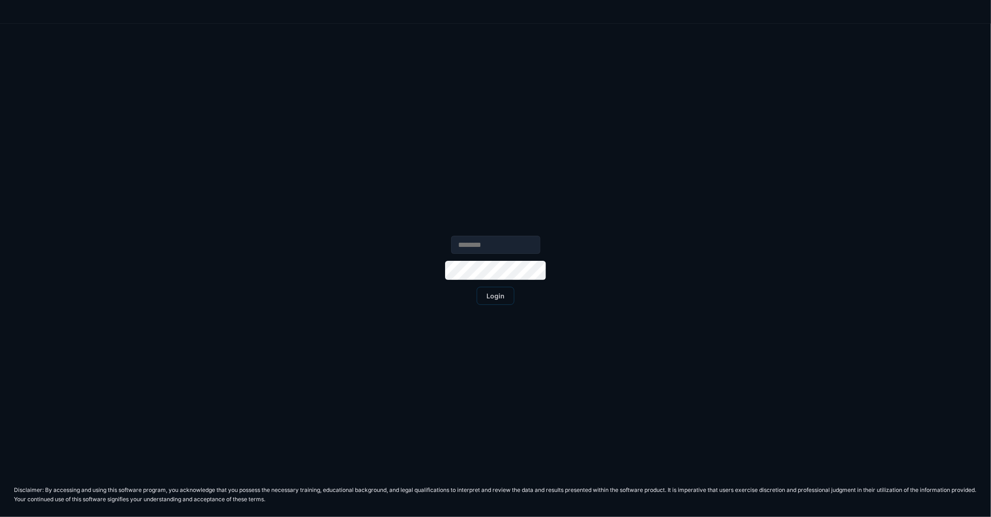
click at [518, 250] on input "text" at bounding box center [495, 245] width 89 height 18
click at [498, 242] on input "text" at bounding box center [495, 245] width 89 height 18
type input "**********"
click at [502, 297] on span "Login" at bounding box center [495, 296] width 18 height 8
select select "***"
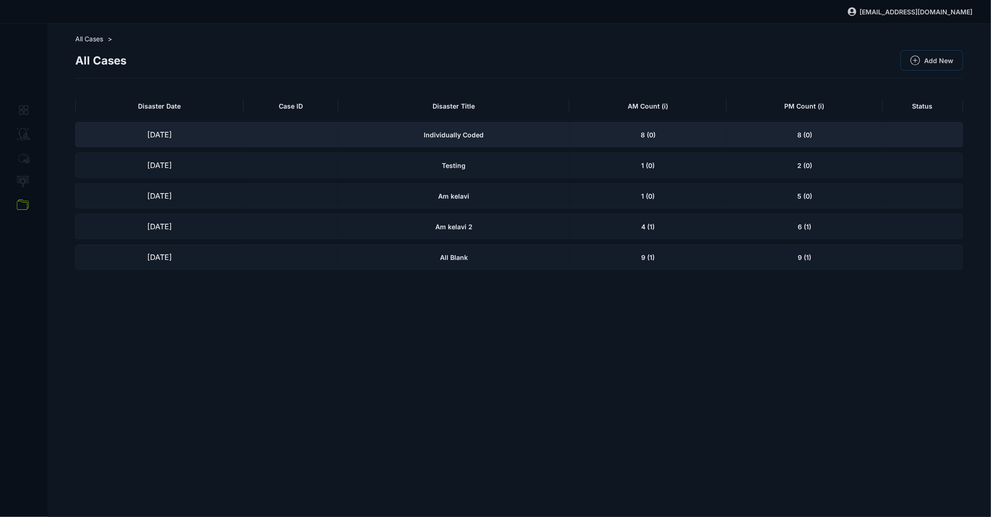
click at [500, 136] on div "Individually Coded" at bounding box center [453, 134] width 231 height 25
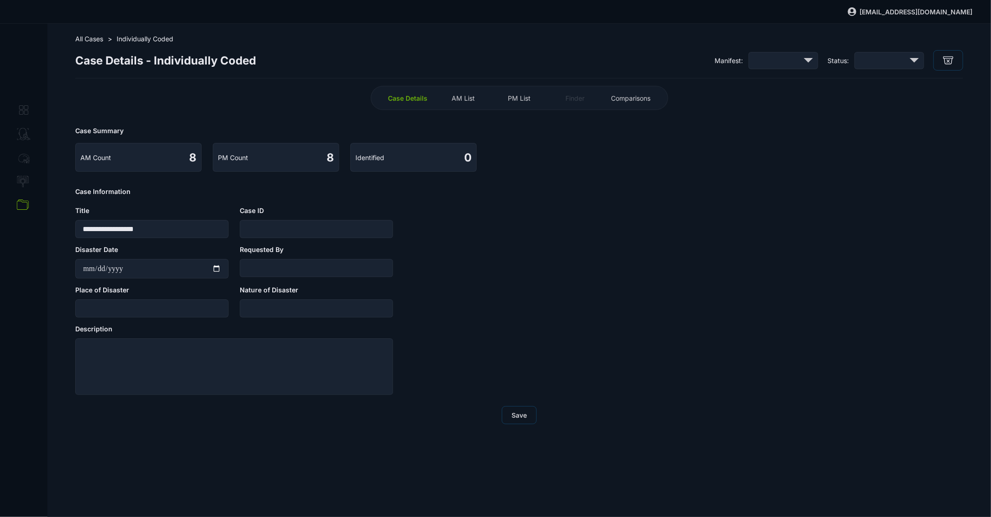
click at [519, 103] on div "PM List" at bounding box center [519, 98] width 51 height 15
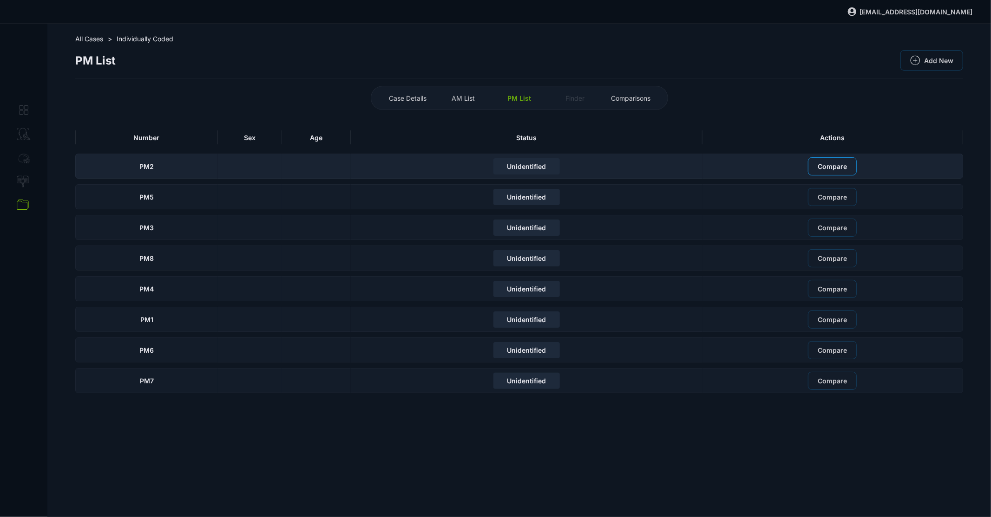
click at [840, 173] on button "Compare" at bounding box center [832, 166] width 49 height 18
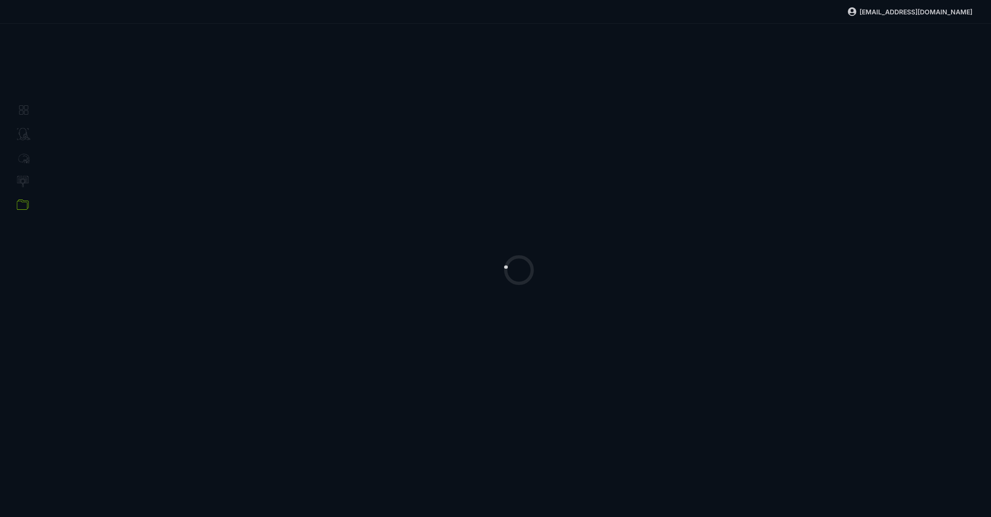
select select "***"
